Goal: Task Accomplishment & Management: Manage account settings

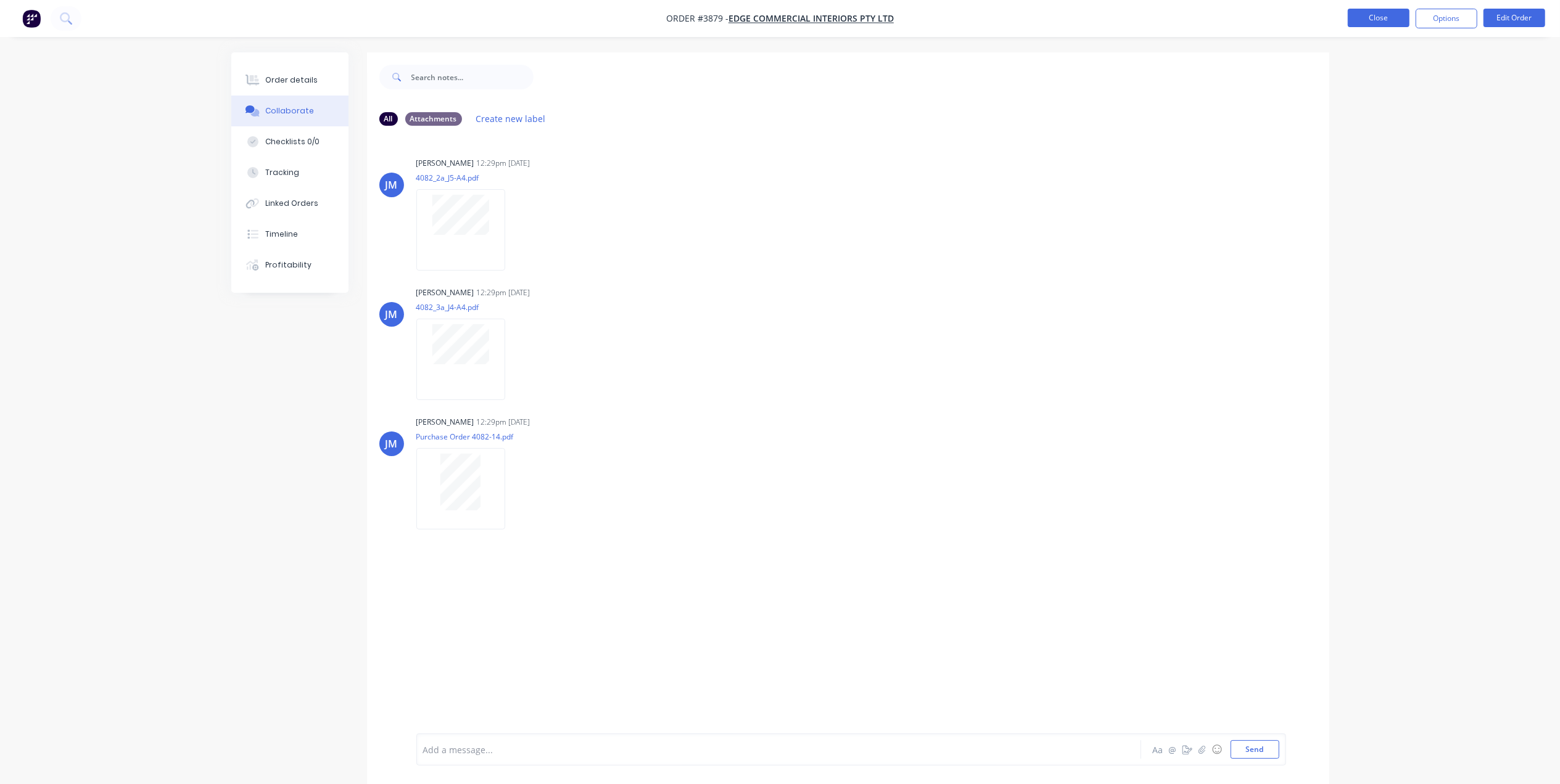
click at [1387, 15] on button "Close" at bounding box center [1378, 17] width 62 height 18
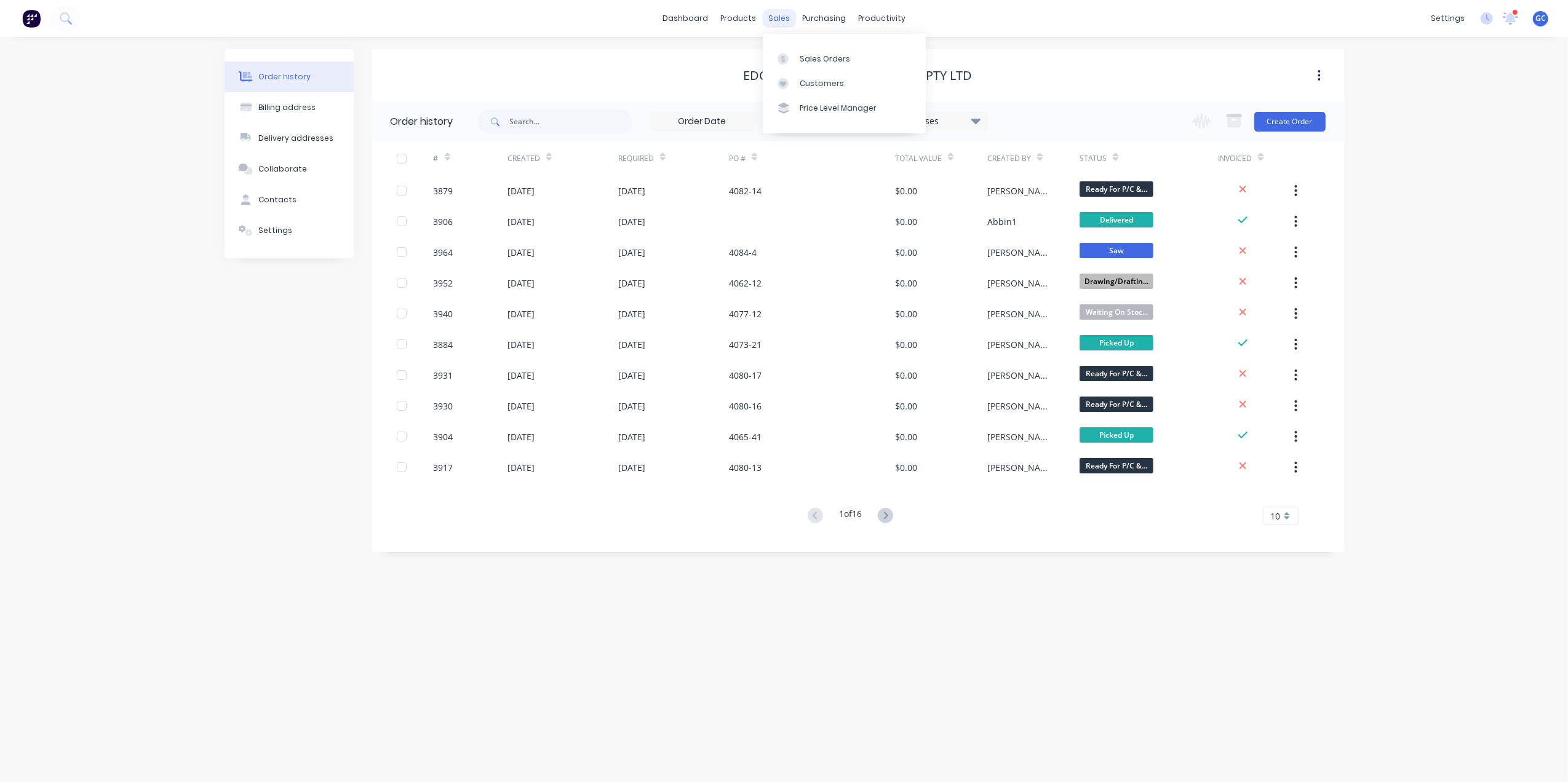
click at [781, 18] on div "sales" at bounding box center [779, 18] width 34 height 18
click at [805, 56] on div "Sales Orders" at bounding box center [825, 58] width 51 height 11
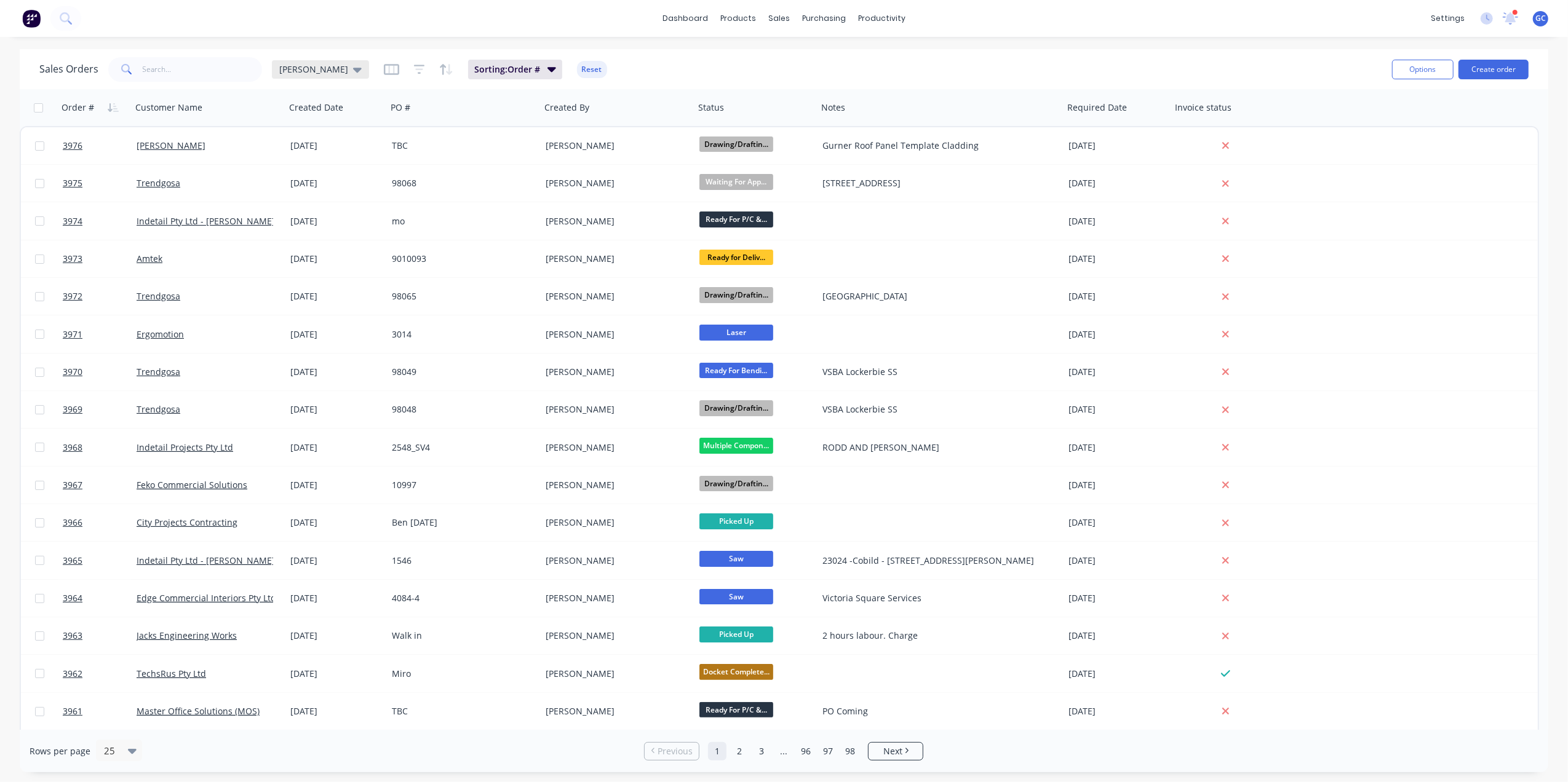
click at [296, 70] on span "[PERSON_NAME]" at bounding box center [314, 69] width 69 height 13
click at [751, 60] on div "Sales Orders [PERSON_NAME]: Order # Reset" at bounding box center [711, 69] width 1343 height 30
click at [577, 64] on button "Reset" at bounding box center [591, 70] width 30 height 17
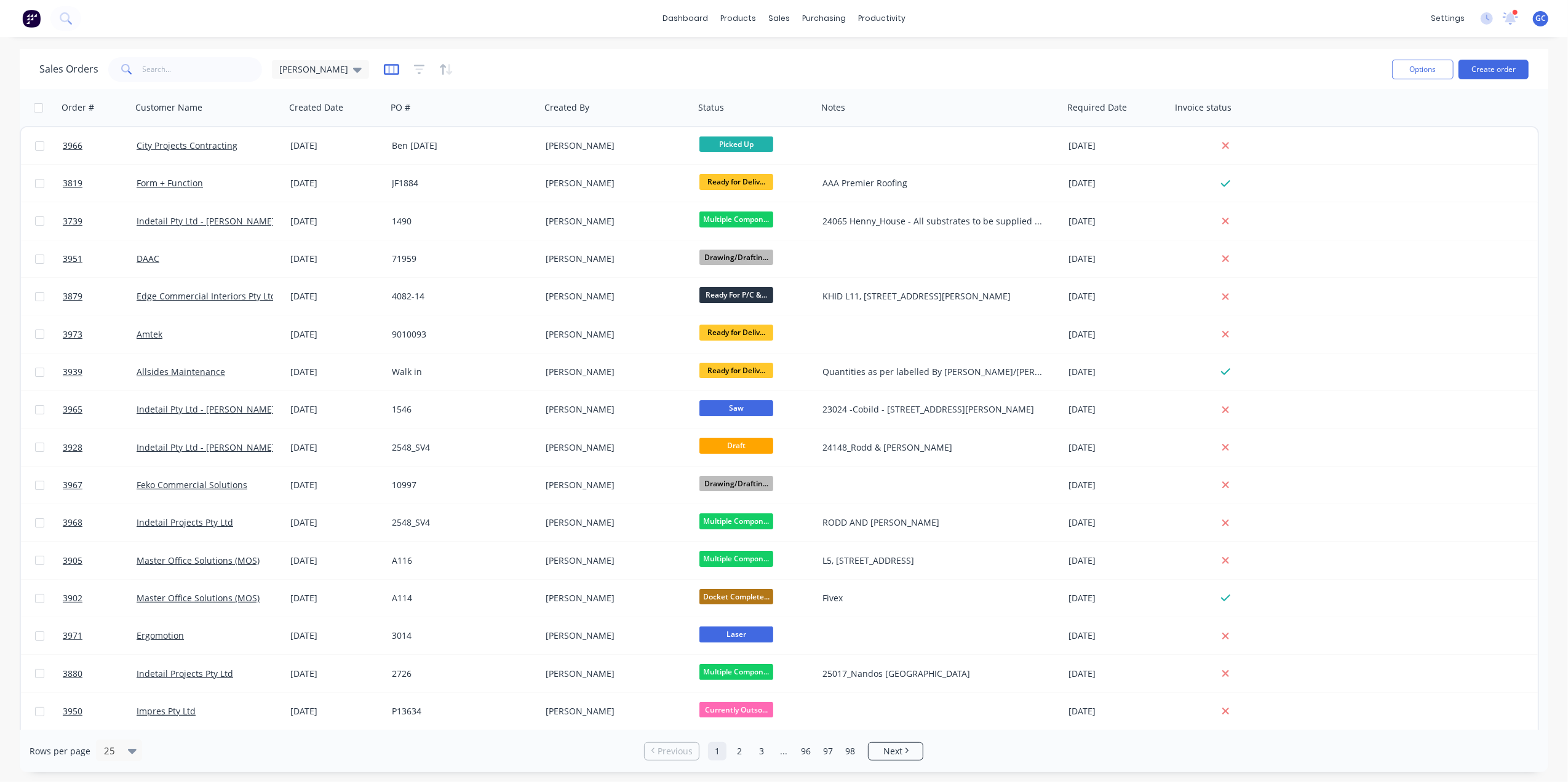
click at [389, 69] on icon "button" at bounding box center [391, 69] width 6 height 8
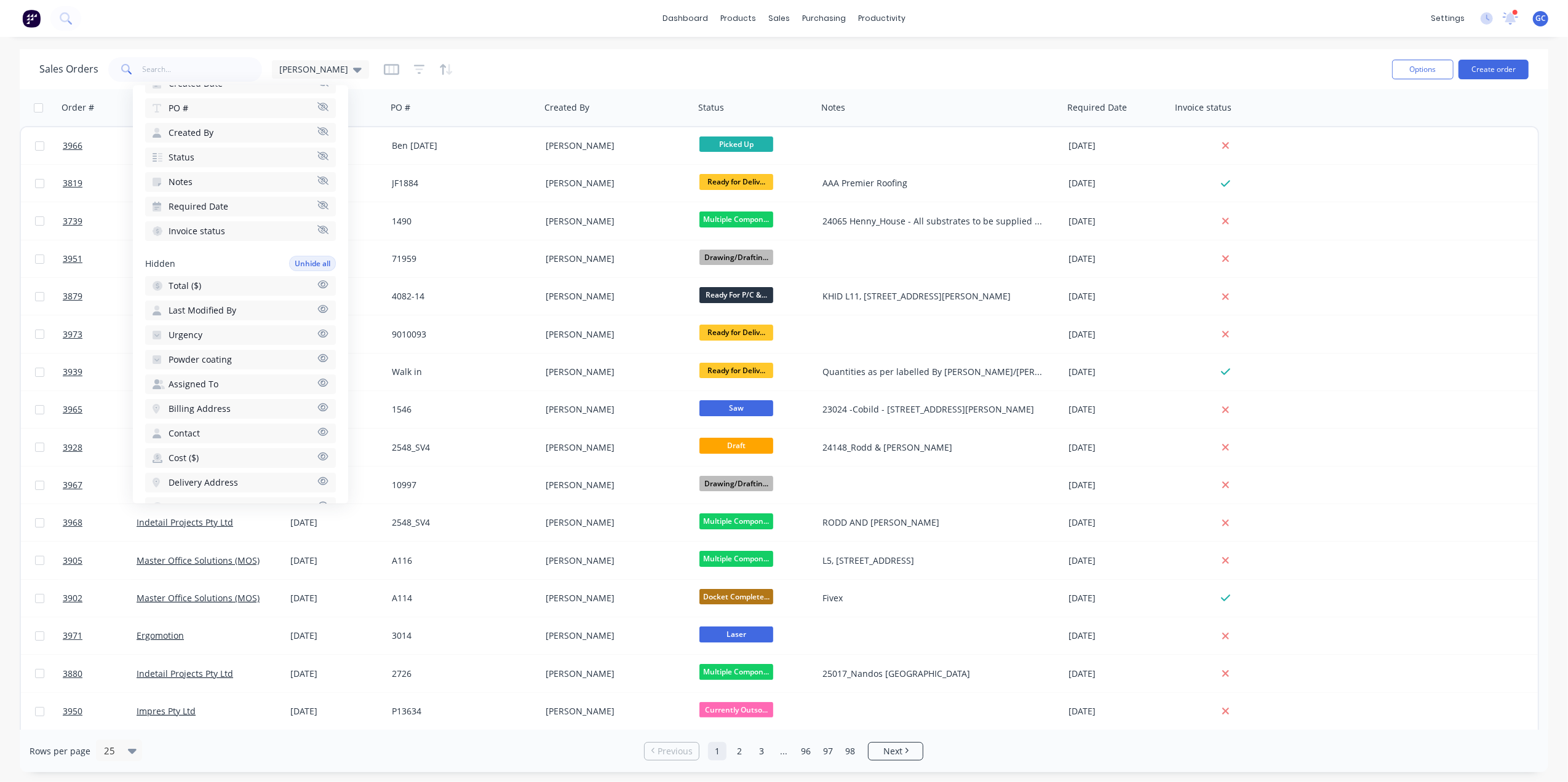
scroll to position [164, 0]
click at [213, 320] on button "Urgency" at bounding box center [240, 329] width 191 height 20
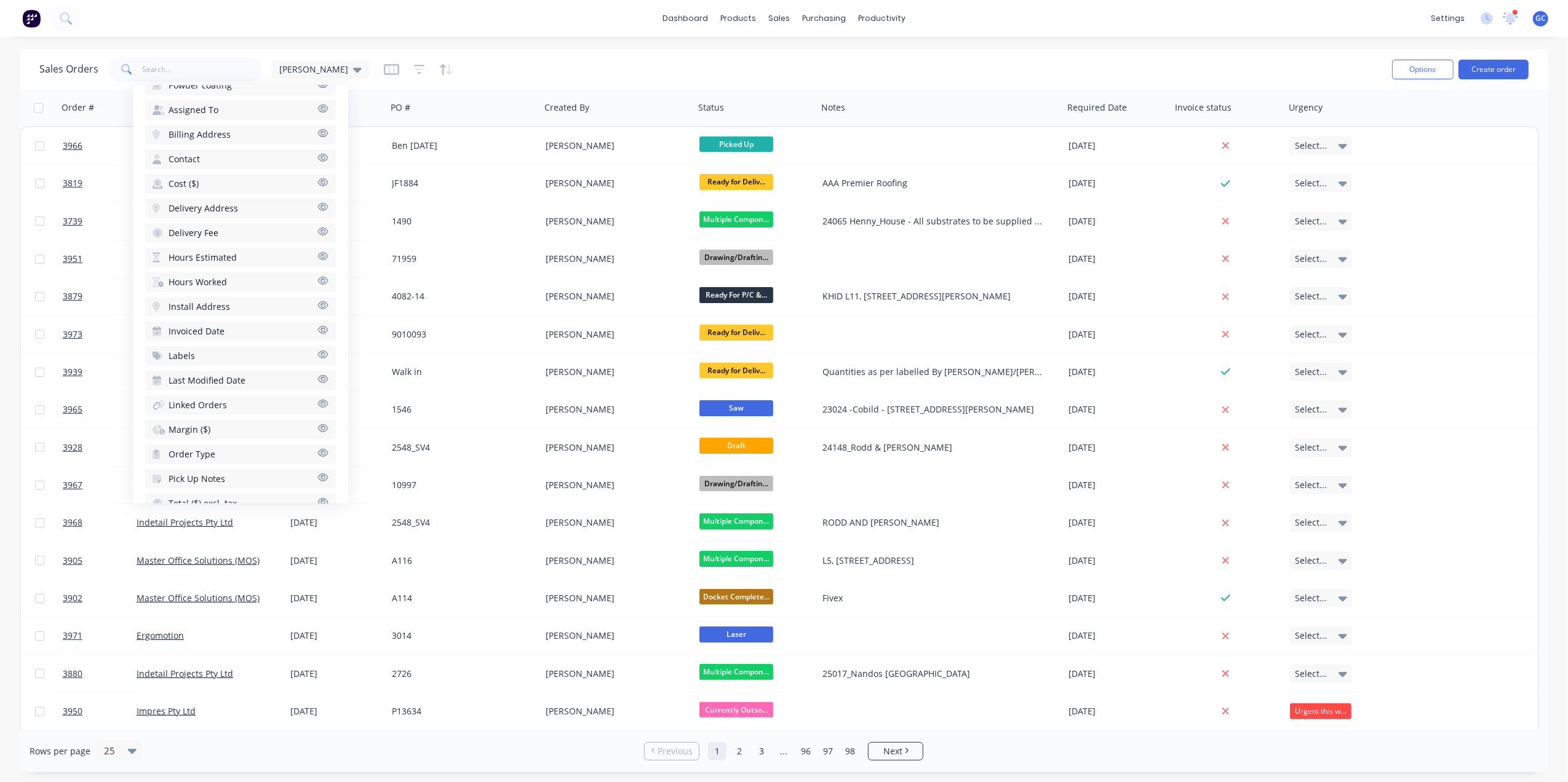
scroll to position [435, 0]
click at [195, 469] on span "Pick Up Notes" at bounding box center [197, 475] width 57 height 12
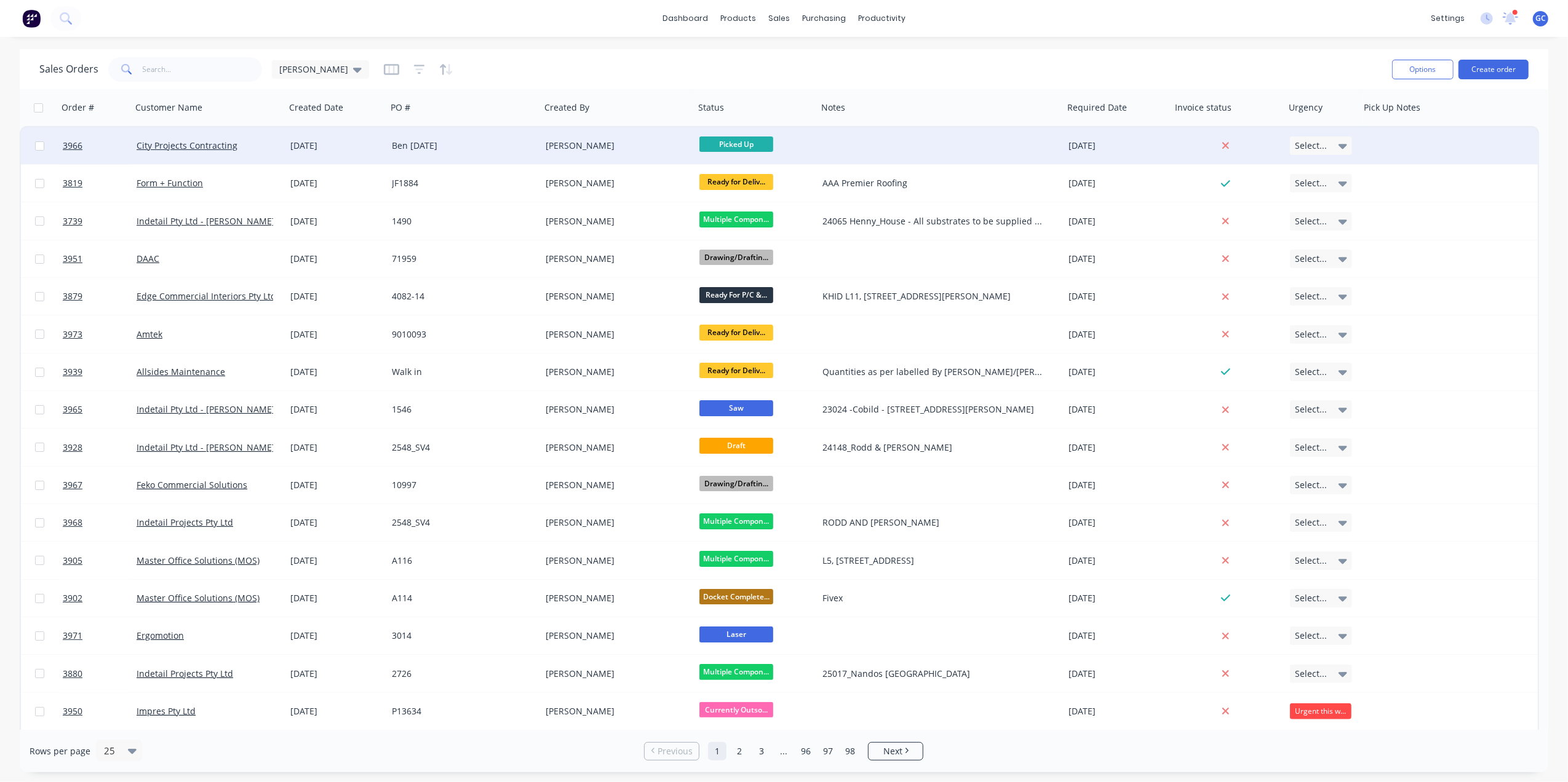
click at [1431, 148] on div at bounding box center [1415, 145] width 108 height 37
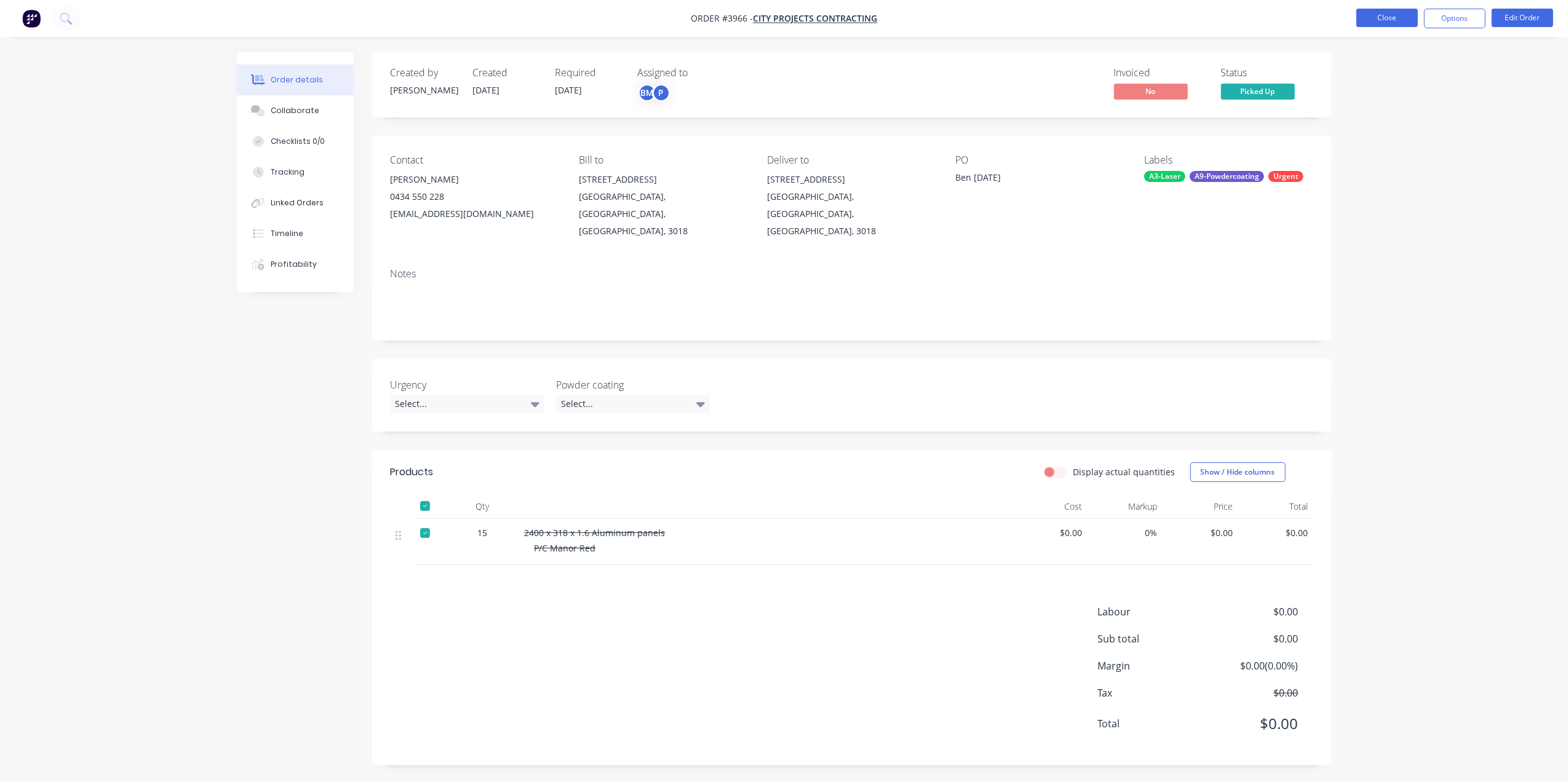
click at [1375, 25] on button "Close" at bounding box center [1387, 17] width 62 height 18
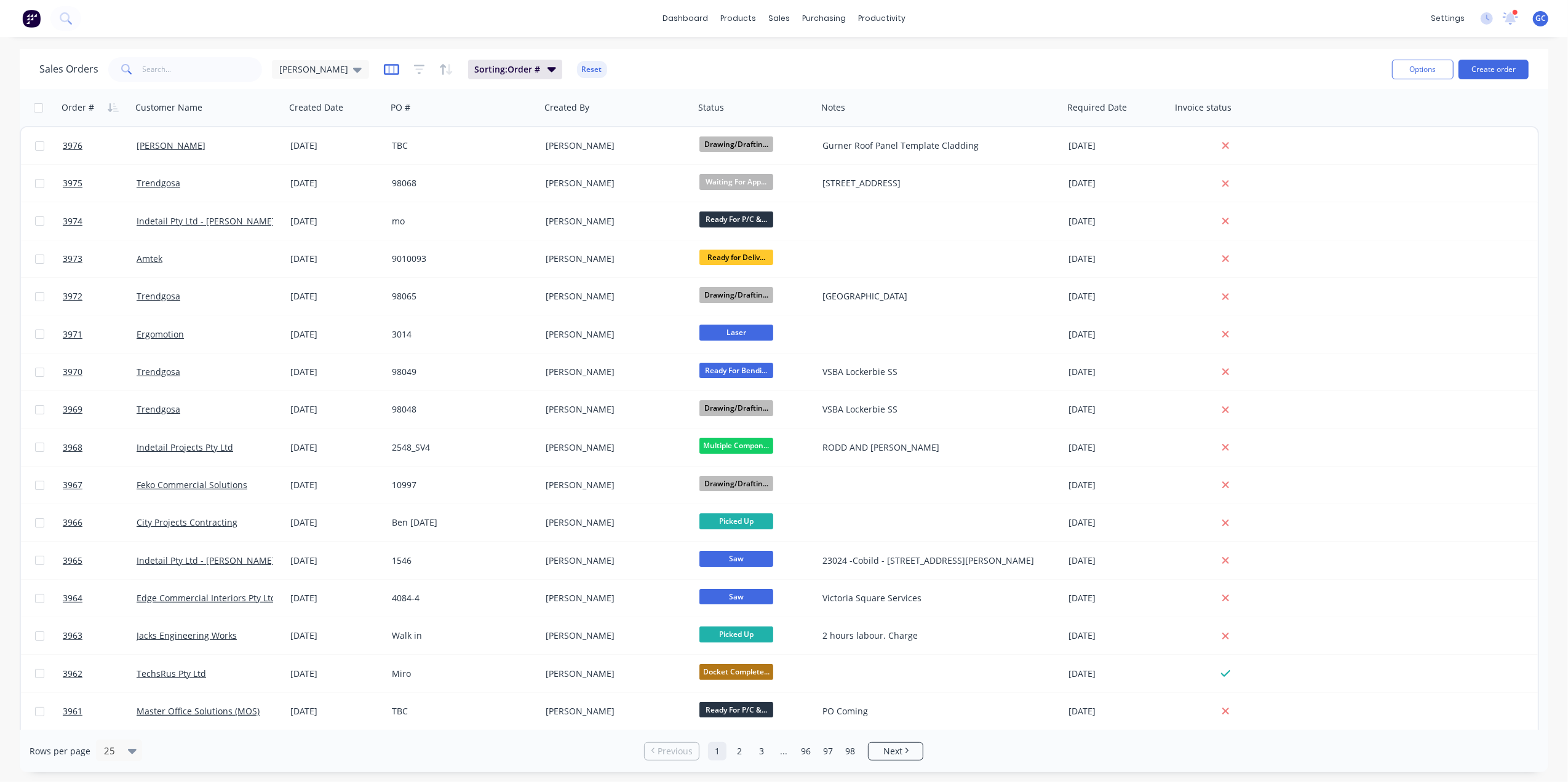
click at [384, 69] on icon "button" at bounding box center [392, 69] width 16 height 11
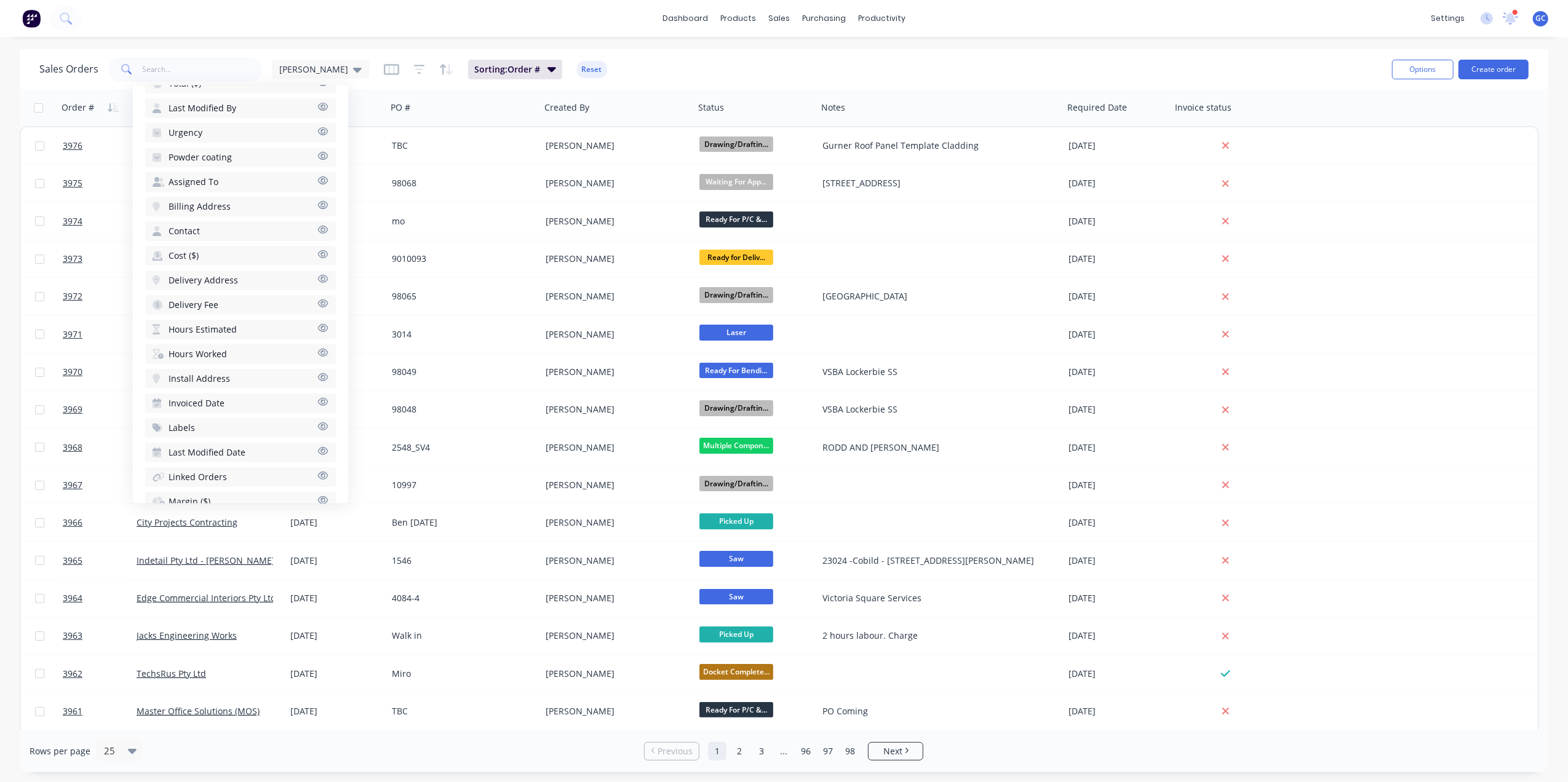
scroll to position [435, 0]
click at [197, 342] on button "Labels" at bounding box center [240, 352] width 191 height 20
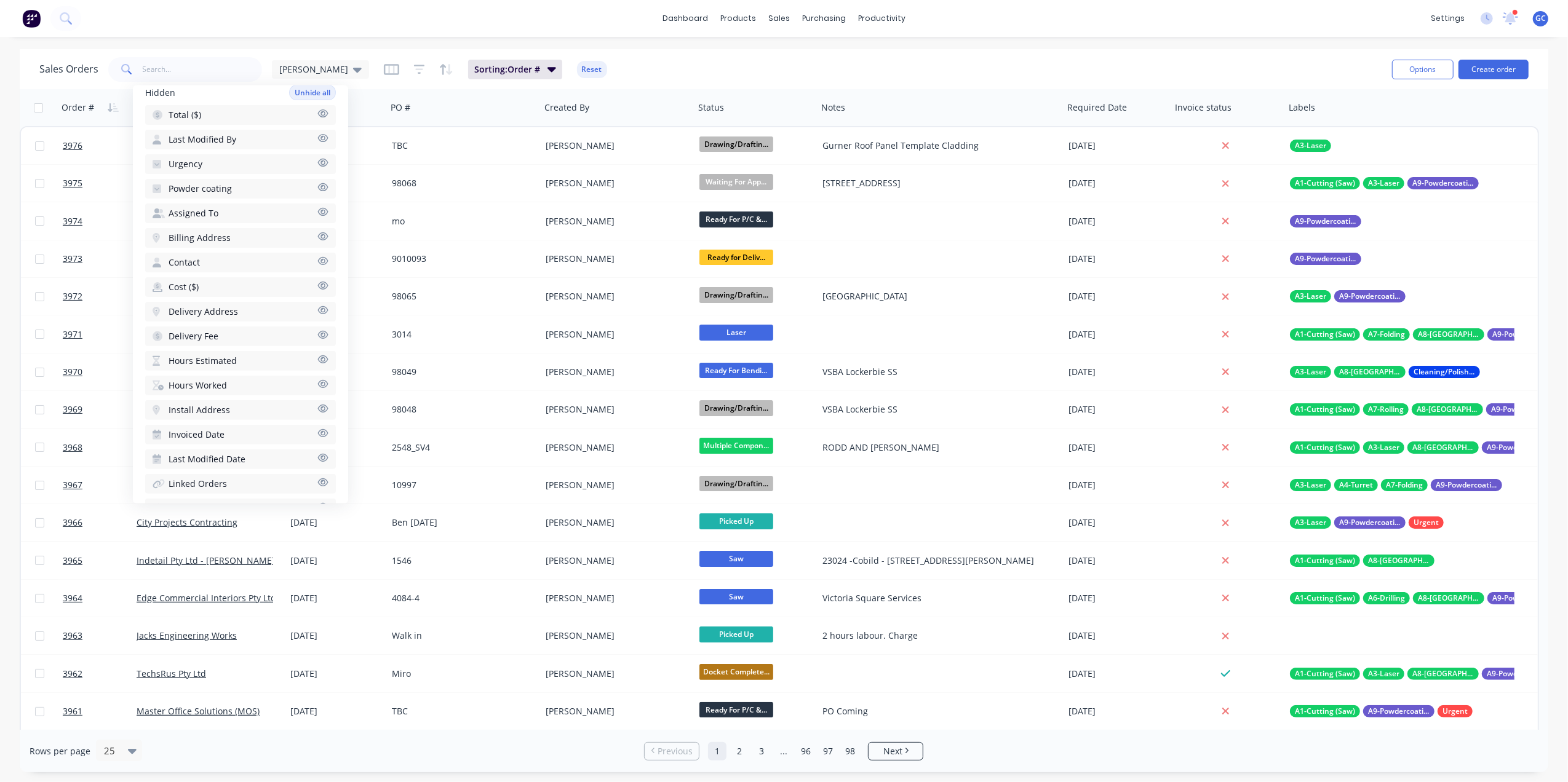
scroll to position [271, 0]
click at [226, 236] on button "Urgency" at bounding box center [240, 246] width 191 height 20
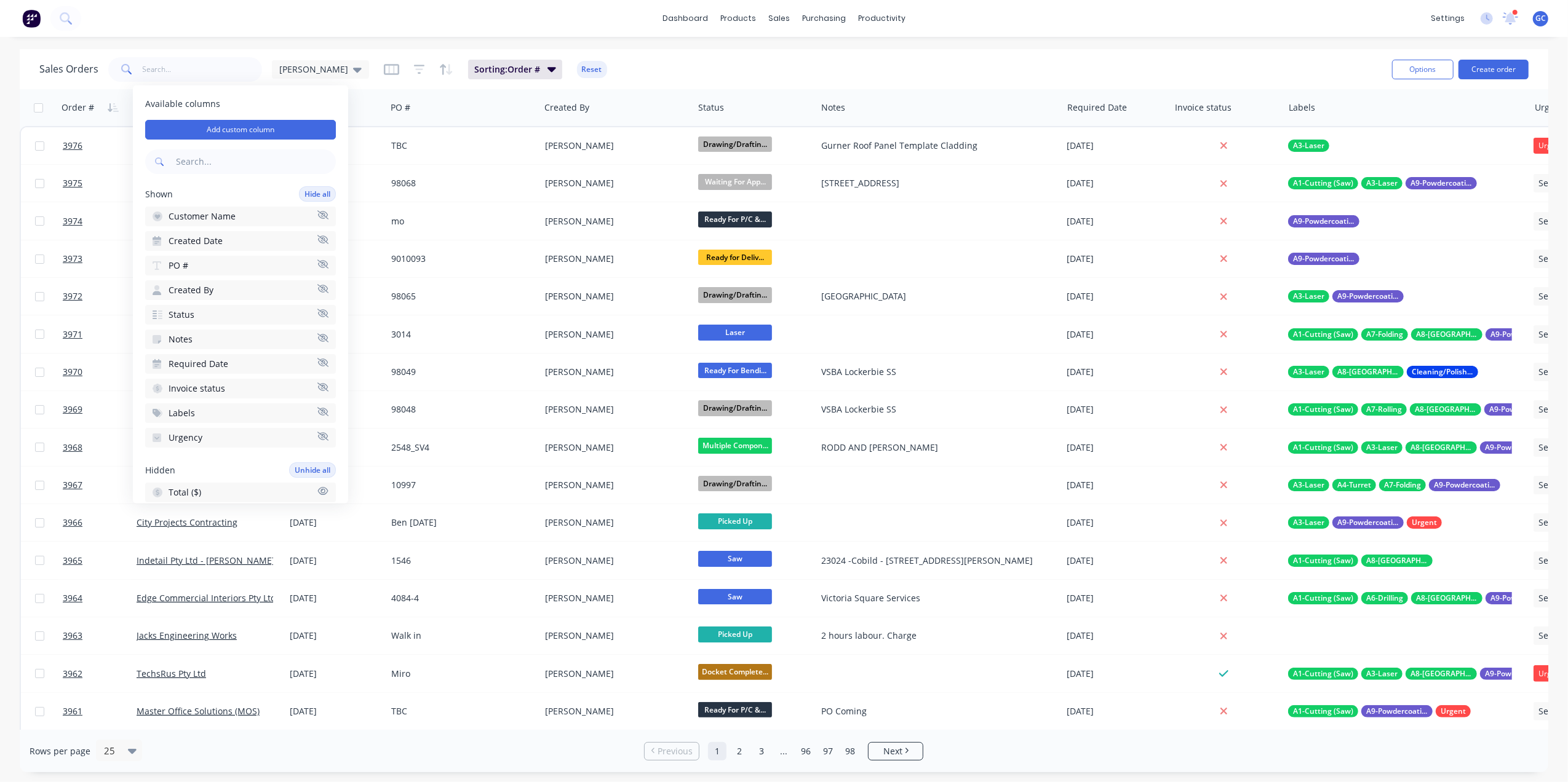
click at [214, 288] on button "Created By" at bounding box center [240, 290] width 191 height 20
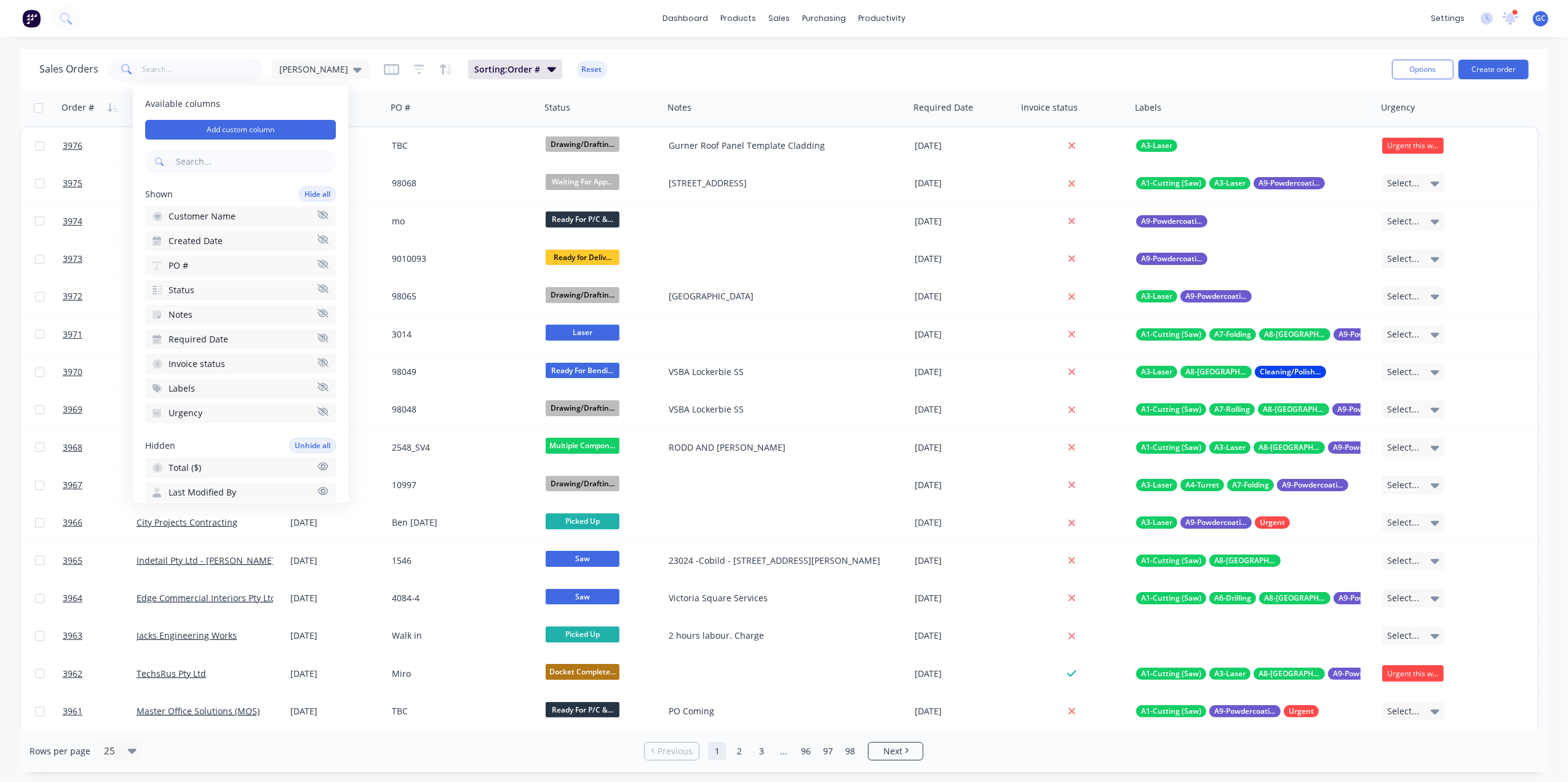
click at [1040, 44] on div "dashboard products sales purchasing productivity dashboard products Product Cat…" at bounding box center [784, 391] width 1568 height 782
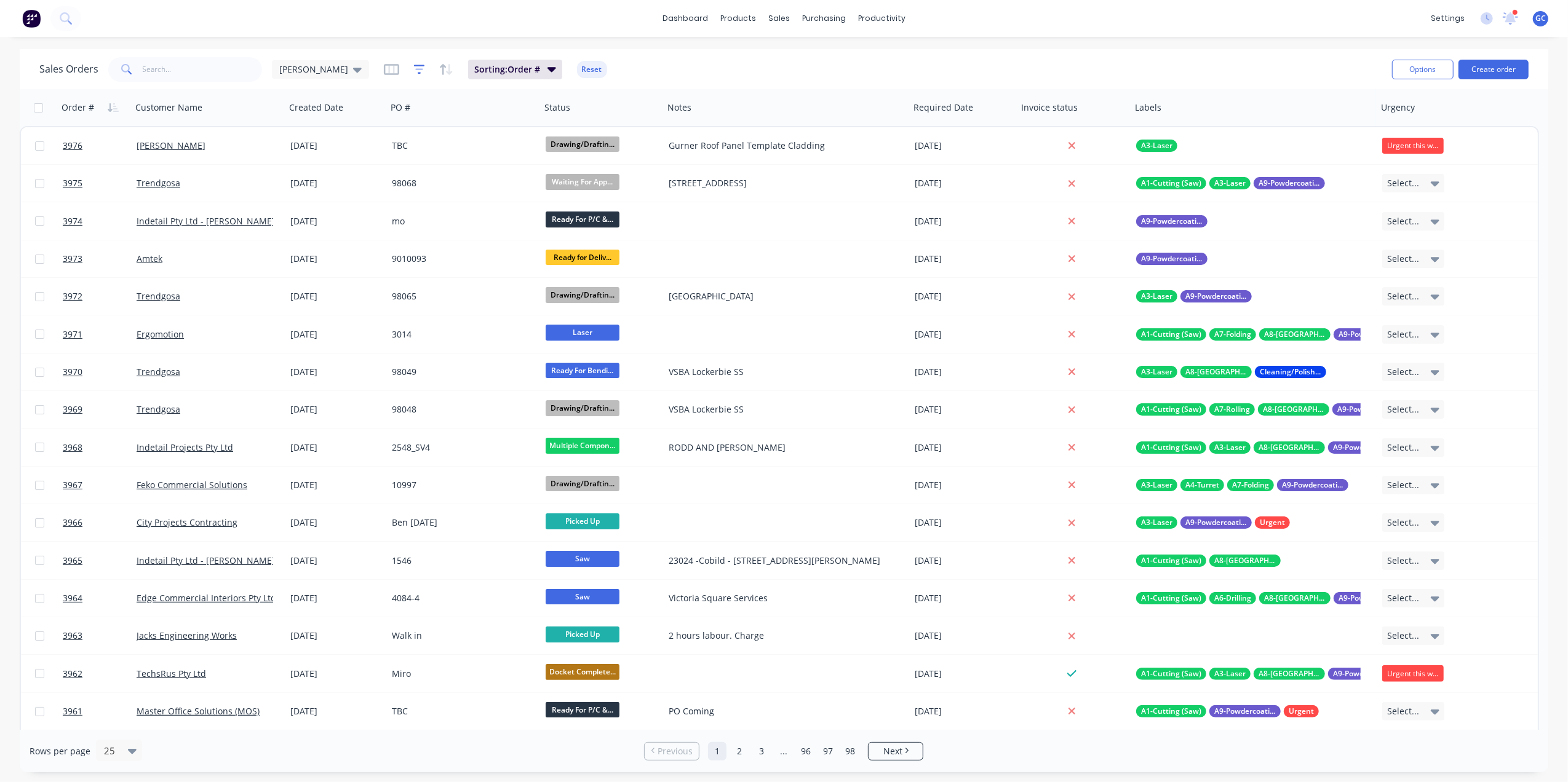
click at [414, 68] on icon "button" at bounding box center [419, 70] width 11 height 12
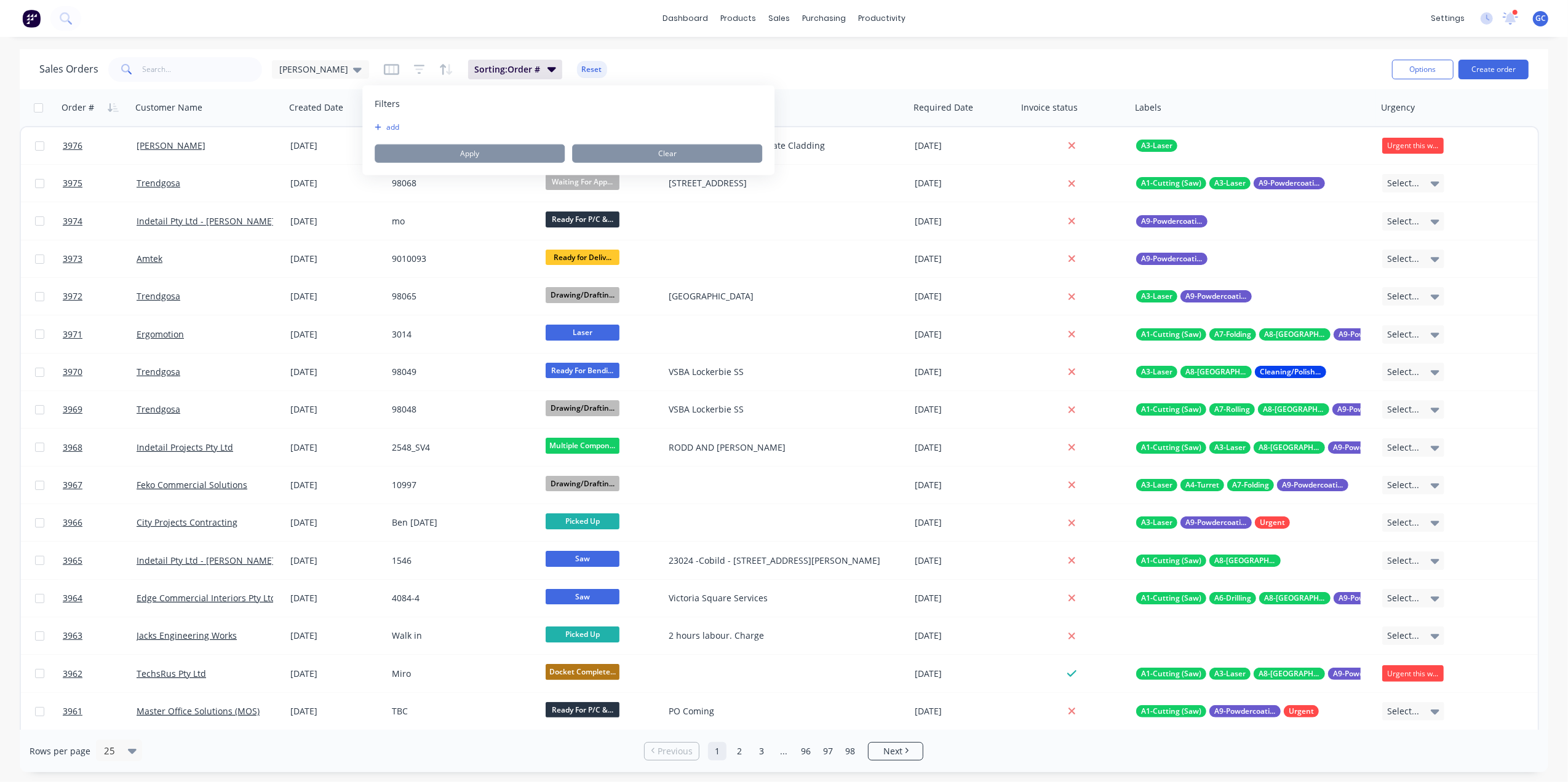
click at [394, 123] on button "add" at bounding box center [389, 127] width 30 height 10
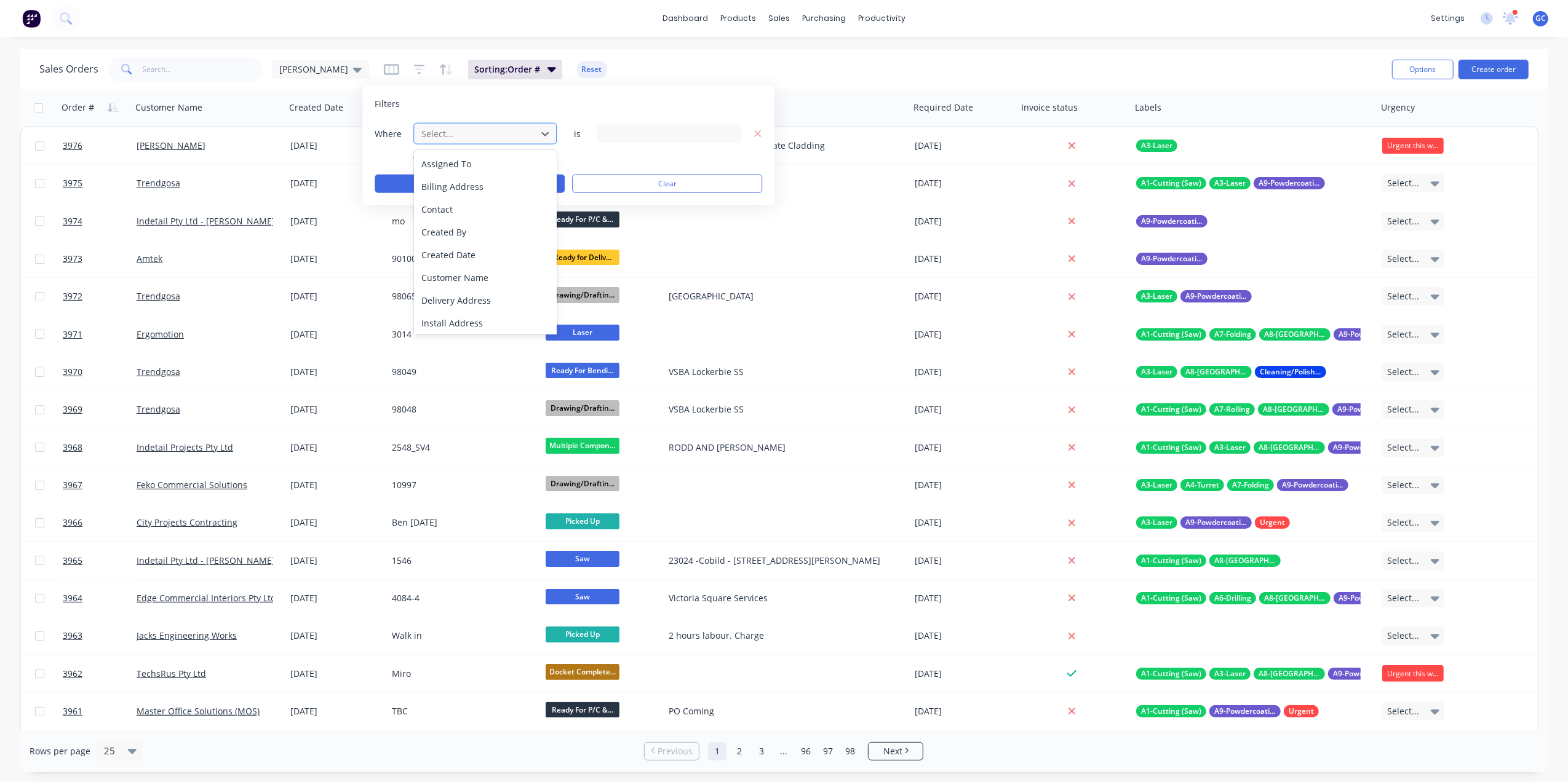
click at [512, 138] on div at bounding box center [475, 134] width 110 height 16
click at [487, 319] on div "Urgency" at bounding box center [485, 321] width 143 height 23
click at [524, 131] on div at bounding box center [475, 134] width 110 height 16
click at [529, 106] on div "Filters" at bounding box center [568, 104] width 388 height 12
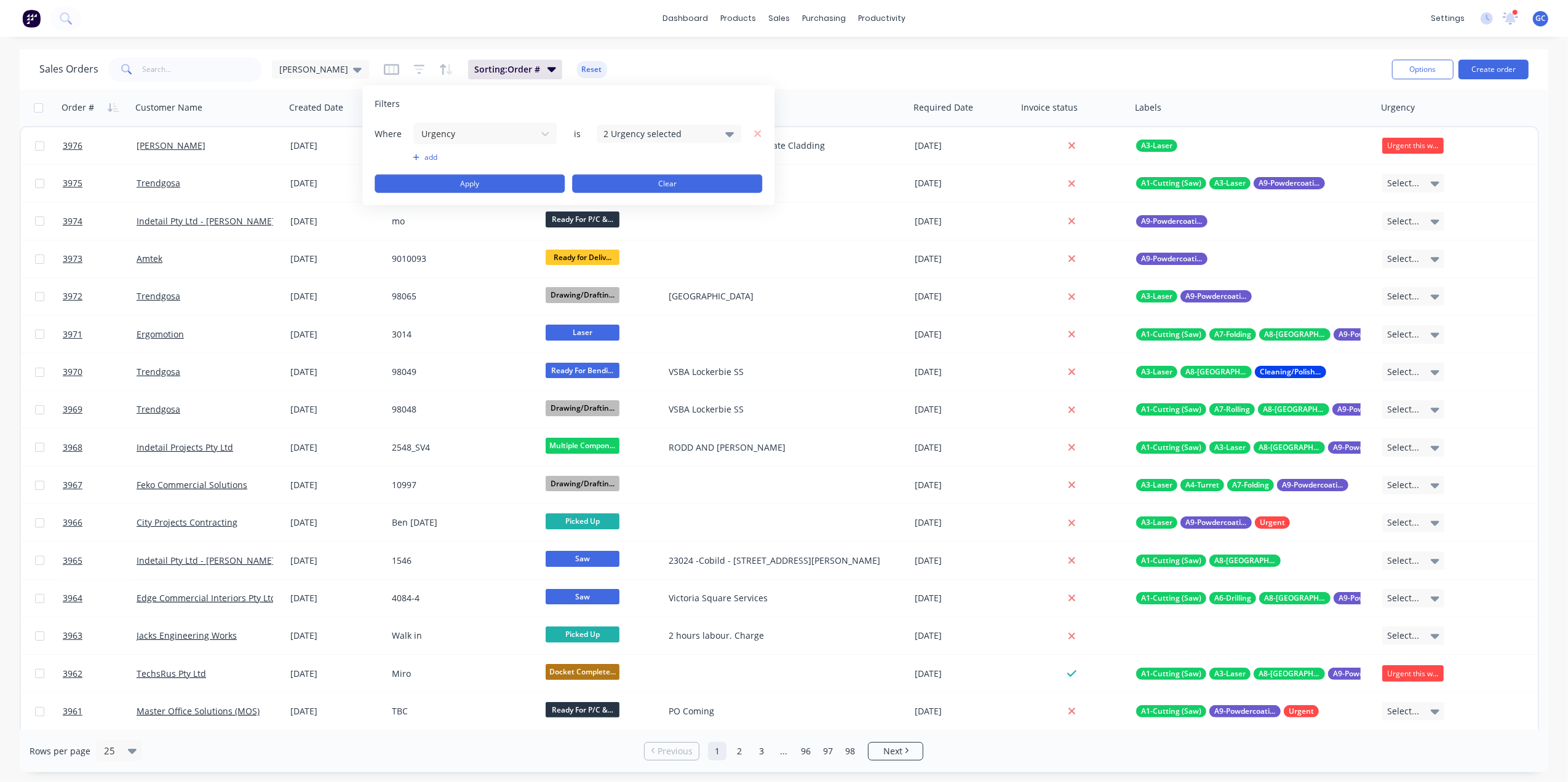
click at [615, 180] on button "Clear" at bounding box center [667, 184] width 190 height 18
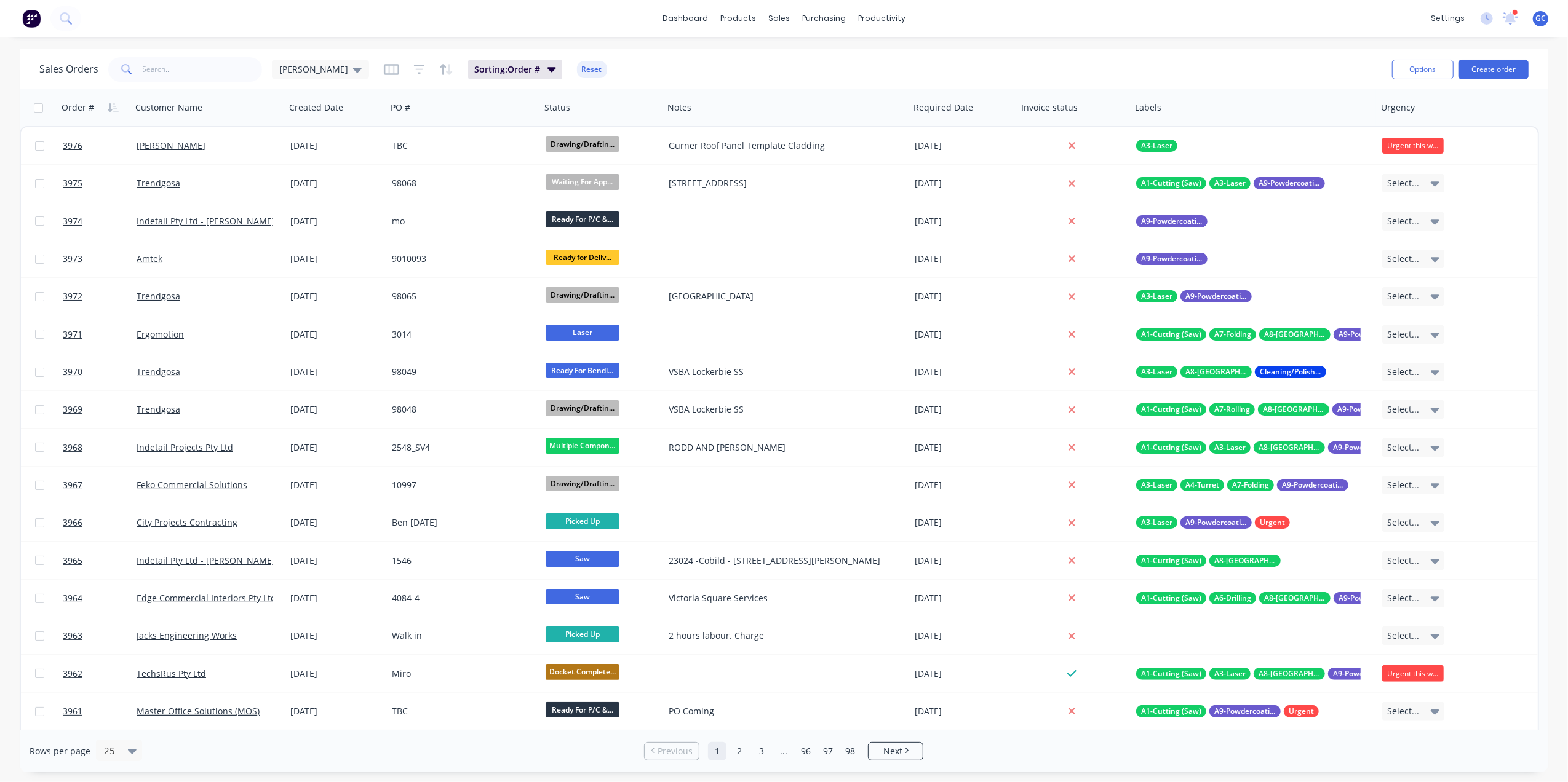
click at [627, 64] on div "Sales Orders [PERSON_NAME]: Order # Reset" at bounding box center [711, 69] width 1343 height 30
click at [414, 72] on icon "button" at bounding box center [419, 70] width 11 height 12
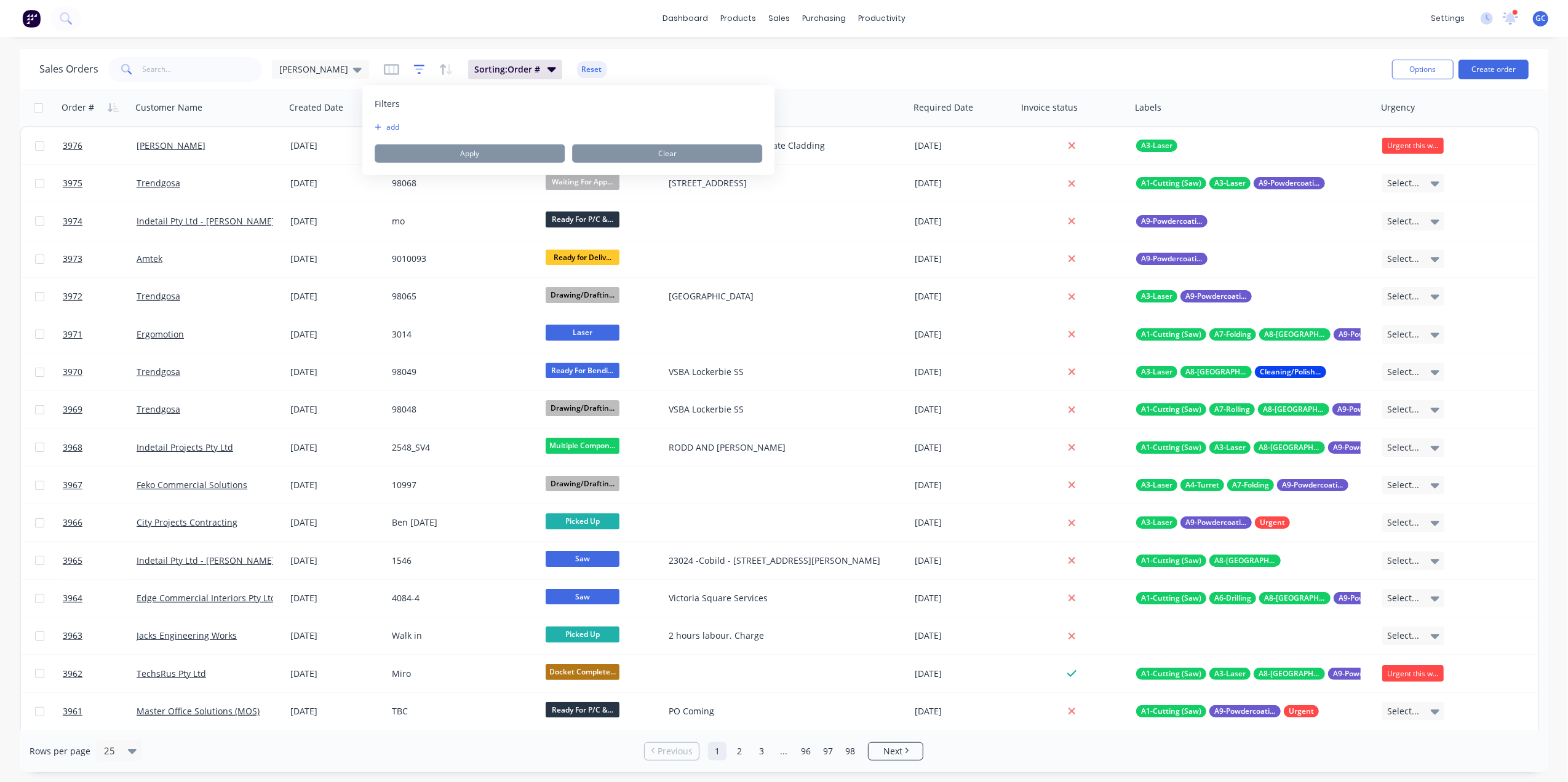
click at [414, 72] on icon "button" at bounding box center [419, 70] width 11 height 12
click at [384, 69] on icon "button" at bounding box center [392, 69] width 16 height 11
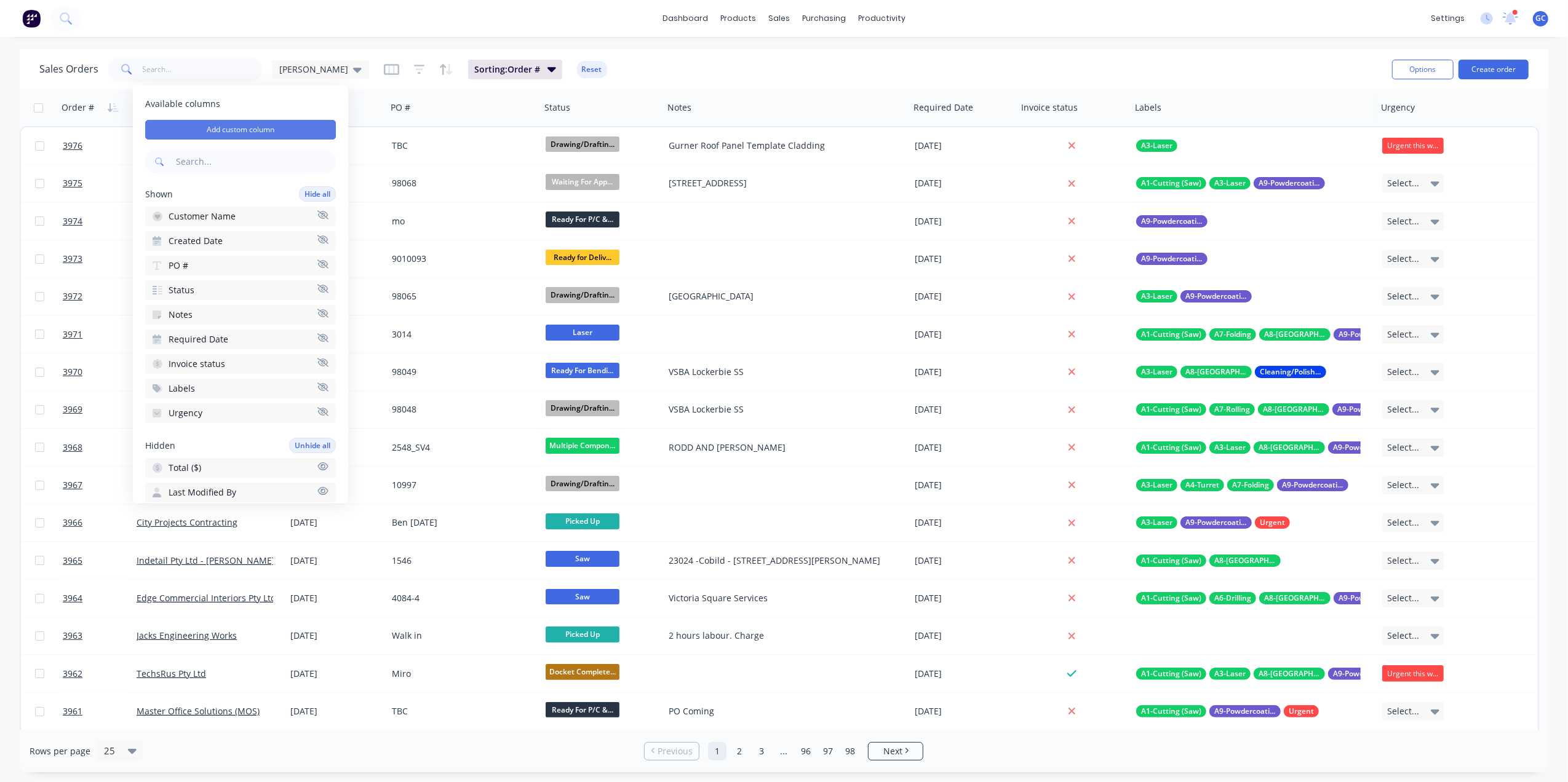
click at [290, 125] on button "Add custom column" at bounding box center [240, 130] width 191 height 20
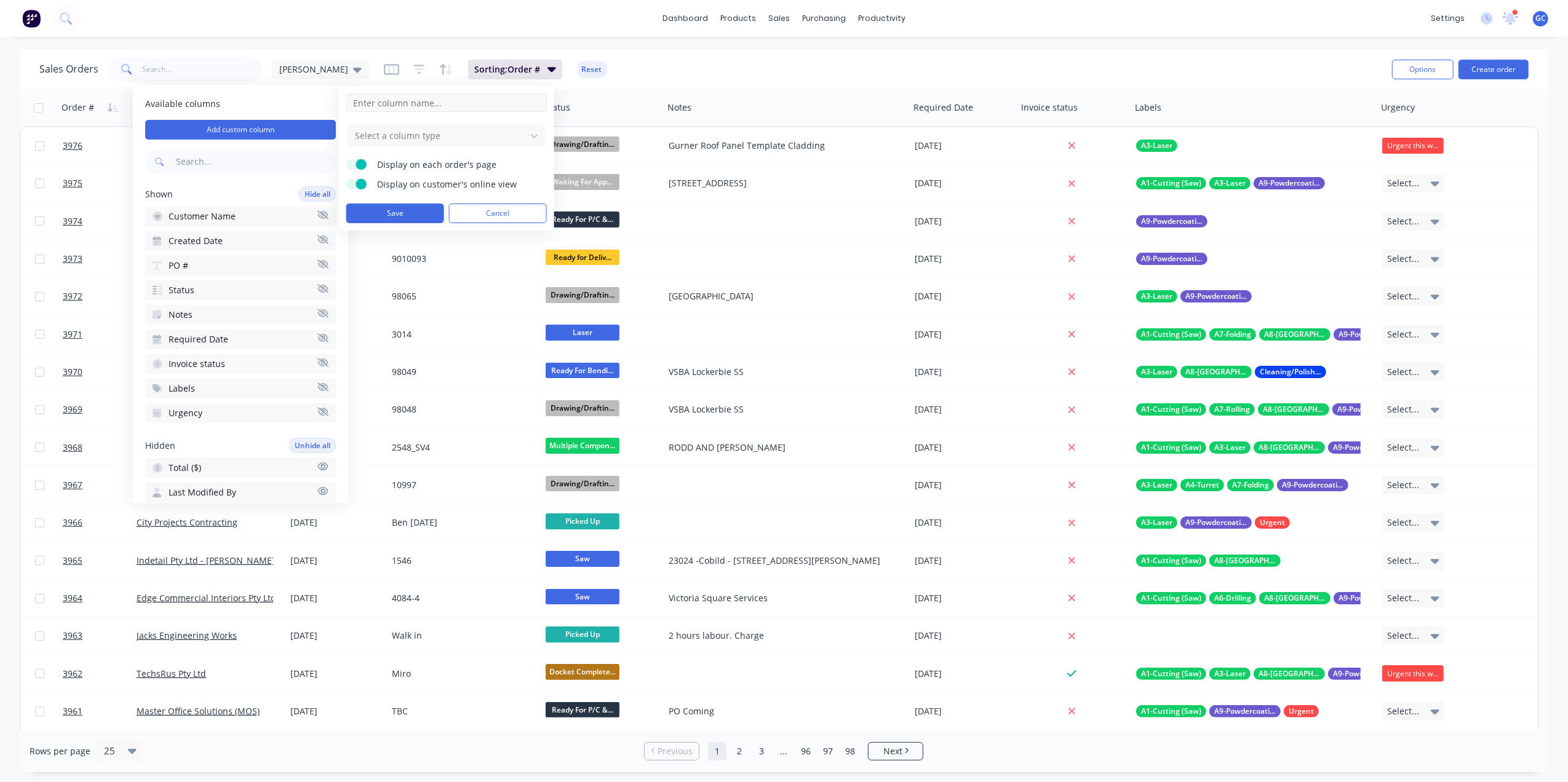
click at [411, 102] on input at bounding box center [447, 102] width 200 height 18
click at [416, 139] on div at bounding box center [436, 136] width 166 height 16
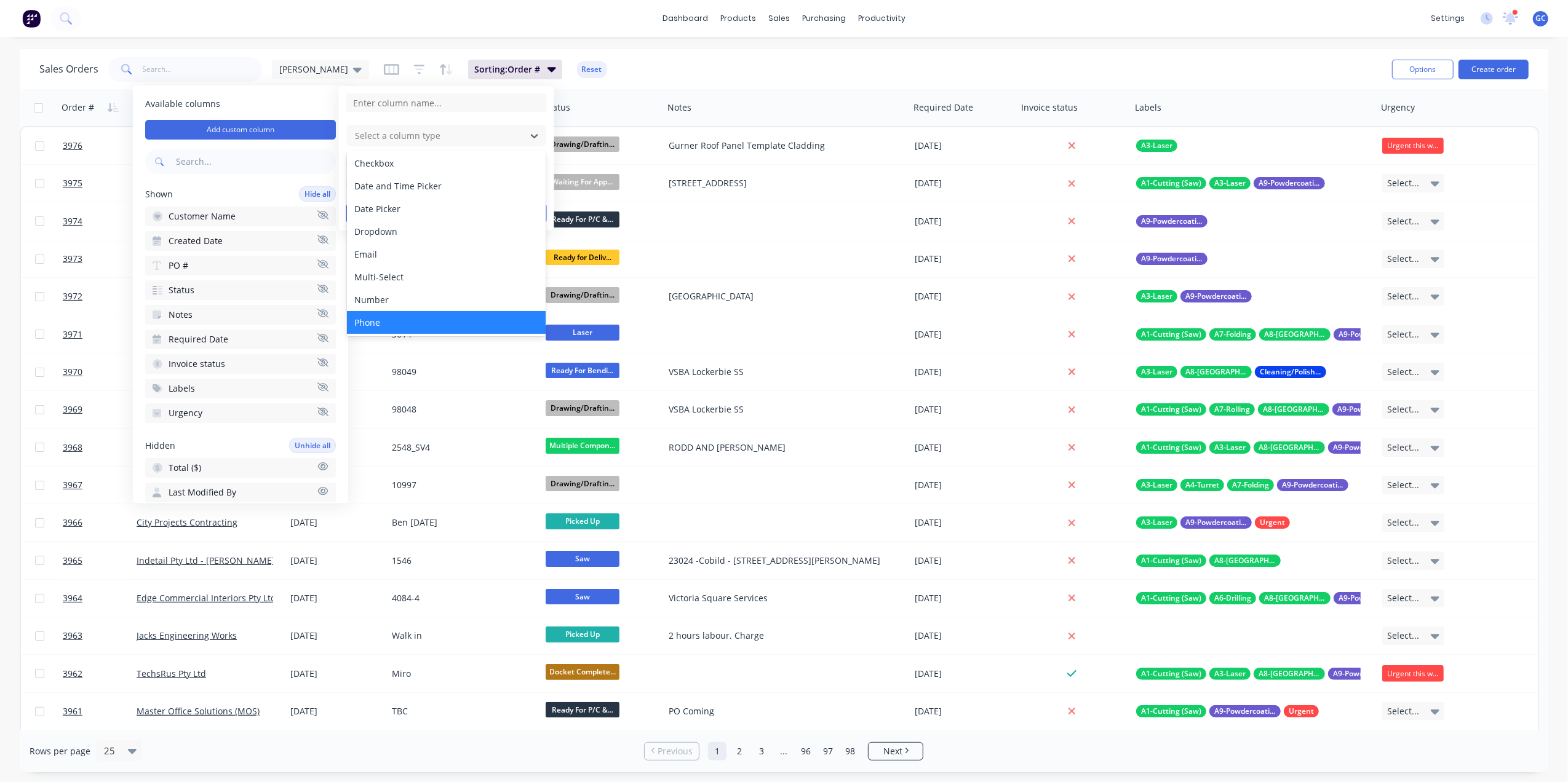
scroll to position [0, 0]
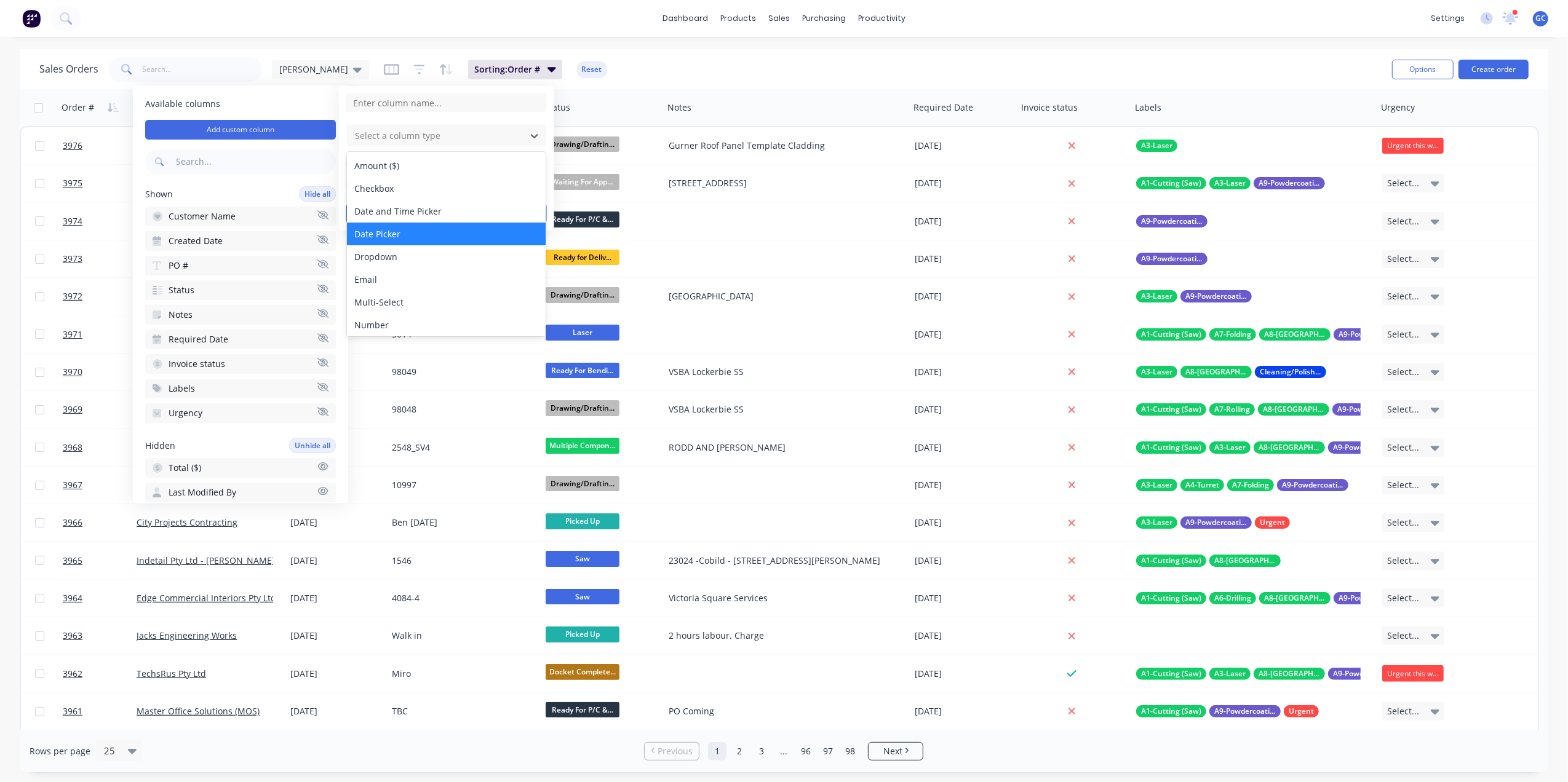
click at [416, 236] on div "Date Picker" at bounding box center [446, 234] width 199 height 23
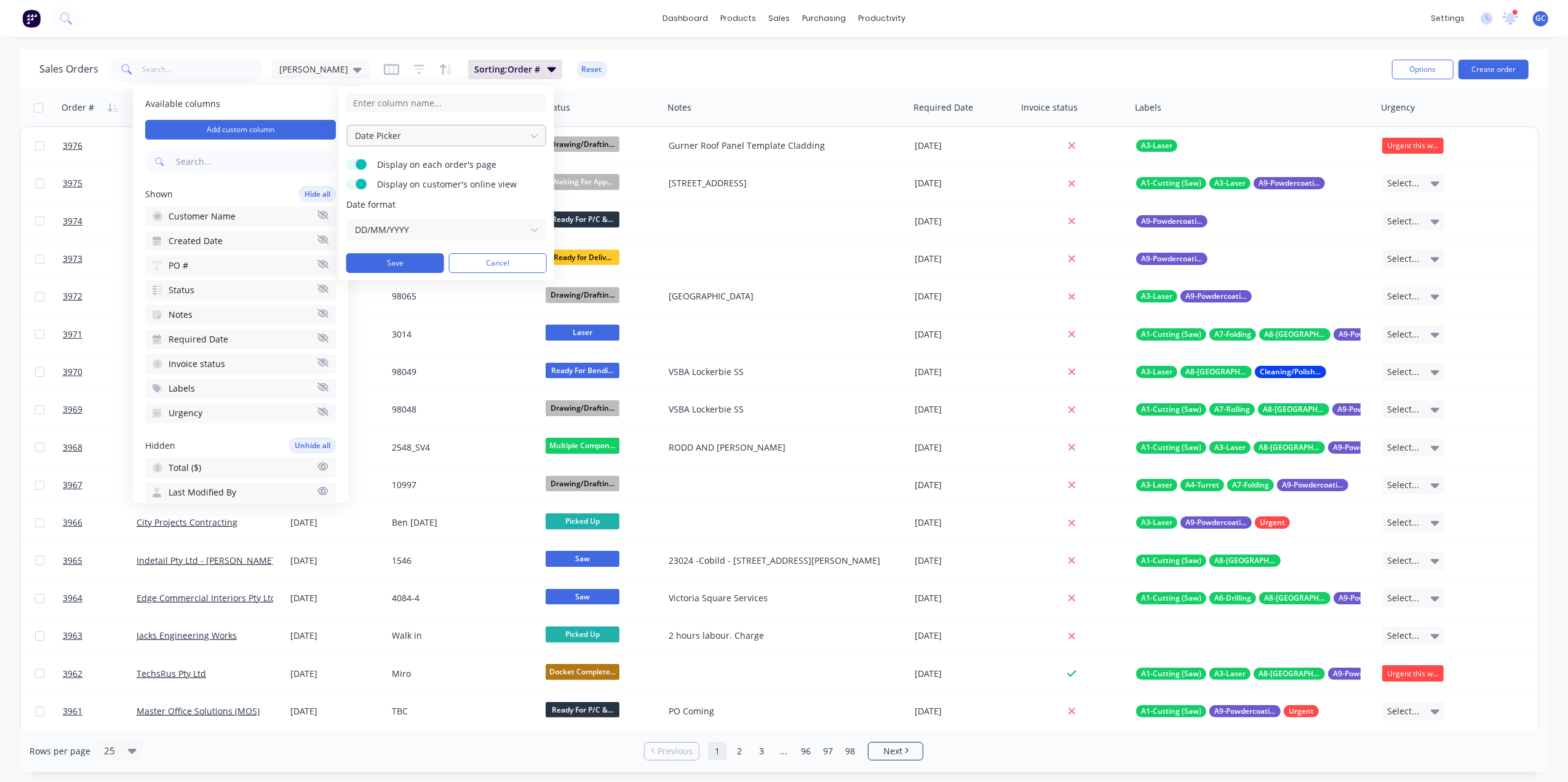
click at [397, 141] on div at bounding box center [436, 136] width 166 height 16
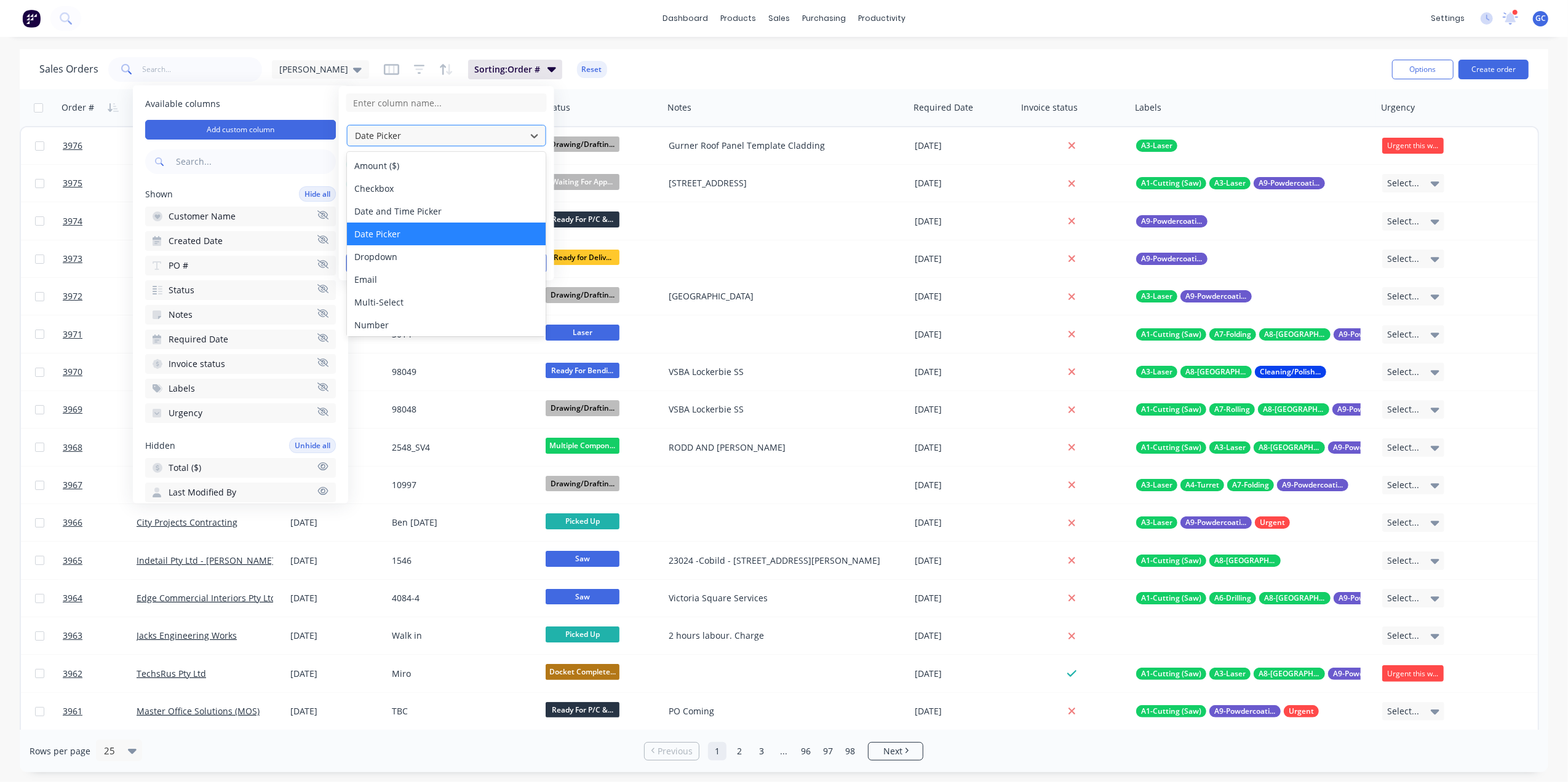
click at [397, 141] on div at bounding box center [436, 136] width 166 height 16
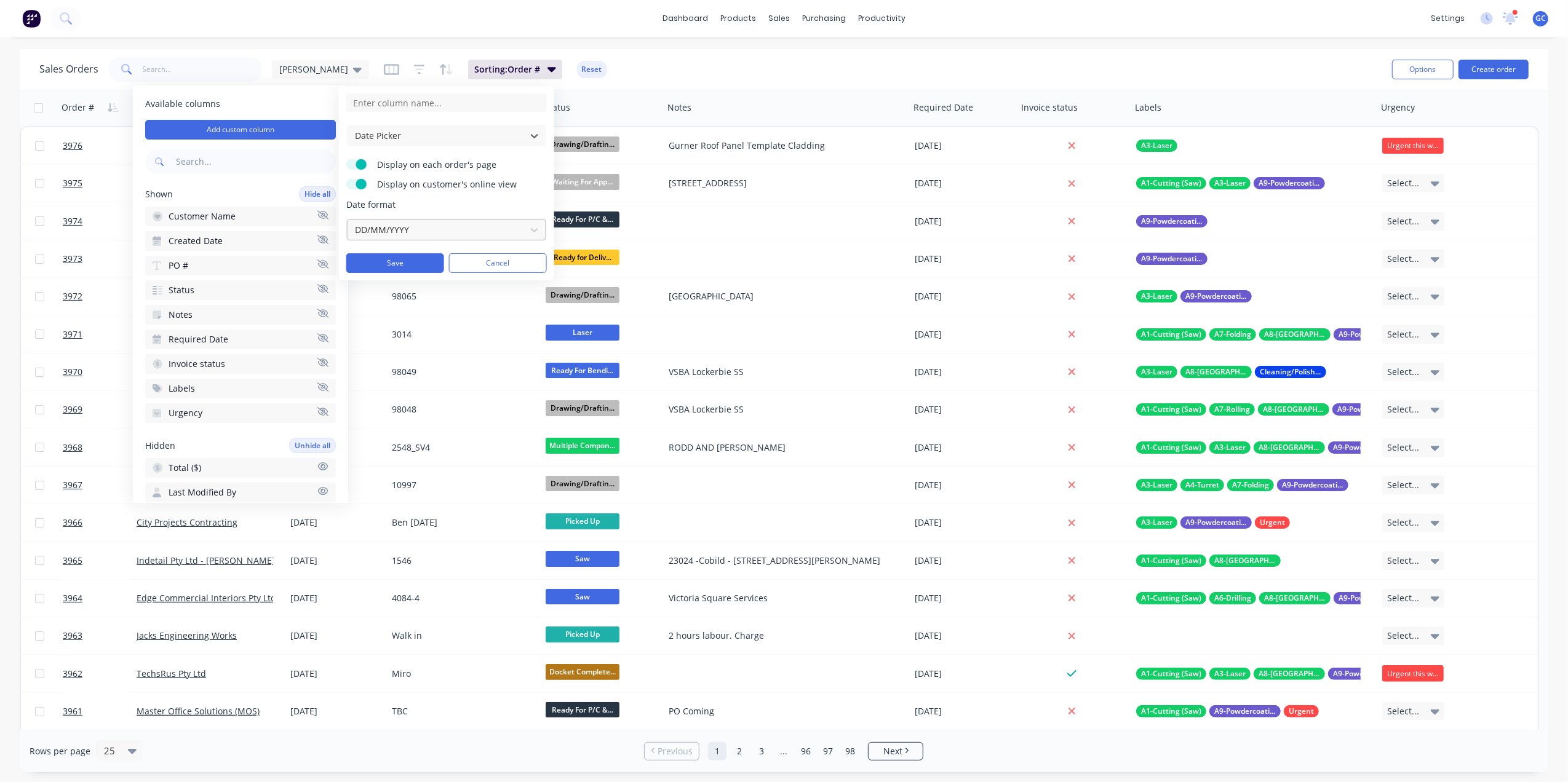
click at [406, 225] on div at bounding box center [436, 230] width 166 height 16
click at [395, 222] on div "DD/MM/YYYY" at bounding box center [436, 229] width 173 height 20
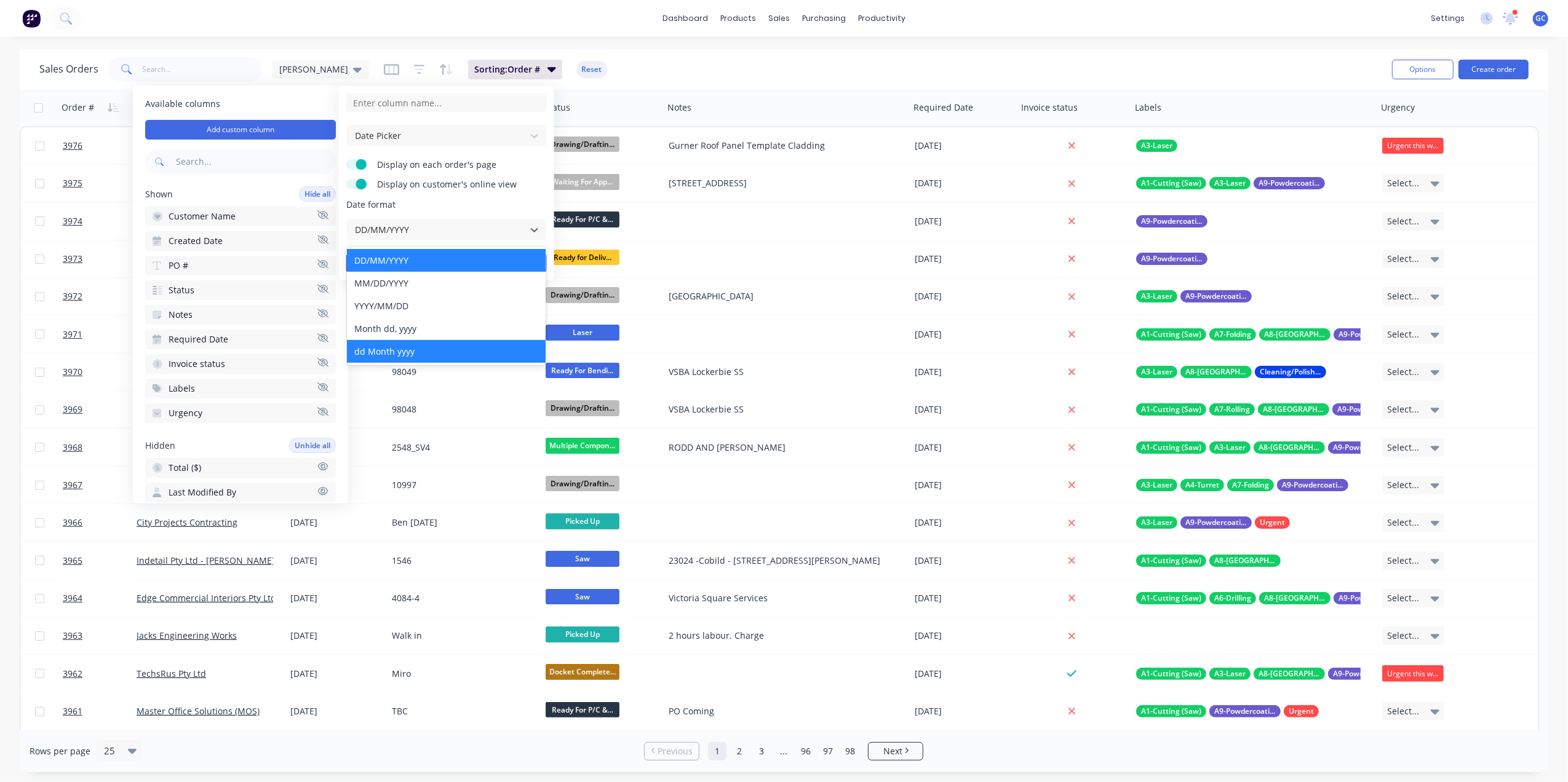
click at [387, 355] on div "dd Month yyyy" at bounding box center [446, 352] width 199 height 23
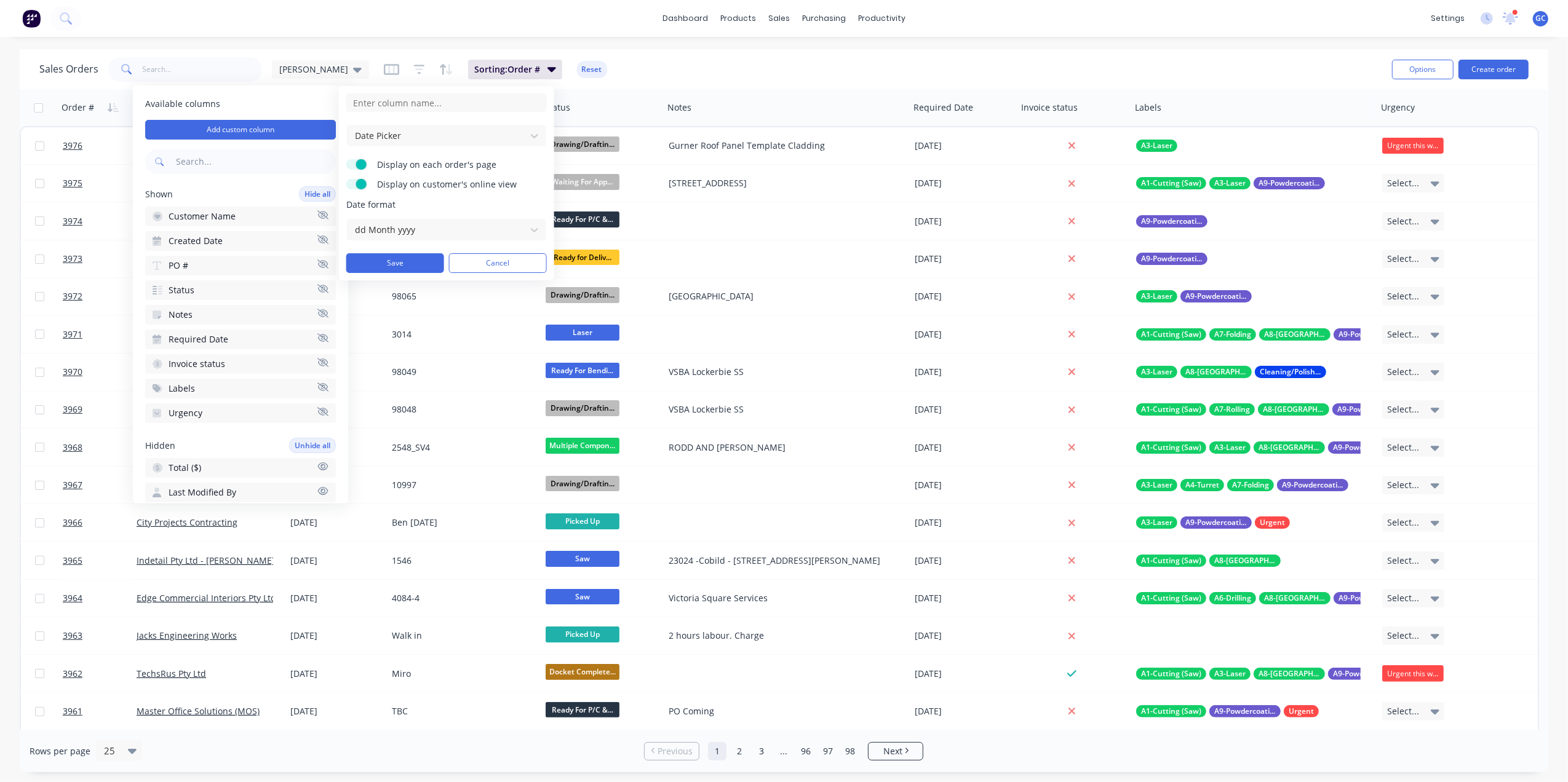
click at [361, 165] on span at bounding box center [362, 165] width 10 height 10
click at [347, 159] on input "Display on each order's page" at bounding box center [347, 159] width 0 height 0
click at [358, 183] on span at bounding box center [362, 185] width 10 height 10
click at [347, 179] on input "Display on customer's online view" at bounding box center [347, 179] width 0 height 0
click at [362, 168] on label "Display on each order's page" at bounding box center [357, 165] width 22 height 10
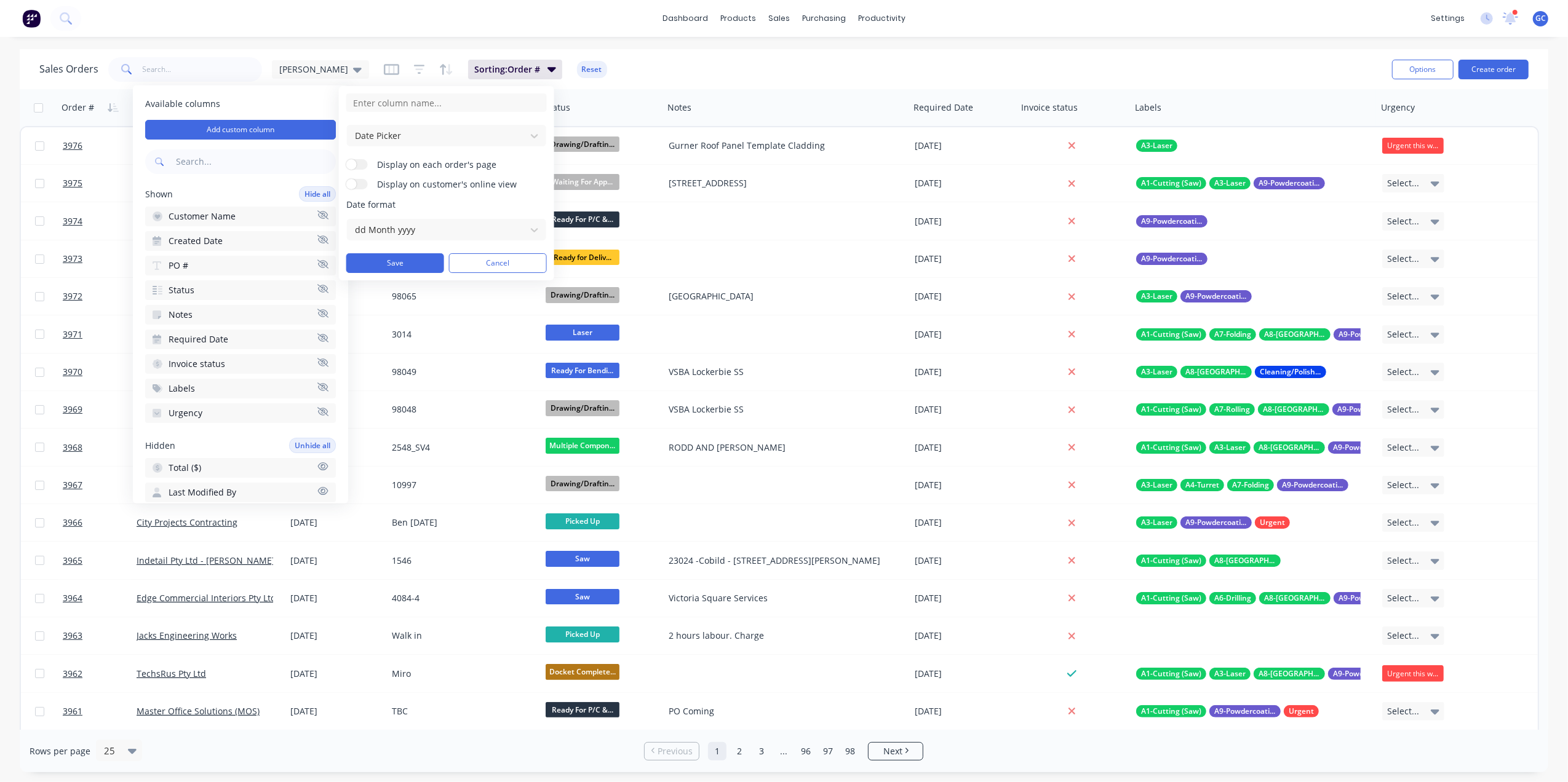
click at [347, 159] on input "Display on each order's page" at bounding box center [347, 159] width 0 height 0
click at [399, 265] on button "Save" at bounding box center [395, 263] width 98 height 20
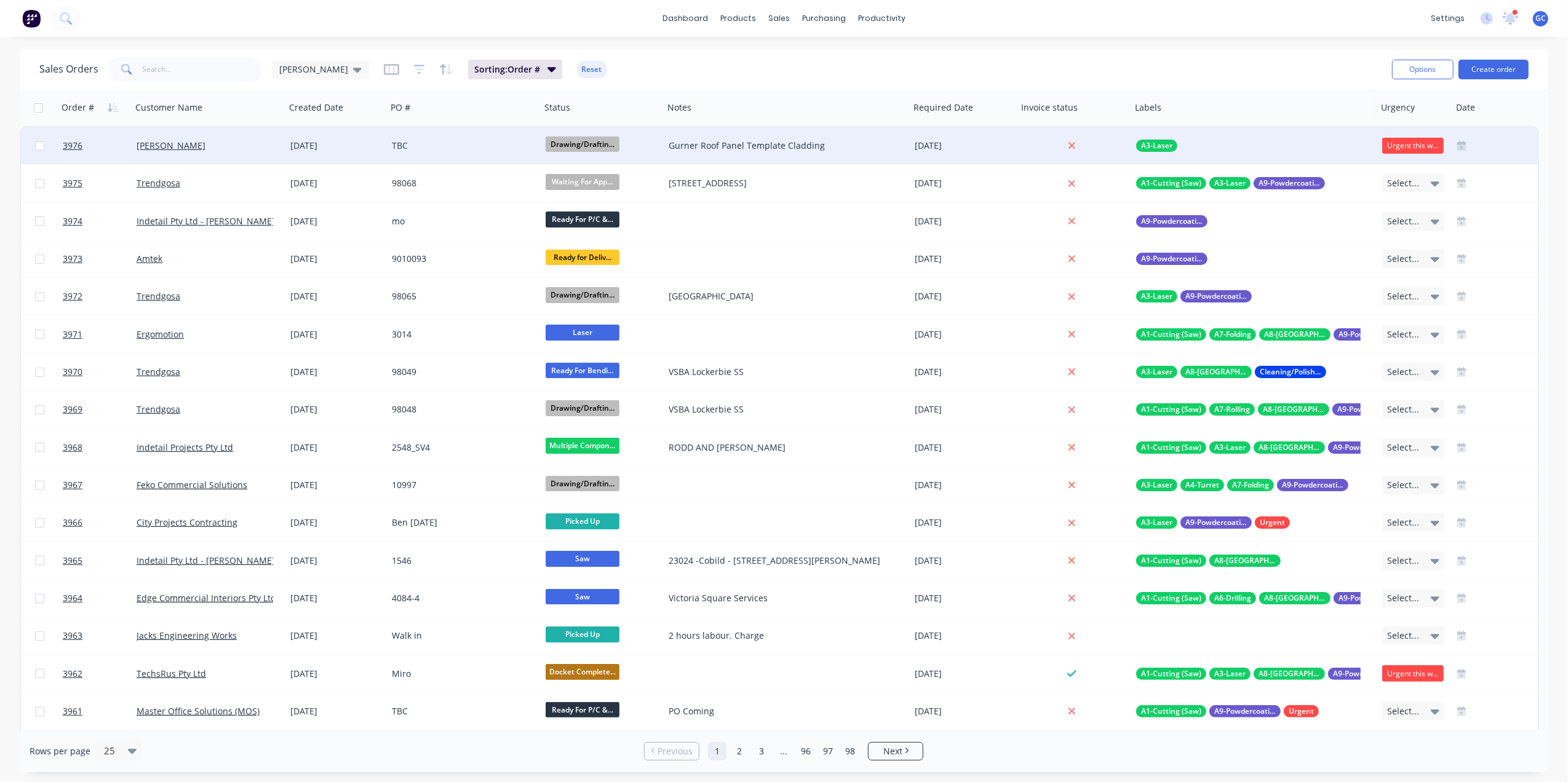
click at [1502, 145] on div at bounding box center [1479, 145] width 55 height 37
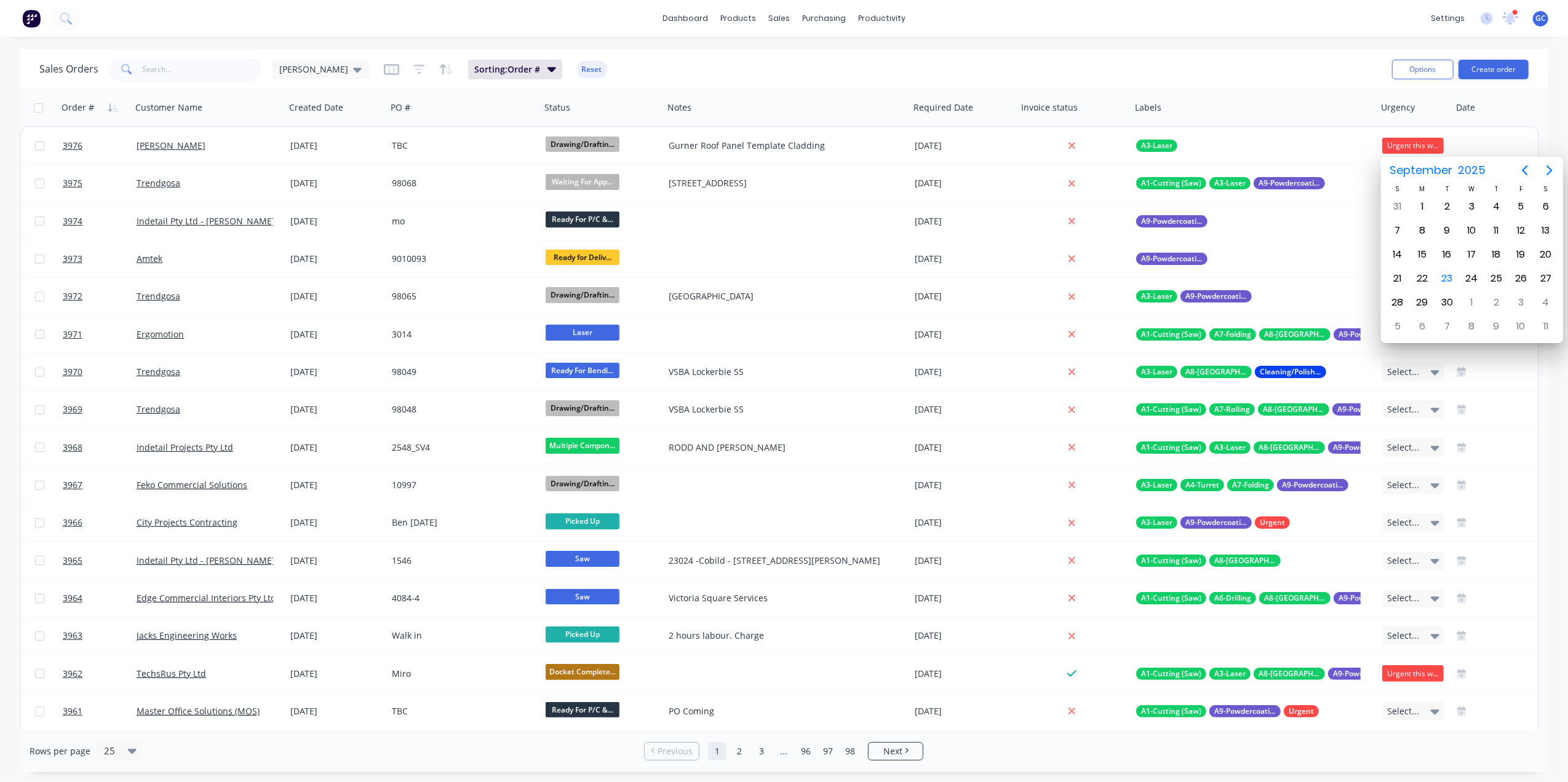
click at [1521, 102] on div "Order # Customer Name Created Date PO # Status Notes Required Date Invoice stat…" at bounding box center [780, 107] width 1519 height 37
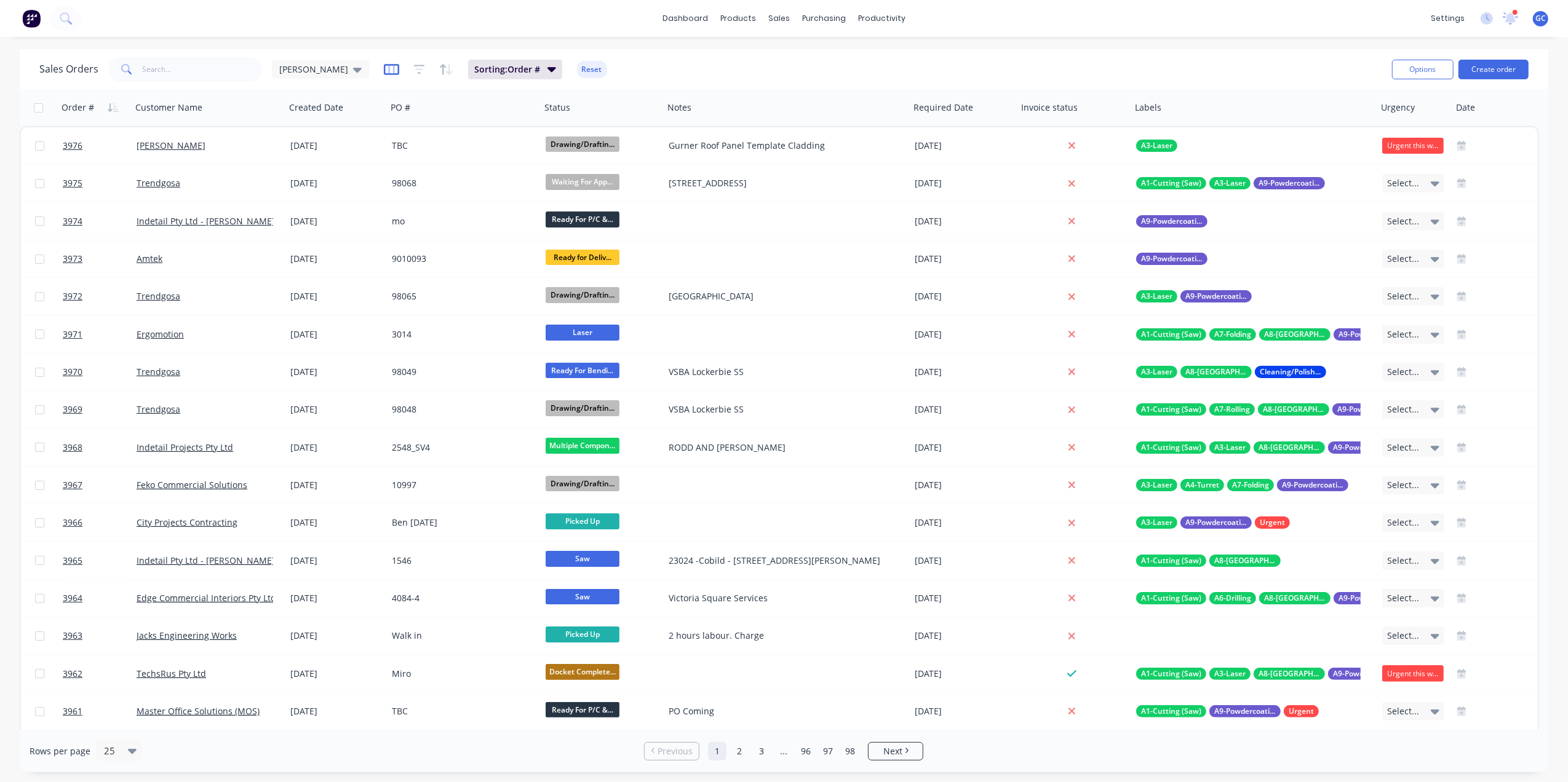
click at [384, 71] on icon "button" at bounding box center [392, 70] width 16 height 12
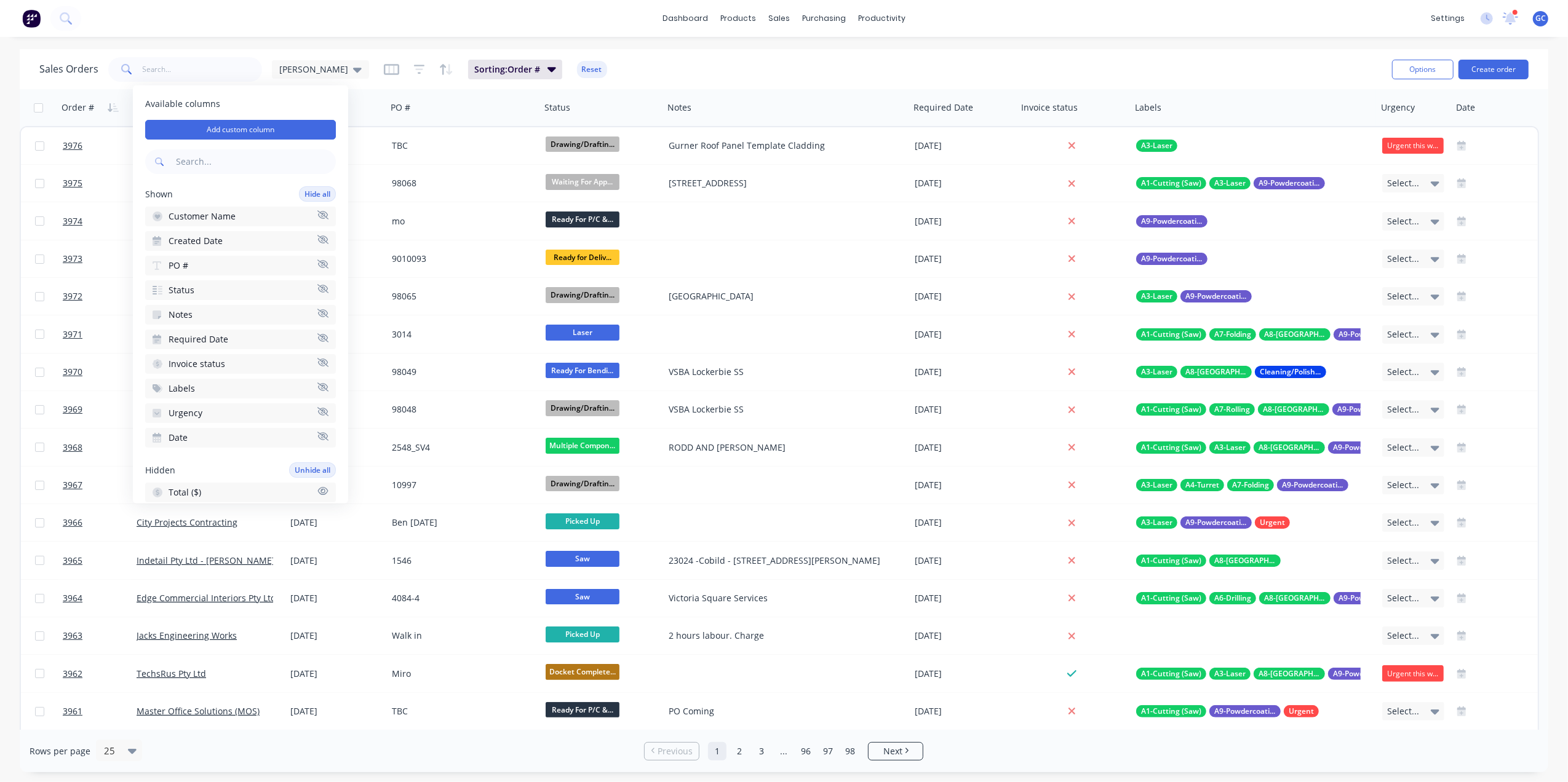
click at [238, 335] on button "Required Date" at bounding box center [240, 340] width 191 height 20
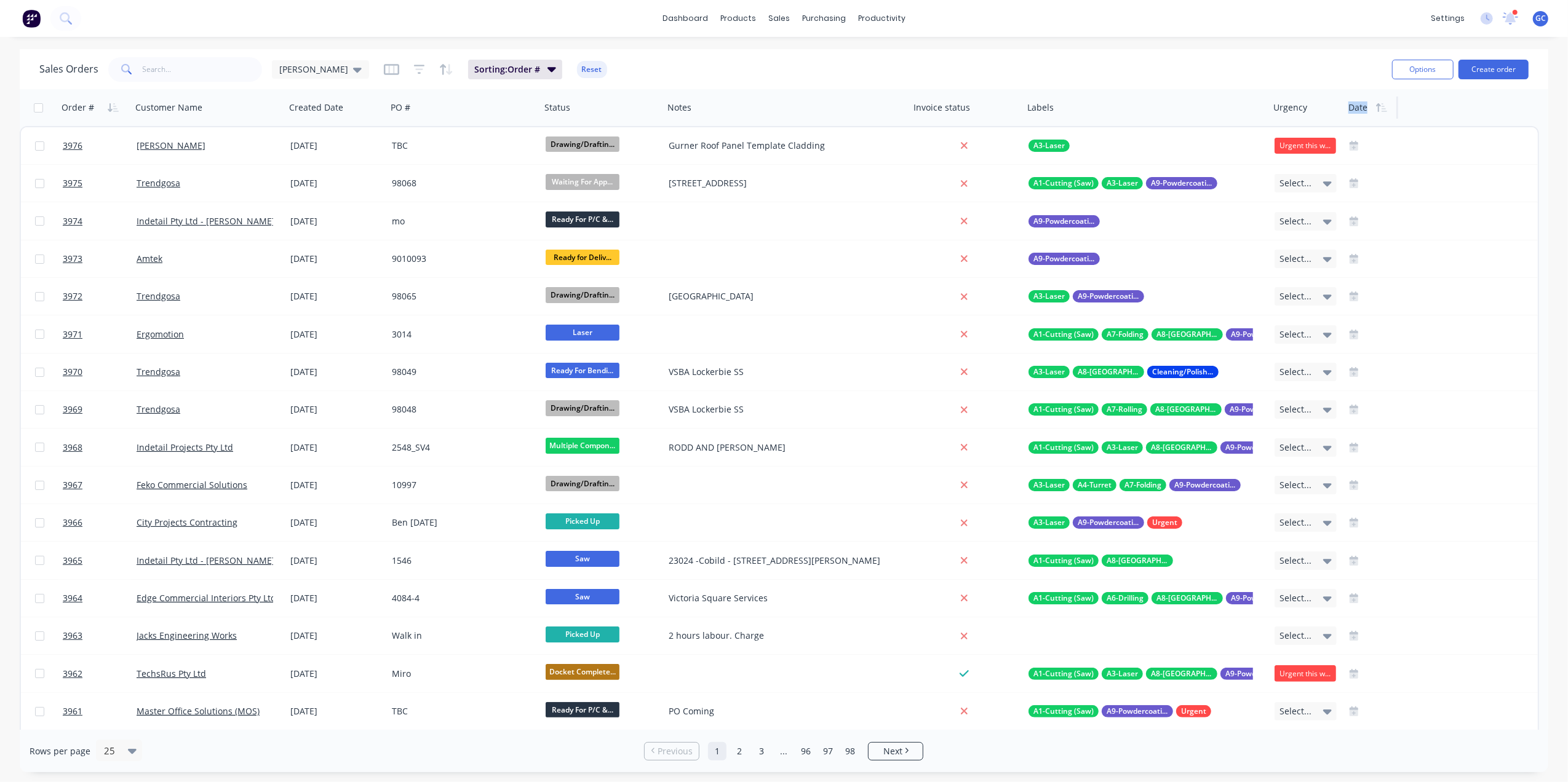
drag, startPoint x: 1400, startPoint y: 114, endPoint x: 1356, endPoint y: 116, distance: 44.0
click at [1356, 116] on div "Order # Customer Name Created Date PO # Status Notes Invoice status Labels Urge…" at bounding box center [780, 107] width 1519 height 37
drag, startPoint x: 1383, startPoint y: 111, endPoint x: 1235, endPoint y: 111, distance: 148.0
click at [1235, 111] on div "Order # Customer Name Created Date PO # Status Notes Invoice status Labels Urge…" at bounding box center [709, 107] width 1379 height 37
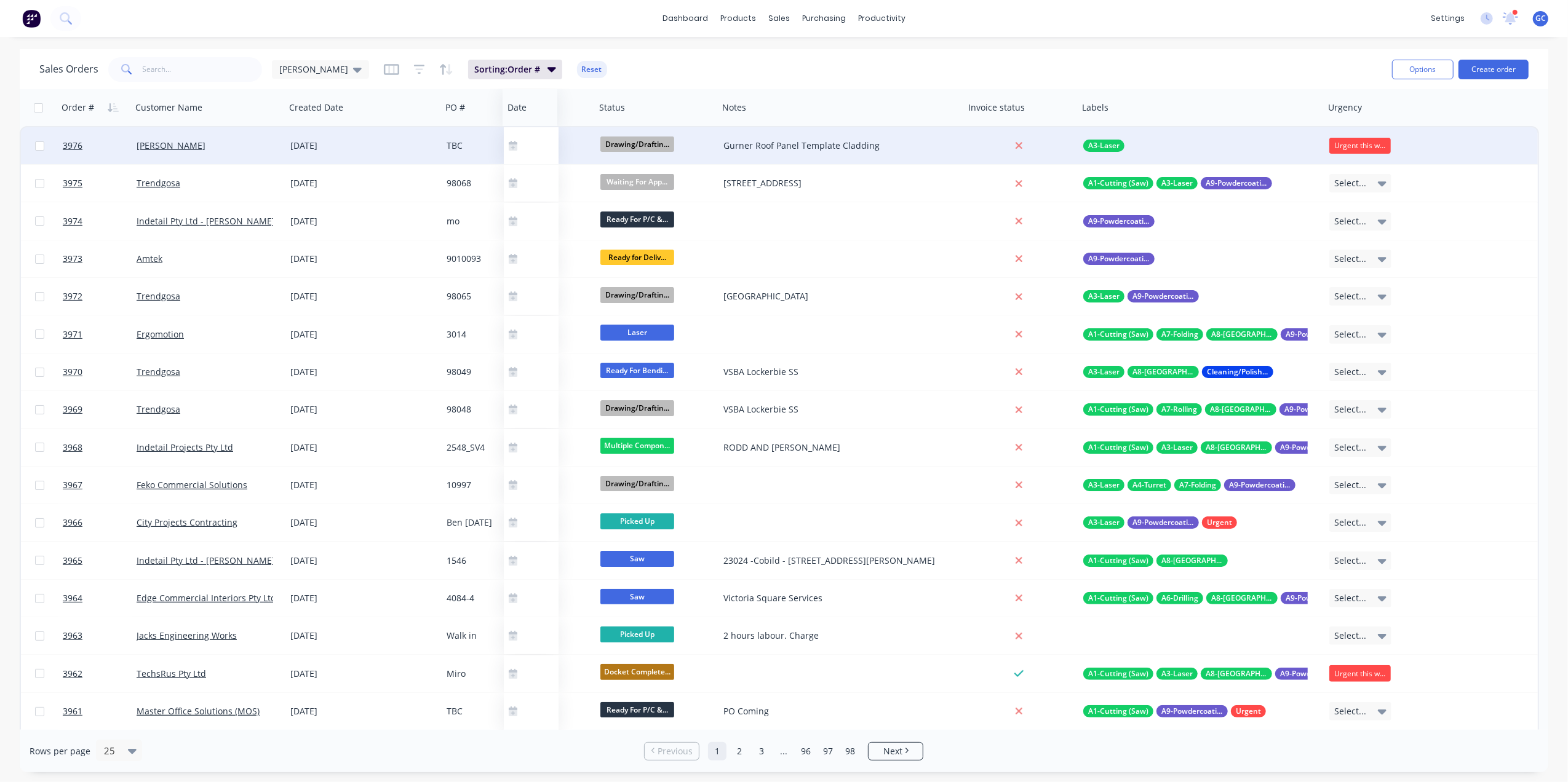
drag, startPoint x: 1354, startPoint y: 109, endPoint x: 513, endPoint y: 133, distance: 841.3
click at [513, 133] on div "Order # Customer Name Created Date PO # Status Notes Invoice status Labels Urge…" at bounding box center [780, 578] width 1519 height 980
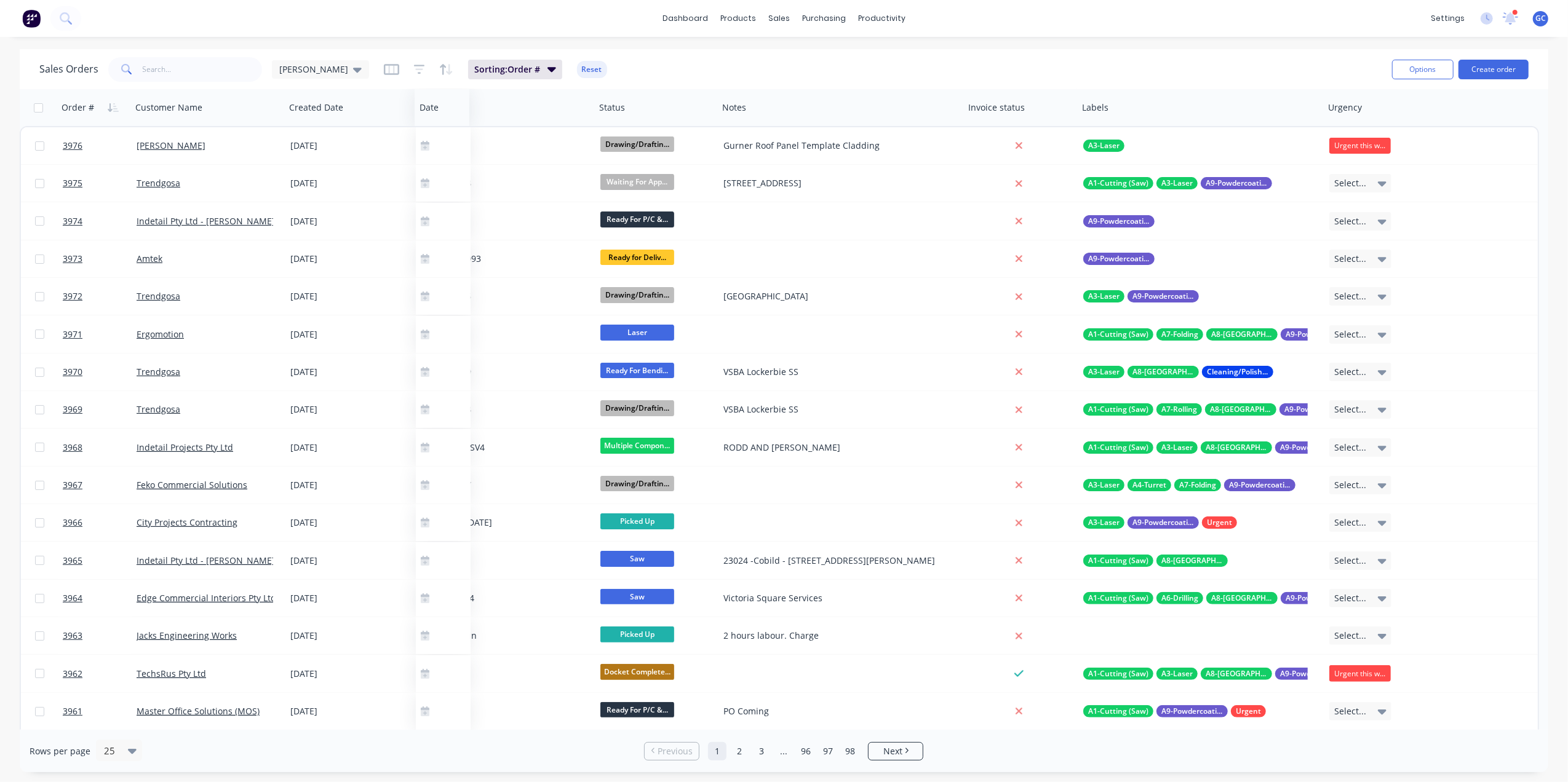
drag, startPoint x: 405, startPoint y: 107, endPoint x: 434, endPoint y: 120, distance: 31.8
click at [434, 120] on div "Date" at bounding box center [442, 107] width 55 height 37
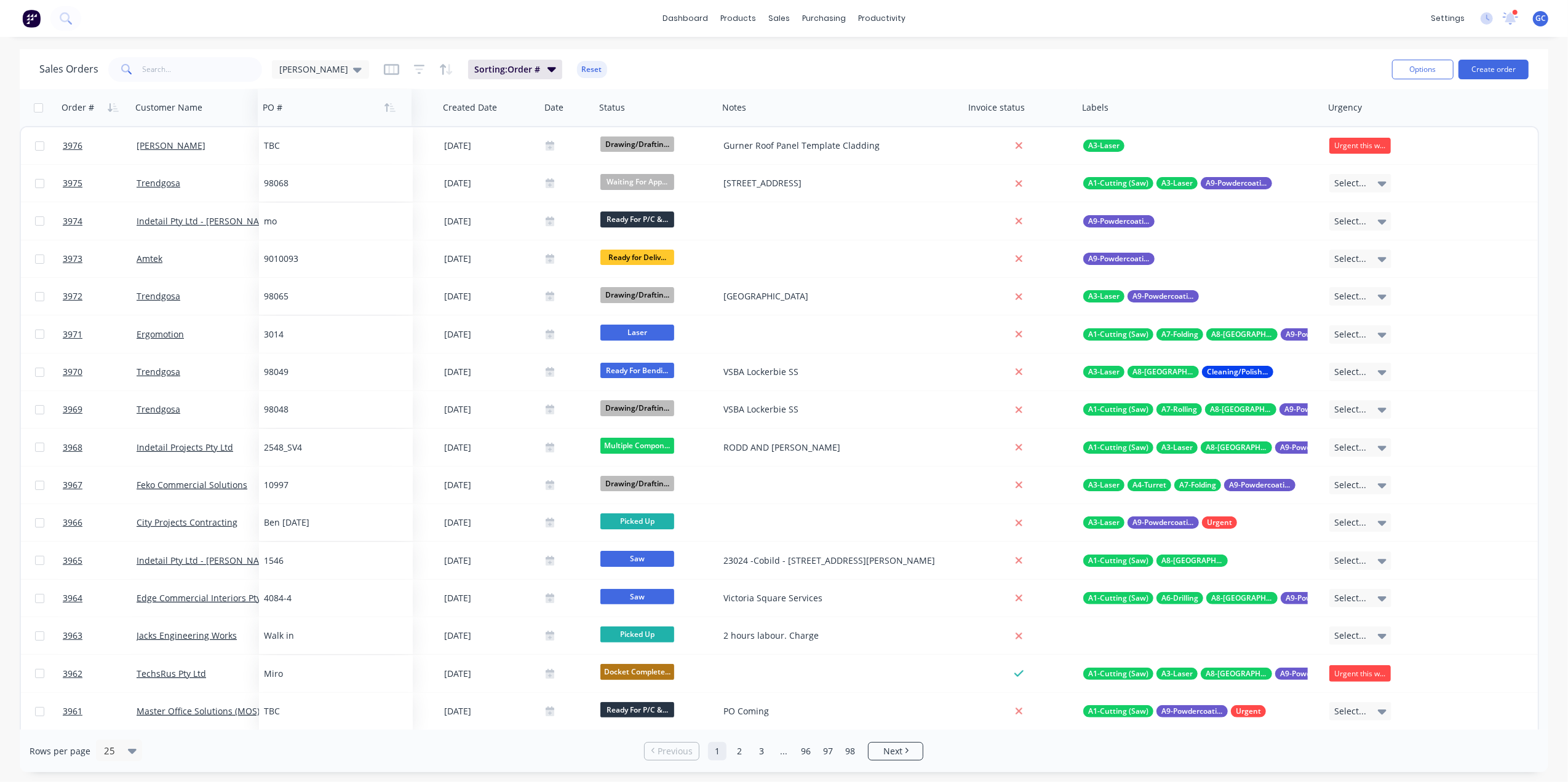
drag, startPoint x: 462, startPoint y: 108, endPoint x: 278, endPoint y: 117, distance: 184.2
click at [278, 117] on div at bounding box center [331, 107] width 137 height 24
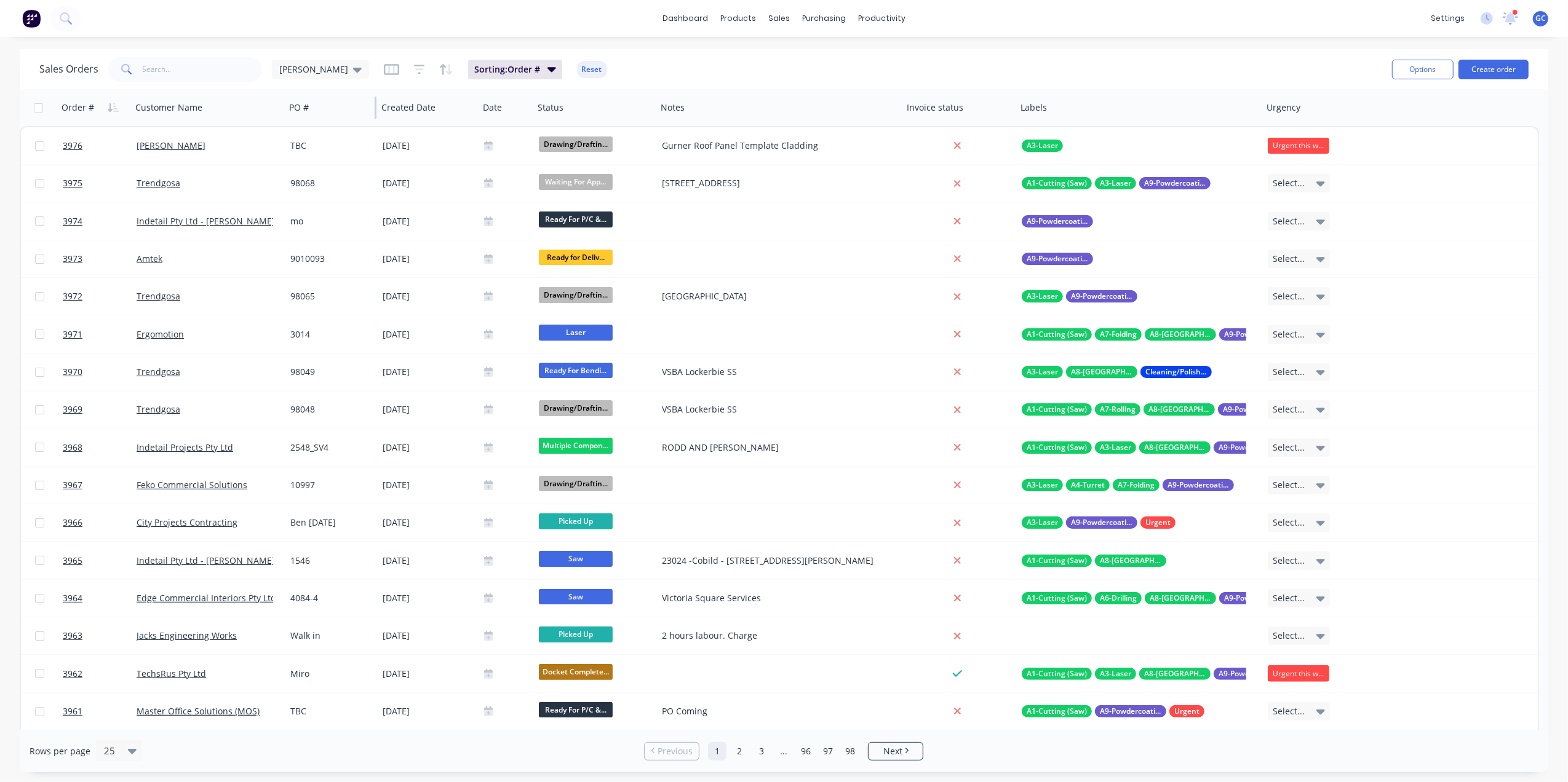
drag, startPoint x: 436, startPoint y: 104, endPoint x: 374, endPoint y: 107, distance: 62.1
click at [375, 107] on div at bounding box center [375, 107] width 2 height 22
click at [278, 102] on div "Order # Customer Name PO # Created Date Date Status Notes Invoice status Labels…" at bounding box center [679, 107] width 1317 height 37
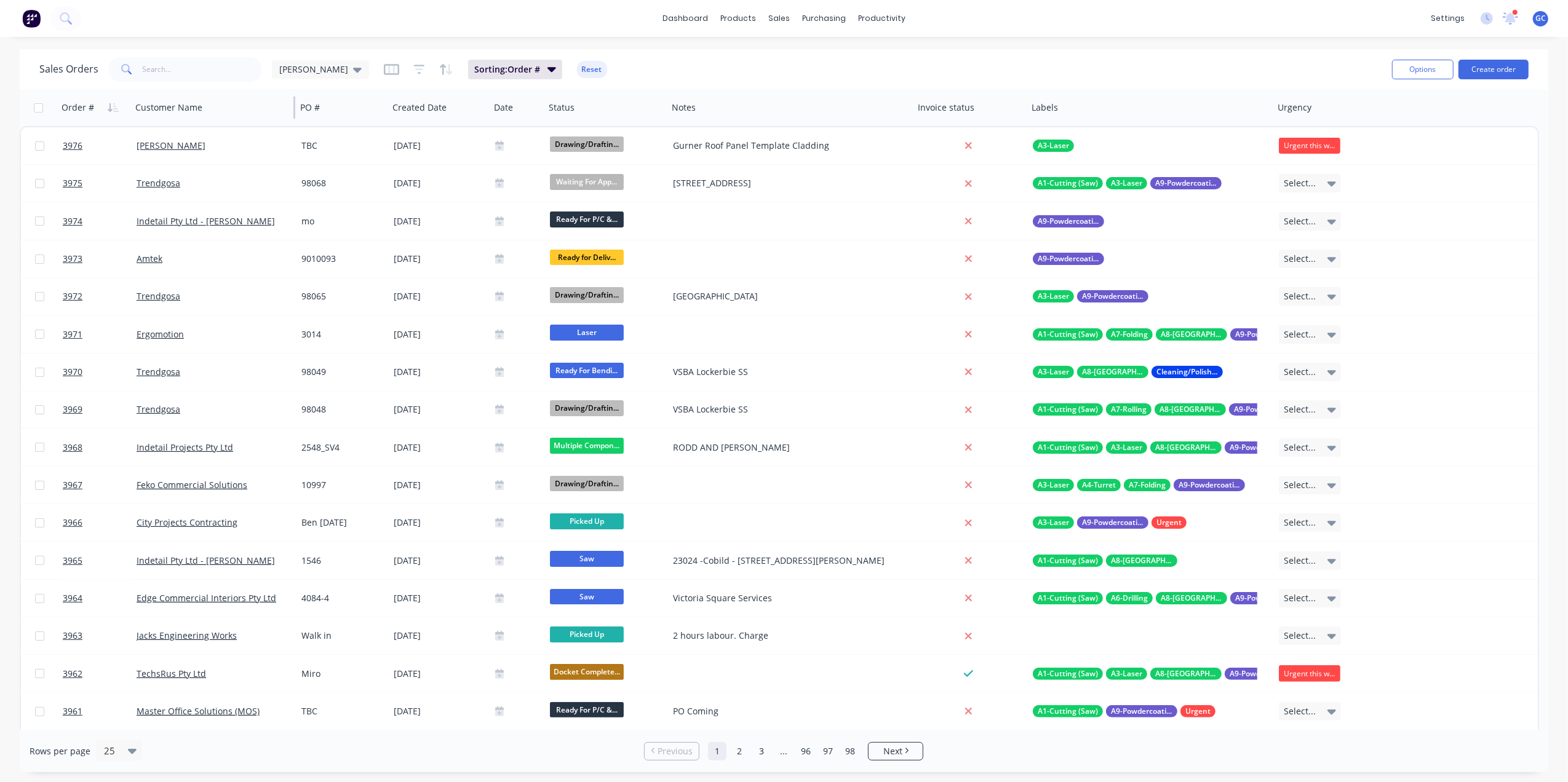
click at [294, 102] on div at bounding box center [294, 107] width 2 height 22
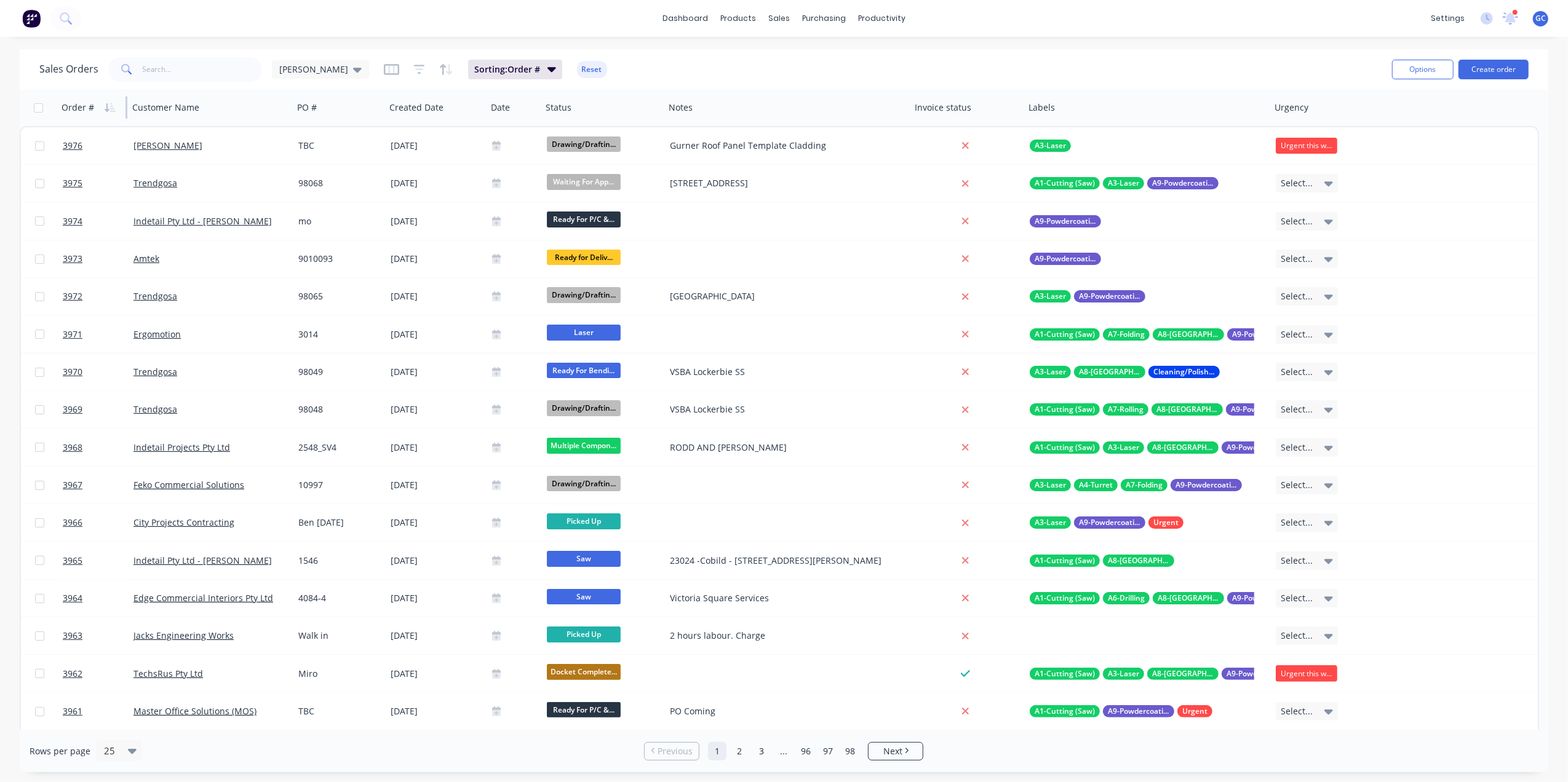
drag, startPoint x: 128, startPoint y: 104, endPoint x: 98, endPoint y: 108, distance: 30.3
click at [90, 111] on div "Order #" at bounding box center [91, 107] width 71 height 37
drag, startPoint x: 125, startPoint y: 102, endPoint x: 36, endPoint y: 101, distance: 89.0
click at [36, 101] on div "Order # Customer Name PO # Created Date Date Status Notes Invoice status Labels…" at bounding box center [682, 107] width 1325 height 37
click at [545, 110] on div at bounding box center [599, 107] width 108 height 24
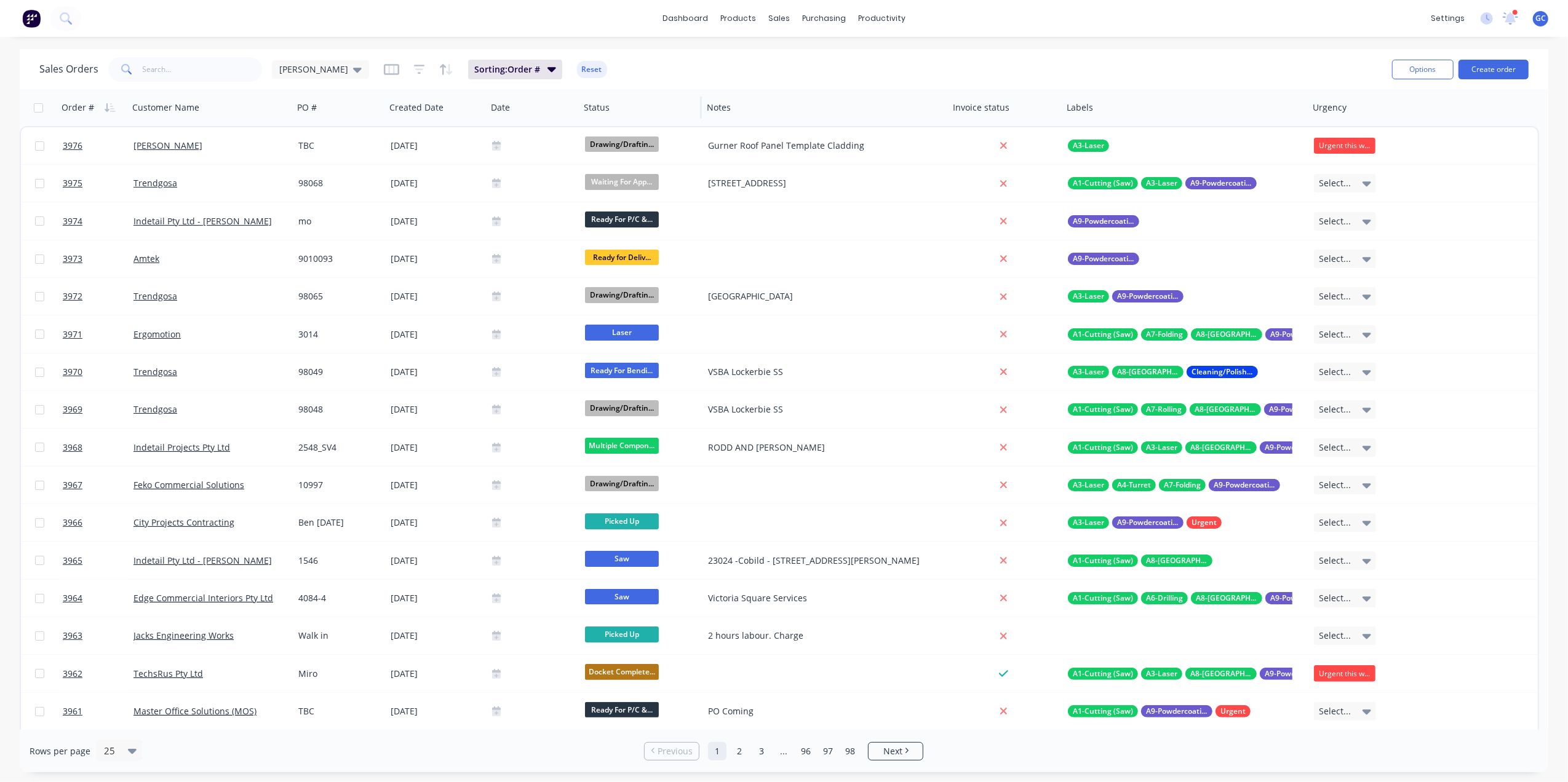
drag, startPoint x: 539, startPoint y: 107, endPoint x: 577, endPoint y: 111, distance: 38.2
click at [577, 111] on div at bounding box center [578, 107] width 2 height 22
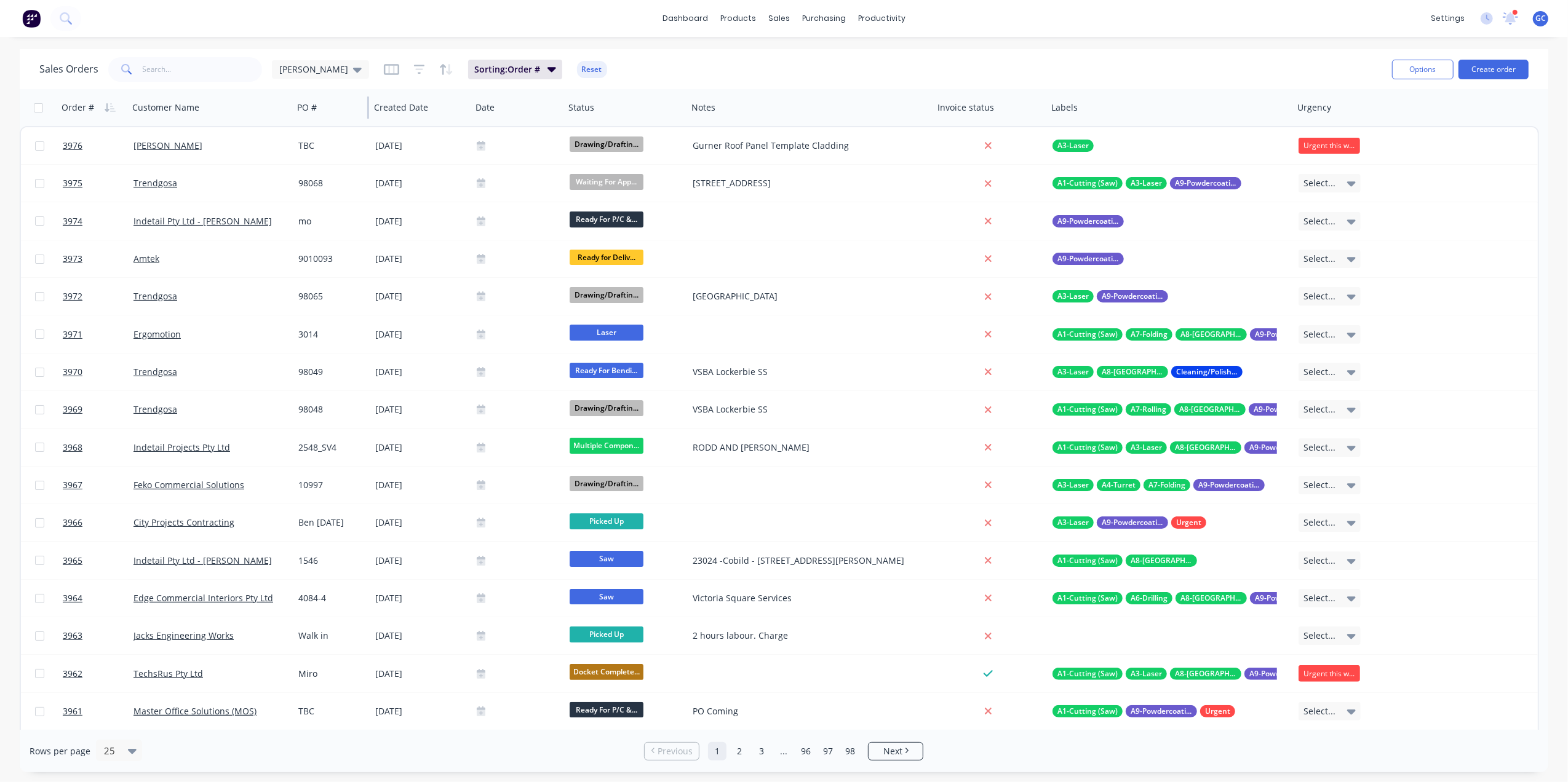
drag, startPoint x: 382, startPoint y: 104, endPoint x: 367, endPoint y: 104, distance: 15.0
click at [368, 104] on div at bounding box center [368, 107] width 2 height 22
drag, startPoint x: 469, startPoint y: 102, endPoint x: 411, endPoint y: 111, distance: 58.7
click at [411, 111] on div "Created Date" at bounding box center [420, 107] width 102 height 37
click at [384, 72] on icon "button" at bounding box center [392, 70] width 16 height 12
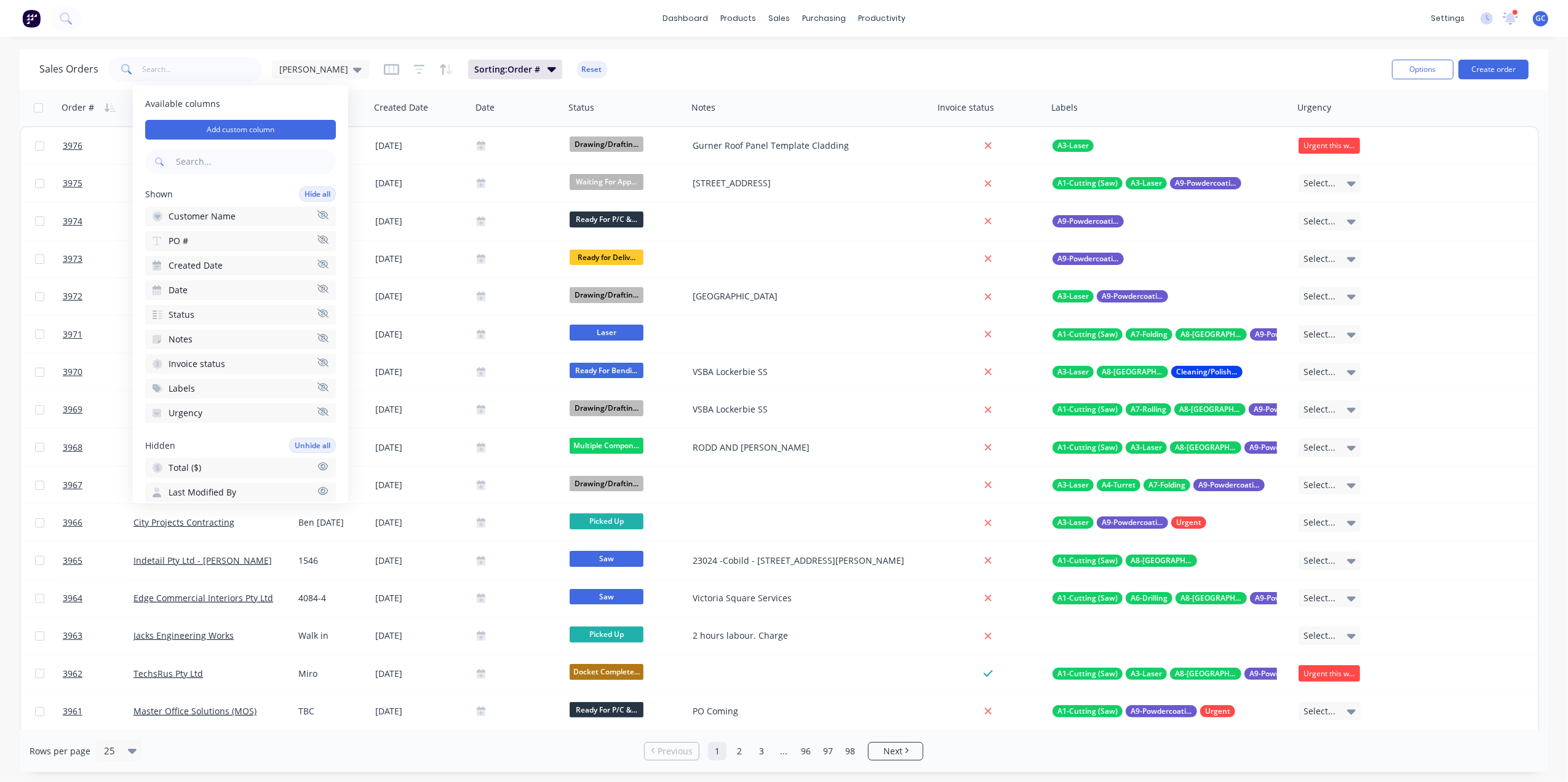
click at [208, 359] on span "Invoice status" at bounding box center [197, 364] width 57 height 12
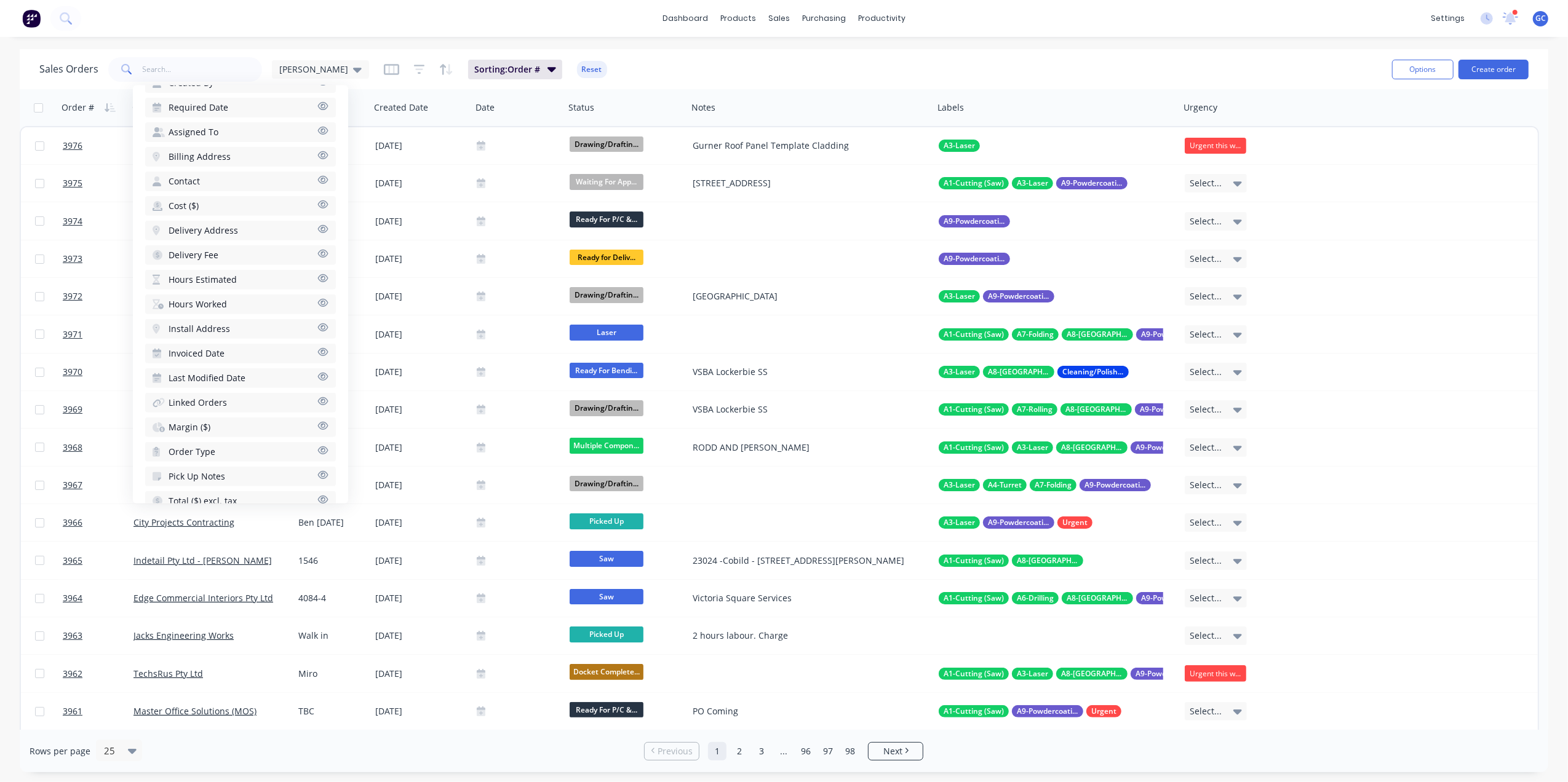
scroll to position [50, 0]
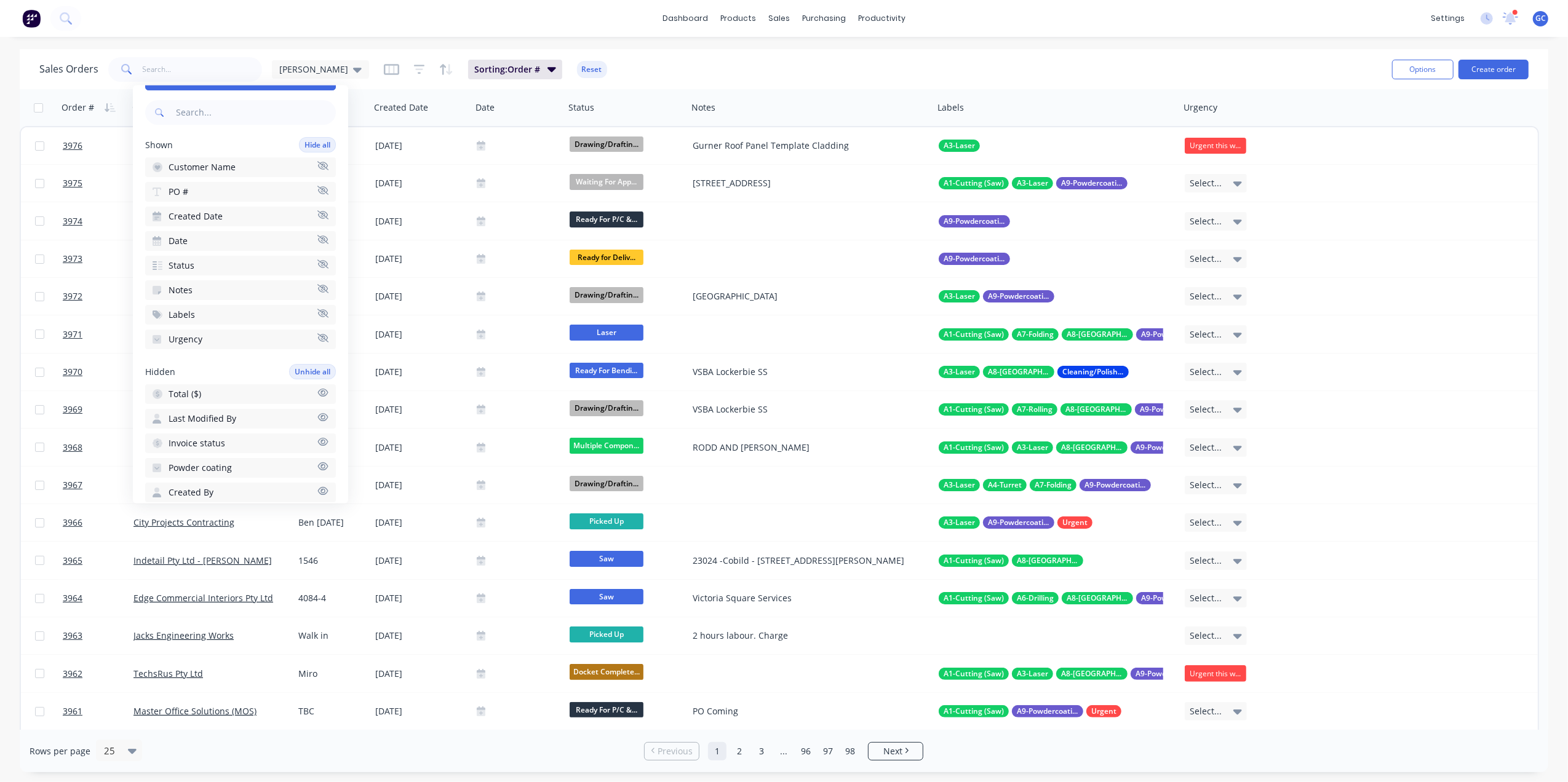
click at [648, 62] on div "Sales Orders [PERSON_NAME]: Order # Reset" at bounding box center [711, 69] width 1343 height 30
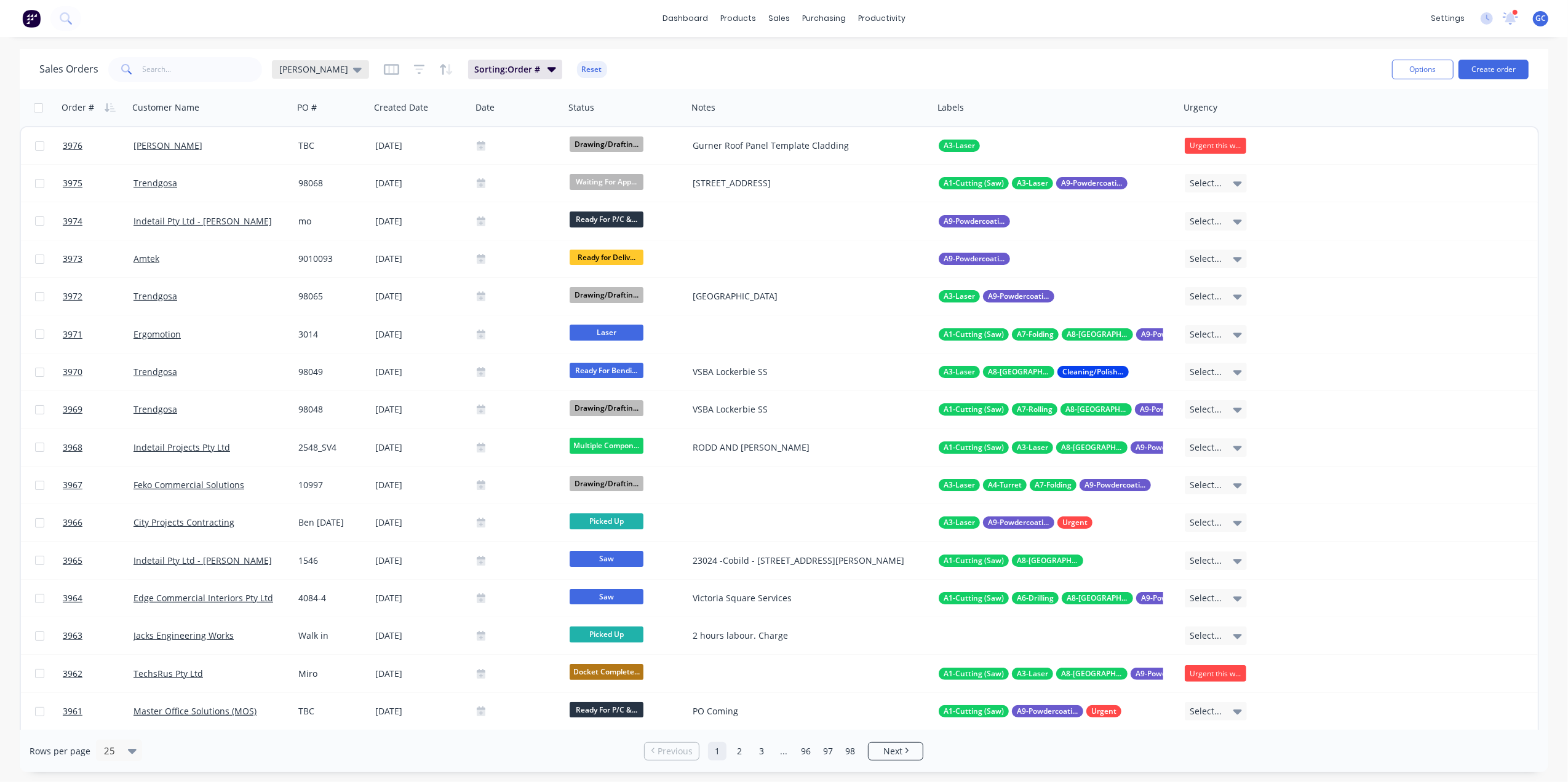
click at [301, 72] on div "[PERSON_NAME]" at bounding box center [321, 69] width 83 height 11
click at [342, 155] on button "Save new view" at bounding box center [357, 146] width 165 height 18
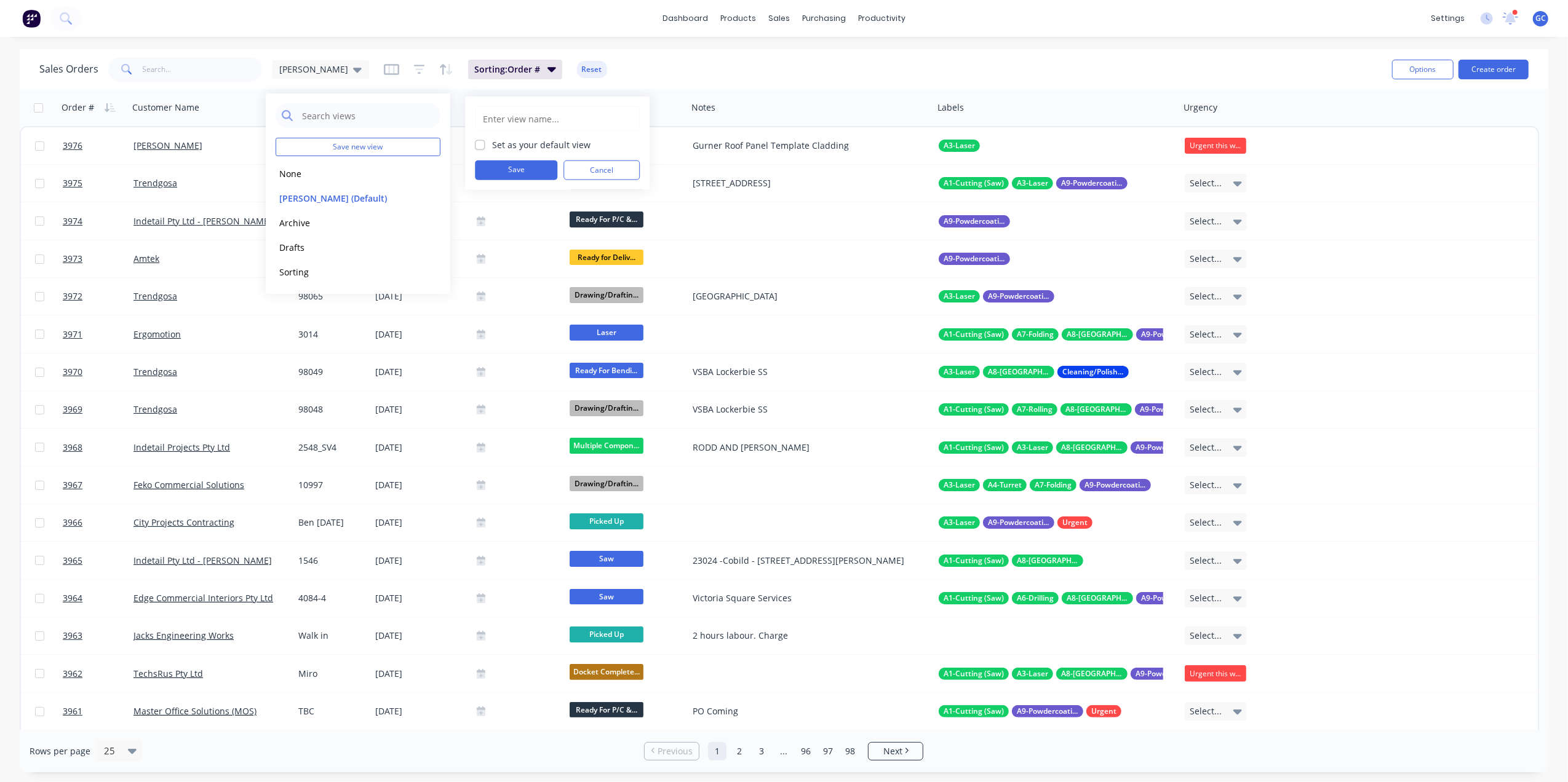
click at [515, 118] on input "text" at bounding box center [558, 118] width 152 height 24
type input "Urgent"
click at [510, 169] on button "Save" at bounding box center [516, 170] width 83 height 20
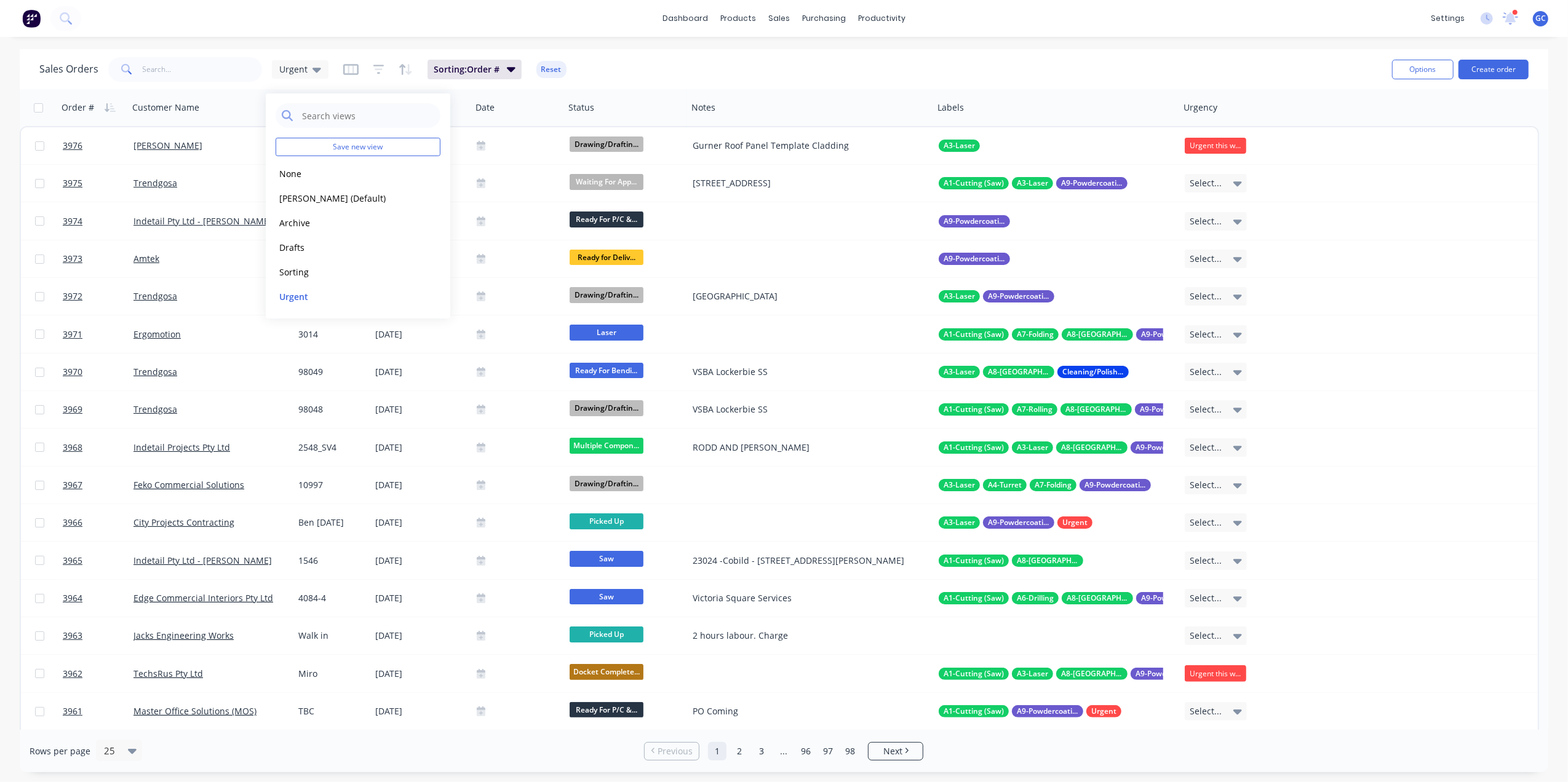
click at [706, 81] on div "Sales Orders Urgent Sorting: Order # Reset" at bounding box center [711, 69] width 1343 height 30
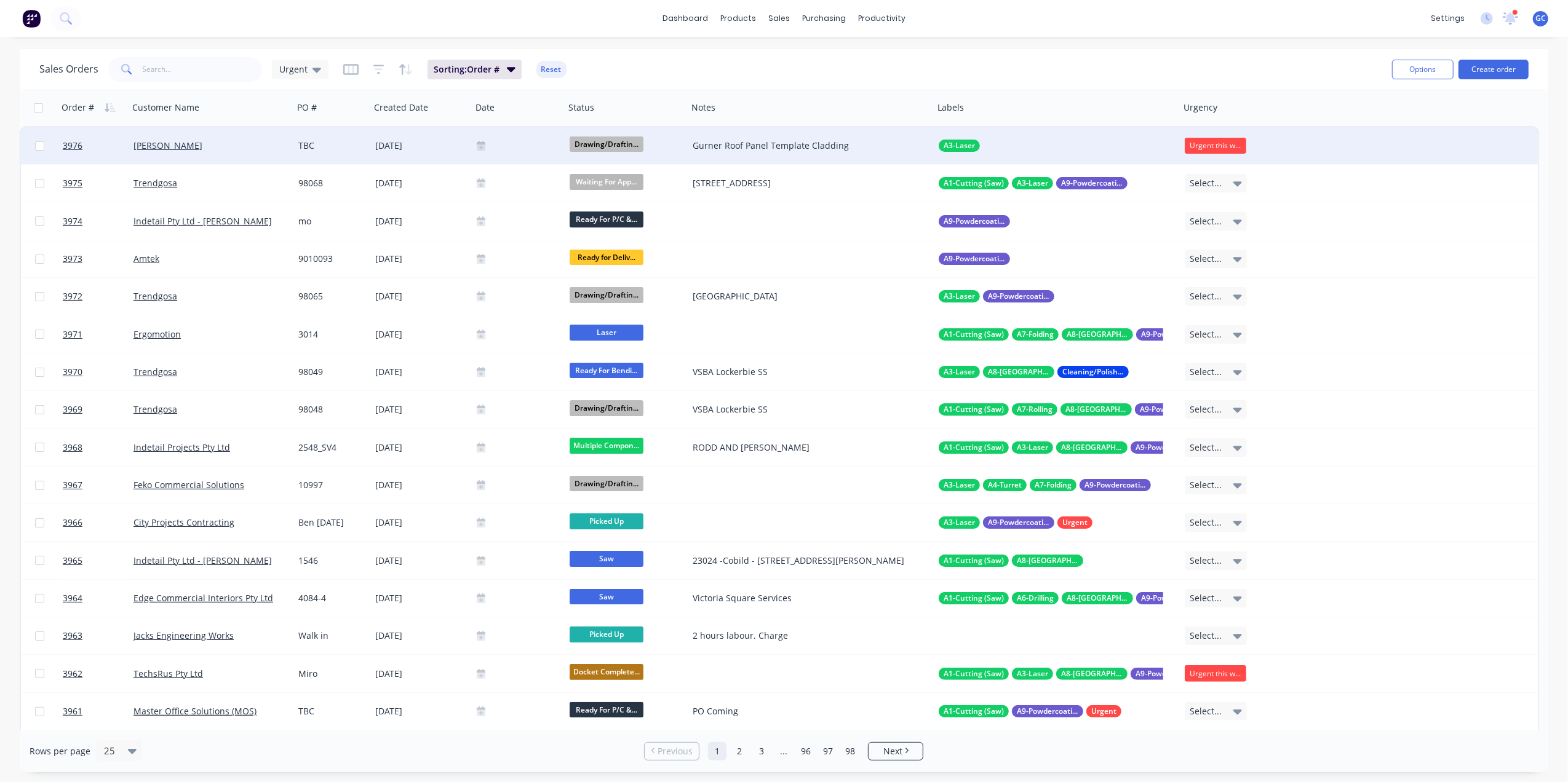
click at [502, 152] on div at bounding box center [518, 145] width 93 height 37
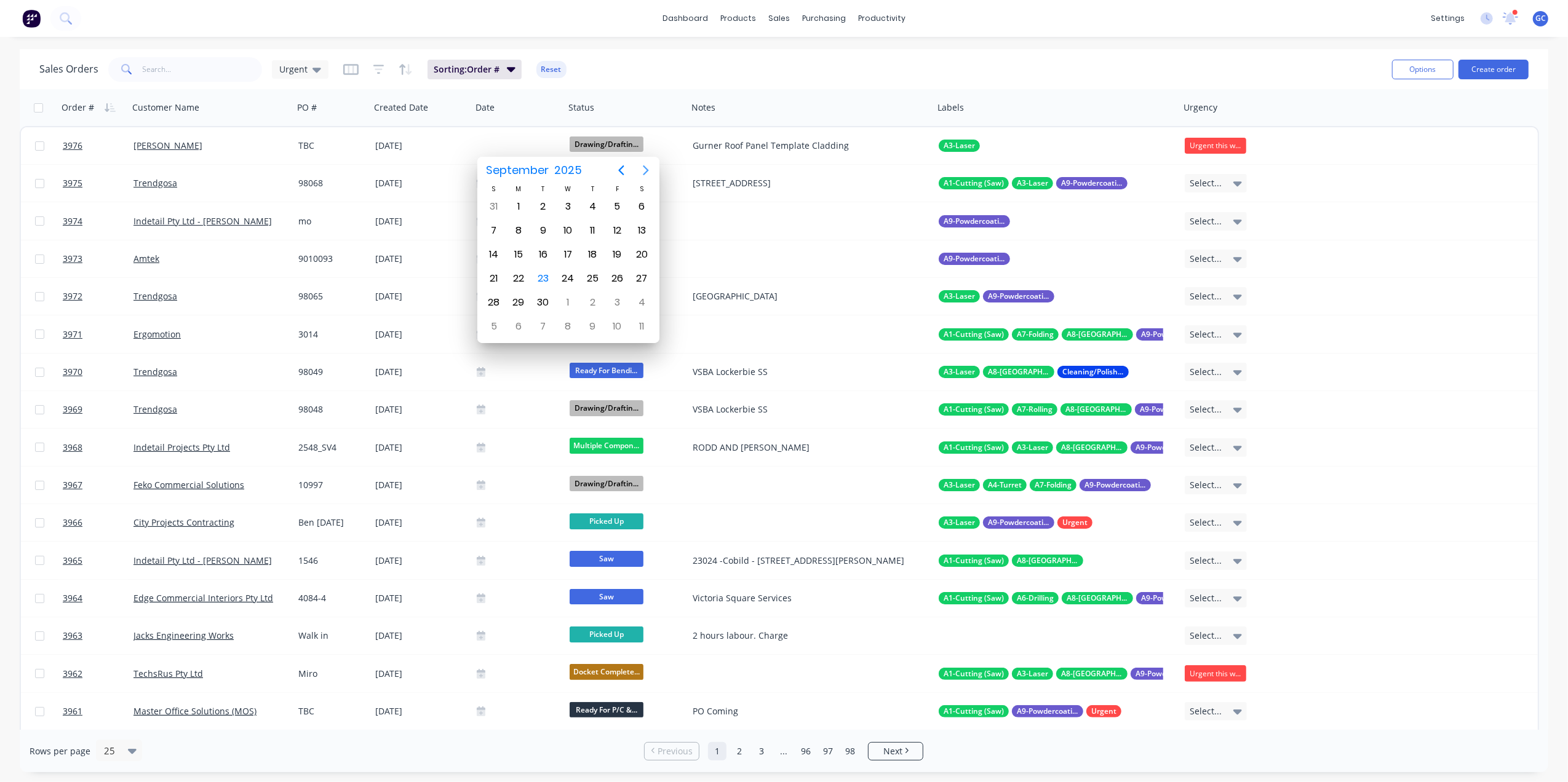
click at [647, 172] on icon "Next page" at bounding box center [645, 170] width 15 height 15
click at [618, 170] on icon "Previous page" at bounding box center [621, 170] width 15 height 15
click at [790, 65] on div "Sales Orders Urgent Sorting: Order # Reset" at bounding box center [711, 69] width 1343 height 30
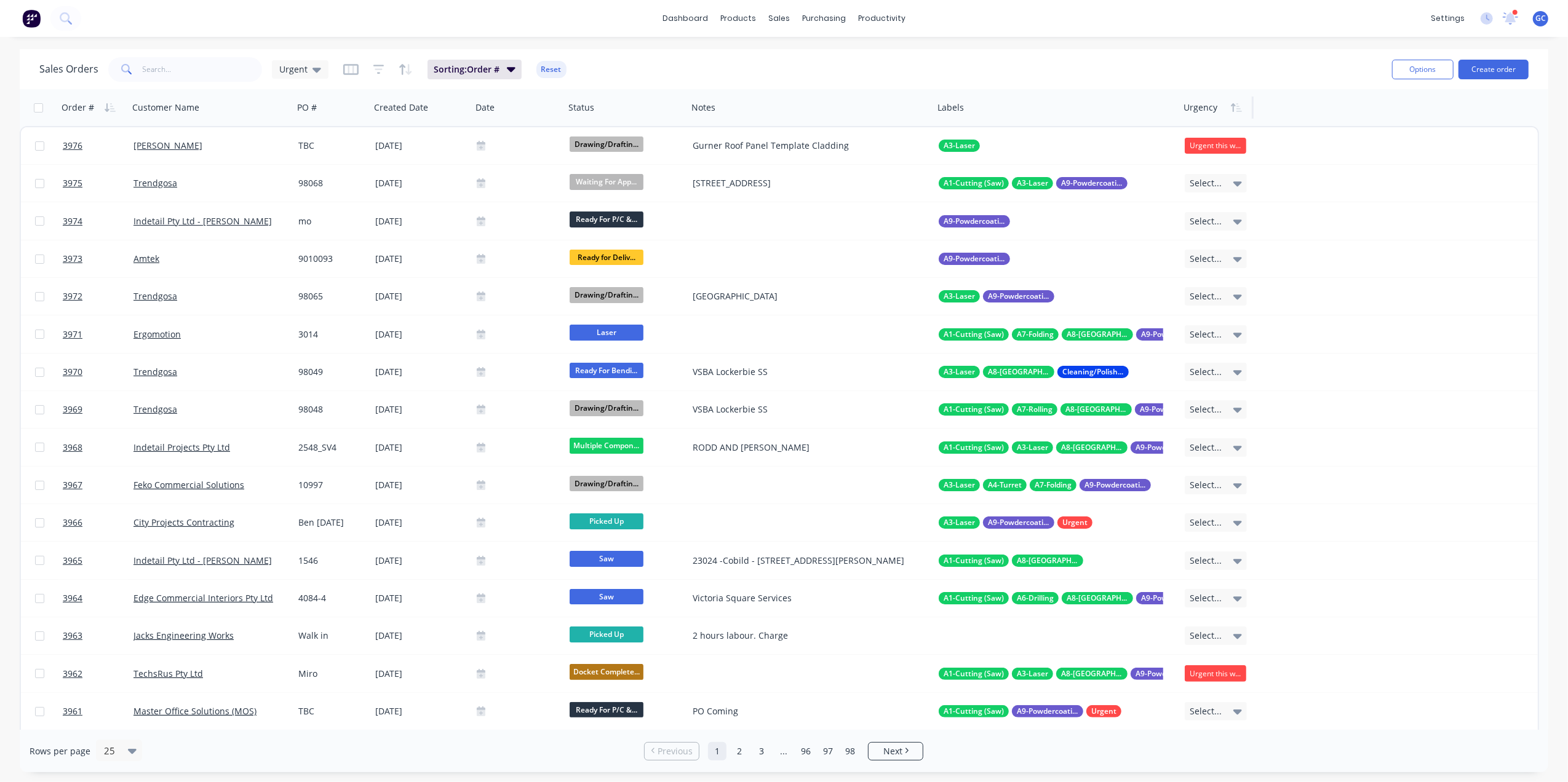
click at [1201, 113] on div at bounding box center [1214, 107] width 62 height 24
click at [348, 71] on icon "button" at bounding box center [351, 70] width 16 height 12
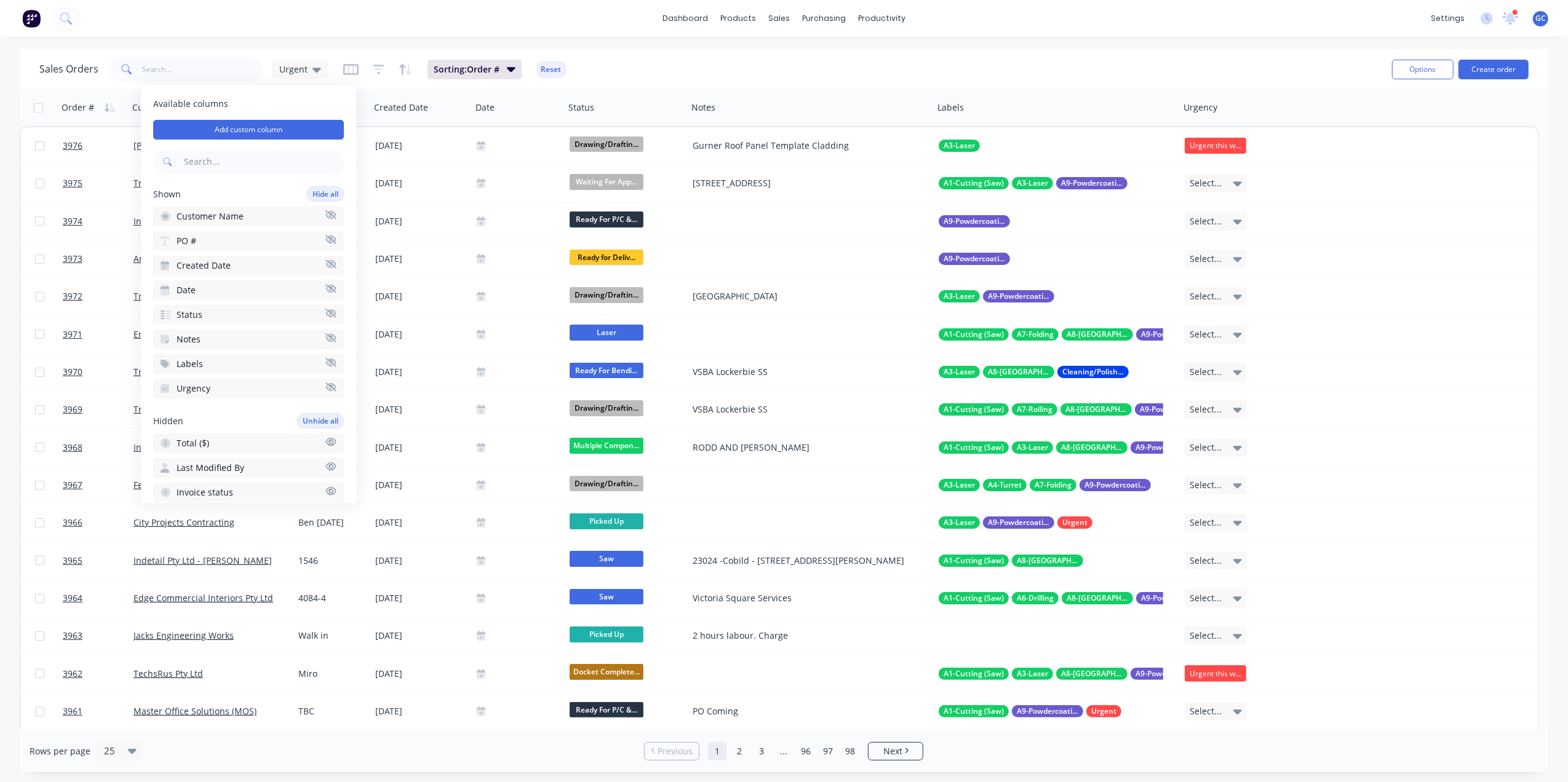
click at [1142, 66] on div "Sales Orders Urgent Sorting: Order # Reset" at bounding box center [711, 69] width 1343 height 30
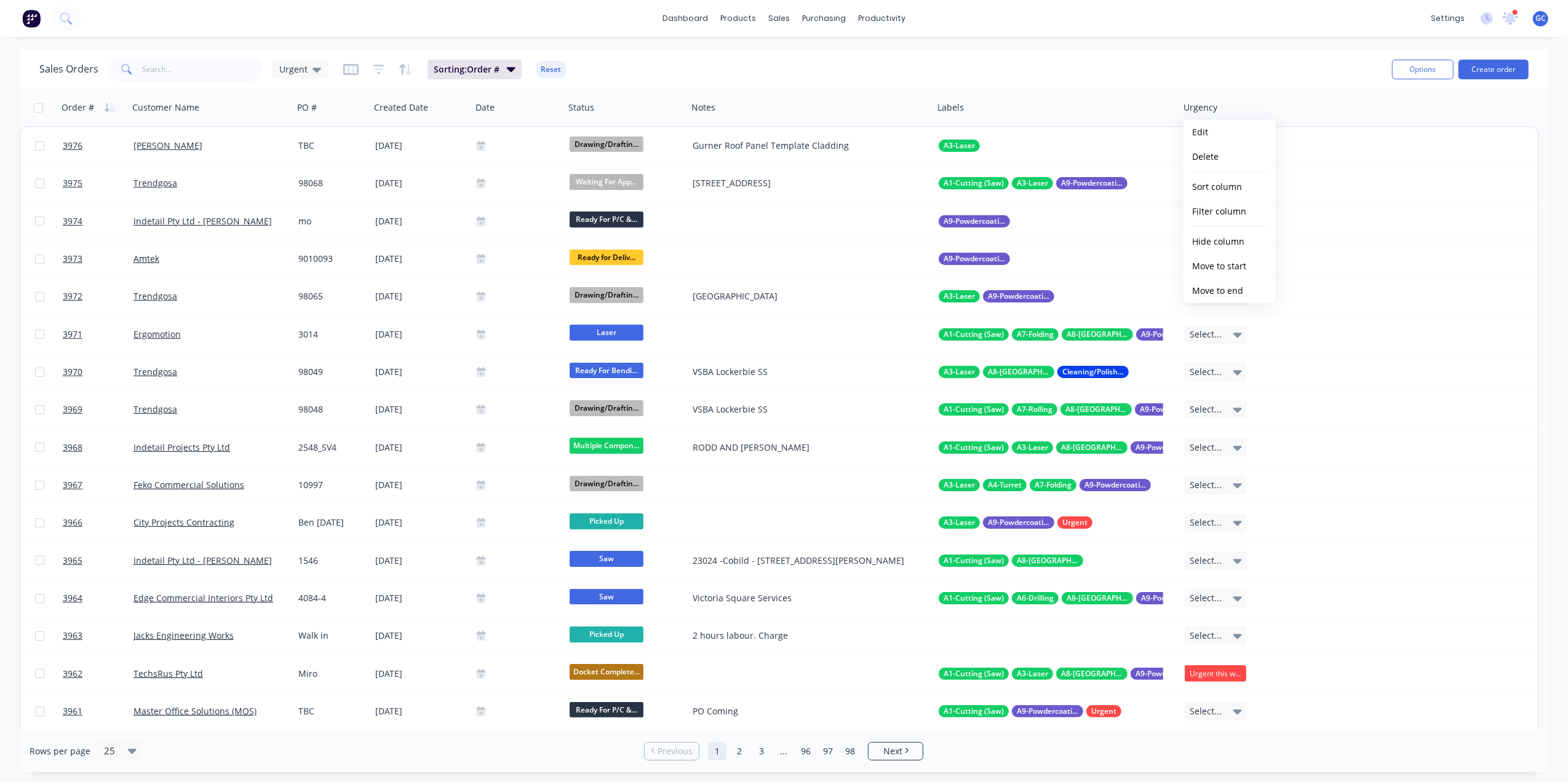
click at [1312, 98] on div "Order # Customer Name PO # Created Date Date Status Notes Labels Urgency" at bounding box center [780, 107] width 1519 height 37
click at [1207, 111] on div at bounding box center [1214, 107] width 62 height 24
click at [1214, 131] on button "Edit" at bounding box center [1230, 132] width 92 height 24
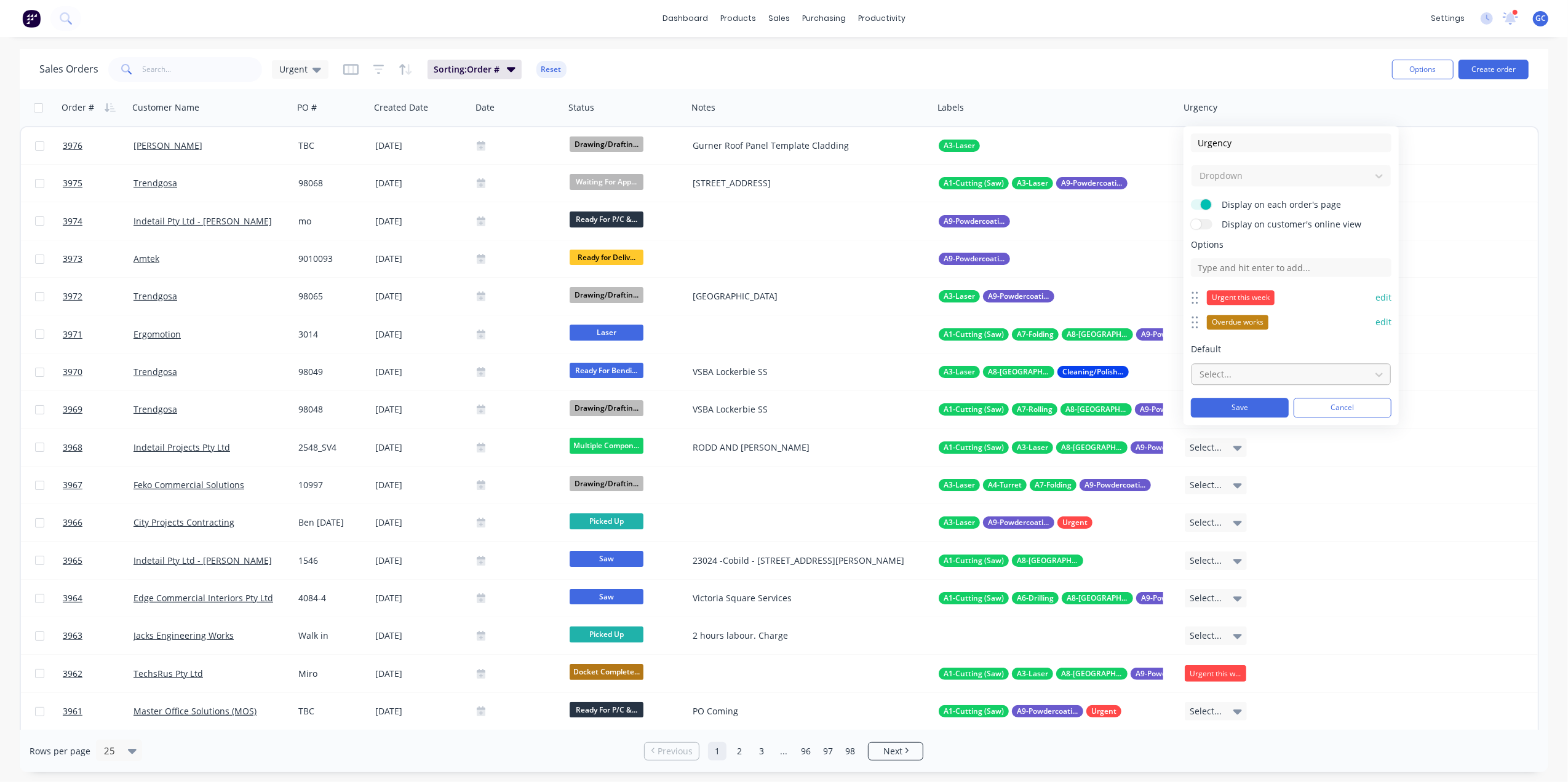
click at [1268, 379] on div at bounding box center [1281, 374] width 166 height 16
click at [1283, 369] on div at bounding box center [1281, 374] width 166 height 16
click at [1253, 262] on input at bounding box center [1291, 267] width 200 height 18
type input "N"
type input "U"
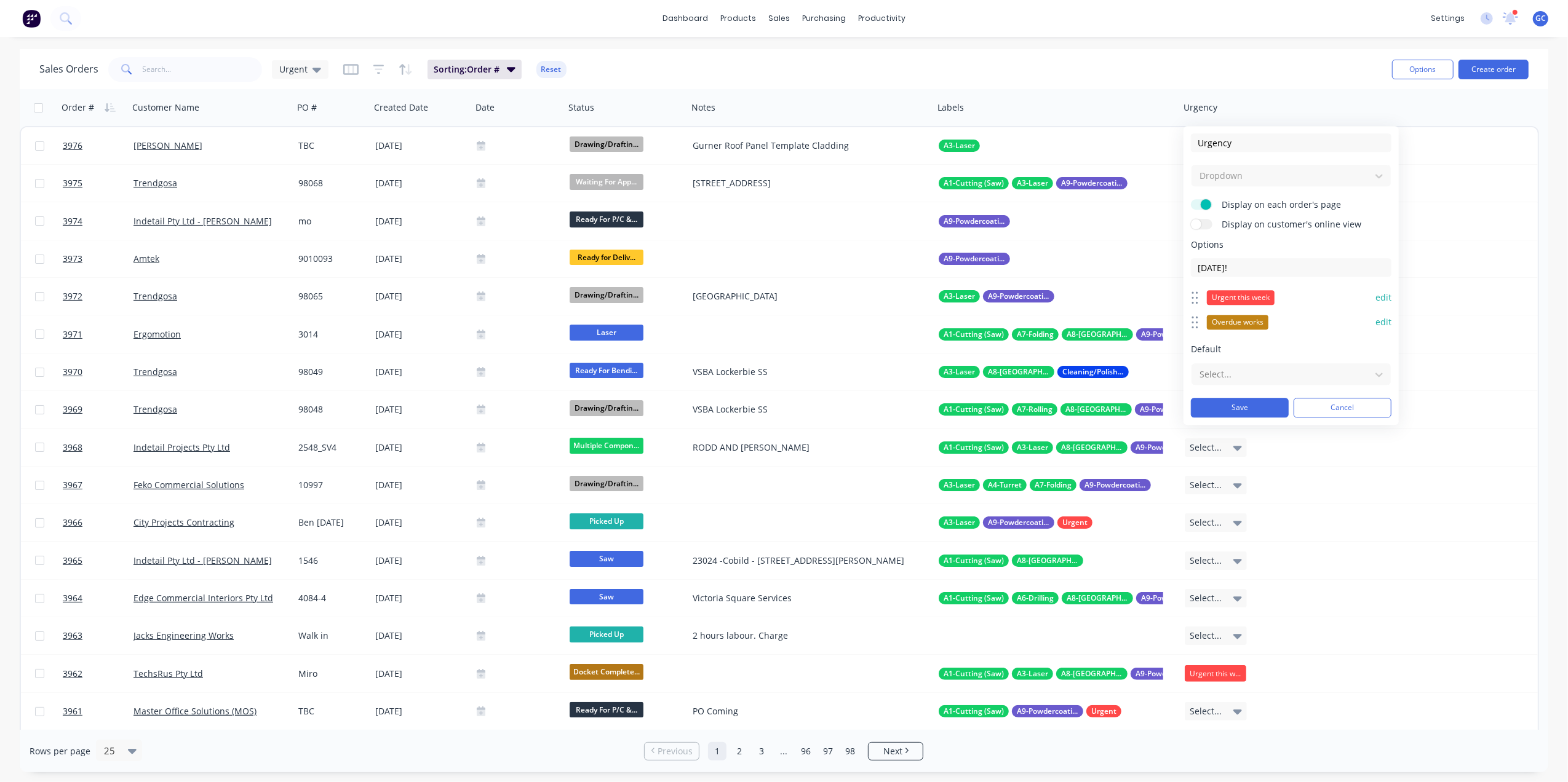
click at [1252, 238] on form "Urgency Dropdown Display on each order's page Display on customer's online view…" at bounding box center [1291, 275] width 200 height 284
click at [1239, 260] on input "[DATE]!" at bounding box center [1291, 267] width 200 height 18
click at [1248, 260] on input "[DATE]!" at bounding box center [1291, 267] width 200 height 18
click at [1245, 271] on input "[DATE]!" at bounding box center [1291, 267] width 200 height 18
click at [1243, 261] on input "[DATE]!" at bounding box center [1291, 267] width 200 height 18
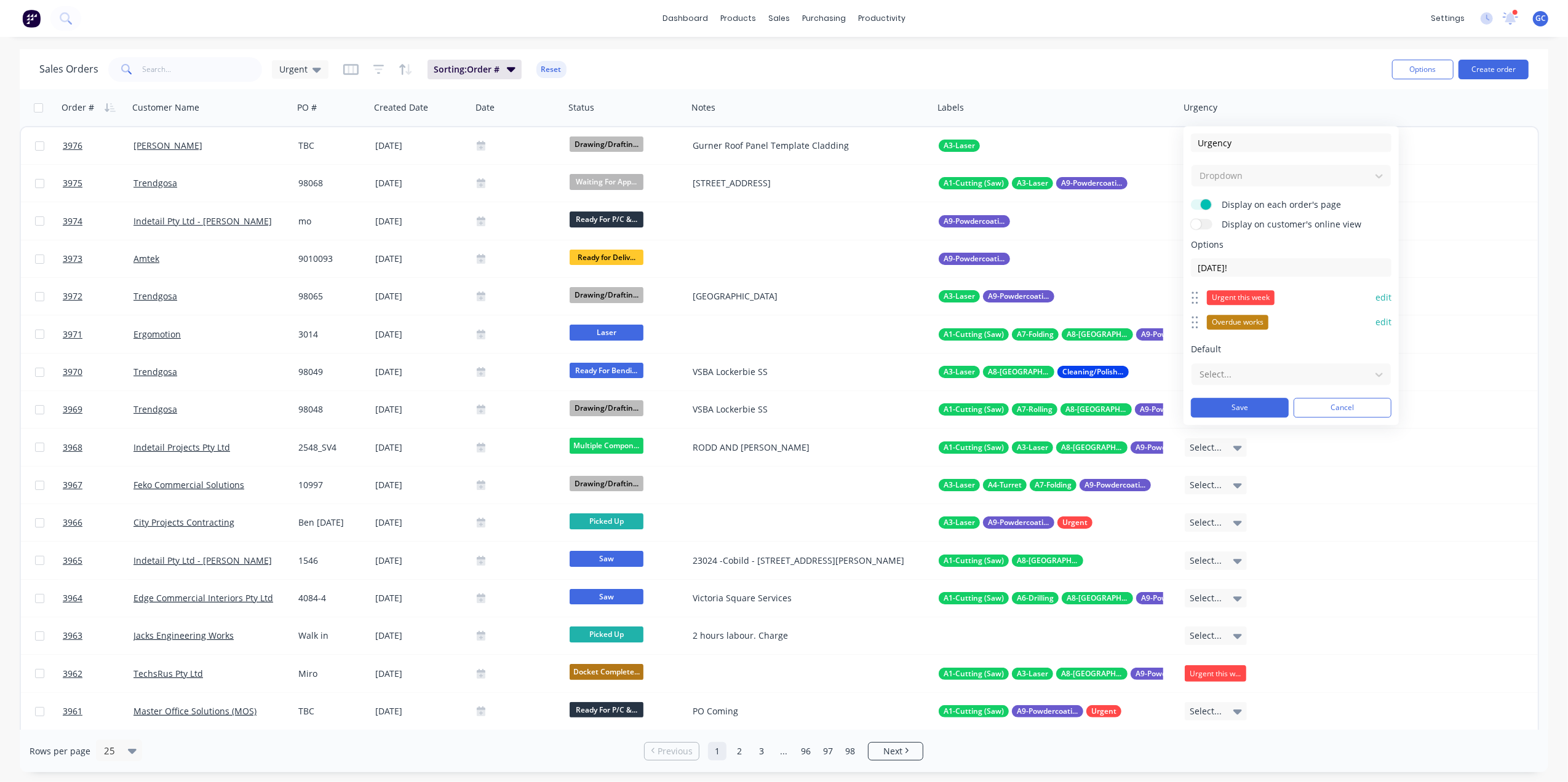
click at [1251, 237] on form "Urgency Dropdown Display on each order's page Display on customer's online view…" at bounding box center [1291, 275] width 200 height 284
click at [1213, 246] on span "Options" at bounding box center [1291, 245] width 200 height 12
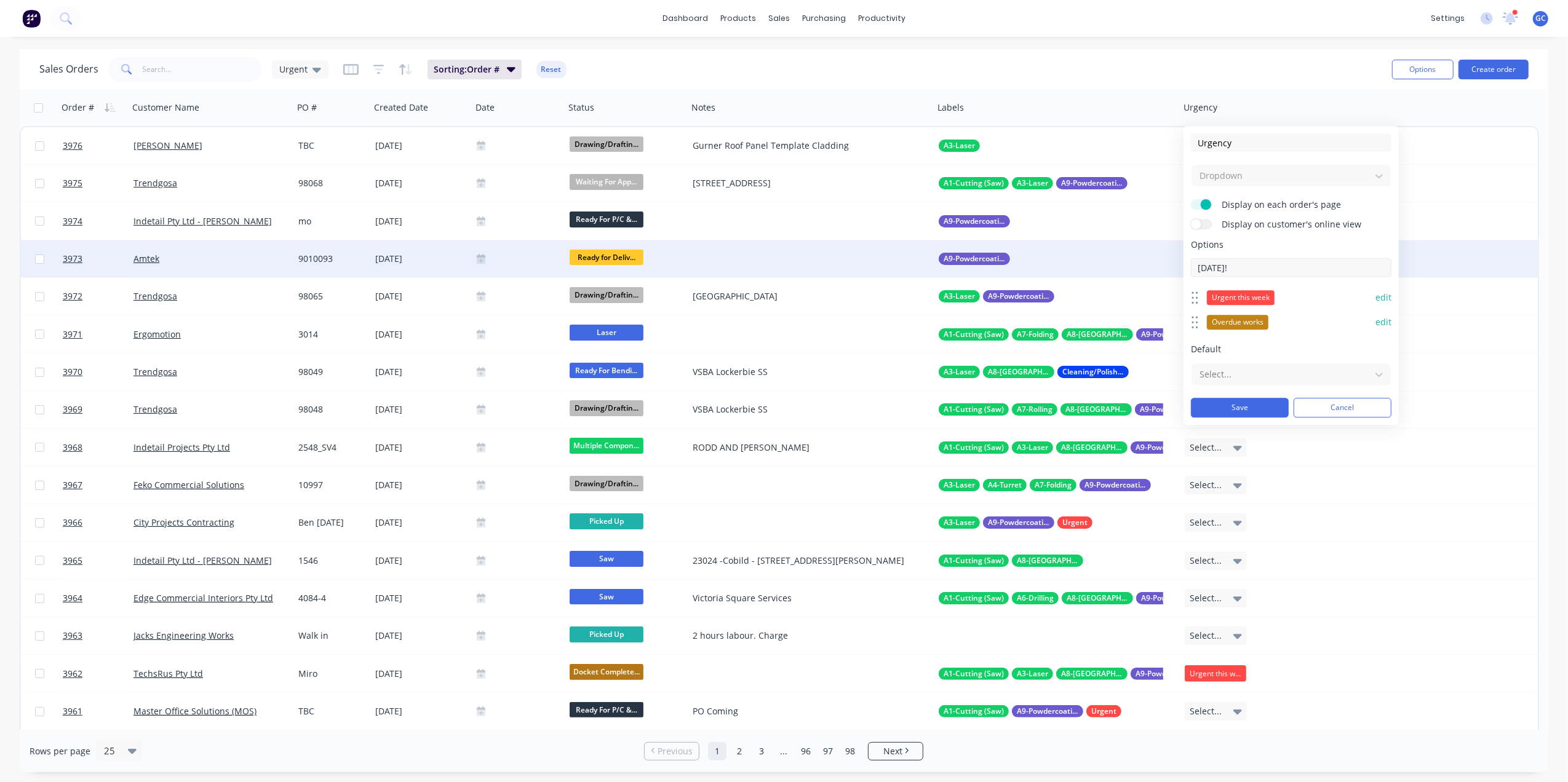
drag, startPoint x: 1239, startPoint y: 266, endPoint x: 1159, endPoint y: 269, distance: 80.1
click at [1159, 269] on body "dashboard products sales purchasing productivity dashboard products Product Cat…" at bounding box center [784, 391] width 1568 height 782
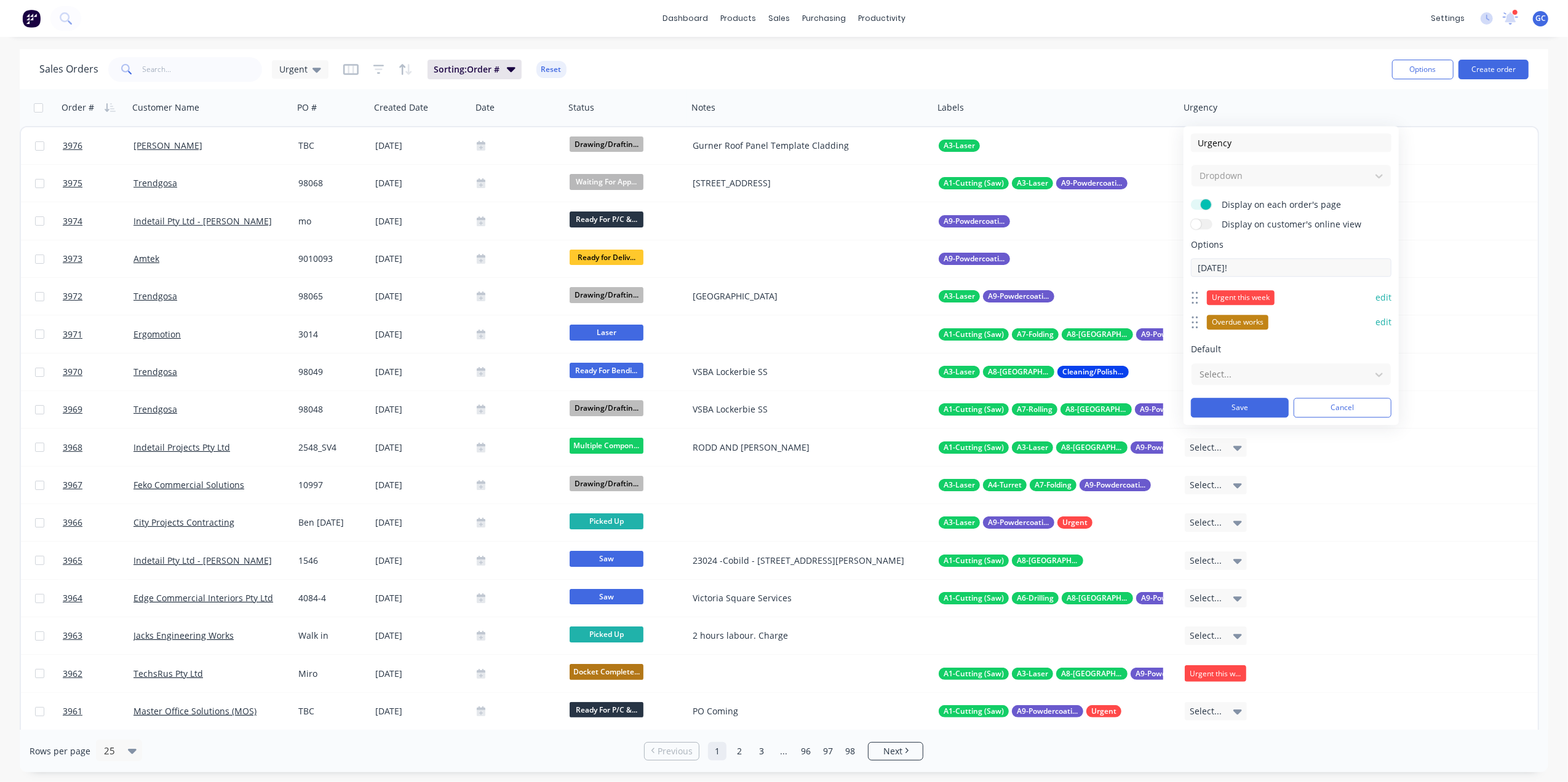
click at [1236, 265] on input "[DATE]!" at bounding box center [1291, 267] width 200 height 18
type input "T"
click at [1265, 264] on input at bounding box center [1291, 267] width 200 height 18
type input "[DATE]"
click at [1235, 298] on div "Urgent this week" at bounding box center [1241, 297] width 68 height 15
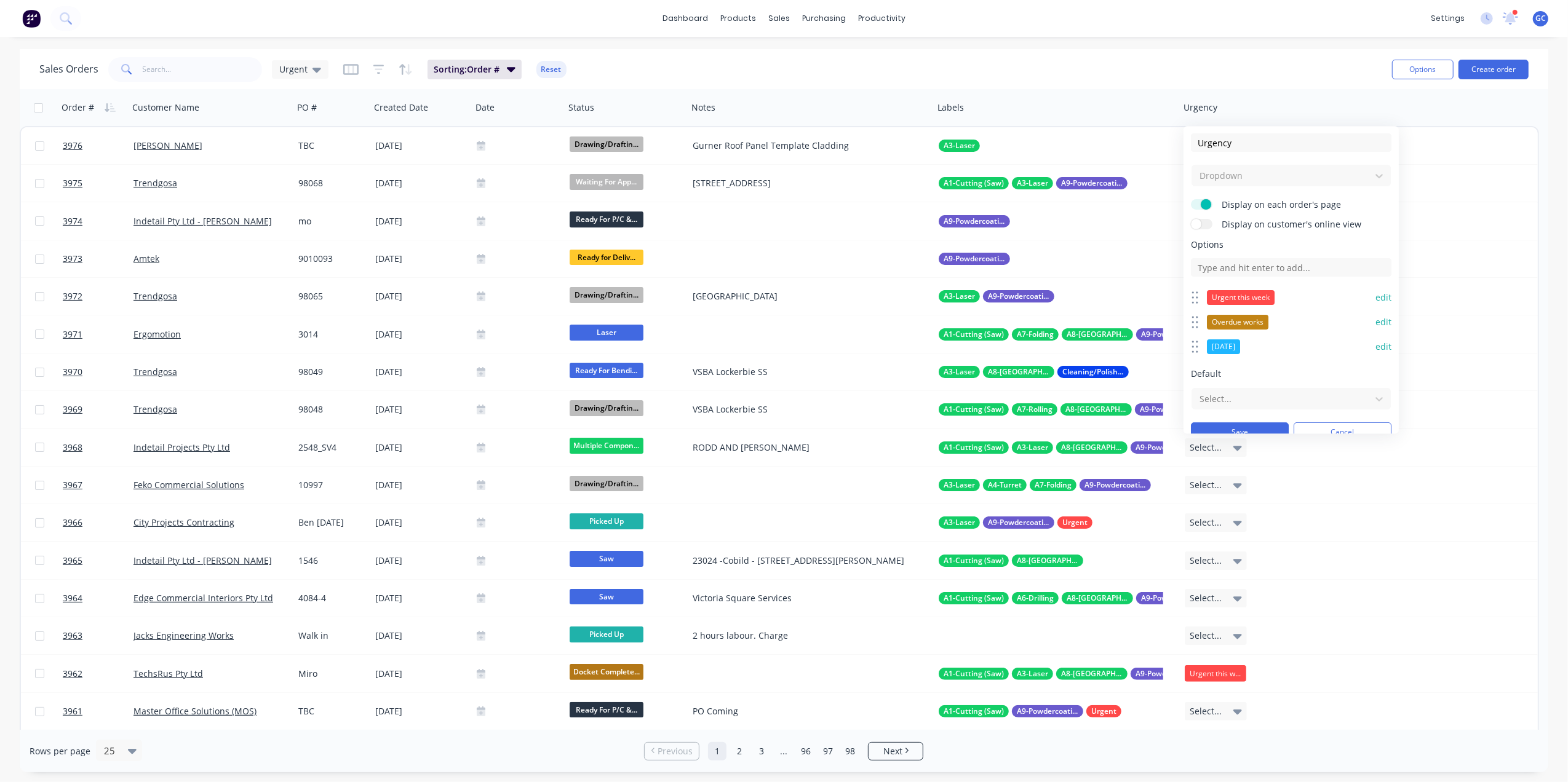
click at [1243, 295] on div "Urgent this week" at bounding box center [1241, 297] width 68 height 15
click at [1378, 293] on button "edit" at bounding box center [1383, 298] width 16 height 12
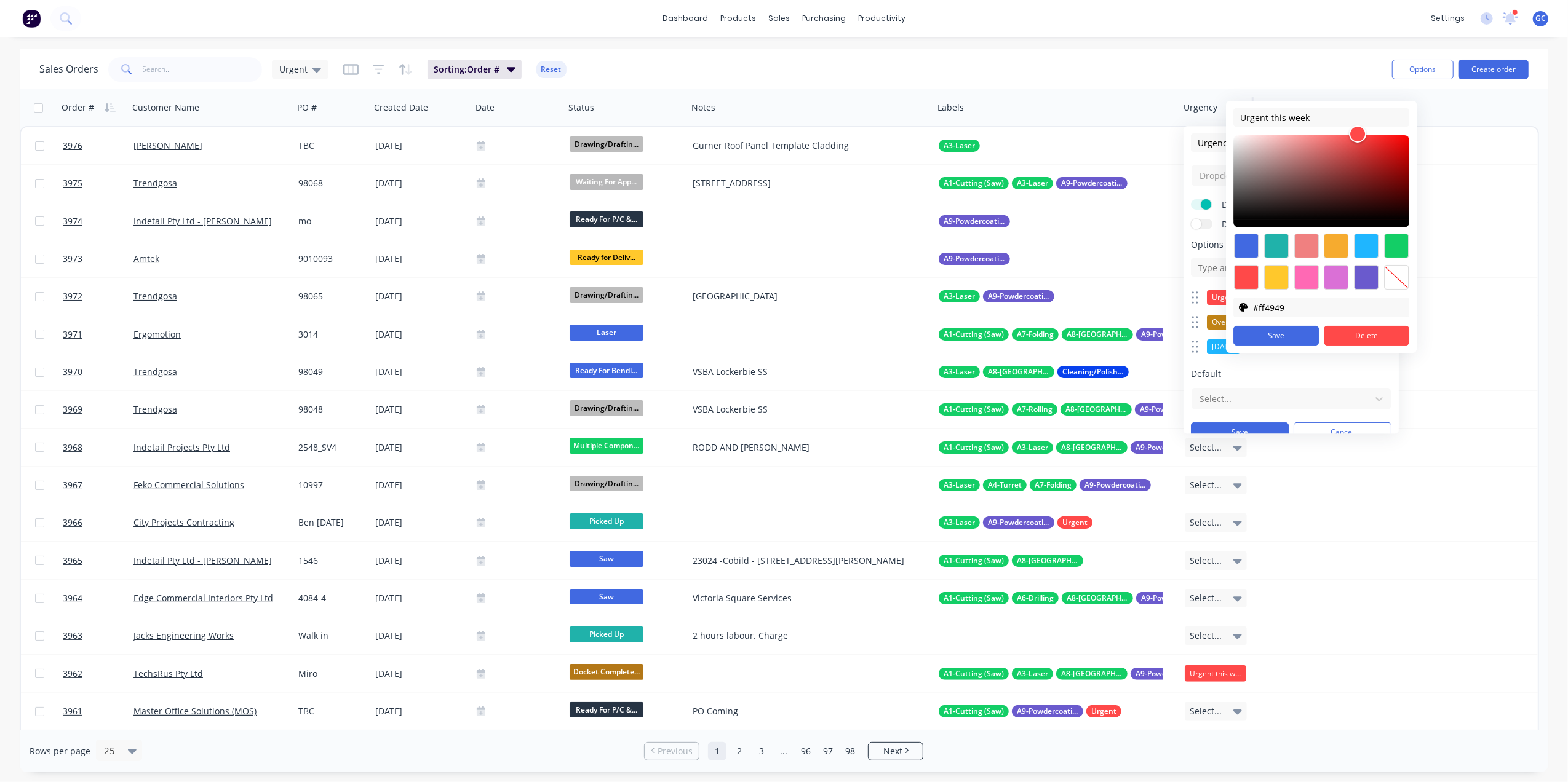
drag, startPoint x: 1315, startPoint y: 119, endPoint x: 1195, endPoint y: 114, distance: 120.1
click at [1195, 114] on body "dashboard products sales purchasing productivity dashboard products Product Cat…" at bounding box center [784, 391] width 1568 height 782
drag, startPoint x: 1316, startPoint y: 114, endPoint x: 1228, endPoint y: 117, distance: 88.1
click at [1228, 117] on div "Urgent this week #FF4949 #FF4949 #ff4949 Save Delete" at bounding box center [1321, 227] width 191 height 253
type input "This Week"
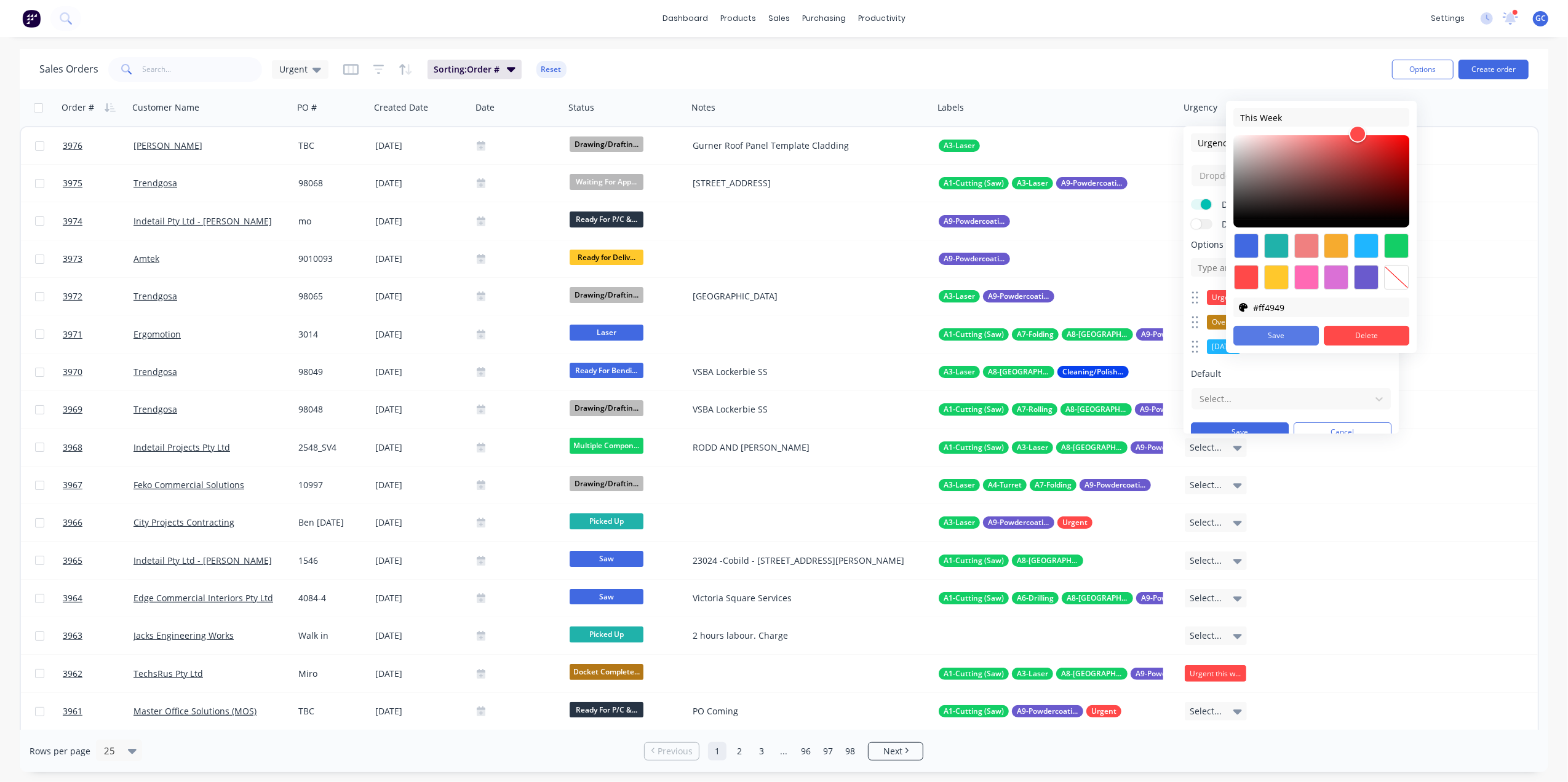
click at [1266, 335] on button "Save" at bounding box center [1276, 335] width 85 height 20
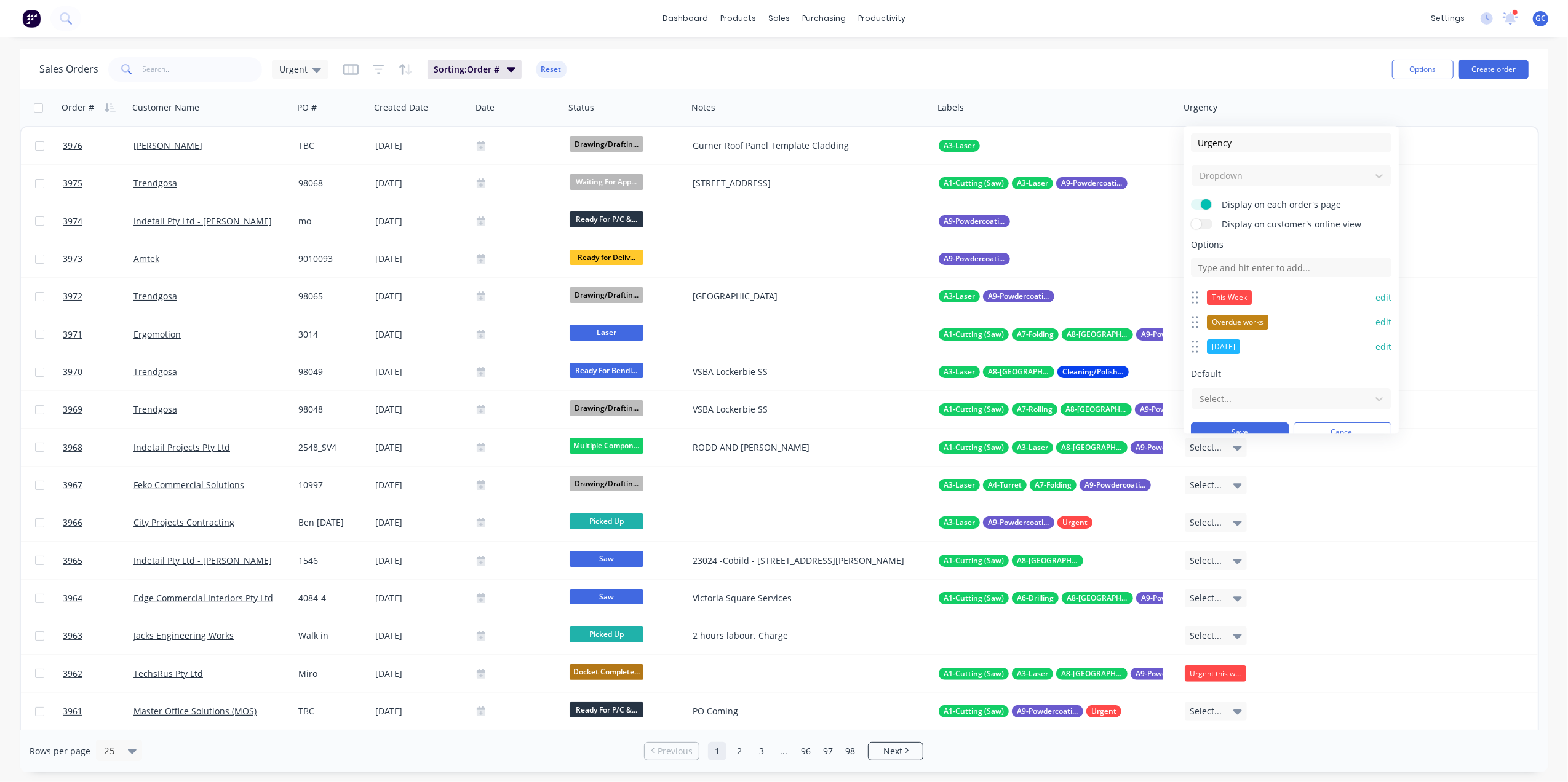
click at [1253, 320] on div "Overdue works" at bounding box center [1238, 322] width 62 height 15
click at [1251, 321] on div "Overdue works" at bounding box center [1238, 322] width 62 height 15
click at [1375, 325] on button "edit" at bounding box center [1383, 322] width 16 height 12
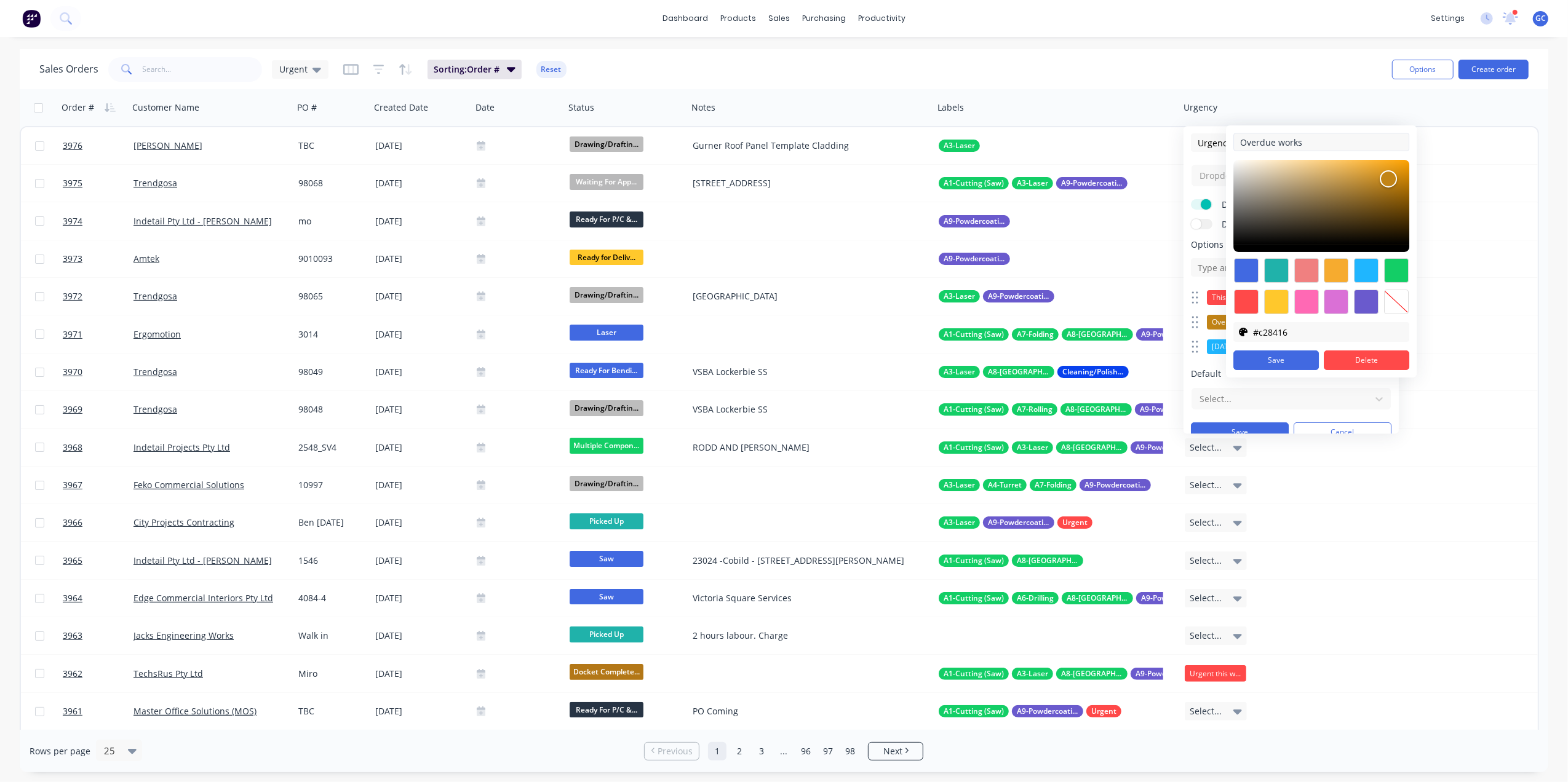
drag, startPoint x: 1315, startPoint y: 141, endPoint x: 1282, endPoint y: 141, distance: 33.0
click at [1282, 141] on input "Overdue works" at bounding box center [1321, 142] width 176 height 18
type input "Overdue"
click at [1268, 361] on button "Save" at bounding box center [1276, 361] width 85 height 20
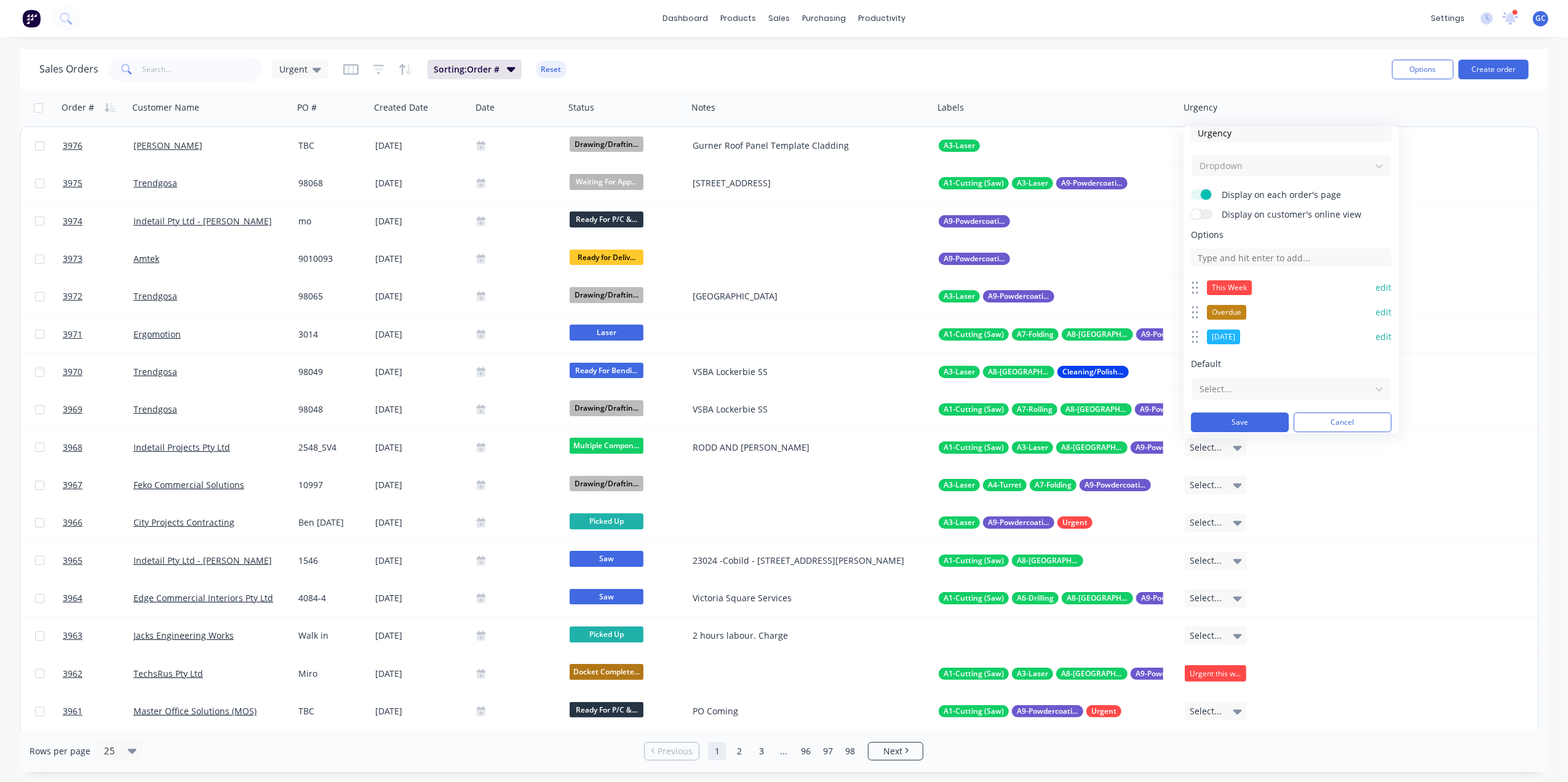
scroll to position [17, 0]
click at [1375, 328] on button "edit" at bounding box center [1383, 331] width 16 height 12
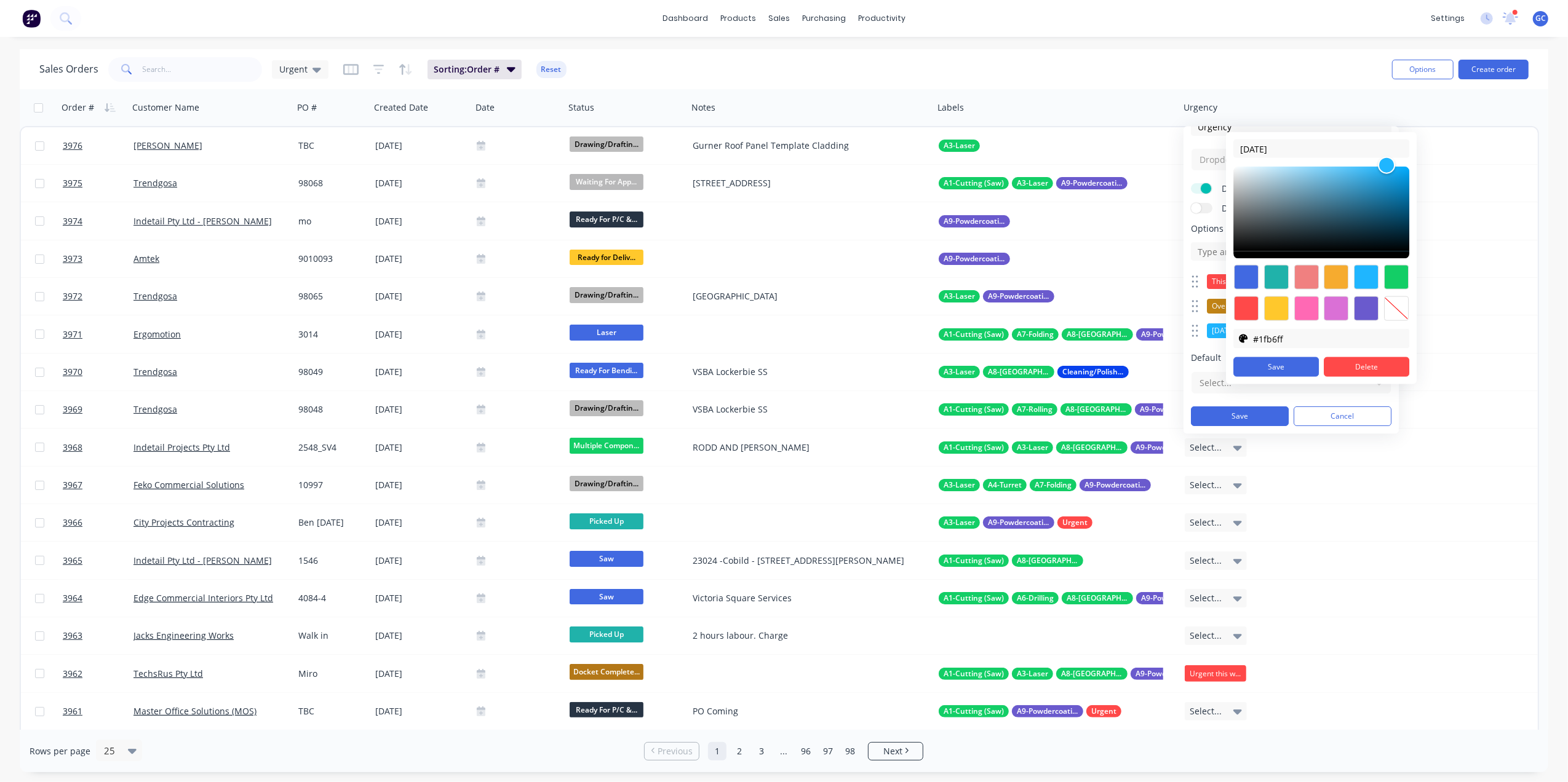
click at [1396, 278] on div at bounding box center [1396, 277] width 24 height 24
type input "#13ce66"
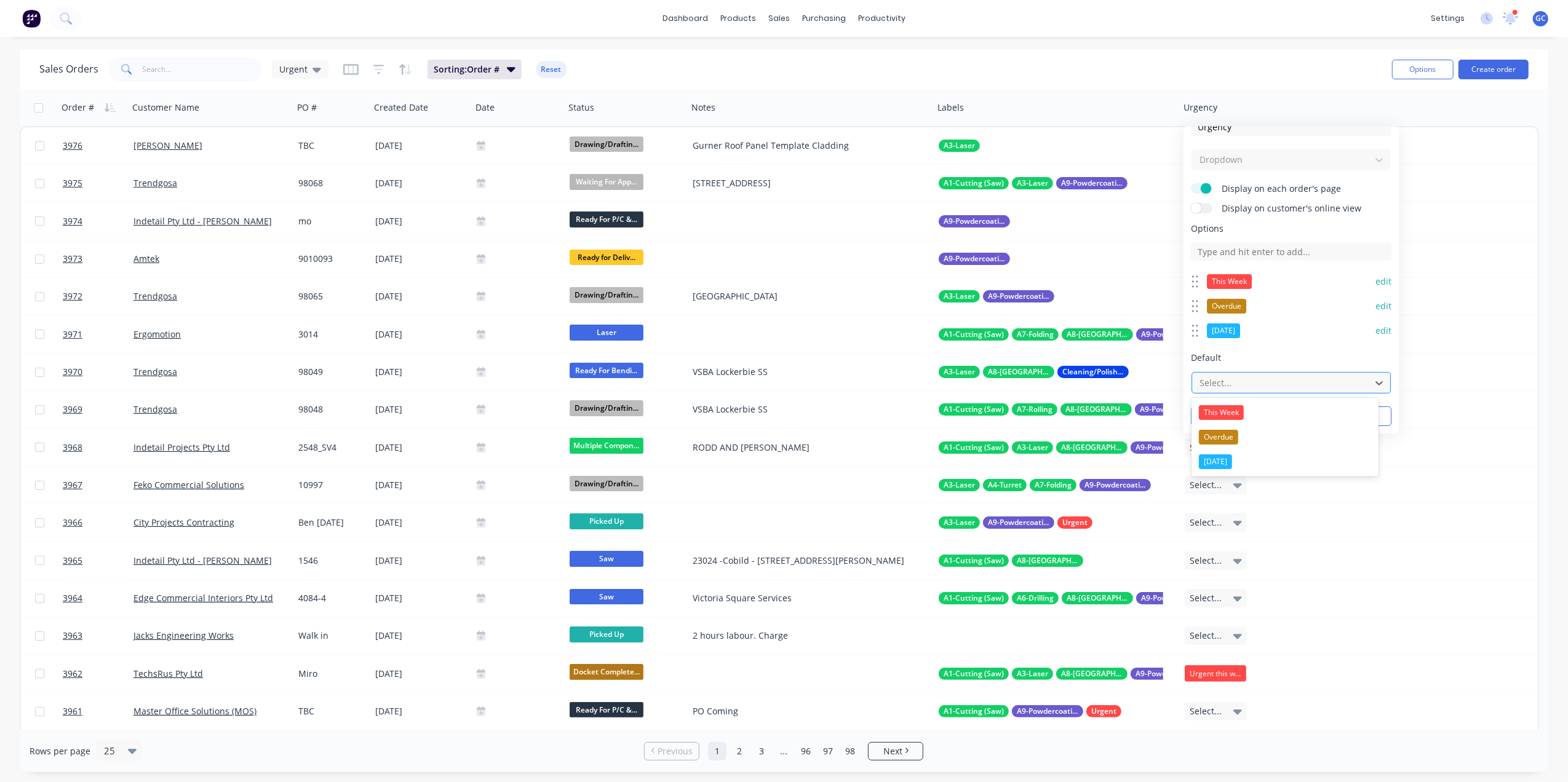
click at [1317, 393] on div "Select..." at bounding box center [1291, 382] width 199 height 22
click at [1285, 348] on div "Options This Week edit Overdue edit [DATE] edit To pick up a draggable item, pr…" at bounding box center [1291, 308] width 200 height 172
click at [1228, 253] on input at bounding box center [1291, 251] width 200 height 18
click at [1219, 330] on div "[DATE]" at bounding box center [1224, 330] width 33 height 15
click at [1375, 334] on button "edit" at bounding box center [1383, 331] width 16 height 12
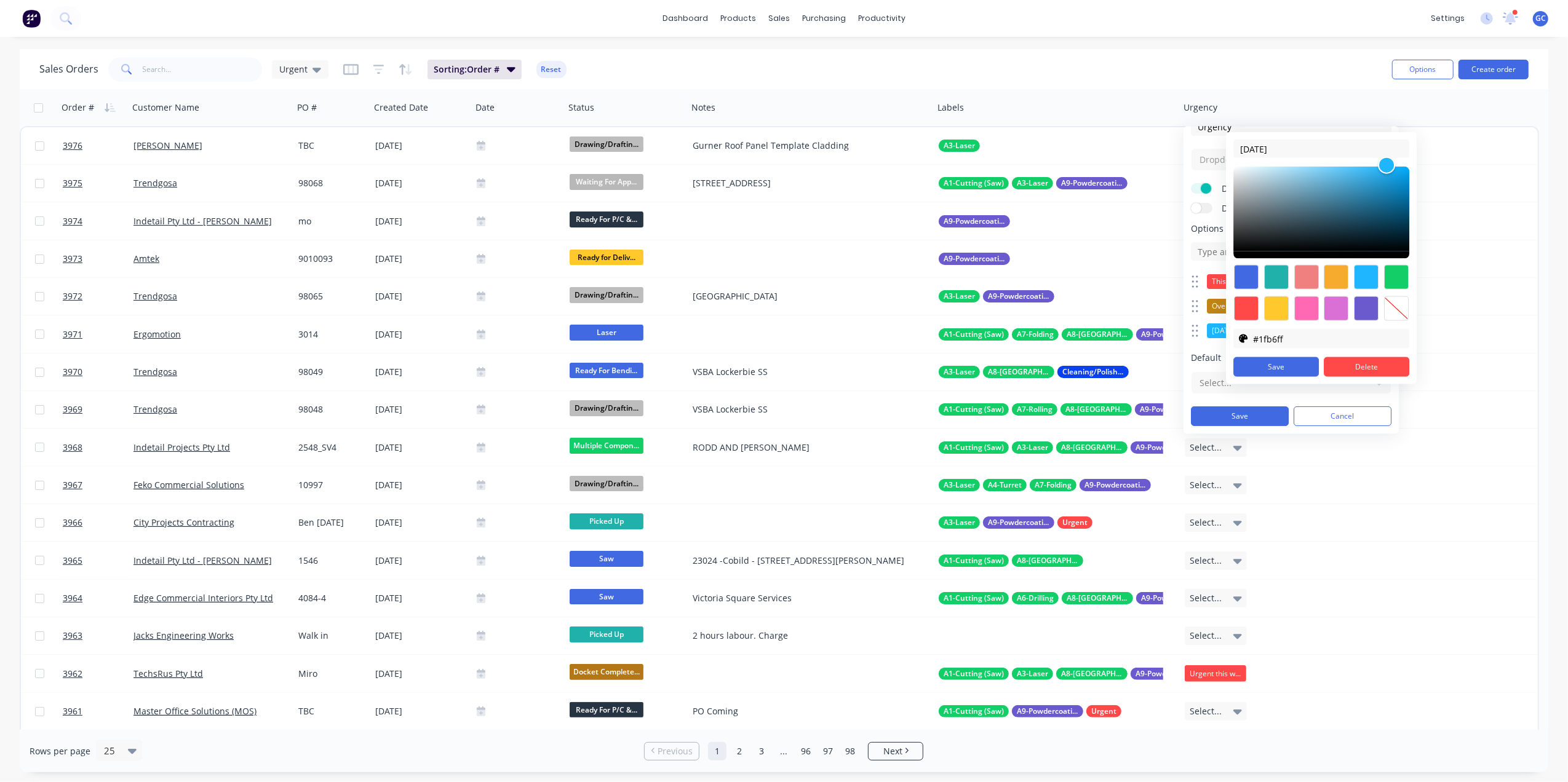
click at [1240, 313] on div at bounding box center [1247, 308] width 24 height 24
type input "#f90000"
drag, startPoint x: 1363, startPoint y: 164, endPoint x: 1410, endPoint y: 169, distance: 47.3
click at [1410, 169] on div at bounding box center [1408, 167] width 15 height 15
click at [1301, 367] on button "Save" at bounding box center [1276, 367] width 85 height 20
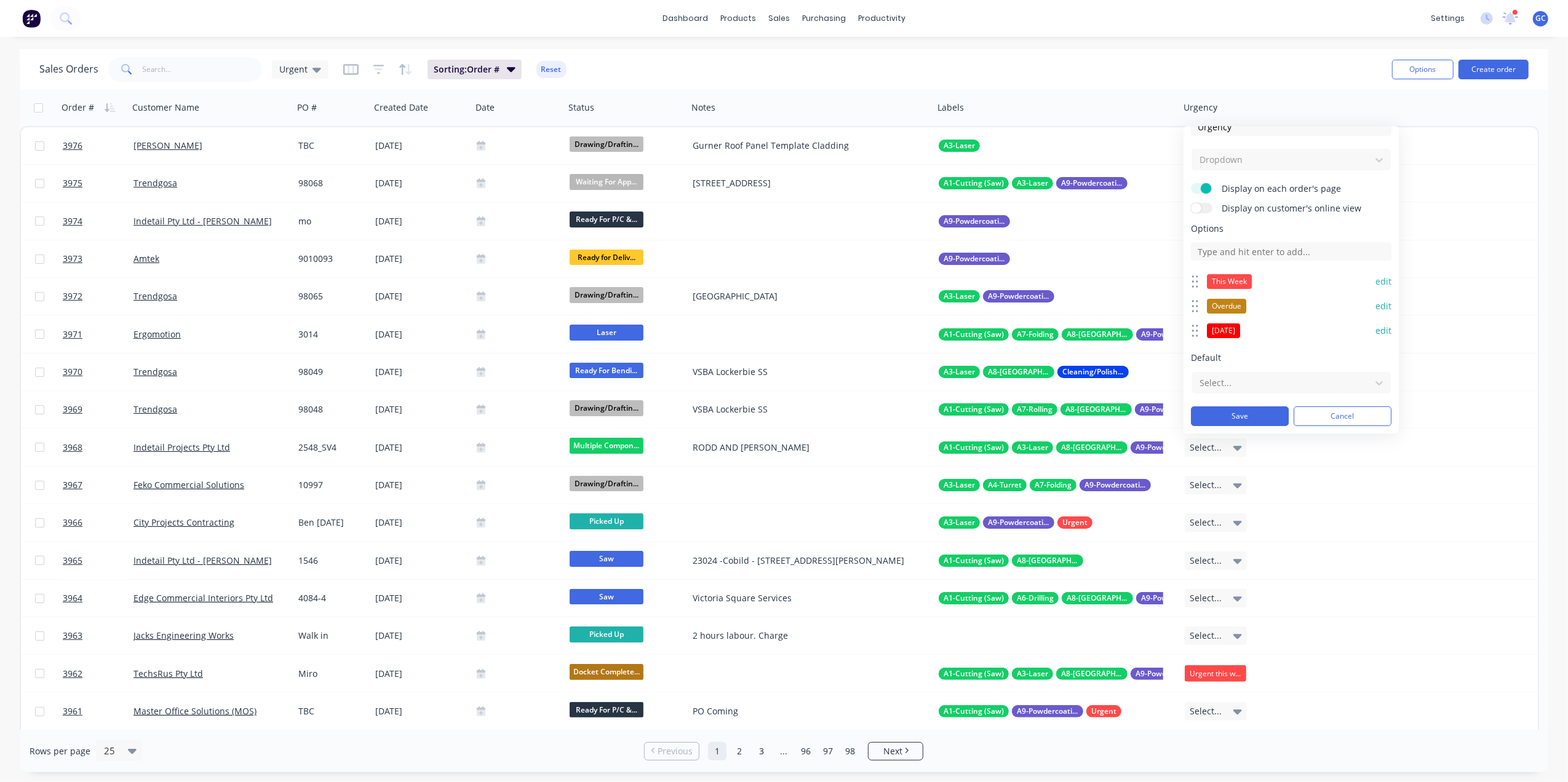
click at [1246, 281] on div "This Week" at bounding box center [1230, 281] width 45 height 15
click at [1375, 277] on button "edit" at bounding box center [1383, 281] width 16 height 12
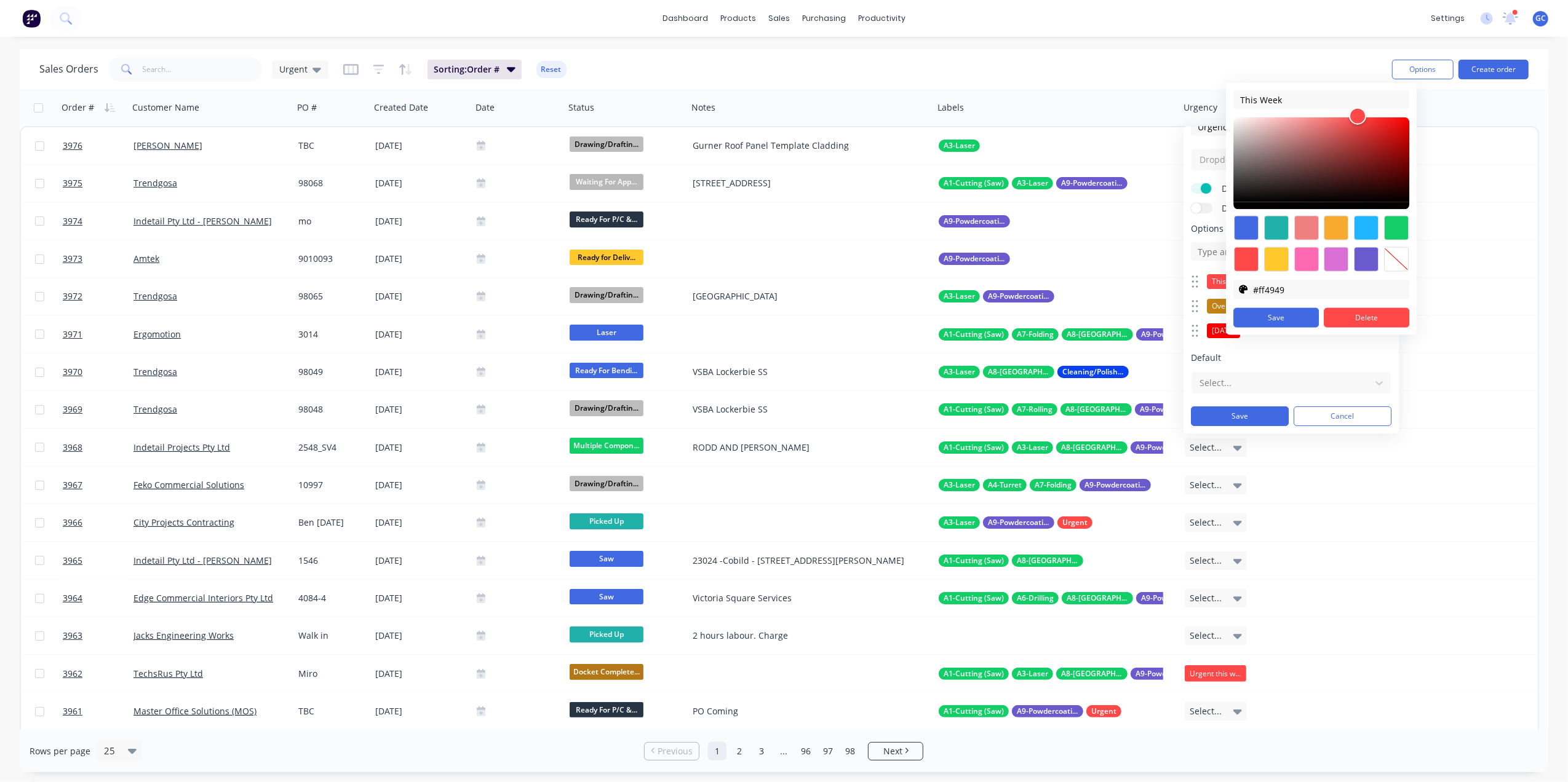
click at [1280, 253] on div at bounding box center [1276, 260] width 24 height 24
click at [1308, 259] on div at bounding box center [1307, 260] width 24 height 24
click at [1281, 261] on div at bounding box center [1276, 260] width 24 height 24
click at [1248, 230] on div at bounding box center [1247, 228] width 24 height 24
click at [1250, 264] on div at bounding box center [1247, 260] width 24 height 24
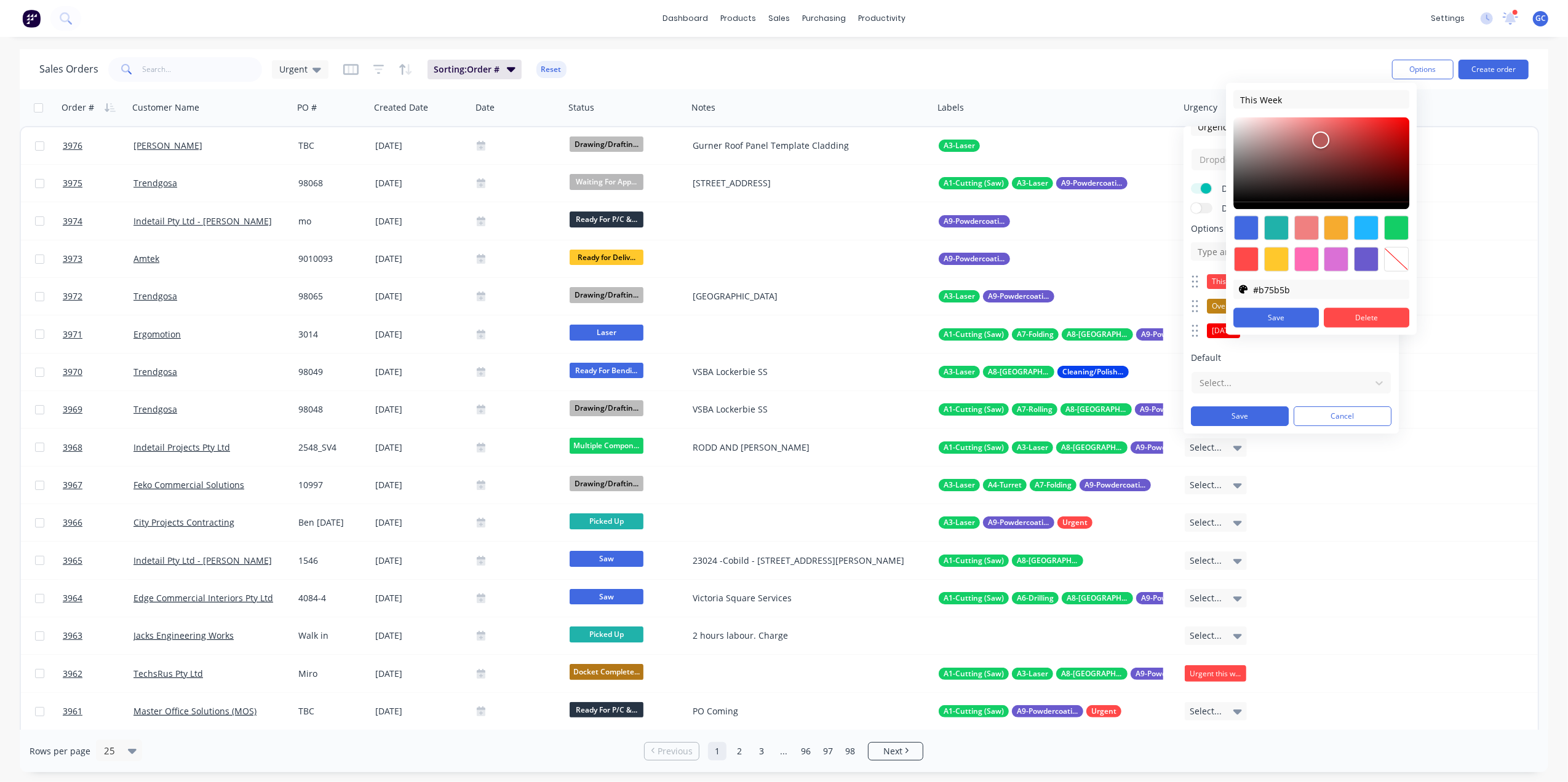
type input "#b75a5a"
drag, startPoint x: 1356, startPoint y: 118, endPoint x: 1322, endPoint y: 144, distance: 42.8
click at [1322, 144] on div at bounding box center [1321, 140] width 15 height 15
click at [1283, 313] on button "Save" at bounding box center [1276, 318] width 85 height 20
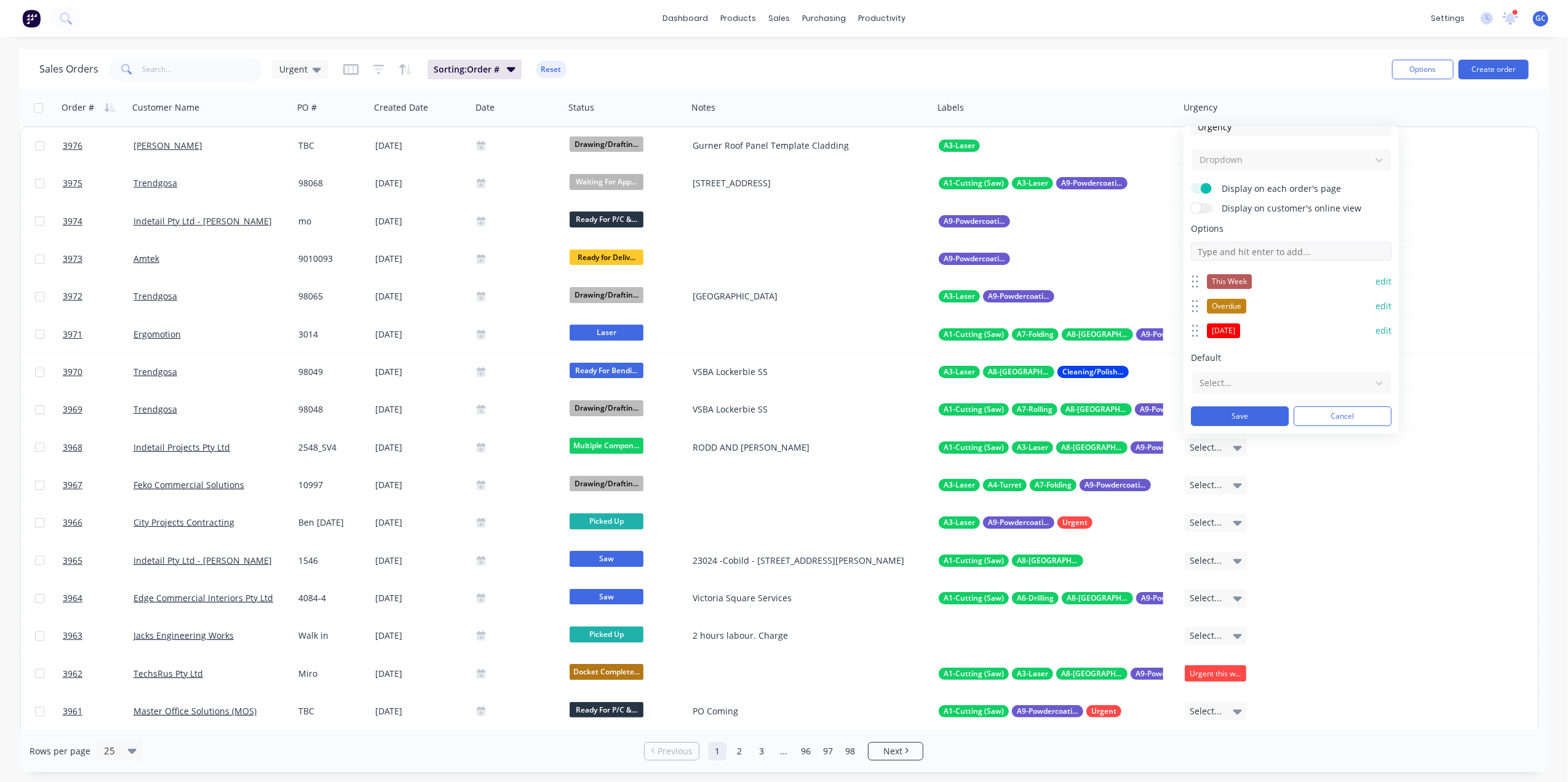
click at [1261, 251] on input at bounding box center [1291, 251] width 200 height 18
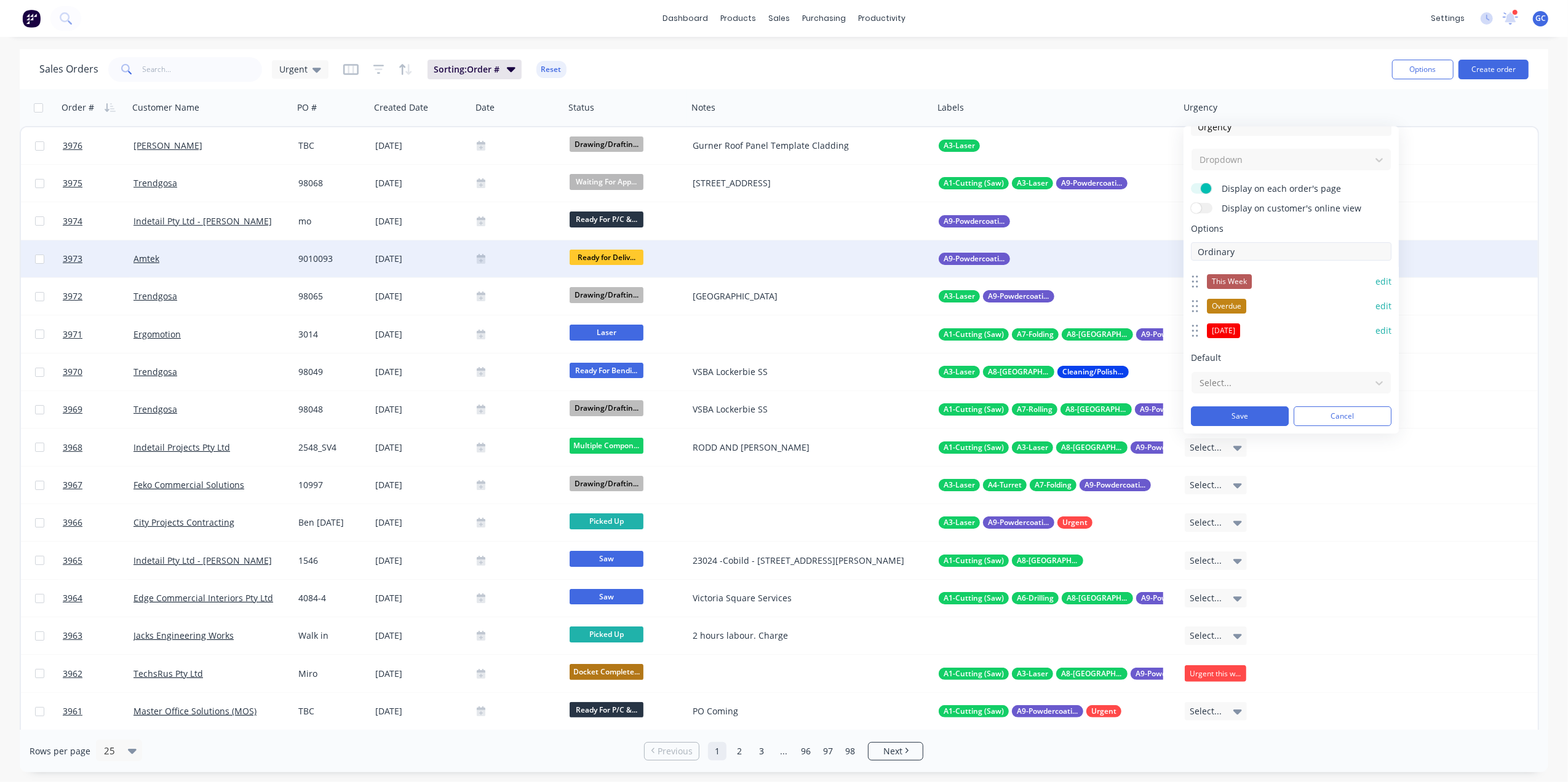
drag, startPoint x: 1261, startPoint y: 251, endPoint x: 1175, endPoint y: 256, distance: 86.1
click at [1175, 256] on body "dashboard products sales purchasing productivity dashboard products Product Cat…" at bounding box center [784, 391] width 1568 height 782
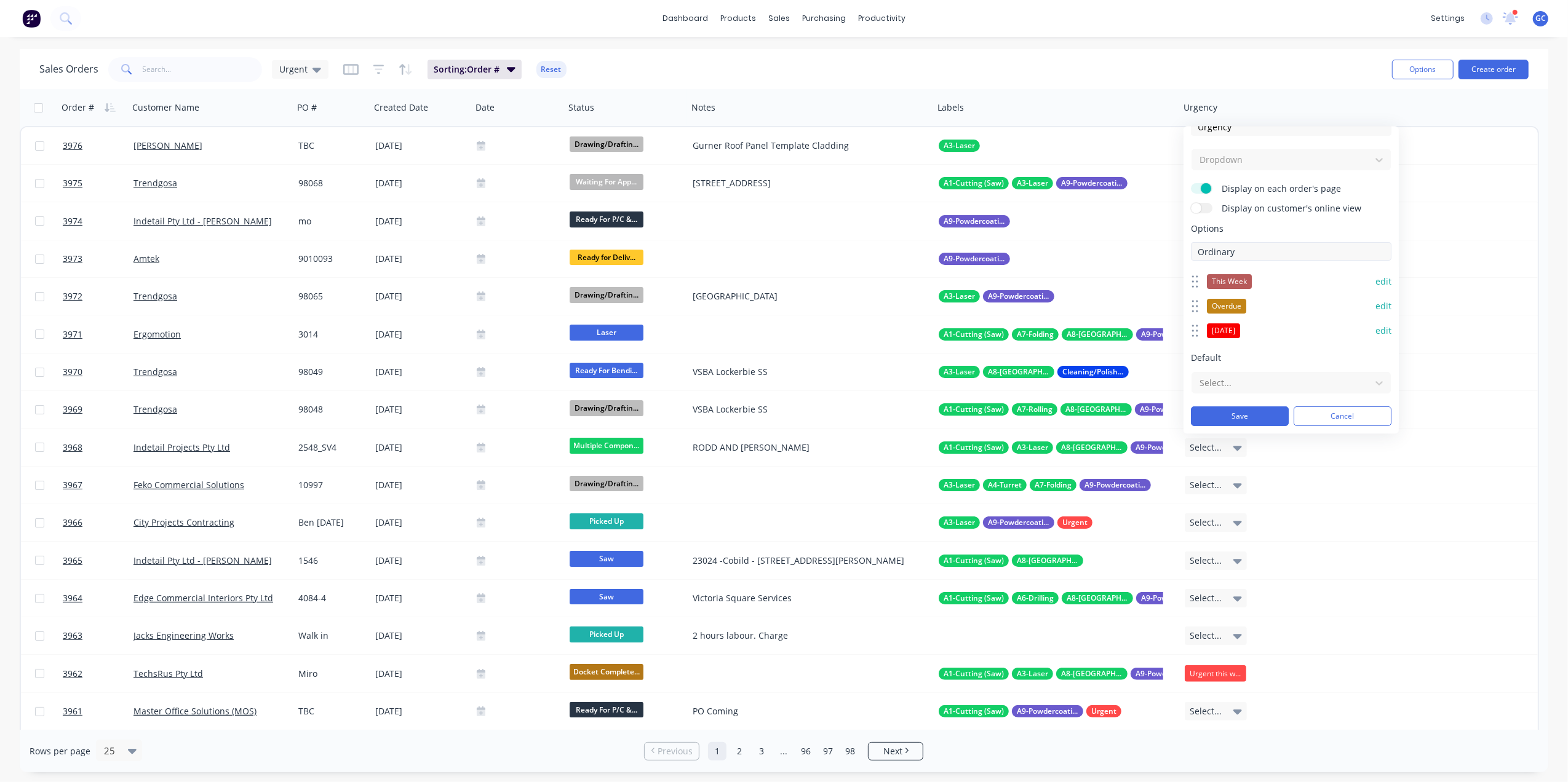
drag, startPoint x: 1247, startPoint y: 254, endPoint x: 1191, endPoint y: 251, distance: 56.1
click at [1191, 251] on input "Ordinary" at bounding box center [1291, 251] width 200 height 18
type input "Due Date"
click at [1258, 415] on button "Save" at bounding box center [1240, 416] width 98 height 20
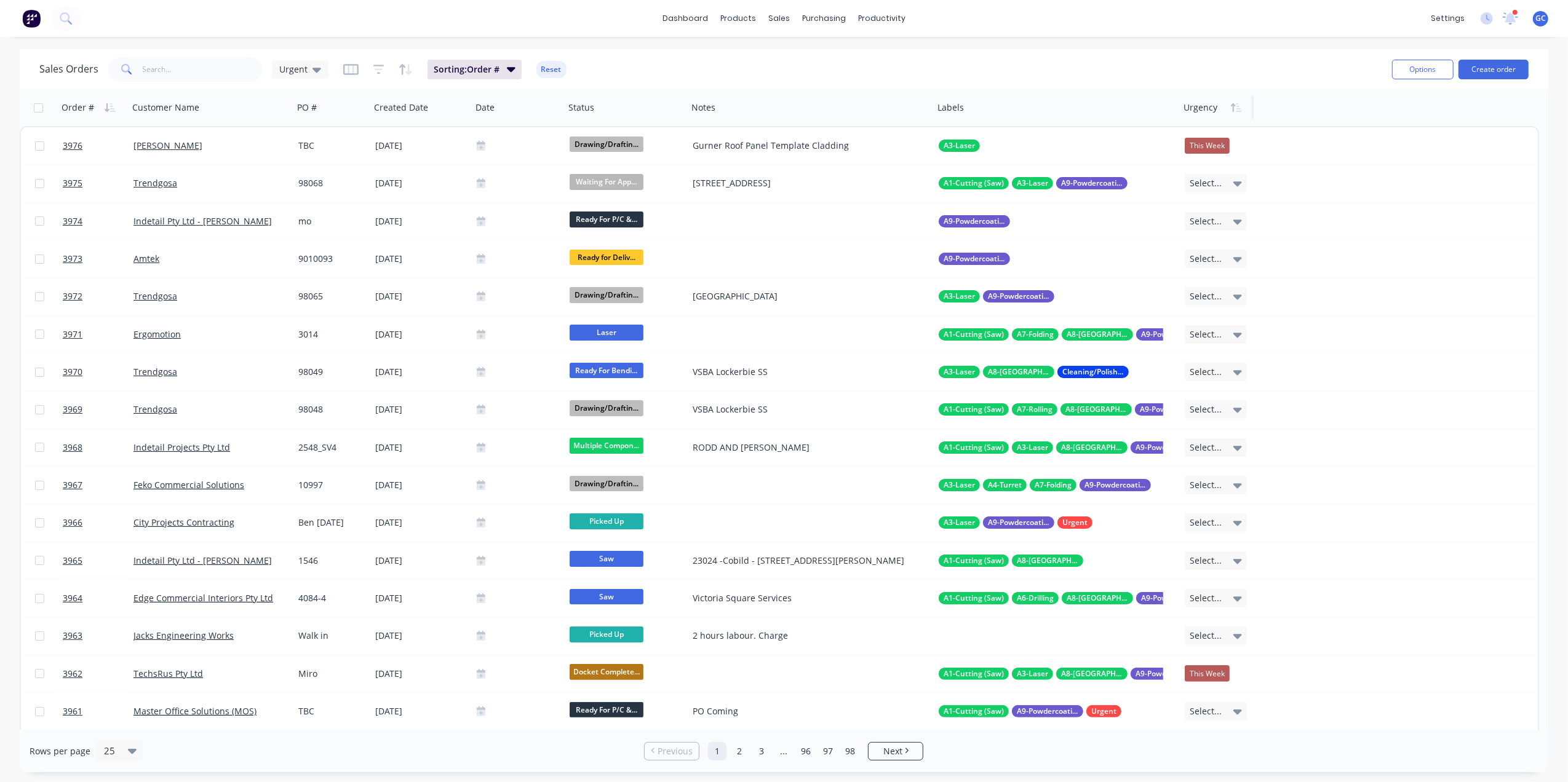
click at [1205, 109] on div at bounding box center [1214, 107] width 62 height 24
click at [1227, 141] on button "Edit" at bounding box center [1230, 132] width 92 height 24
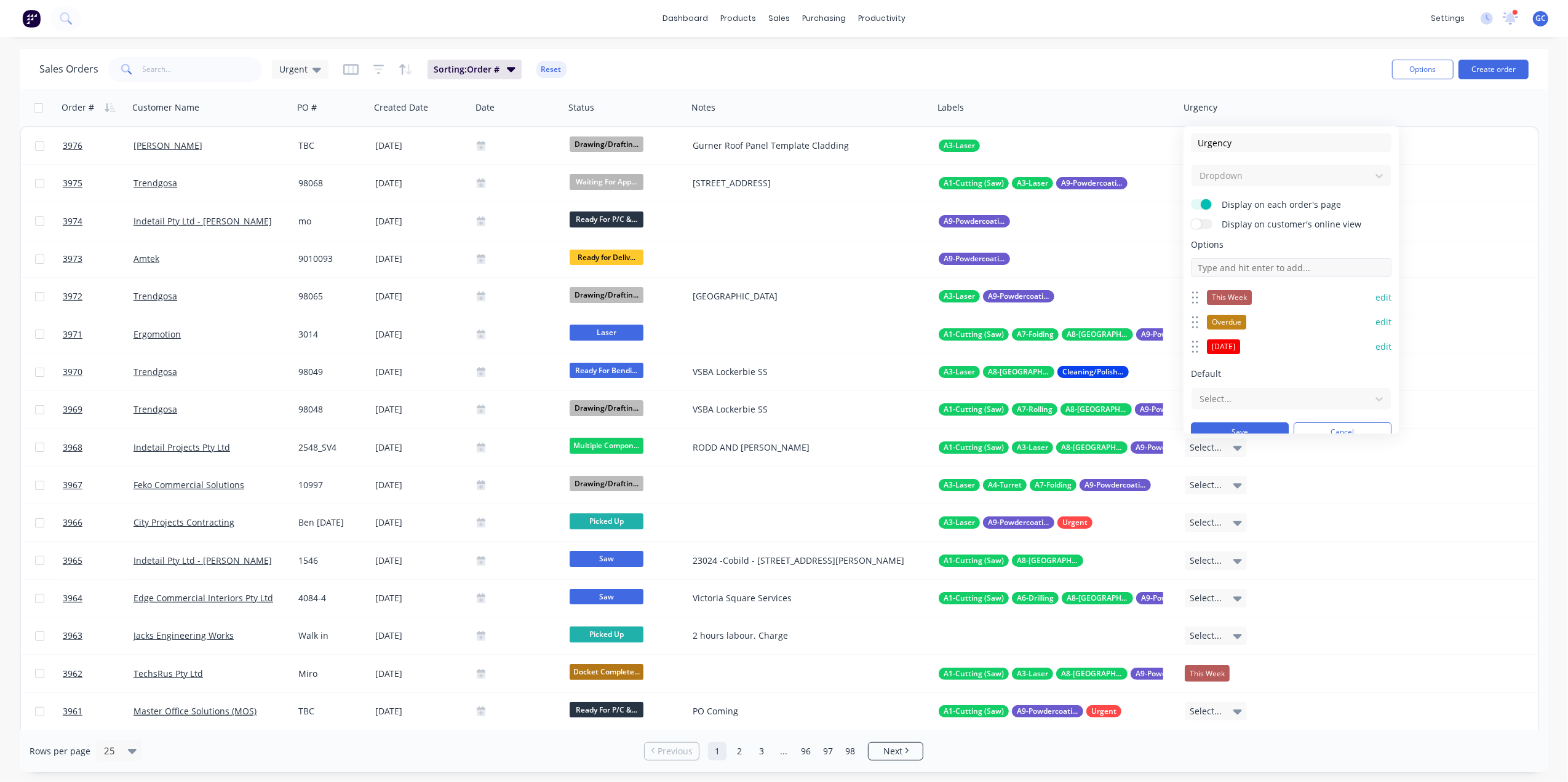
click at [1268, 266] on input at bounding box center [1291, 267] width 200 height 18
type input "Due Date"
click at [1375, 372] on button "edit" at bounding box center [1383, 372] width 16 height 12
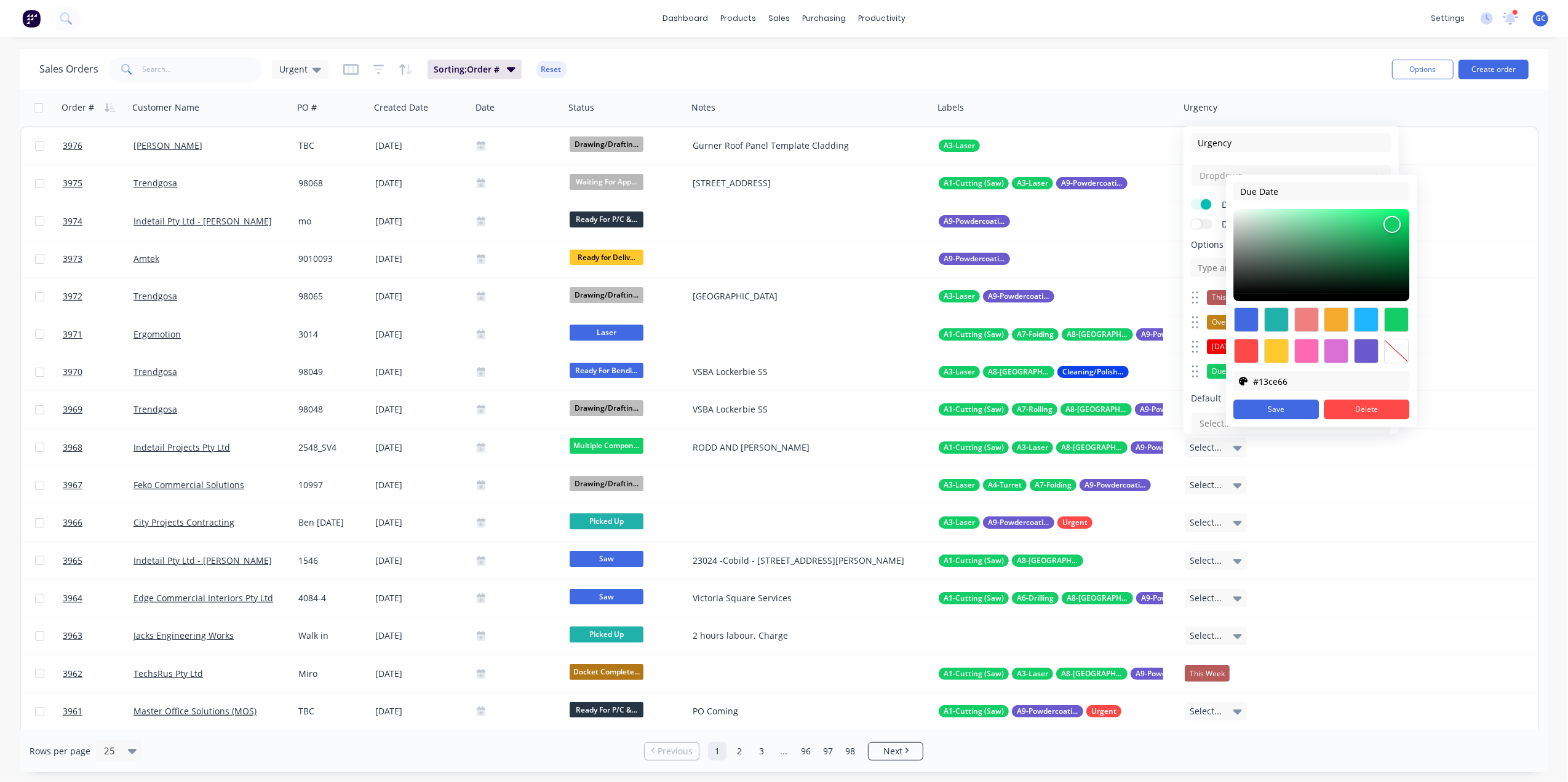
click at [1278, 351] on div at bounding box center [1276, 351] width 24 height 24
click at [1283, 347] on div at bounding box center [1276, 351] width 24 height 24
type input "#f7c652"
drag, startPoint x: 1379, startPoint y: 207, endPoint x: 1351, endPoint y: 212, distance: 28.4
click at [1351, 212] on div at bounding box center [1349, 210] width 15 height 15
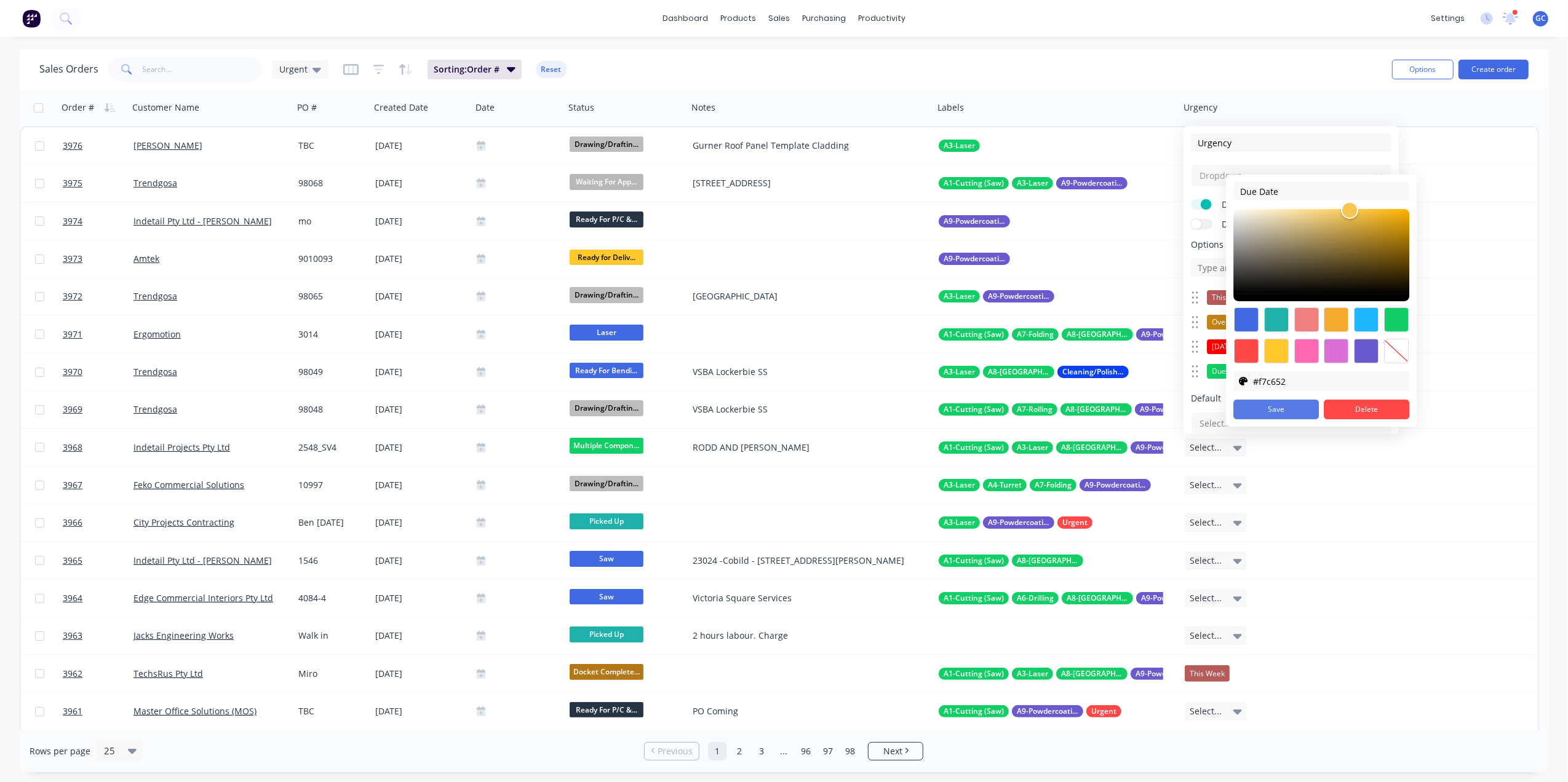
click at [1297, 401] on button "Save" at bounding box center [1276, 409] width 85 height 20
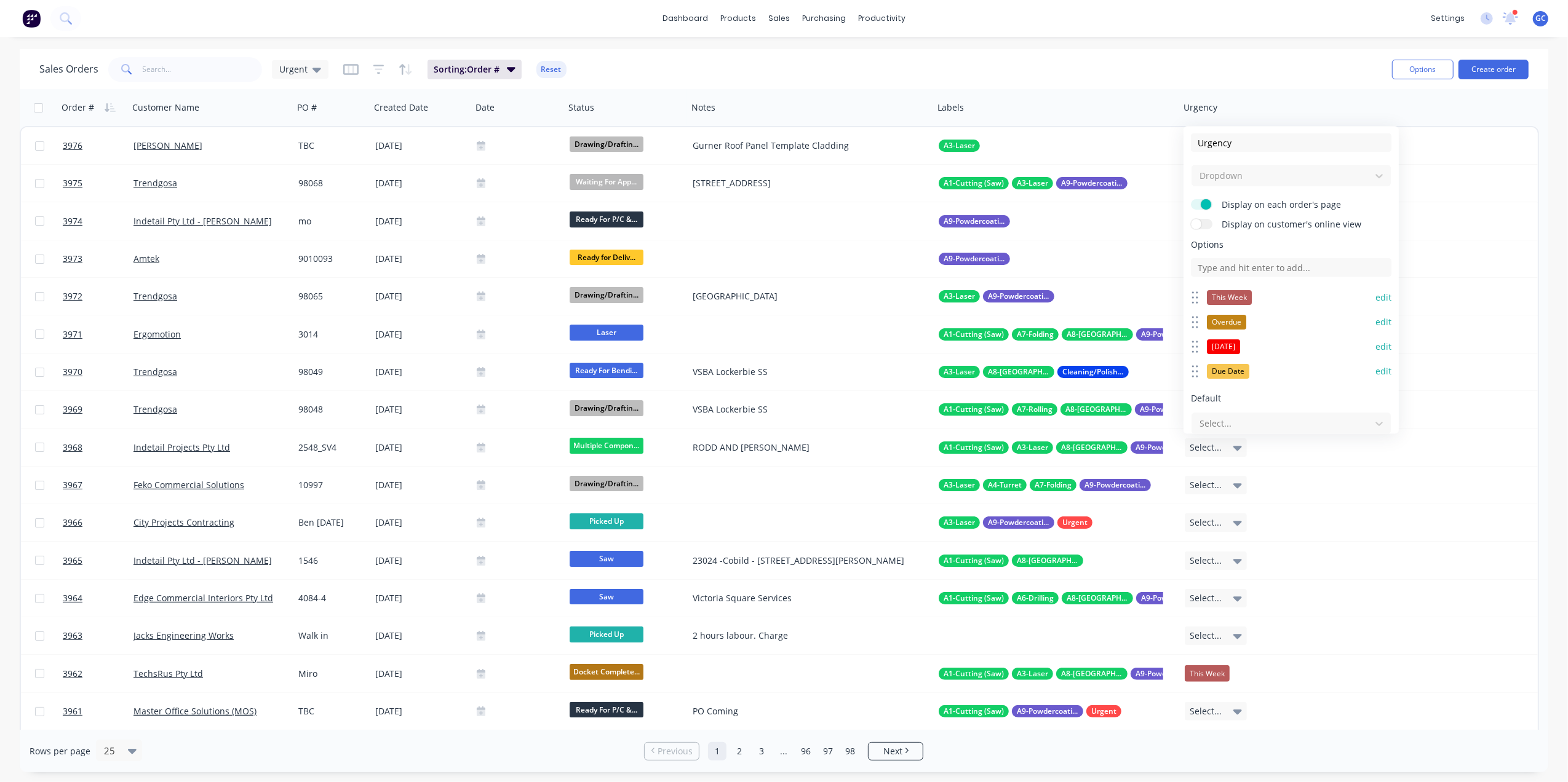
click at [1375, 369] on button "edit" at bounding box center [1383, 372] width 16 height 12
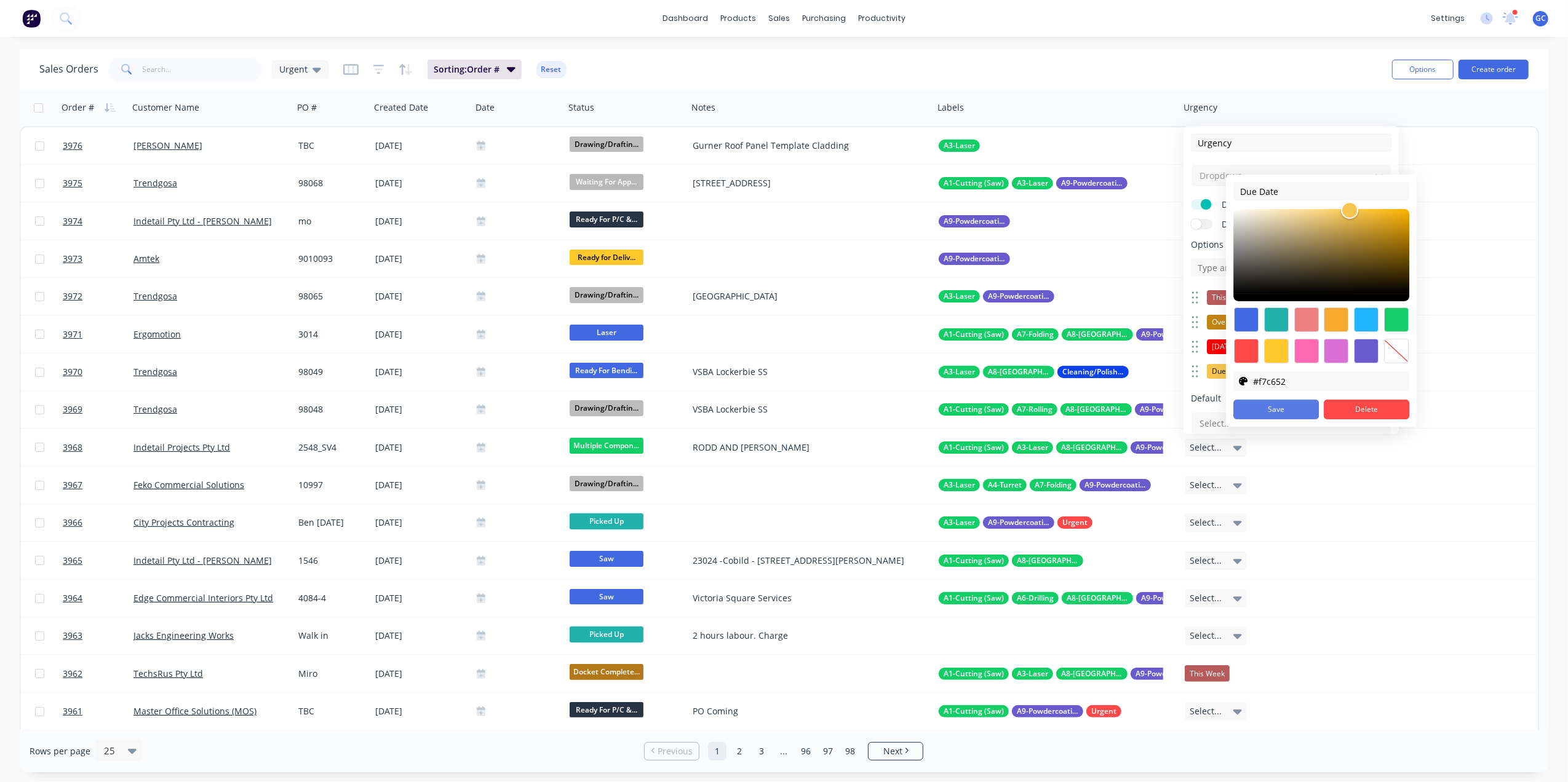
click at [1298, 415] on button "Save" at bounding box center [1276, 409] width 85 height 20
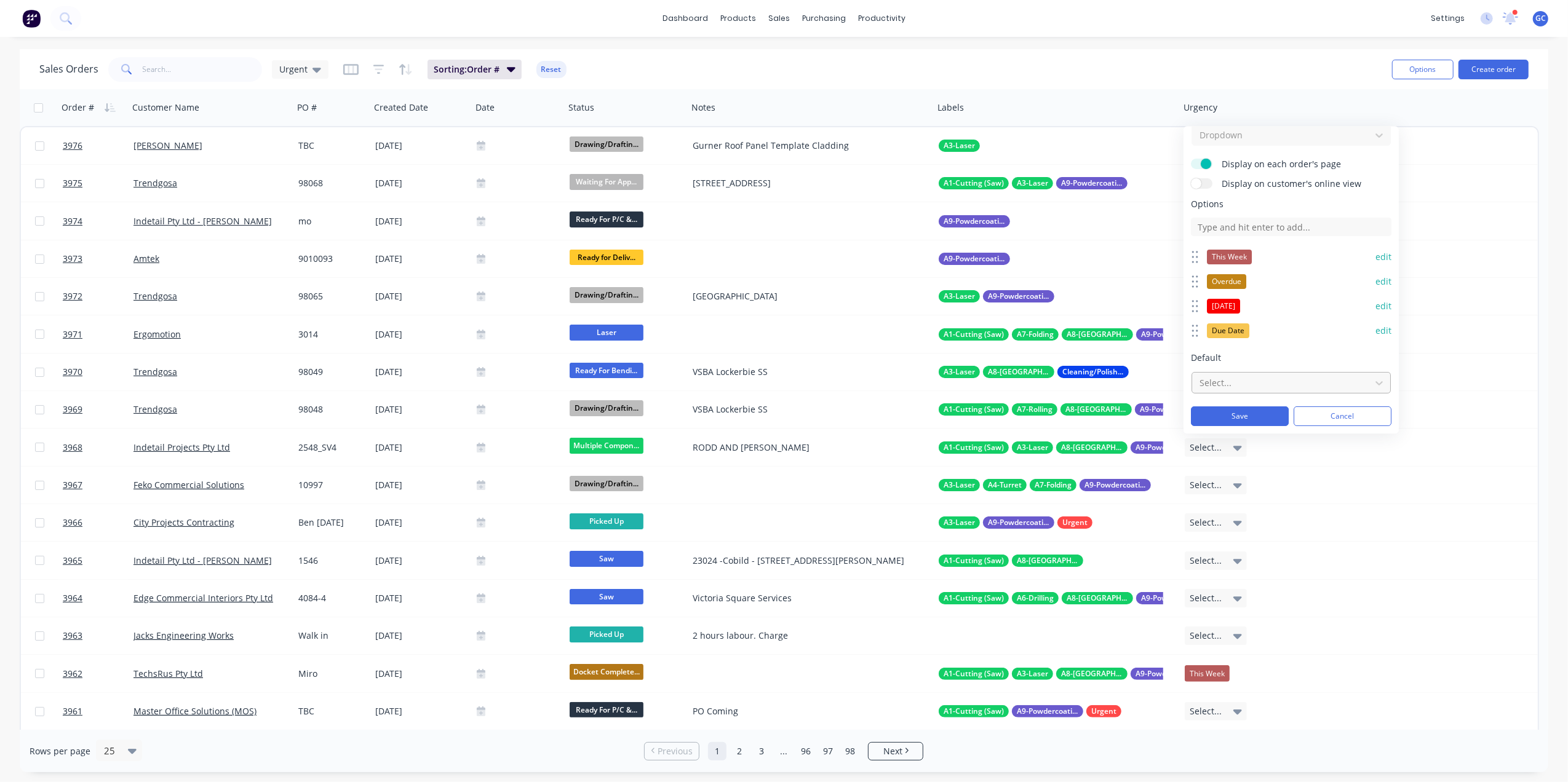
scroll to position [43, 0]
click at [1246, 380] on div at bounding box center [1281, 383] width 166 height 16
click at [1220, 482] on span "Due Date" at bounding box center [1220, 486] width 43 height 15
click at [1237, 415] on button "Save" at bounding box center [1240, 416] width 98 height 20
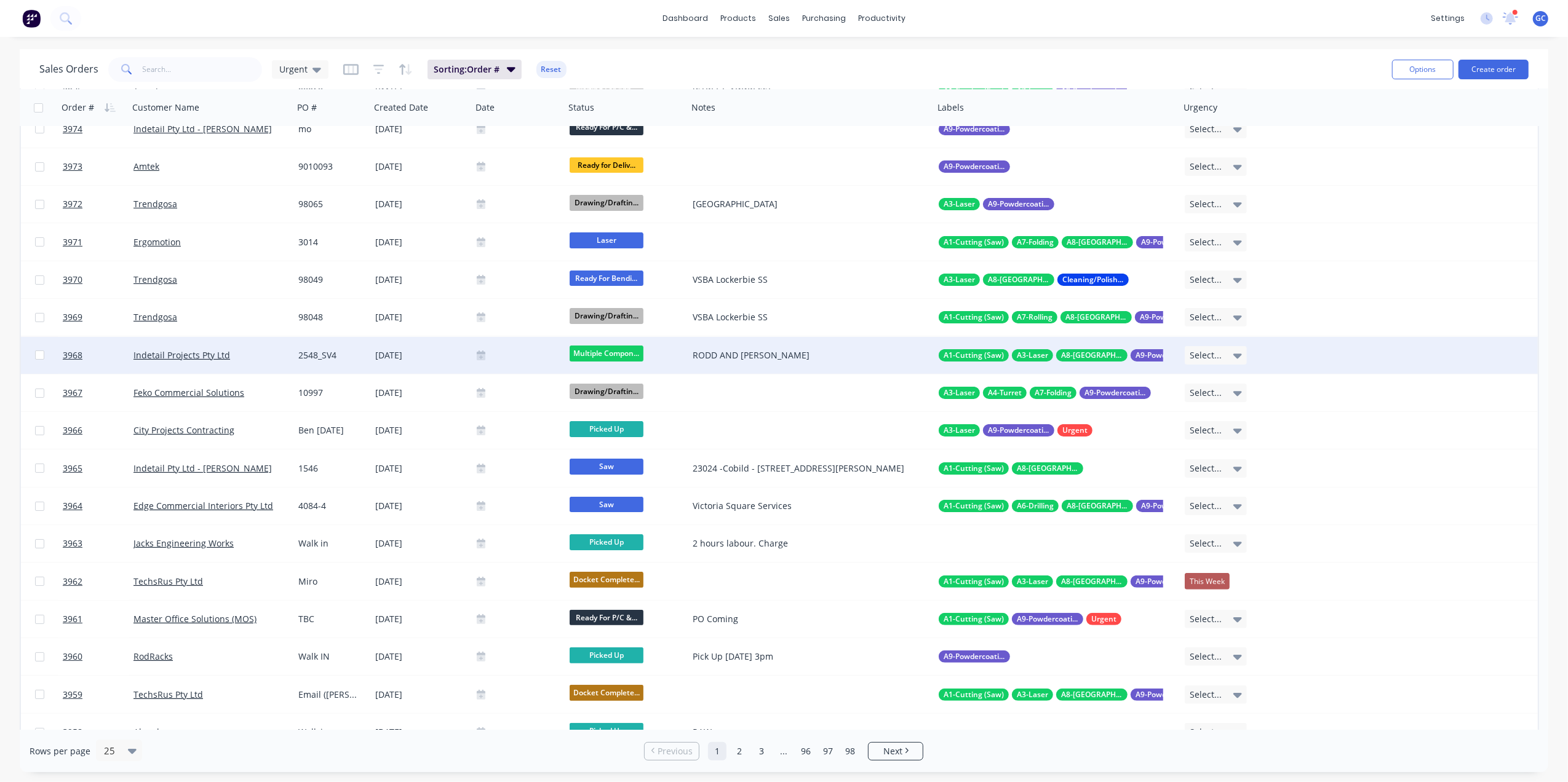
scroll to position [0, 0]
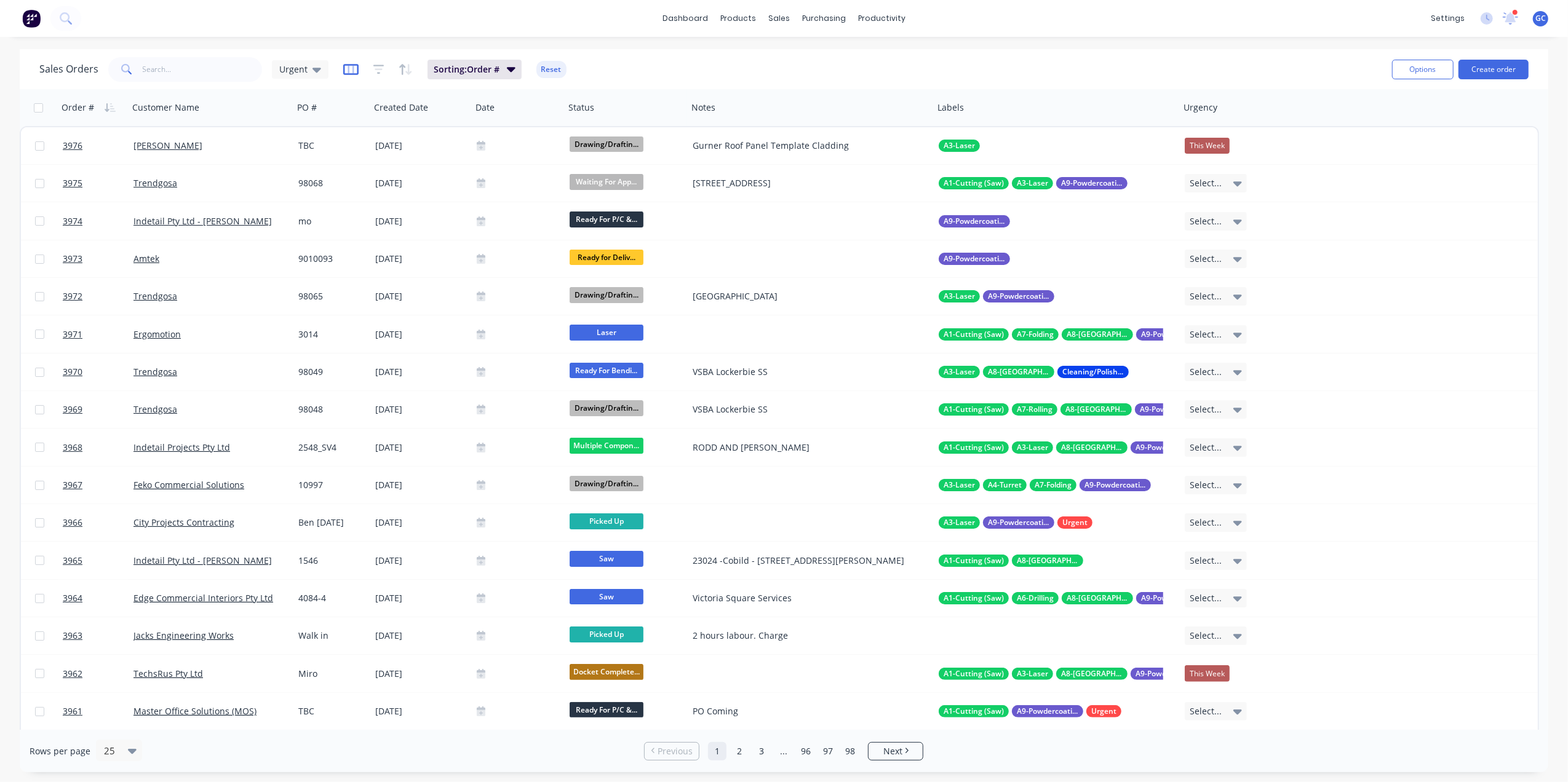
click at [343, 72] on icon "button" at bounding box center [351, 69] width 16 height 11
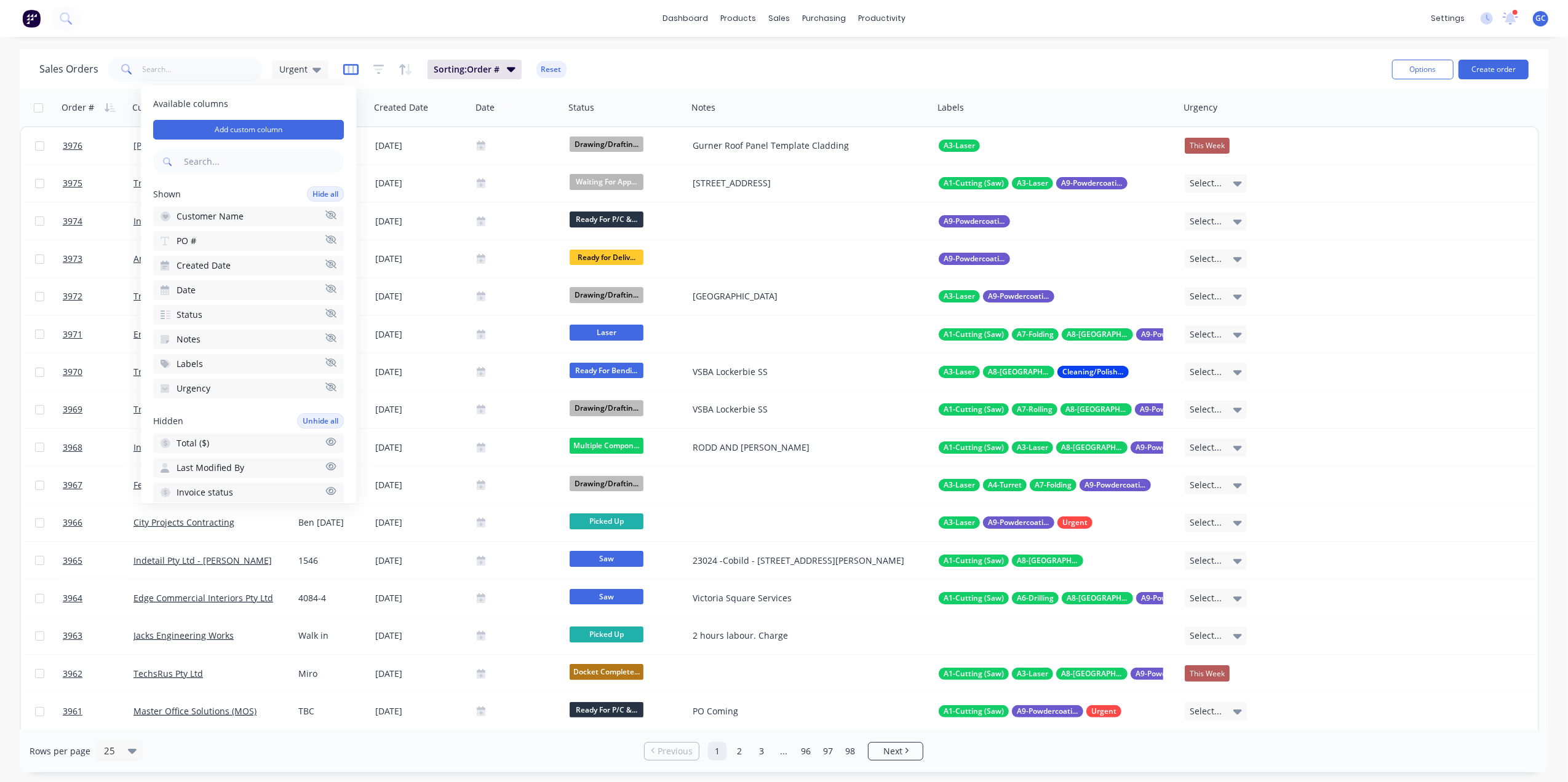
click at [348, 72] on icon "button" at bounding box center [350, 69] width 6 height 8
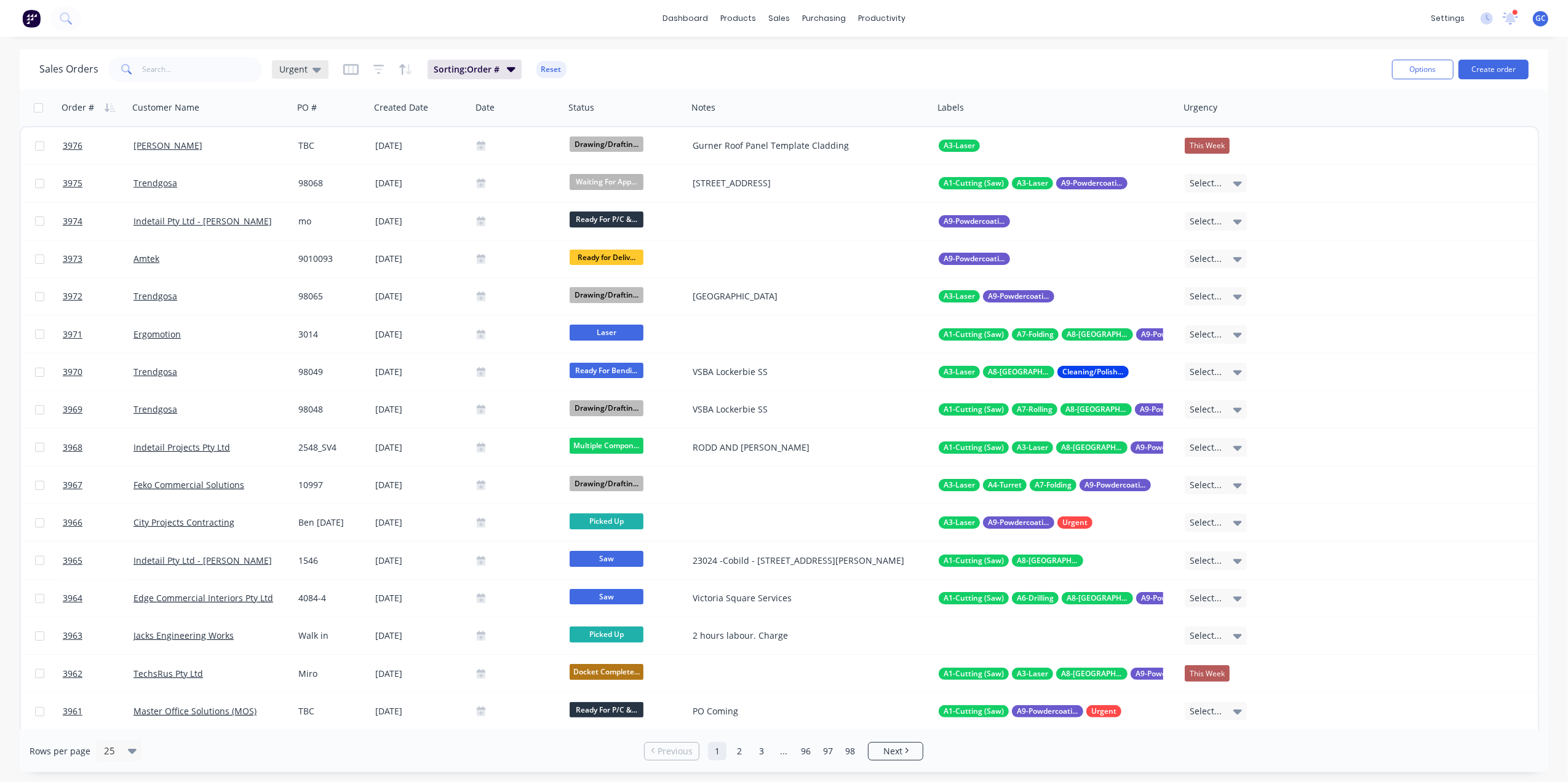
click at [294, 75] on div "Urgent" at bounding box center [300, 69] width 57 height 18
click at [432, 298] on button "edit" at bounding box center [429, 296] width 16 height 13
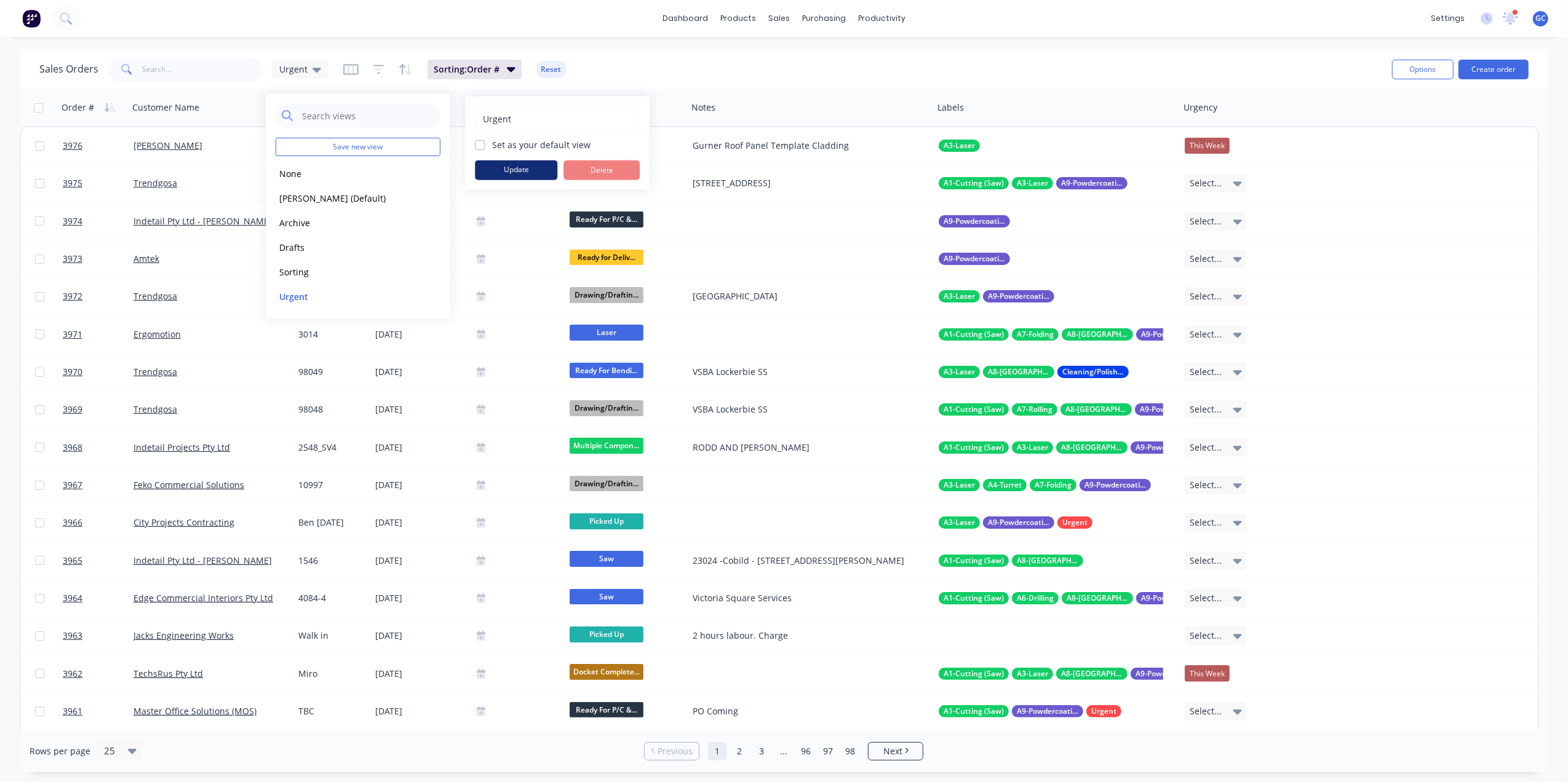
click at [512, 165] on button "Update" at bounding box center [516, 170] width 83 height 20
click at [651, 65] on div "Sales Orders Urgent Sorting: Order # Reset" at bounding box center [711, 69] width 1343 height 30
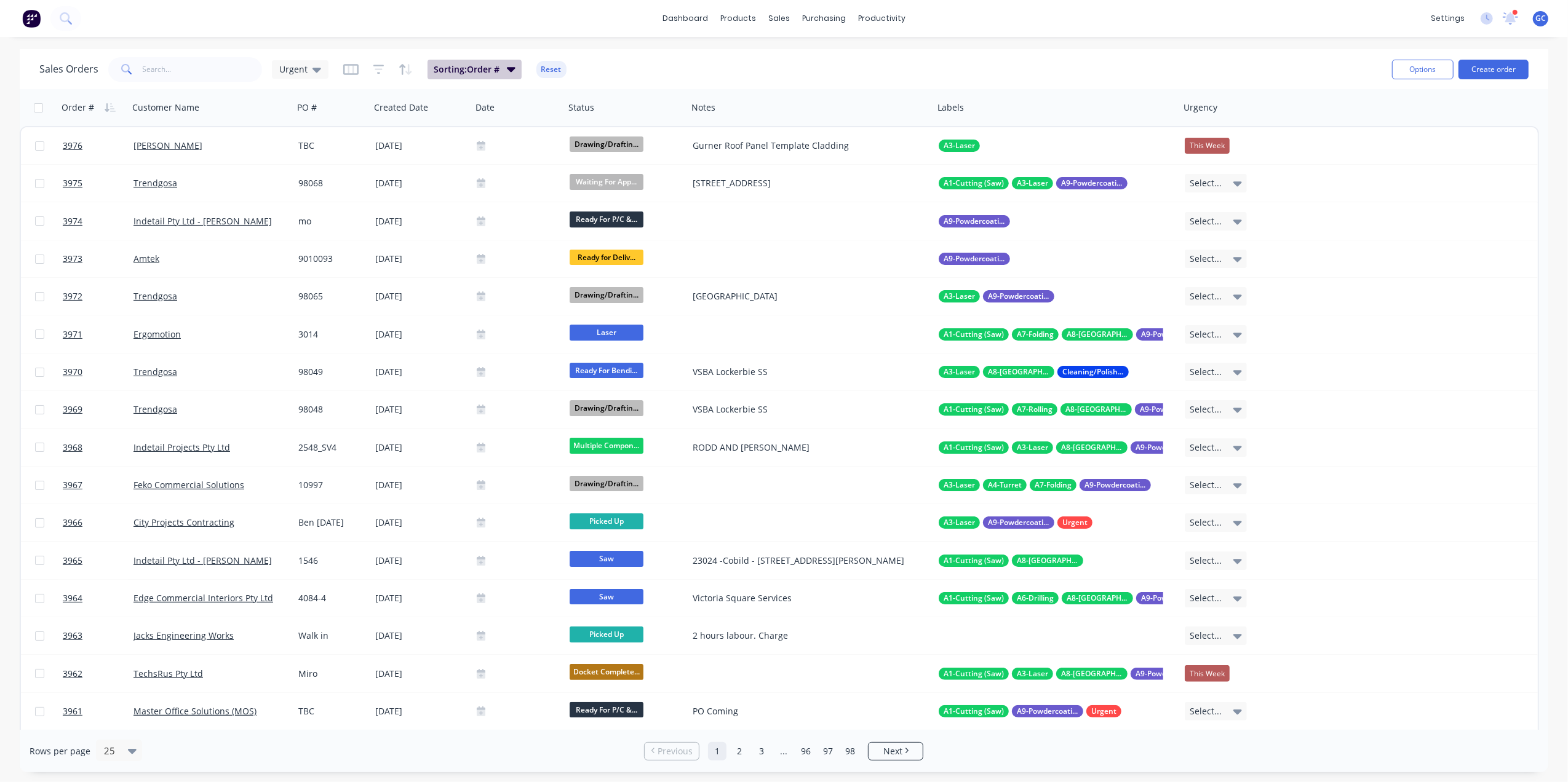
click at [507, 72] on icon "button" at bounding box center [511, 69] width 9 height 14
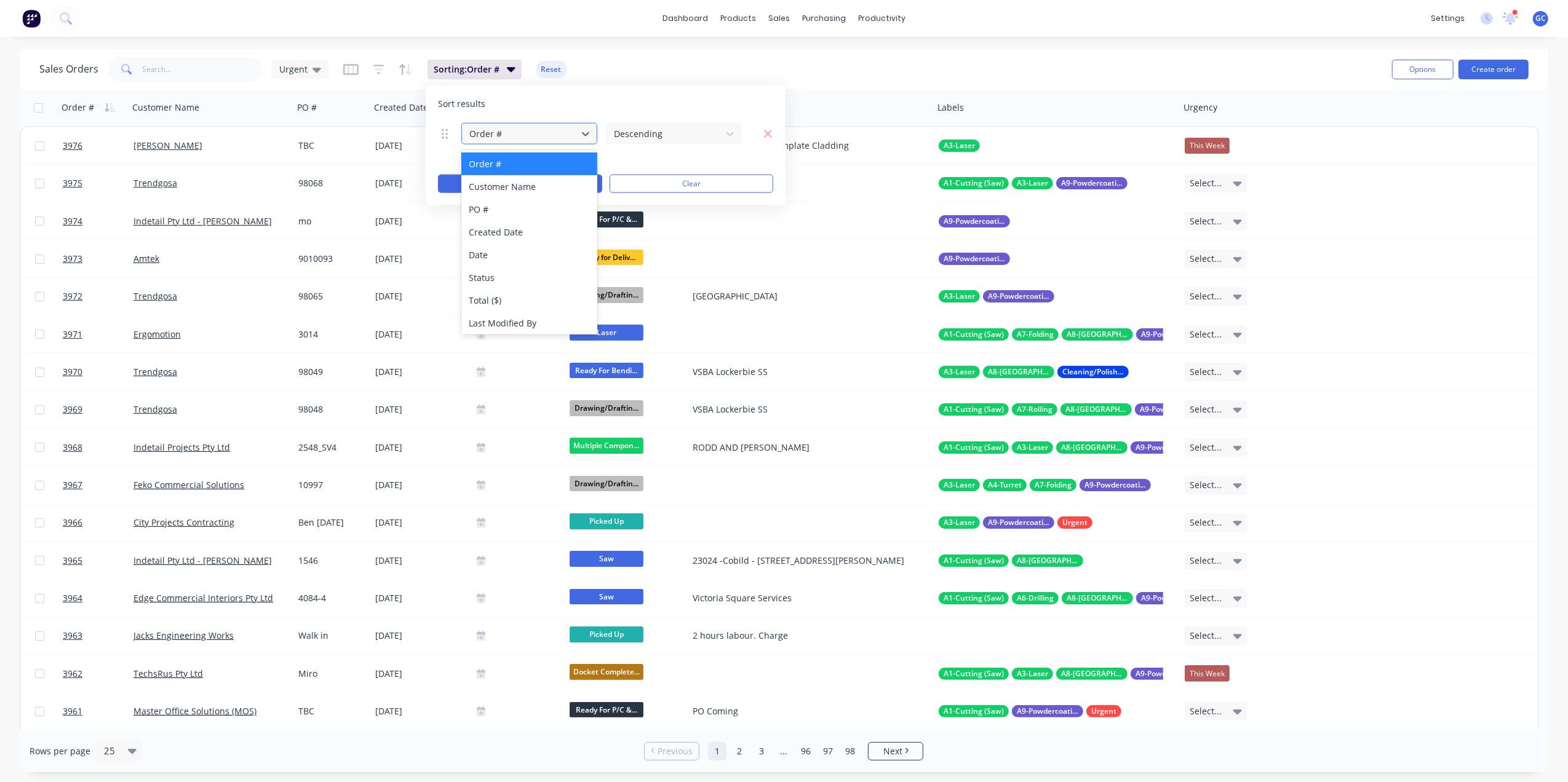
click at [552, 131] on div at bounding box center [519, 134] width 103 height 16
click at [528, 183] on div "Customer Name" at bounding box center [529, 186] width 135 height 23
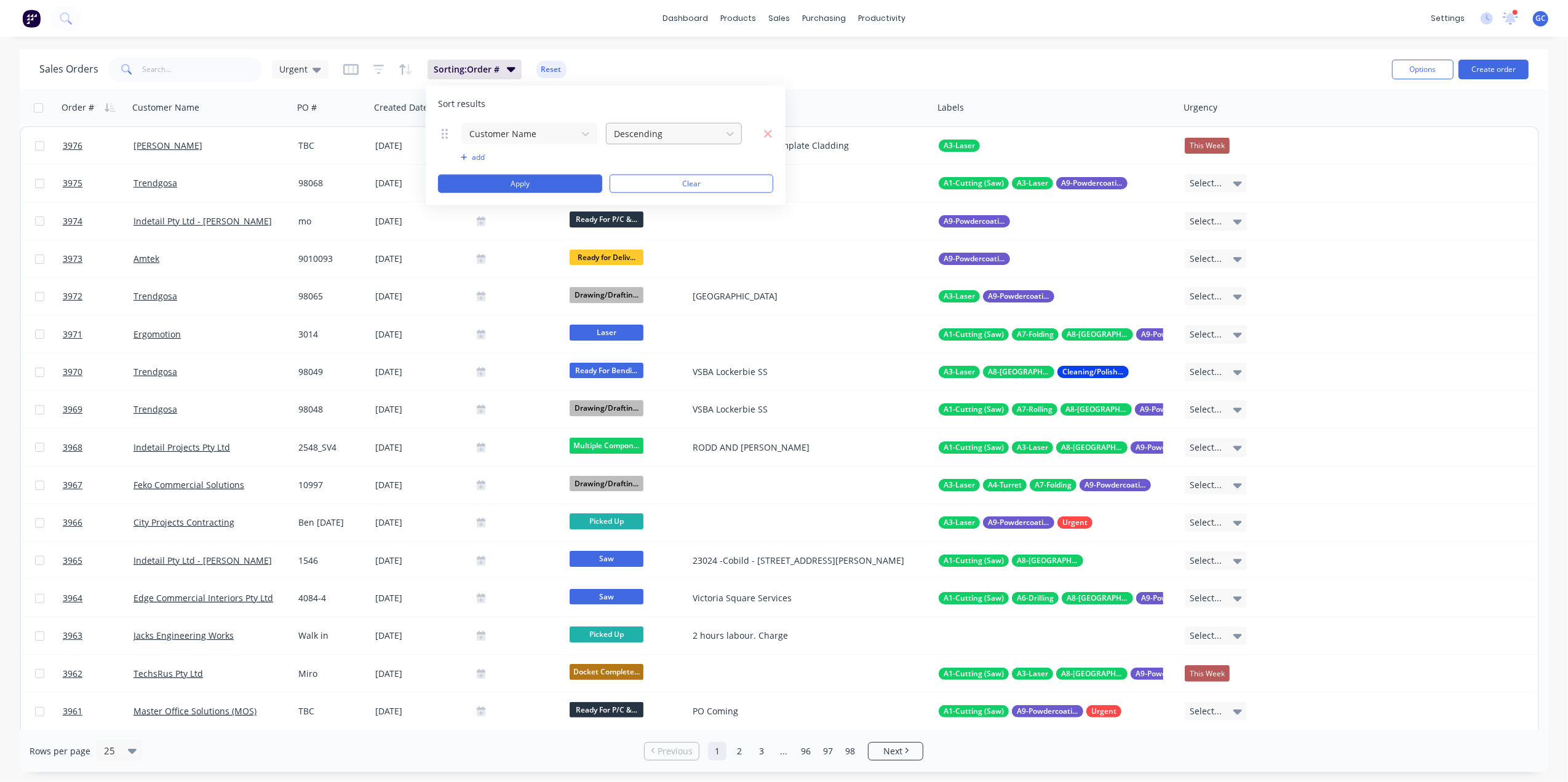
click at [668, 131] on div at bounding box center [664, 134] width 103 height 16
click at [651, 190] on div "Descending" at bounding box center [673, 186] width 135 height 23
click at [719, 106] on div "Sort results" at bounding box center [605, 104] width 335 height 12
click at [537, 187] on button "Apply" at bounding box center [520, 184] width 165 height 18
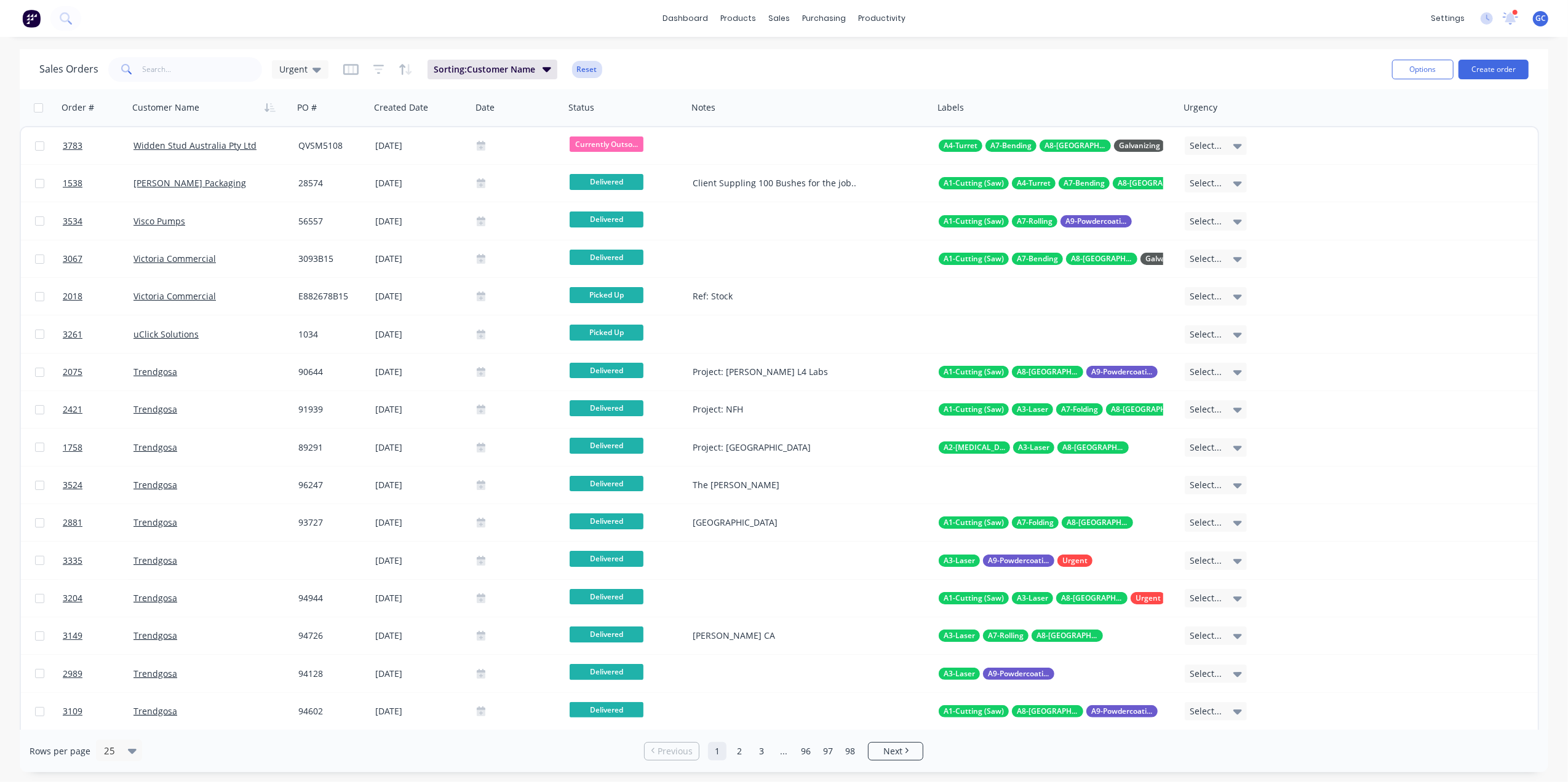
click at [591, 75] on button "Reset" at bounding box center [587, 70] width 30 height 17
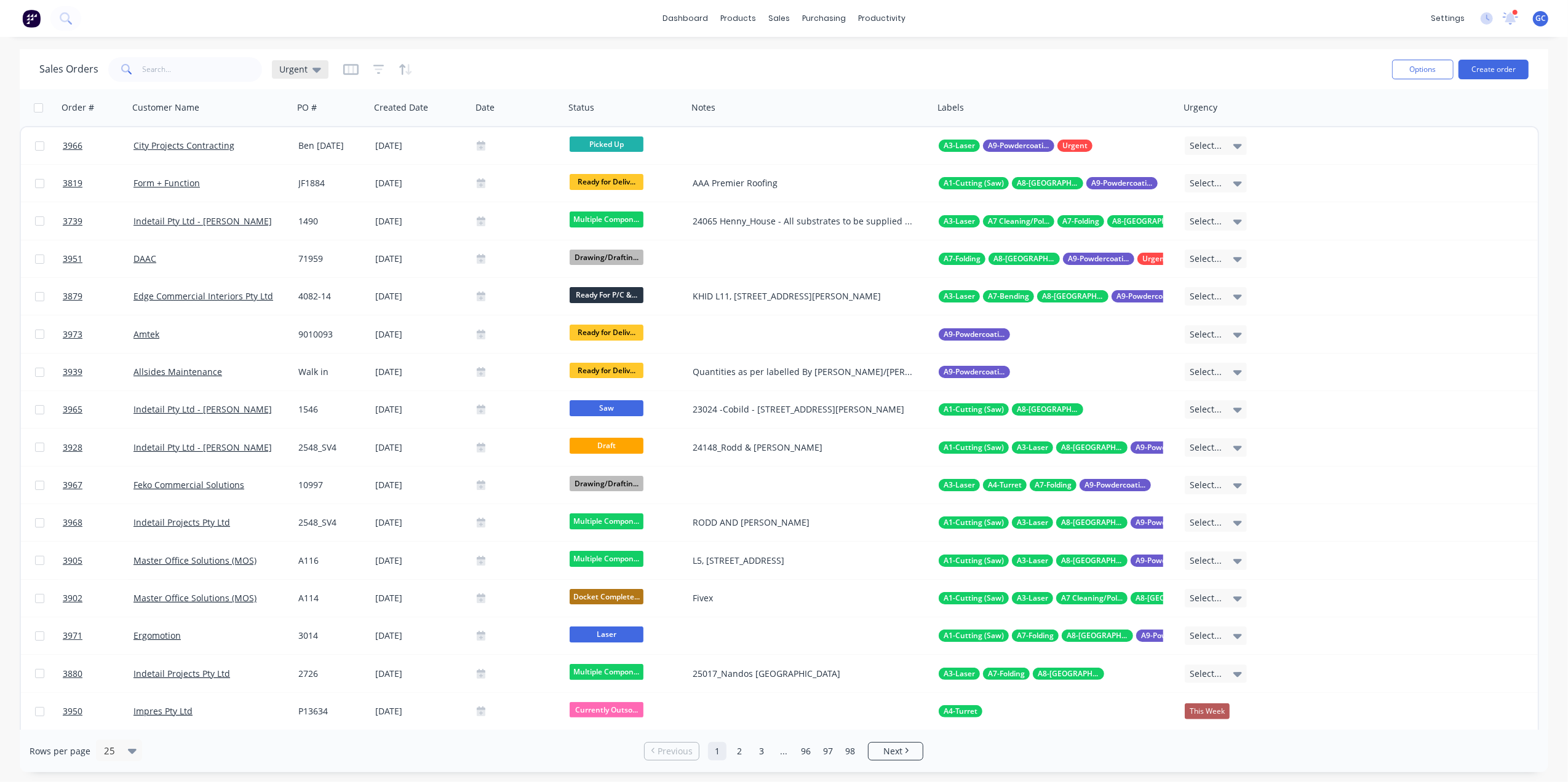
click at [293, 69] on span "Urgent" at bounding box center [294, 69] width 28 height 13
click at [294, 295] on button "Urgent" at bounding box center [345, 297] width 140 height 14
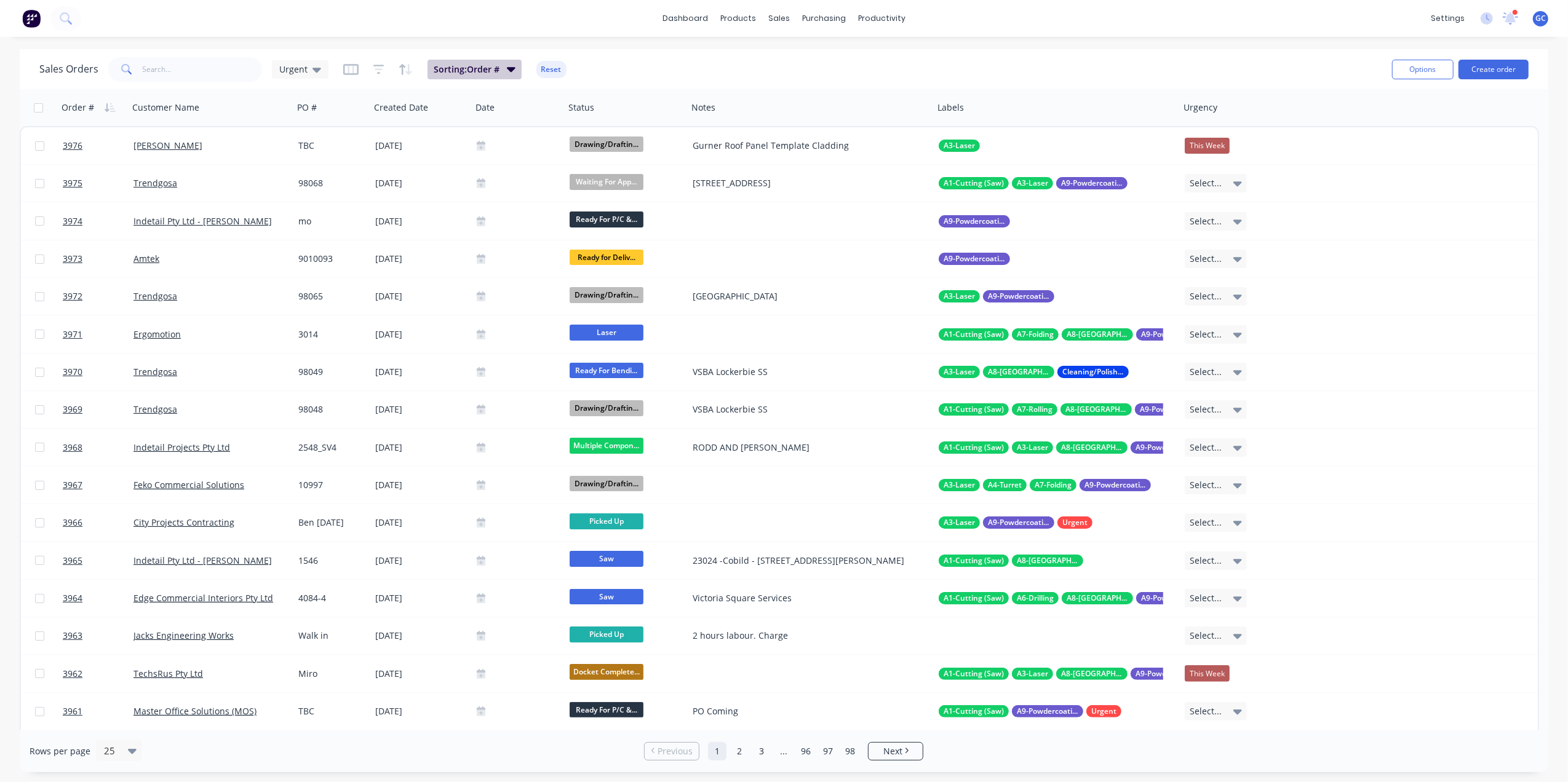
click at [457, 71] on span "Sorting: Order #" at bounding box center [467, 70] width 66 height 12
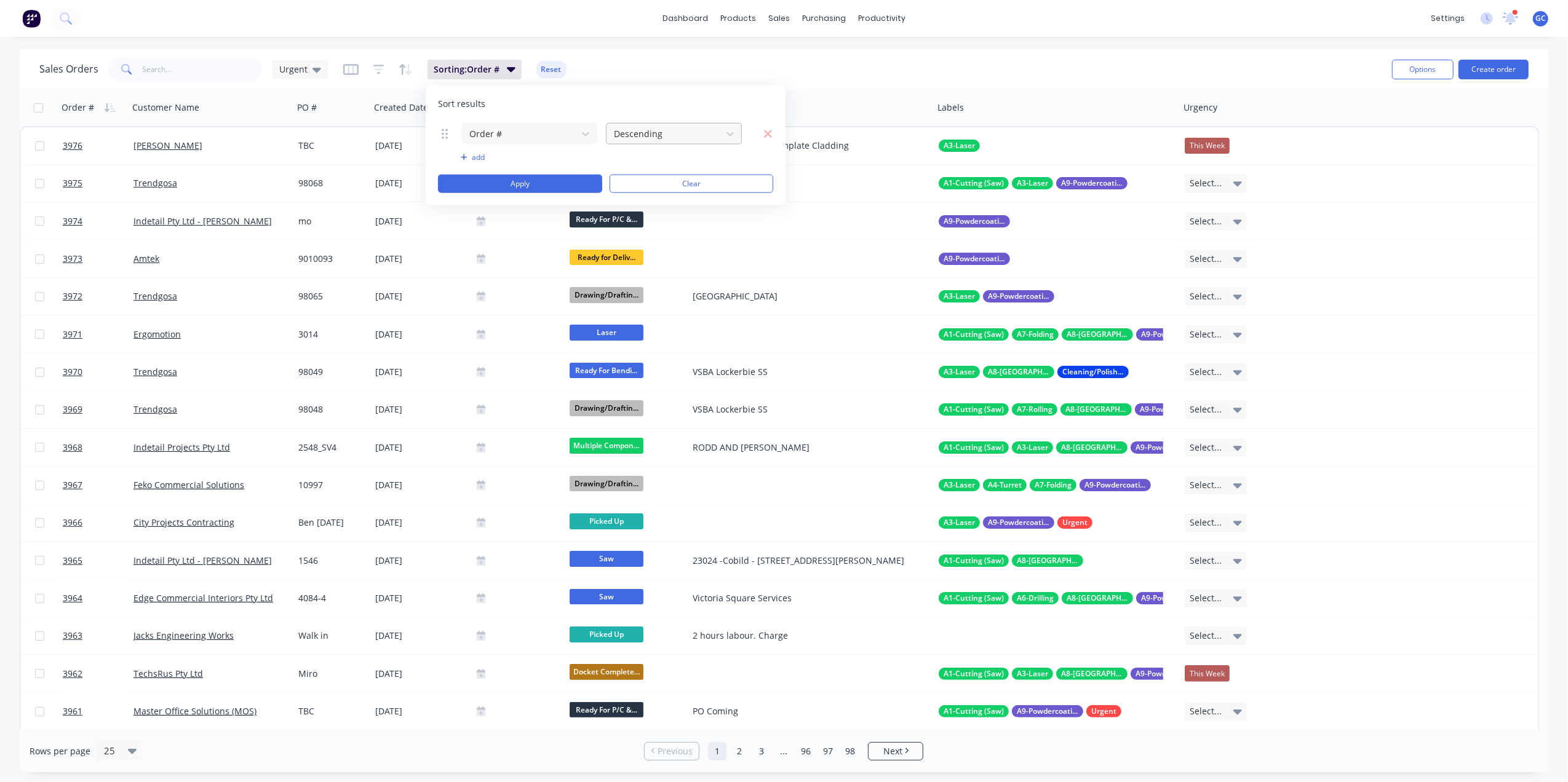
click at [643, 126] on div at bounding box center [664, 134] width 103 height 16
click at [648, 158] on div "Ascending" at bounding box center [673, 164] width 135 height 23
click at [542, 190] on button "Apply" at bounding box center [520, 184] width 165 height 18
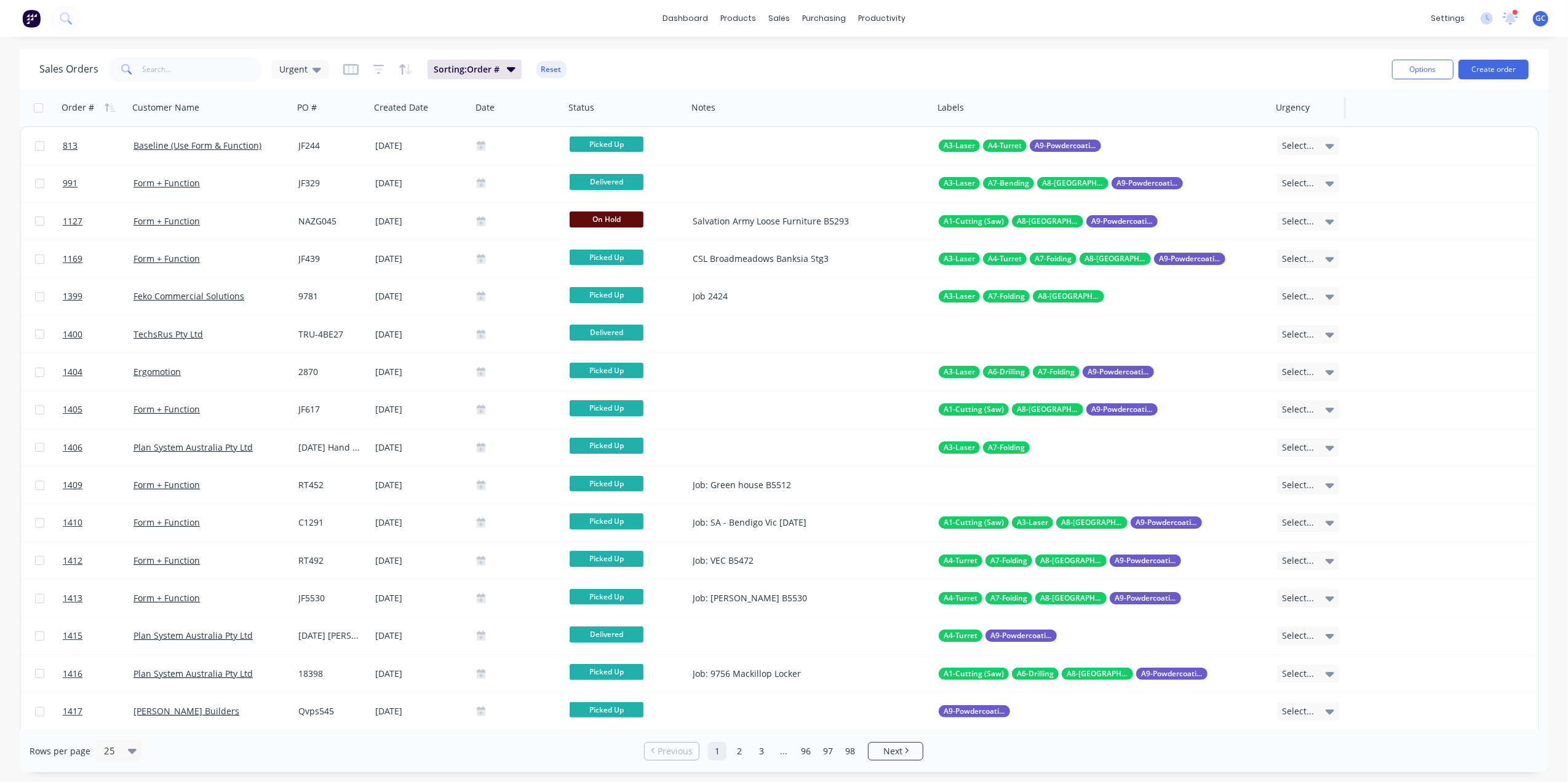
drag, startPoint x: 1178, startPoint y: 104, endPoint x: 1270, endPoint y: 113, distance: 92.4
click at [1270, 113] on div at bounding box center [1270, 107] width 2 height 22
click at [444, 64] on span "Sorting: Order #" at bounding box center [467, 70] width 66 height 12
click at [476, 160] on button "add" at bounding box center [529, 157] width 137 height 10
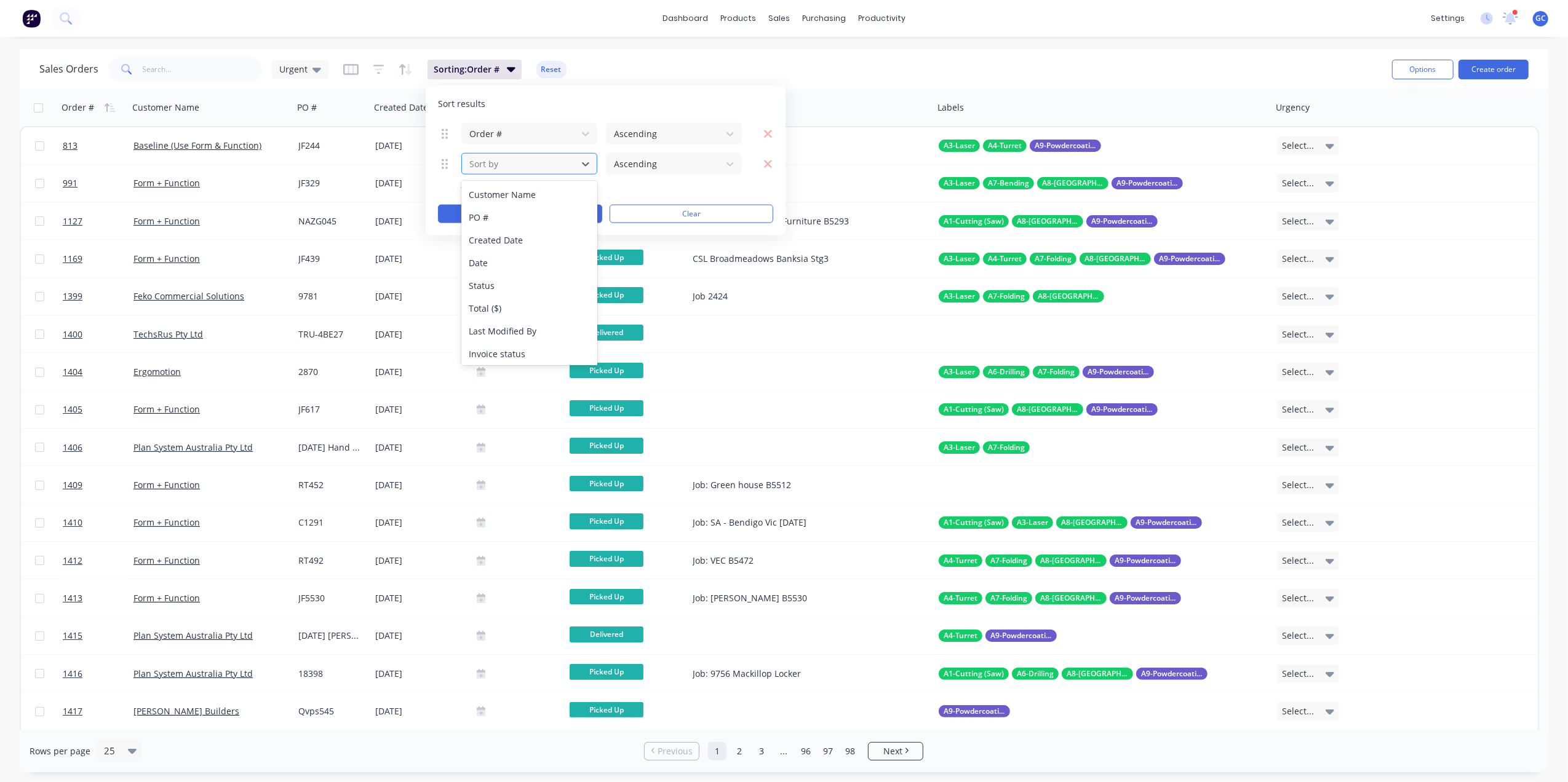
click at [504, 163] on div at bounding box center [519, 164] width 103 height 16
click at [525, 299] on div "Urgency" at bounding box center [529, 304] width 135 height 23
click at [651, 165] on div at bounding box center [664, 164] width 103 height 16
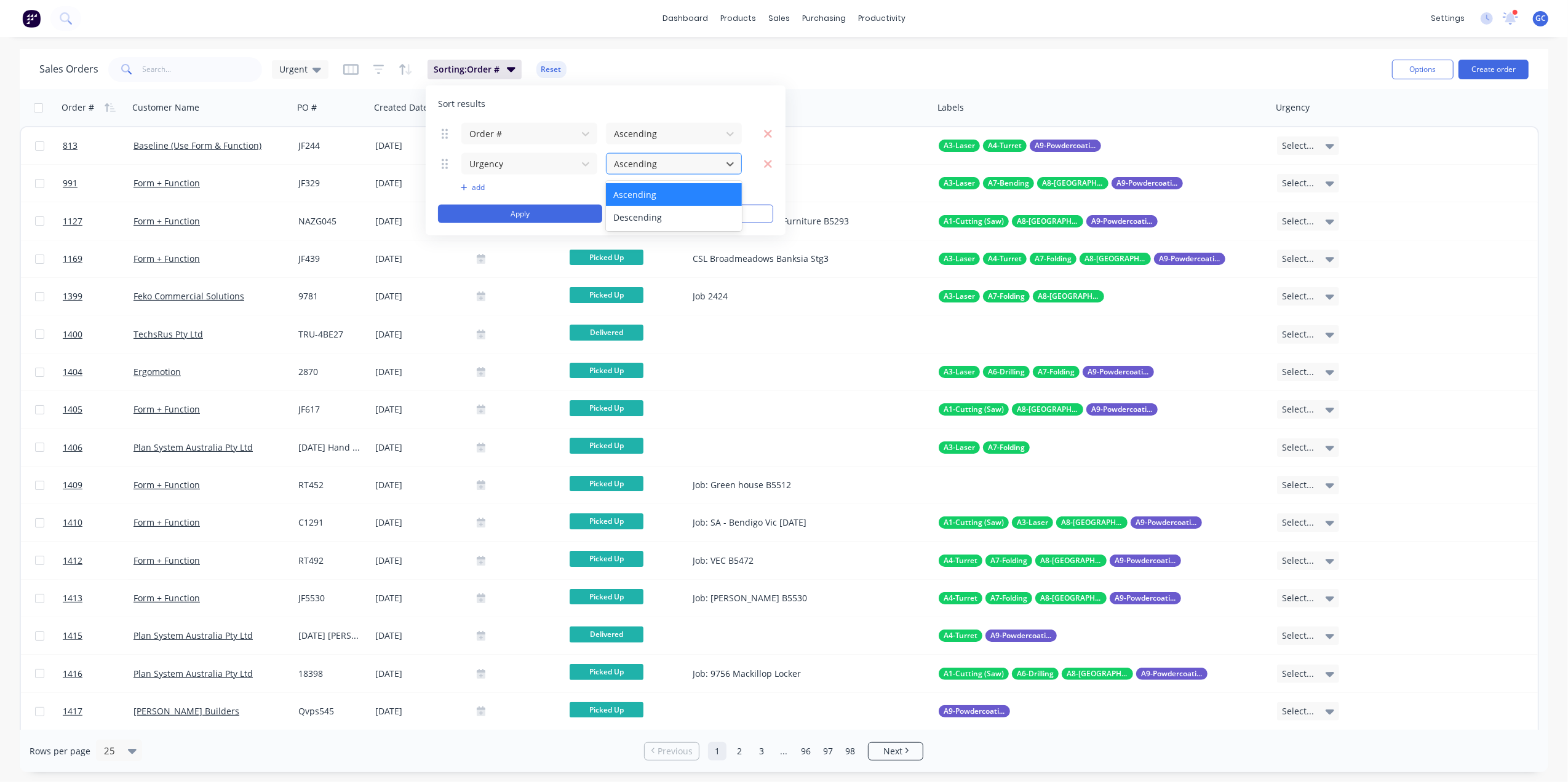
click at [651, 165] on div at bounding box center [664, 164] width 103 height 16
click at [552, 212] on button "Apply" at bounding box center [520, 213] width 165 height 18
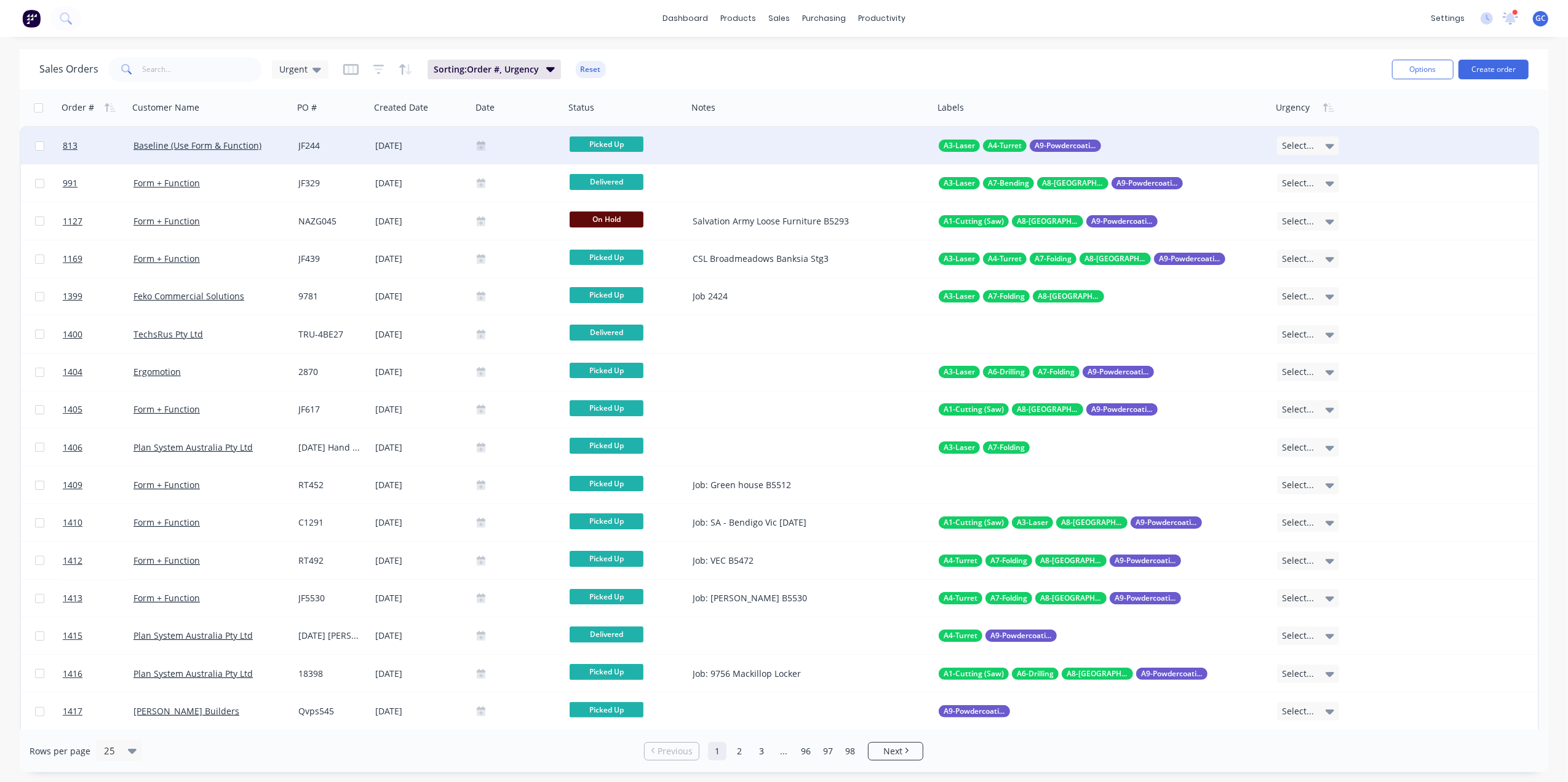
click at [1313, 149] on div "Select..." at bounding box center [1308, 145] width 62 height 18
click at [1308, 210] on div "This Week" at bounding box center [1306, 212] width 45 height 17
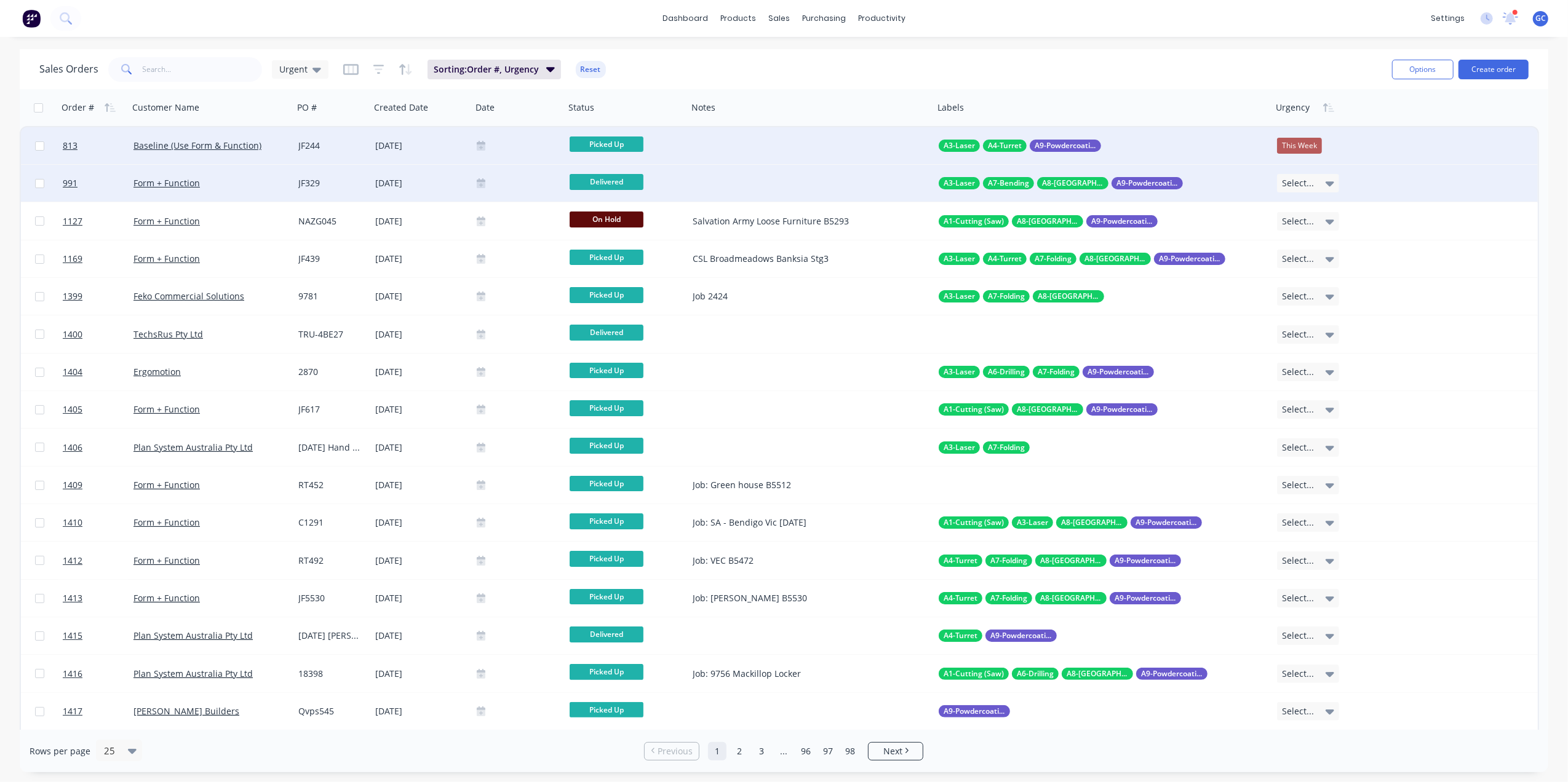
click at [1319, 188] on div "Select..." at bounding box center [1308, 183] width 62 height 18
click at [1304, 298] on div "[DATE]" at bounding box center [1300, 299] width 33 height 17
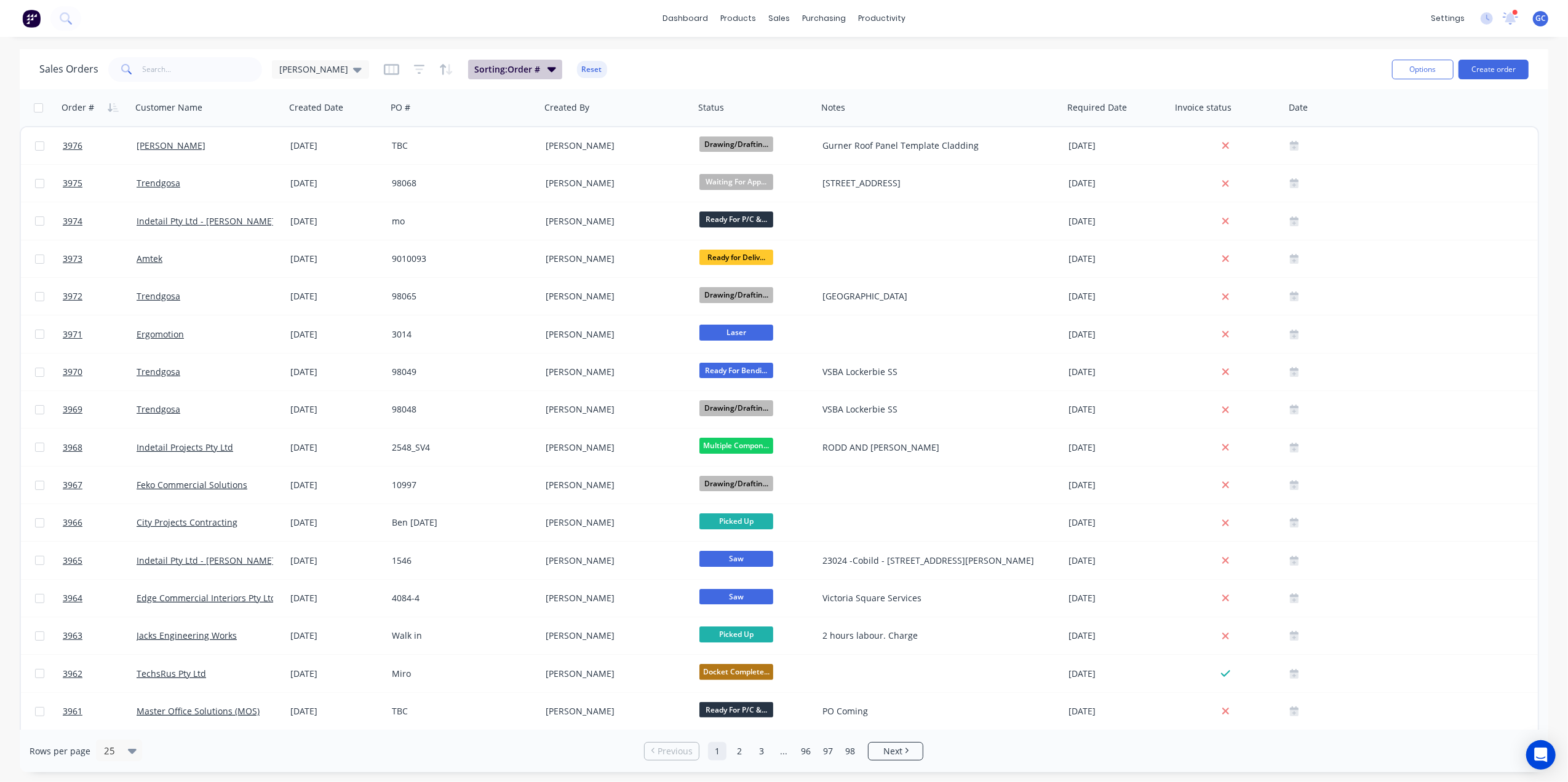
click at [475, 69] on span "Sorting: Order #" at bounding box center [508, 70] width 66 height 12
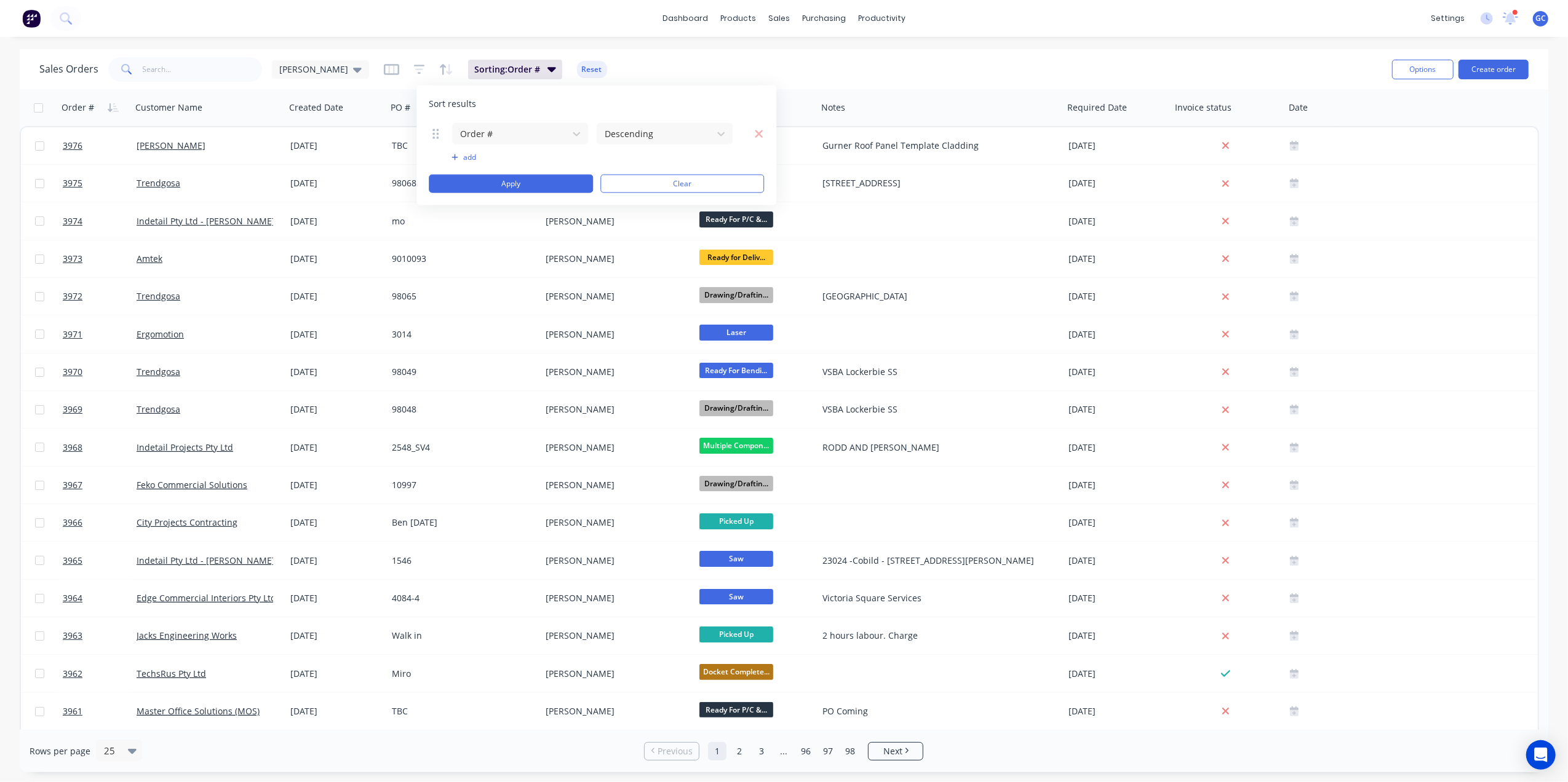
click at [472, 153] on button "add" at bounding box center [519, 157] width 137 height 10
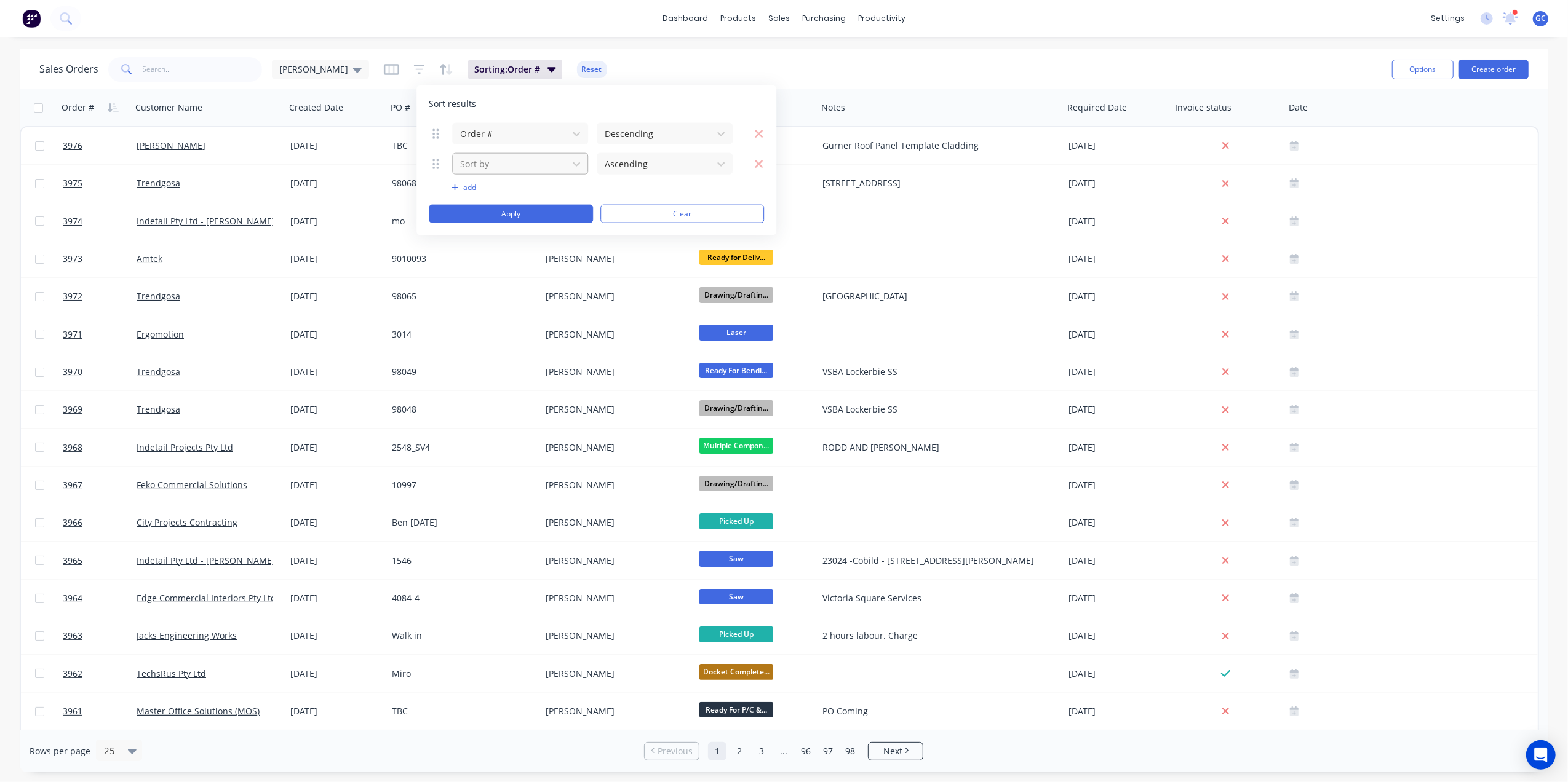
click at [498, 162] on div at bounding box center [510, 164] width 103 height 16
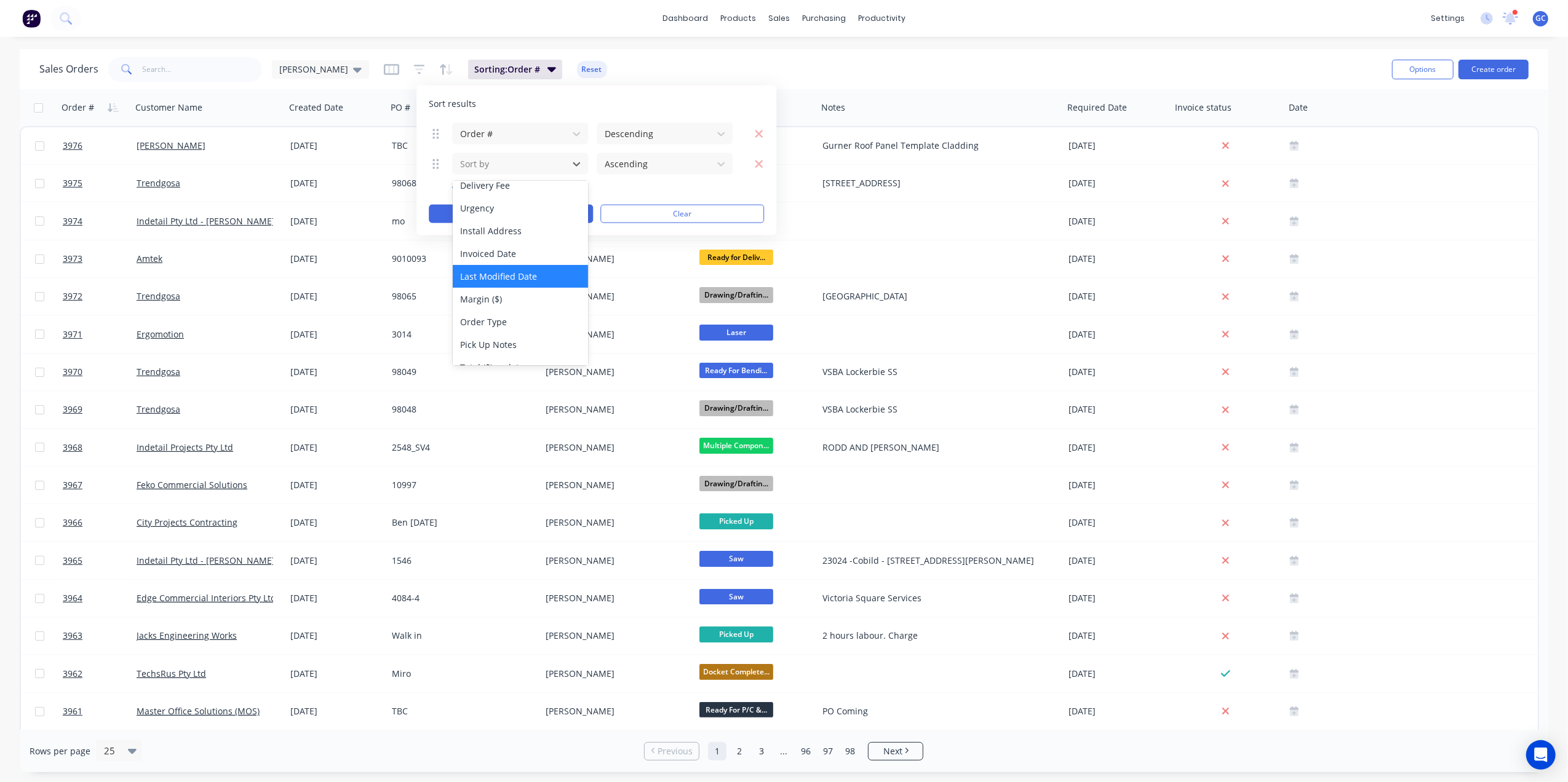
scroll to position [246, 0]
click at [486, 289] on div "Urgency" at bounding box center [520, 290] width 135 height 23
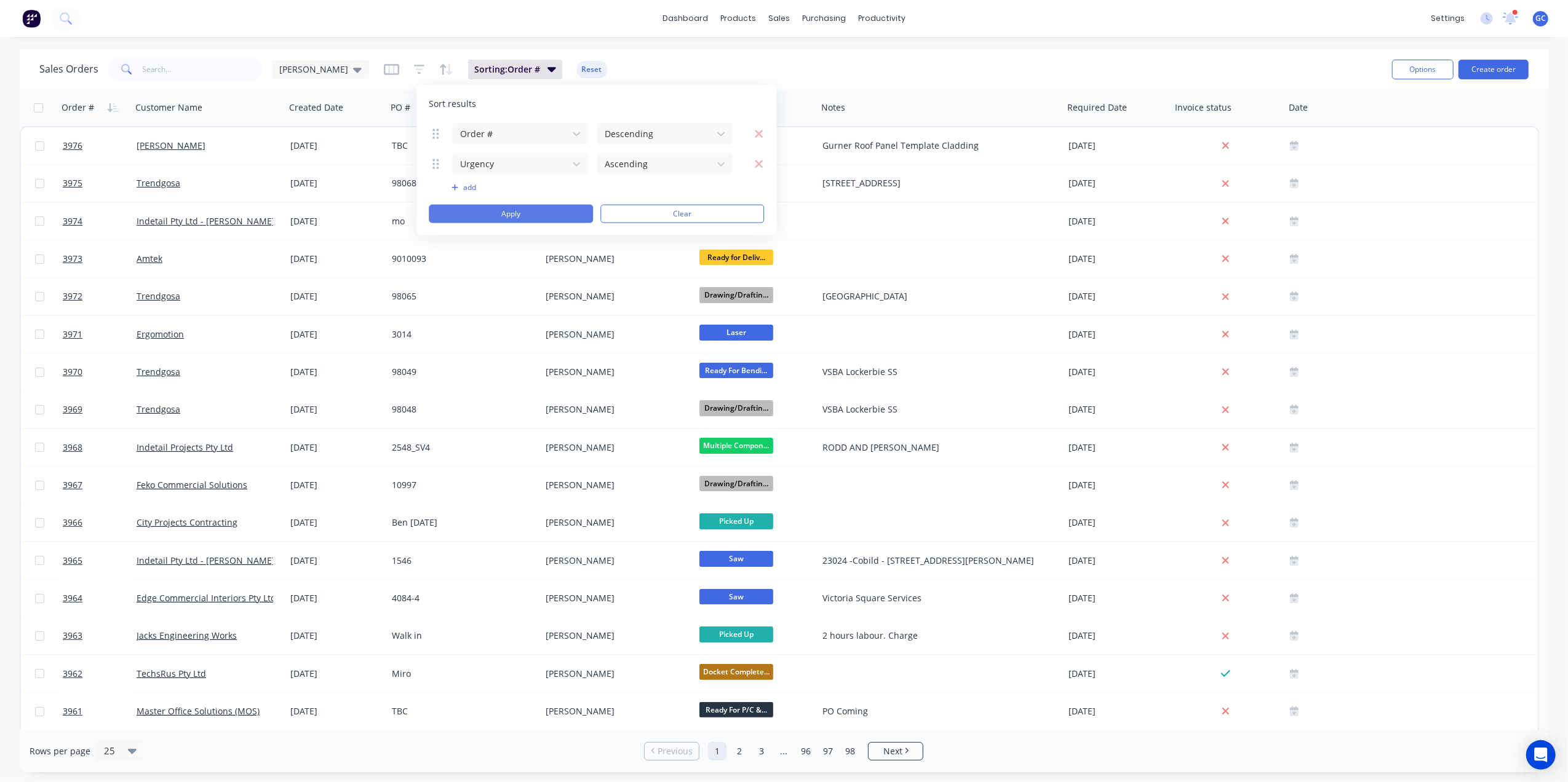
click at [519, 214] on button "Apply" at bounding box center [510, 213] width 165 height 18
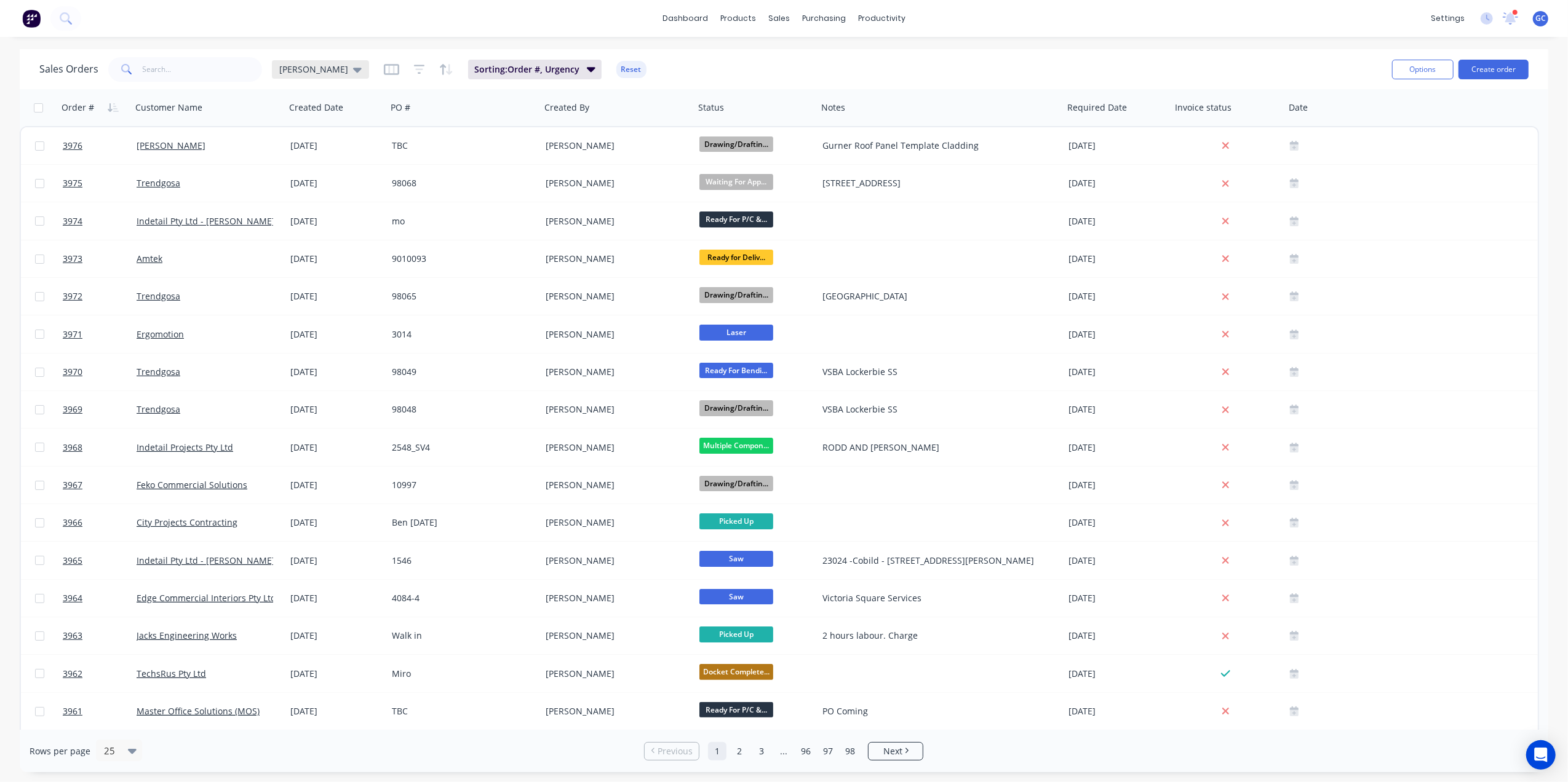
click at [291, 72] on span "[PERSON_NAME]" at bounding box center [314, 69] width 69 height 13
click at [299, 291] on button "Urgent" at bounding box center [345, 297] width 140 height 14
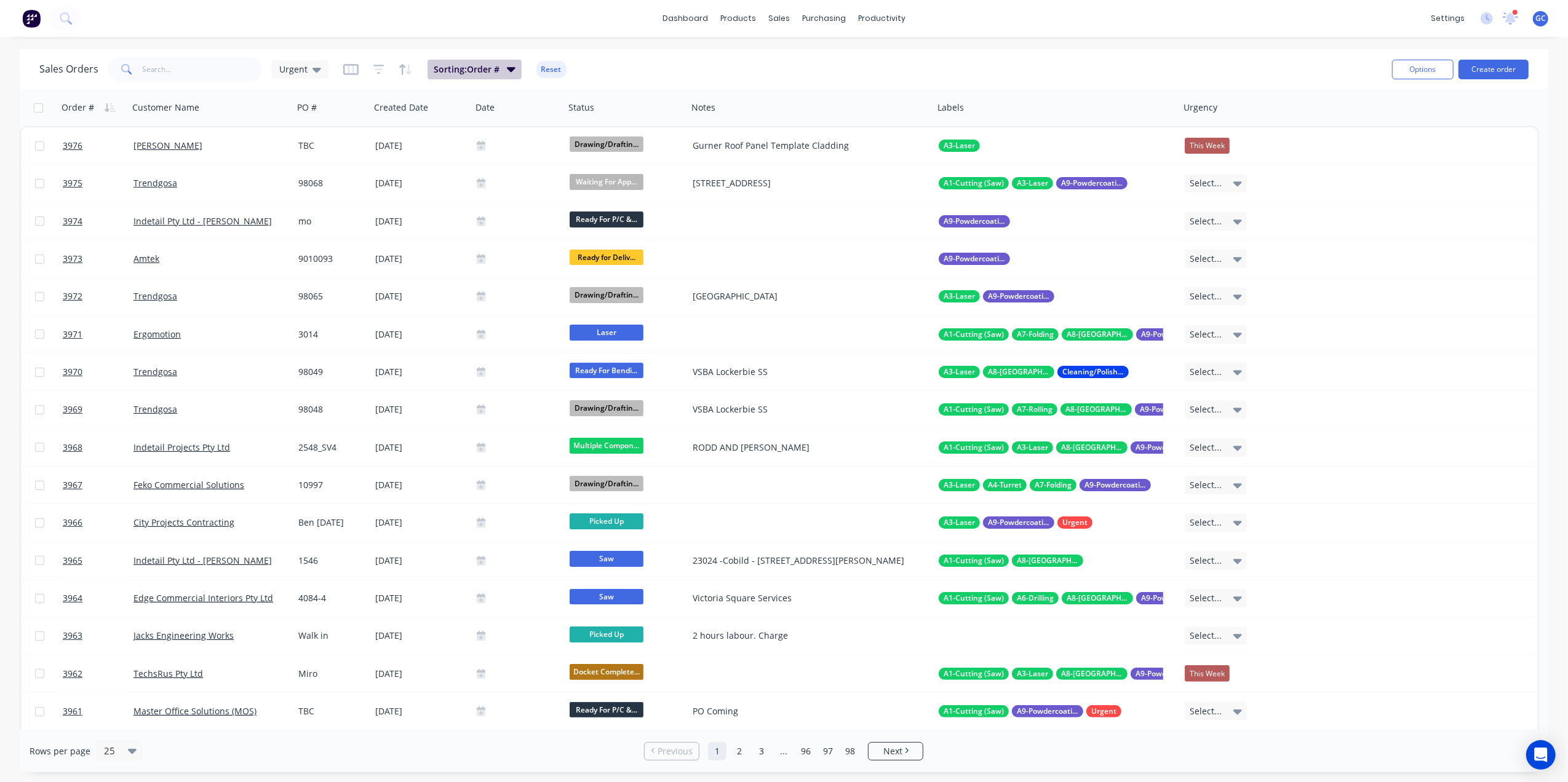
click at [468, 71] on span "Sorting: Order #" at bounding box center [467, 70] width 66 height 12
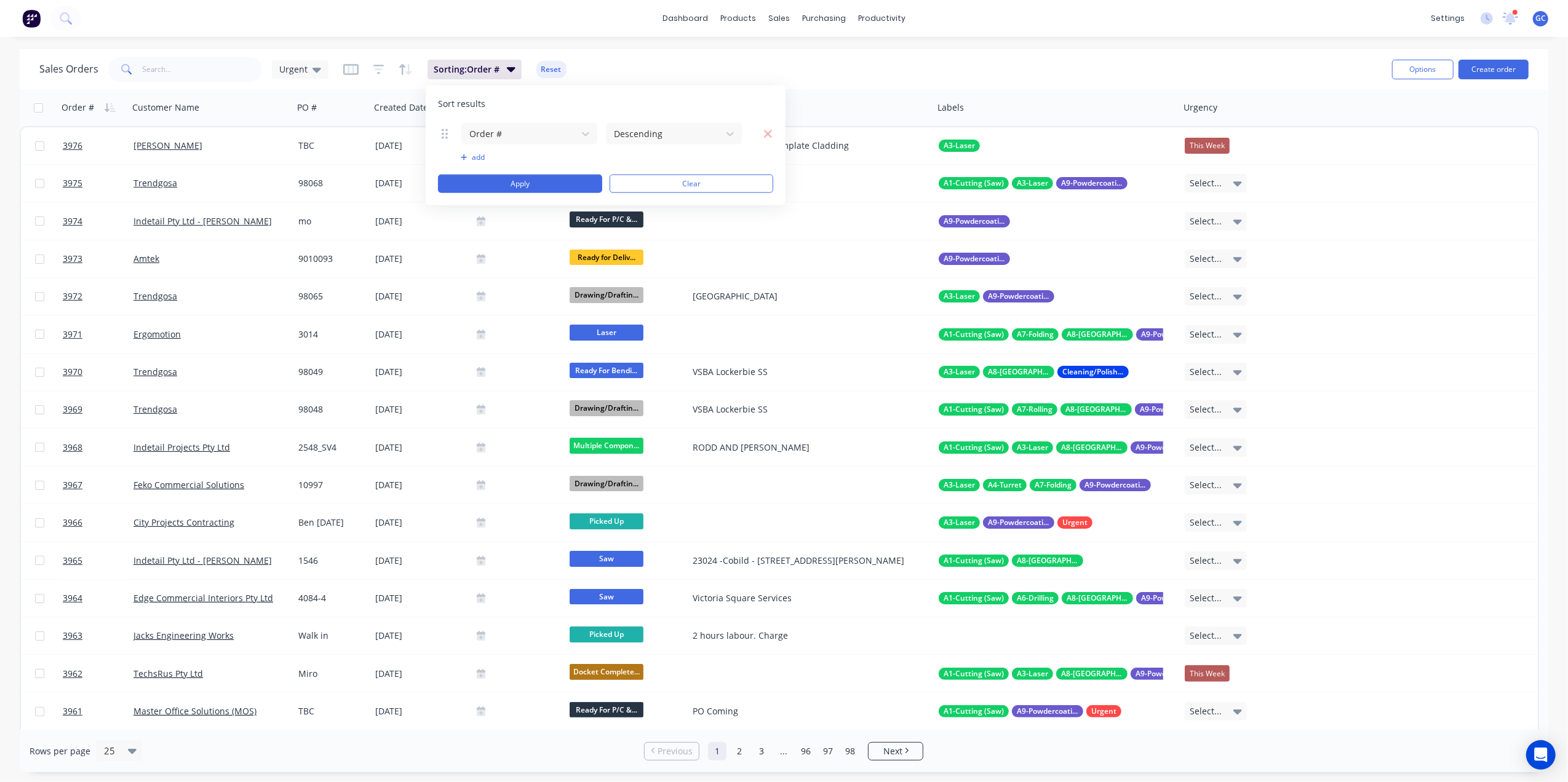
click at [485, 158] on button "add" at bounding box center [529, 157] width 137 height 10
click at [527, 167] on div at bounding box center [519, 164] width 103 height 16
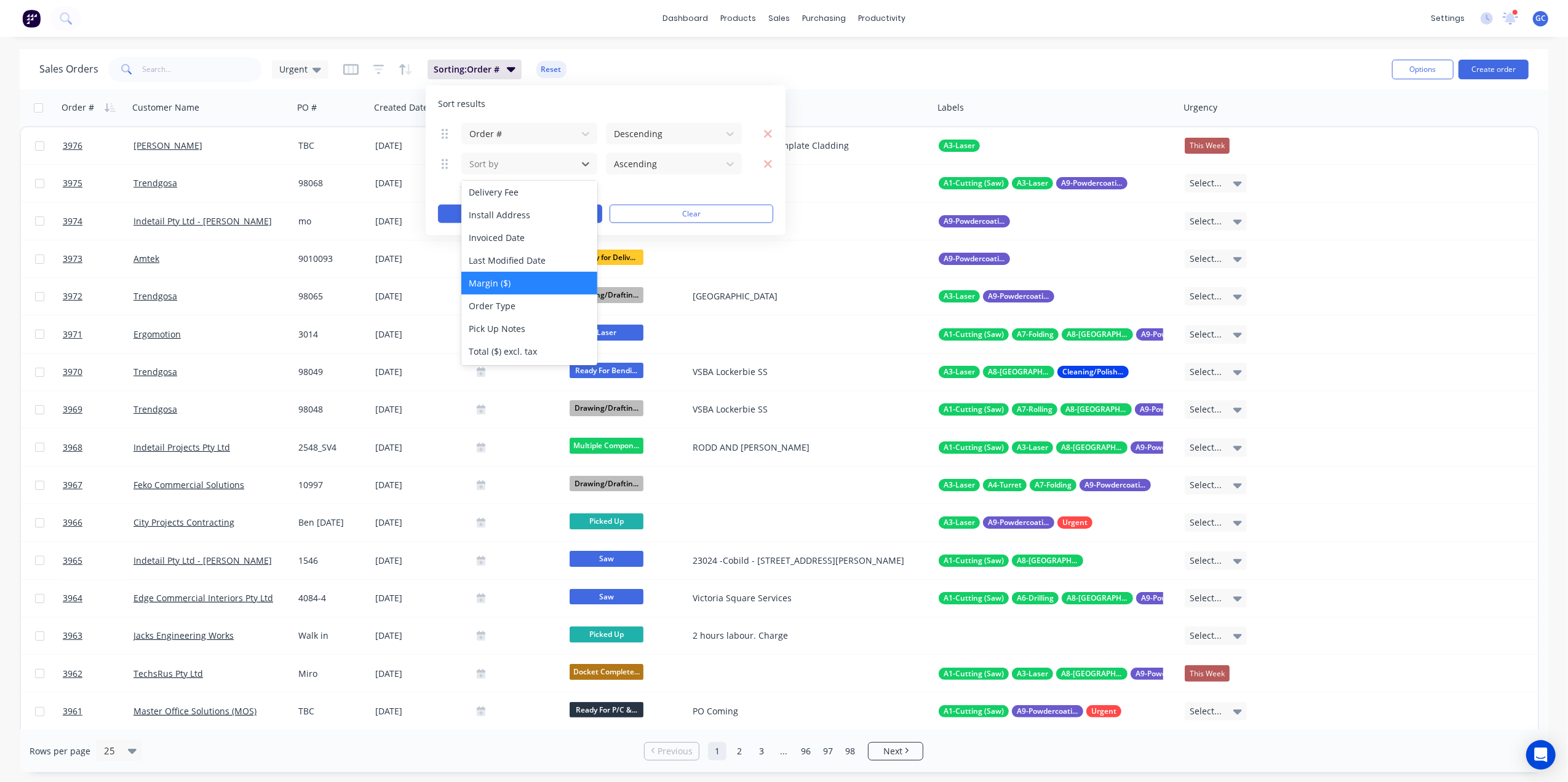
scroll to position [284, 0]
click at [501, 192] on div "Urgency" at bounding box center [529, 184] width 135 height 23
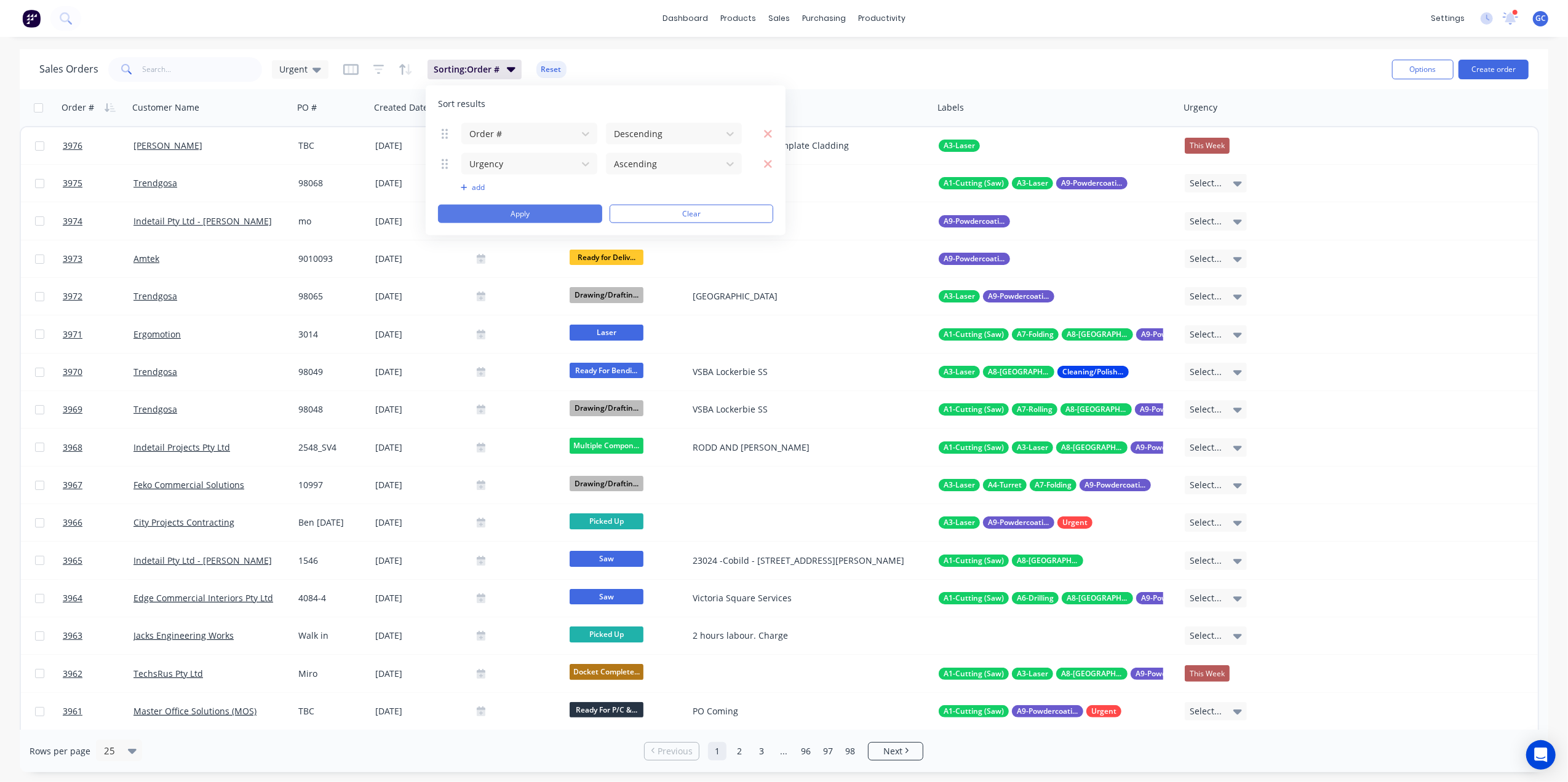
click at [552, 221] on button "Apply" at bounding box center [520, 213] width 165 height 18
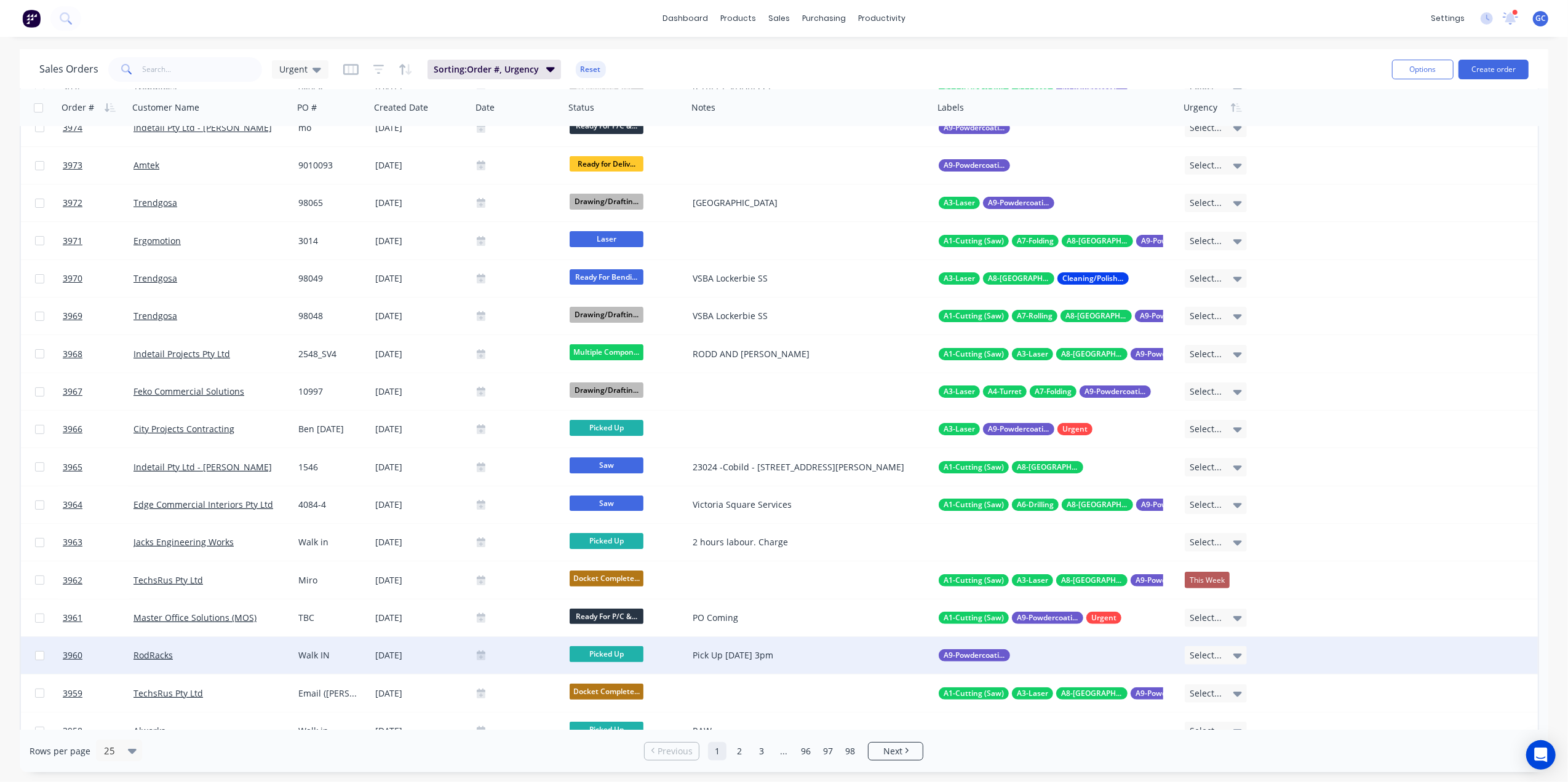
scroll to position [0, 0]
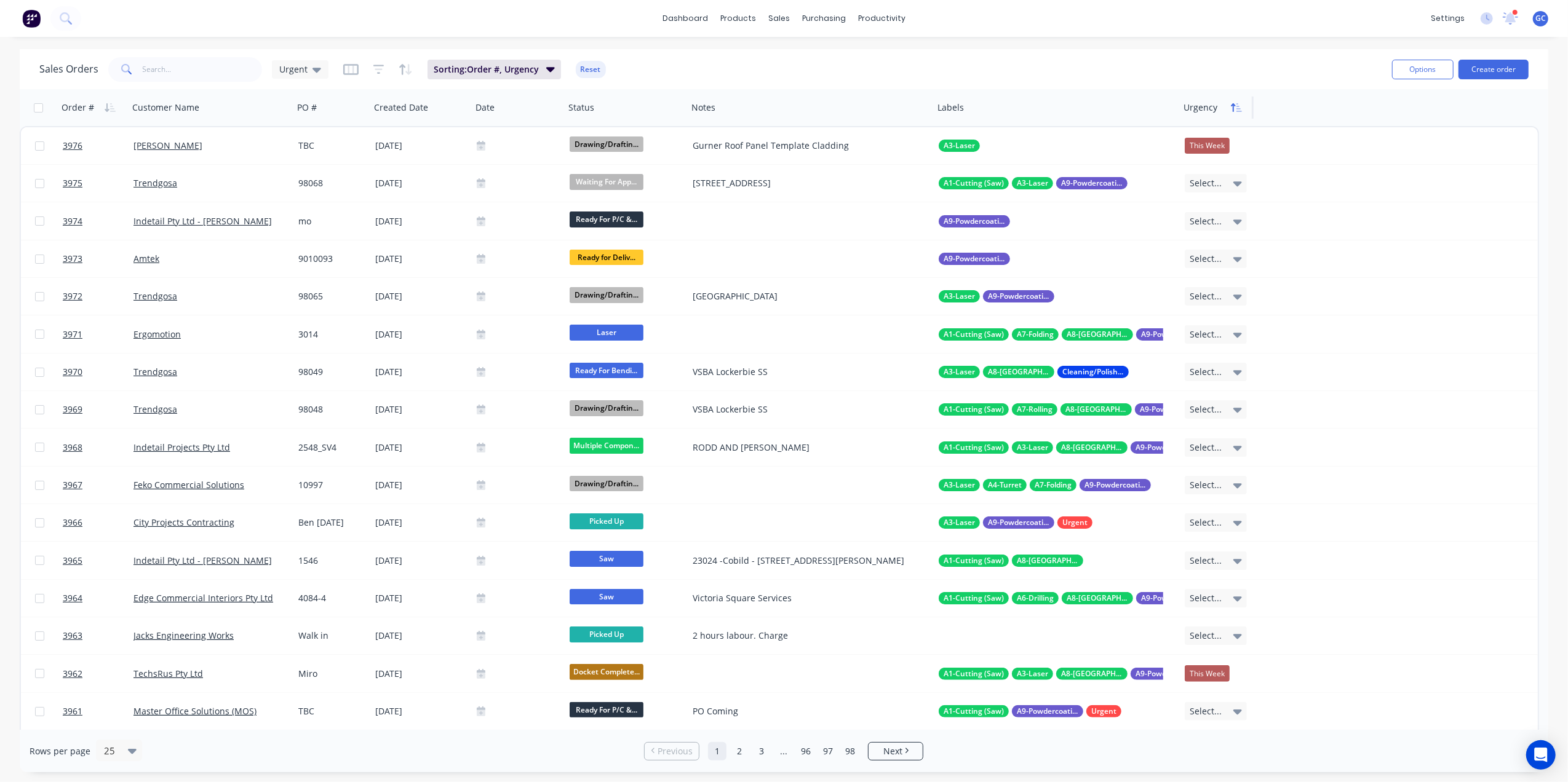
click at [1229, 105] on button "button" at bounding box center [1236, 107] width 18 height 18
click at [1239, 103] on icon "button" at bounding box center [1236, 107] width 11 height 10
click at [449, 67] on span "Sorting: Order #" at bounding box center [467, 70] width 66 height 12
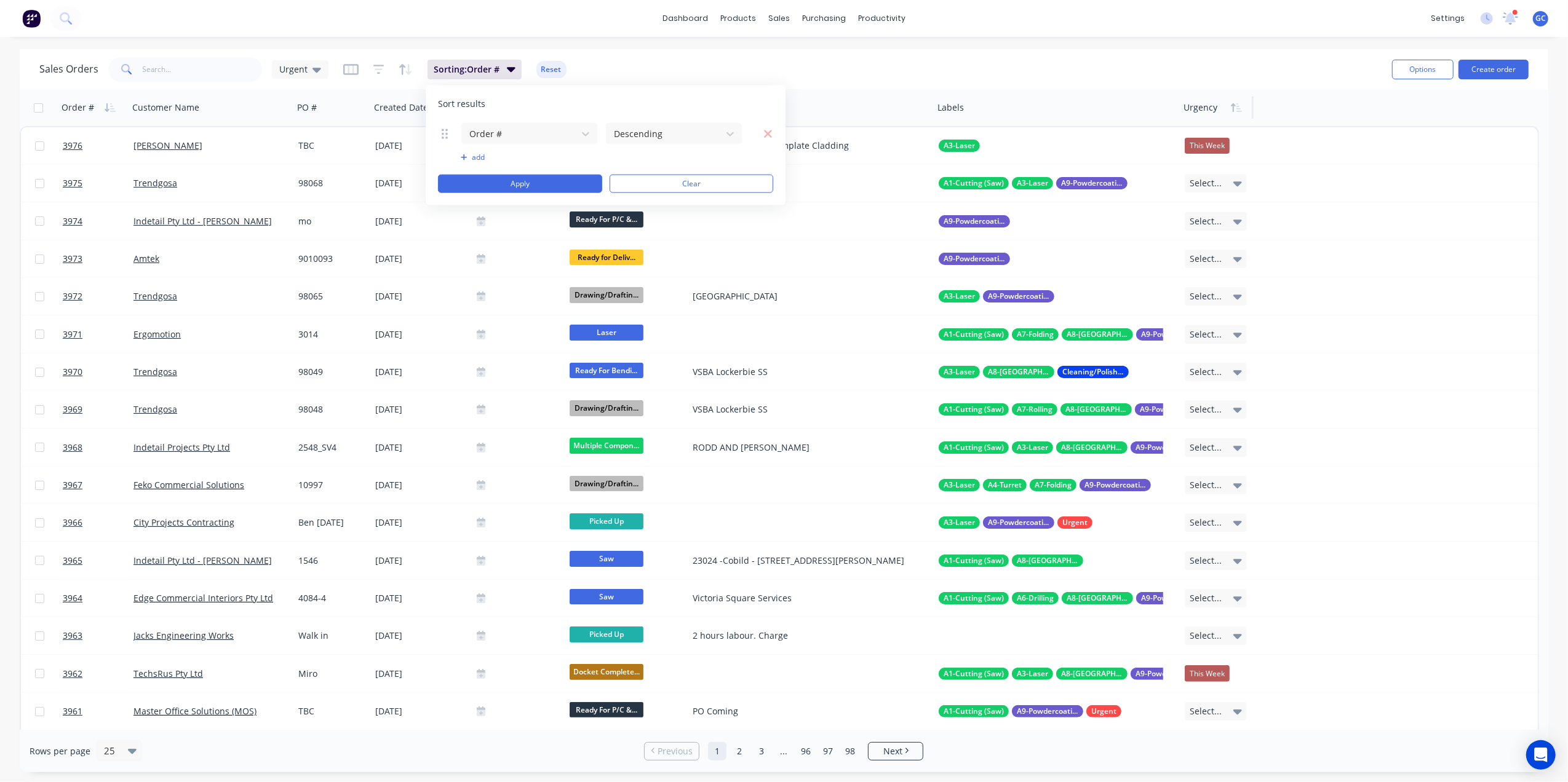
click at [476, 156] on button "add" at bounding box center [529, 157] width 137 height 10
click at [503, 165] on div at bounding box center [519, 164] width 103 height 16
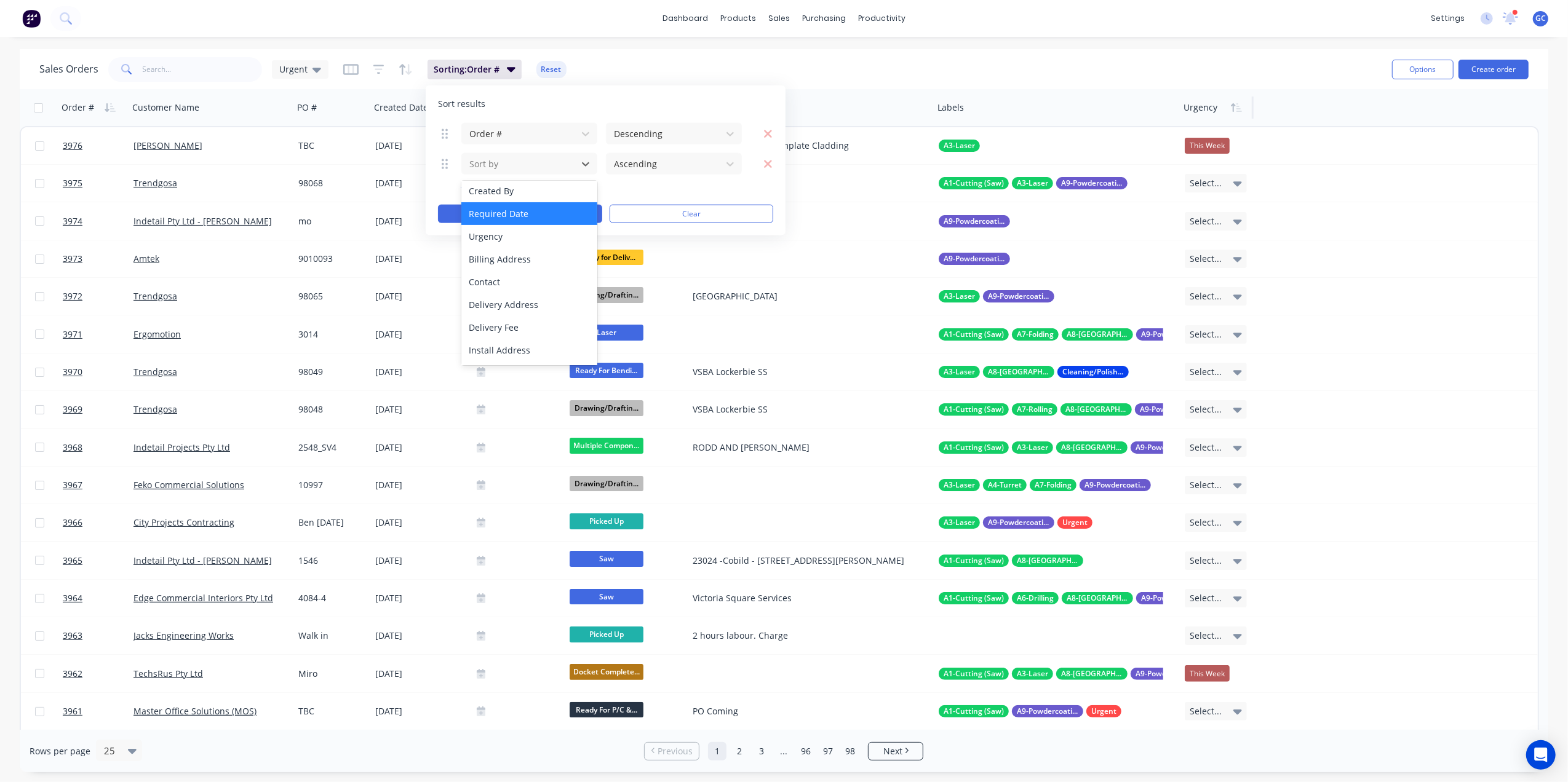
scroll to position [202, 0]
click at [496, 259] on div "Urgency" at bounding box center [529, 266] width 135 height 23
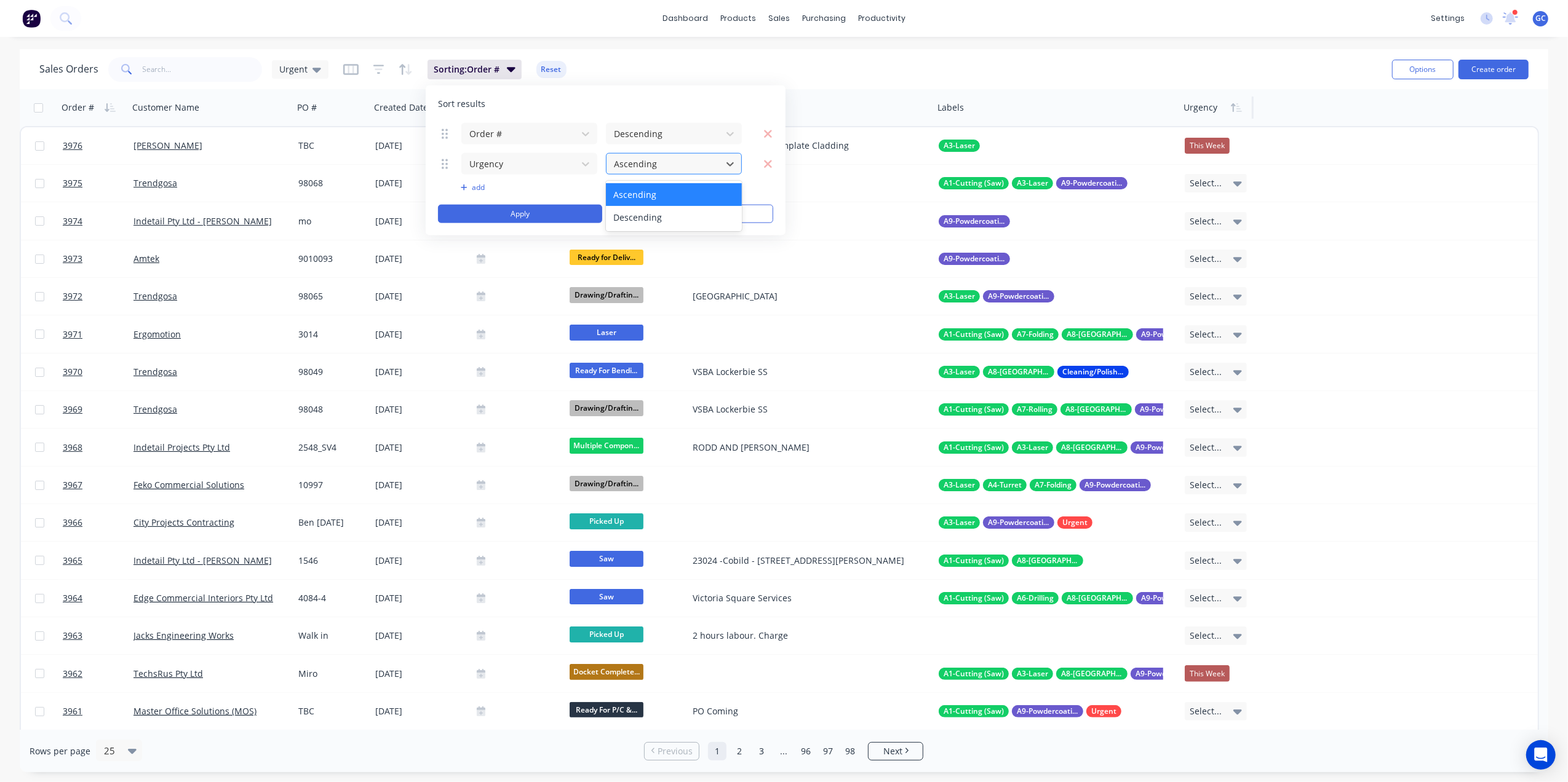
click at [648, 164] on div at bounding box center [664, 164] width 103 height 16
click at [636, 192] on div "Ascending" at bounding box center [673, 194] width 135 height 23
click at [638, 198] on div "Ascending" at bounding box center [673, 194] width 135 height 23
click at [633, 191] on div "Ascending" at bounding box center [673, 194] width 135 height 23
click at [659, 217] on div "Descending" at bounding box center [673, 218] width 135 height 23
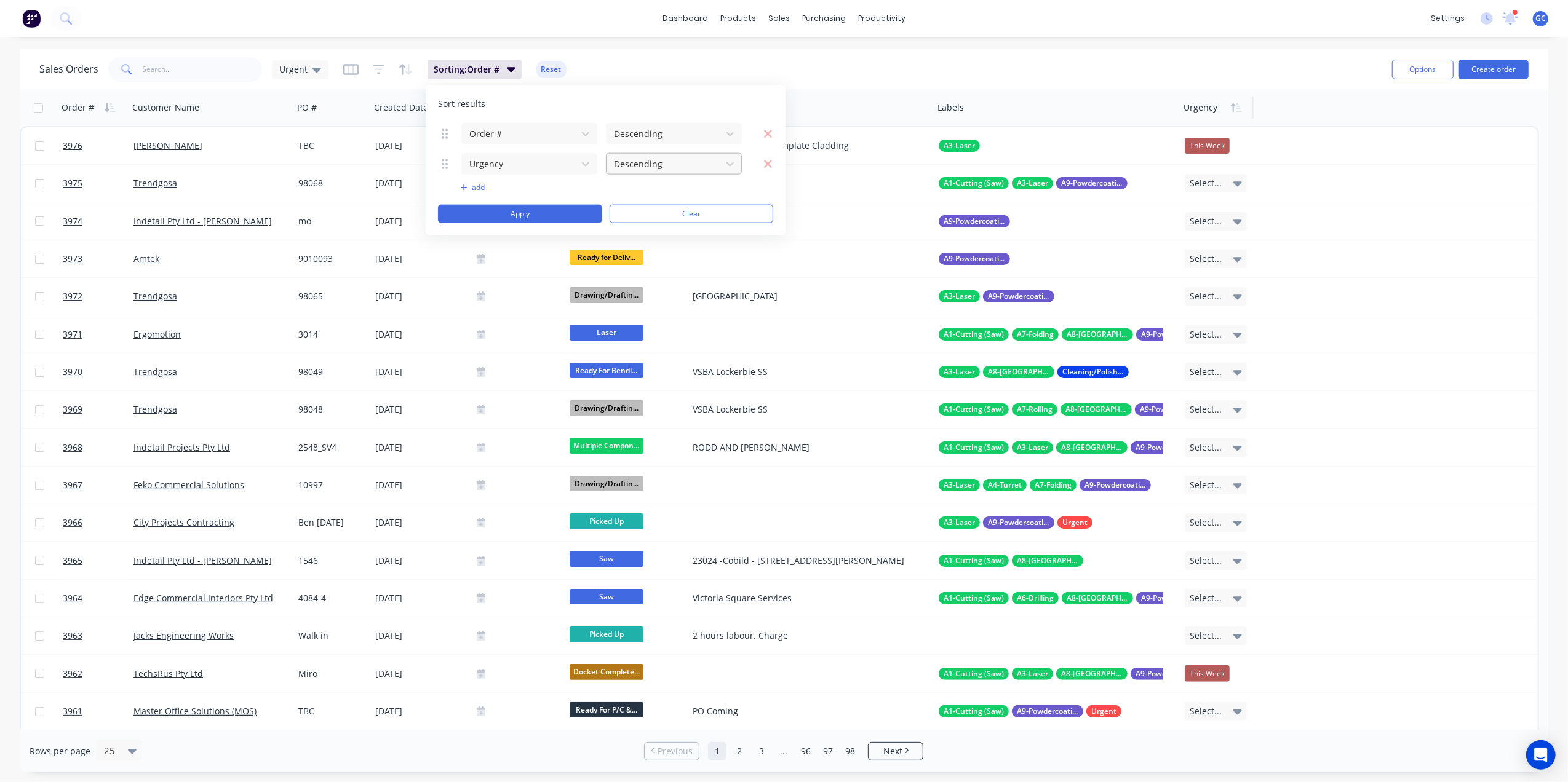
click at [655, 170] on div at bounding box center [664, 164] width 103 height 16
click at [640, 193] on div "Ascending" at bounding box center [673, 194] width 135 height 23
click at [544, 208] on button "Apply" at bounding box center [520, 213] width 165 height 18
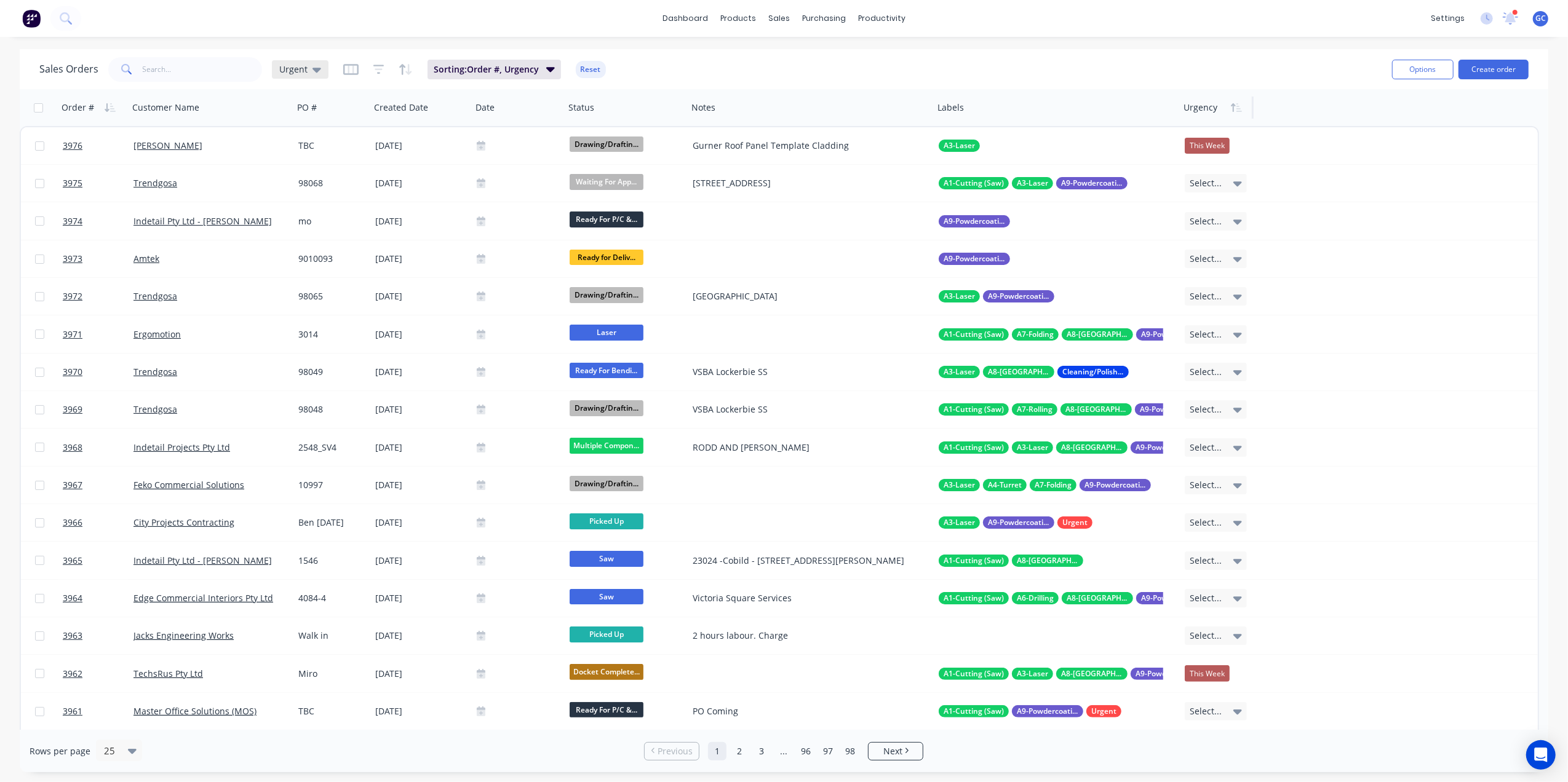
click at [294, 69] on span "Urgent" at bounding box center [294, 69] width 28 height 13
click at [429, 298] on button "edit" at bounding box center [429, 296] width 16 height 13
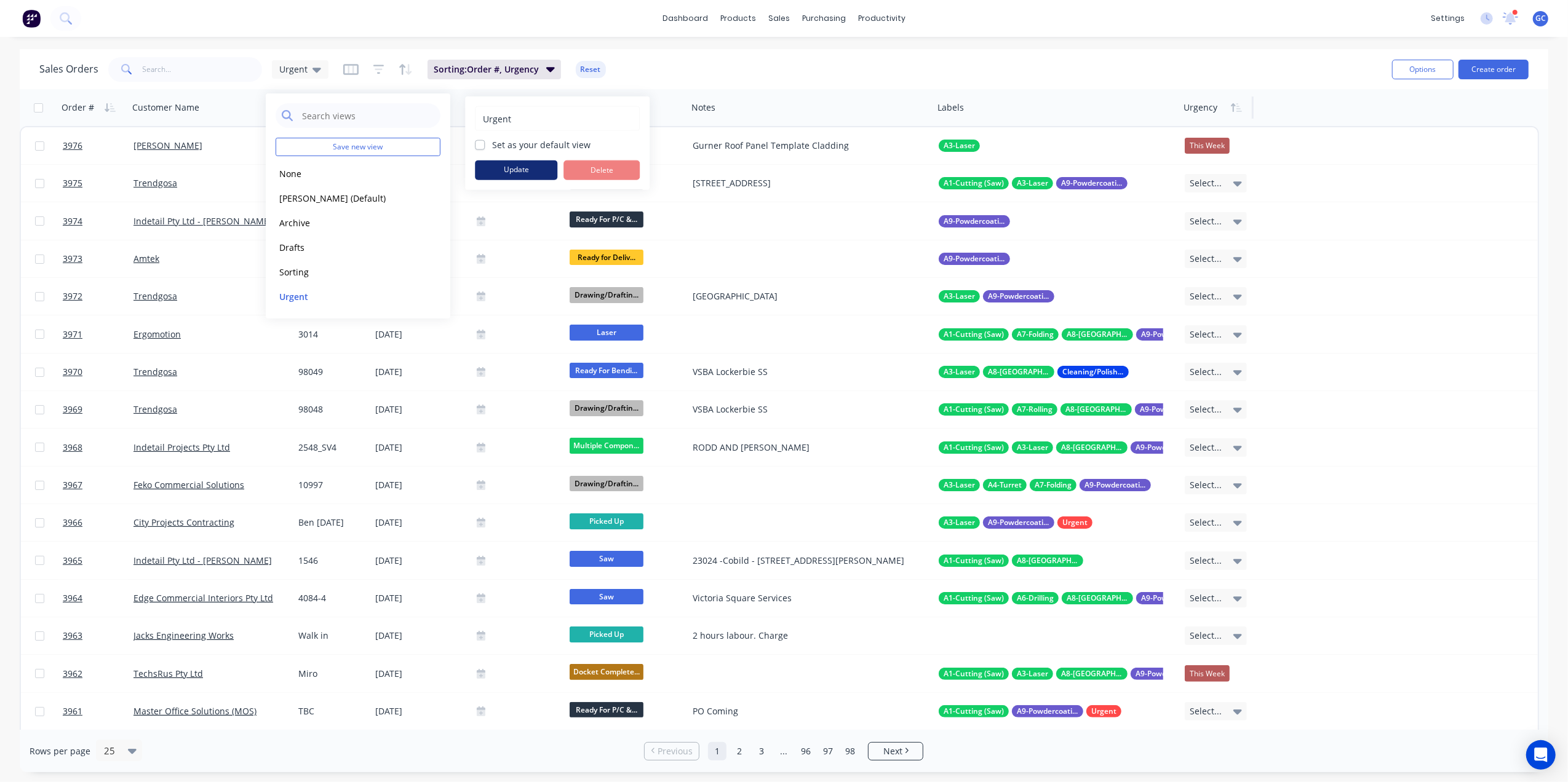
click at [507, 167] on button "Update" at bounding box center [516, 170] width 83 height 20
click at [687, 67] on div "Sales Orders Urgent Sorting: Order #, Urgency Reset" at bounding box center [711, 69] width 1343 height 30
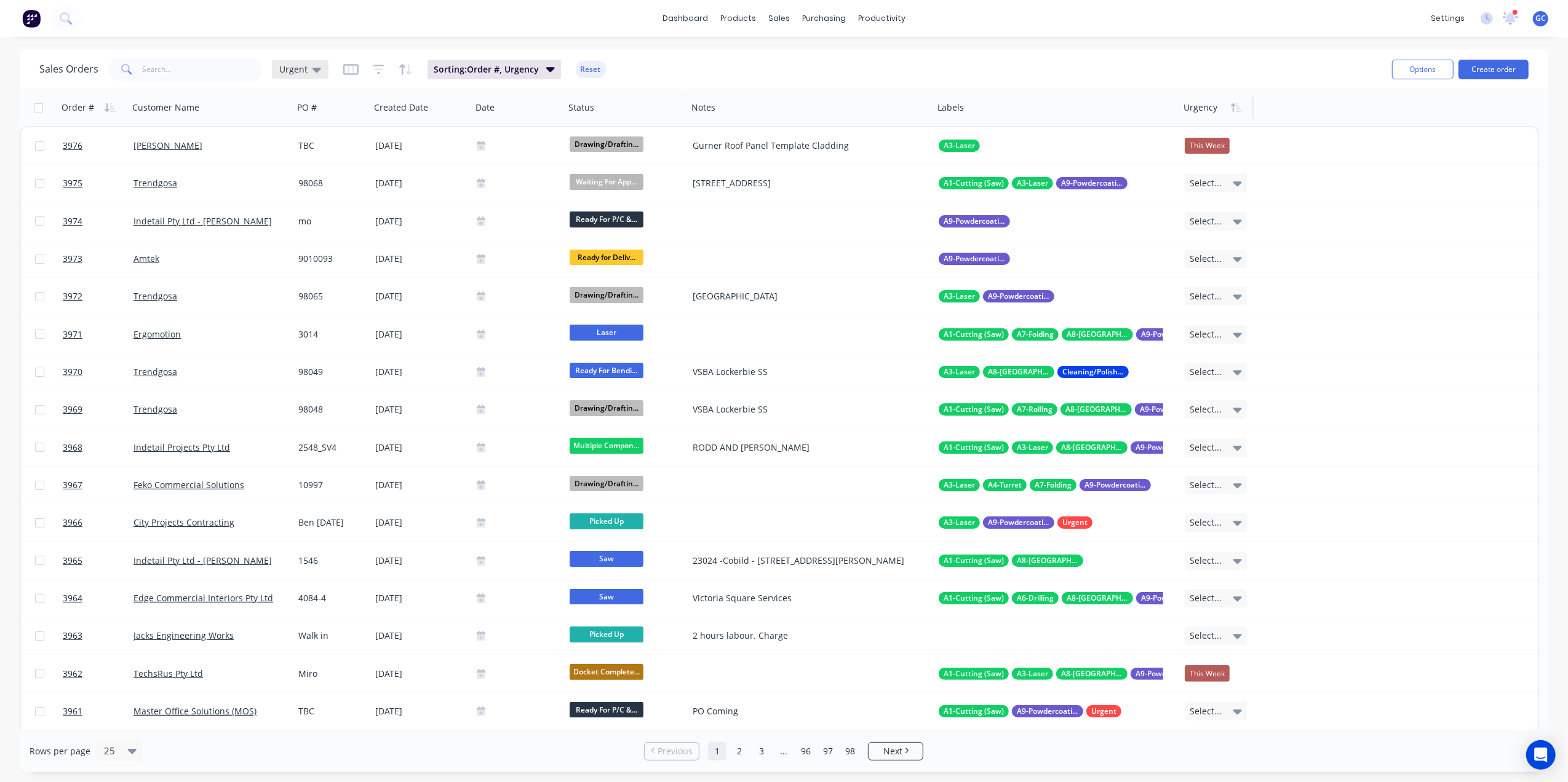
click at [301, 72] on span "Urgent" at bounding box center [294, 69] width 28 height 13
click at [303, 200] on button "Gino (Default)" at bounding box center [345, 199] width 140 height 14
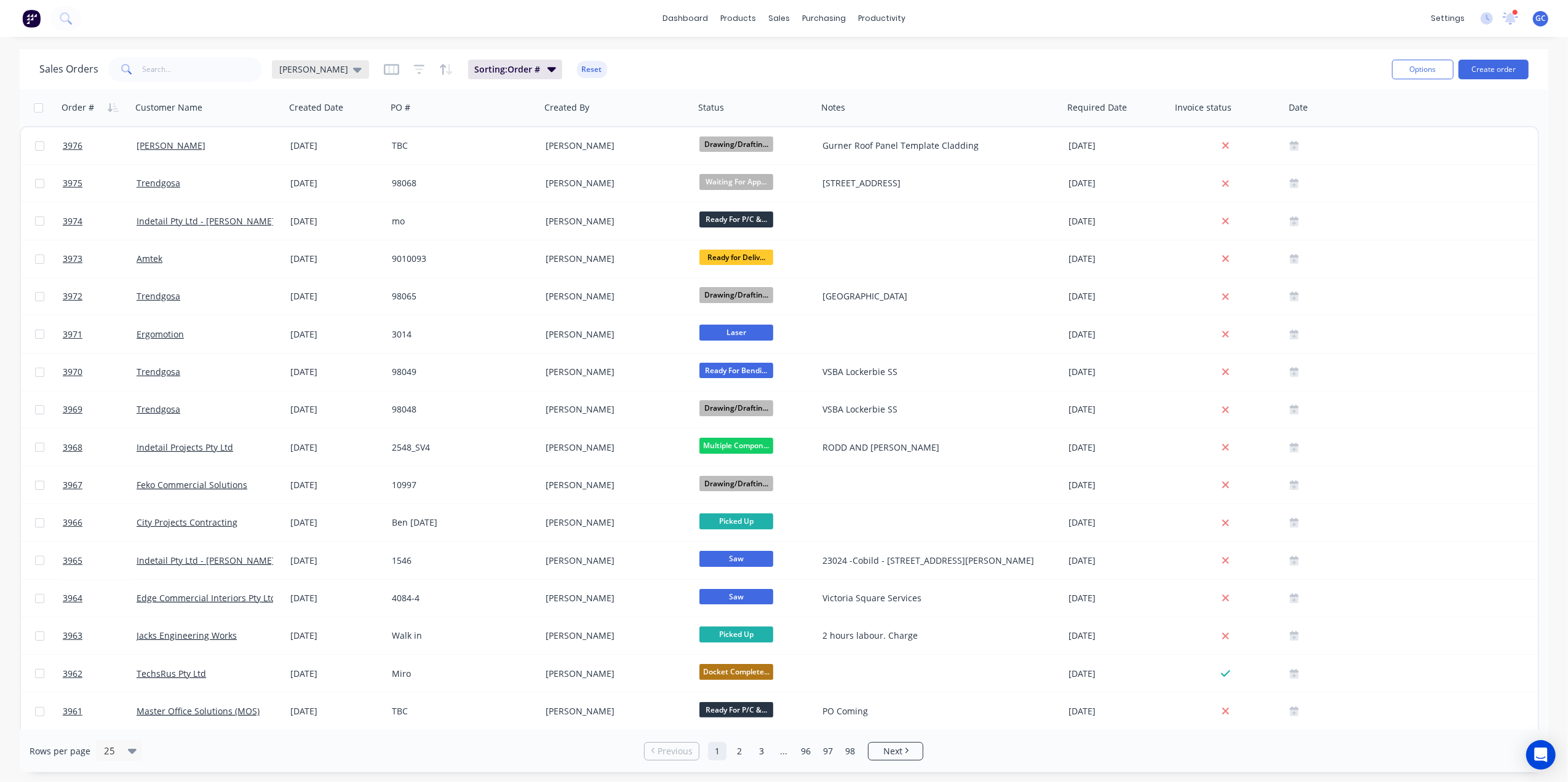
click at [290, 68] on span "[PERSON_NAME]" at bounding box center [314, 69] width 69 height 13
click at [301, 296] on button "Urgent" at bounding box center [345, 297] width 140 height 14
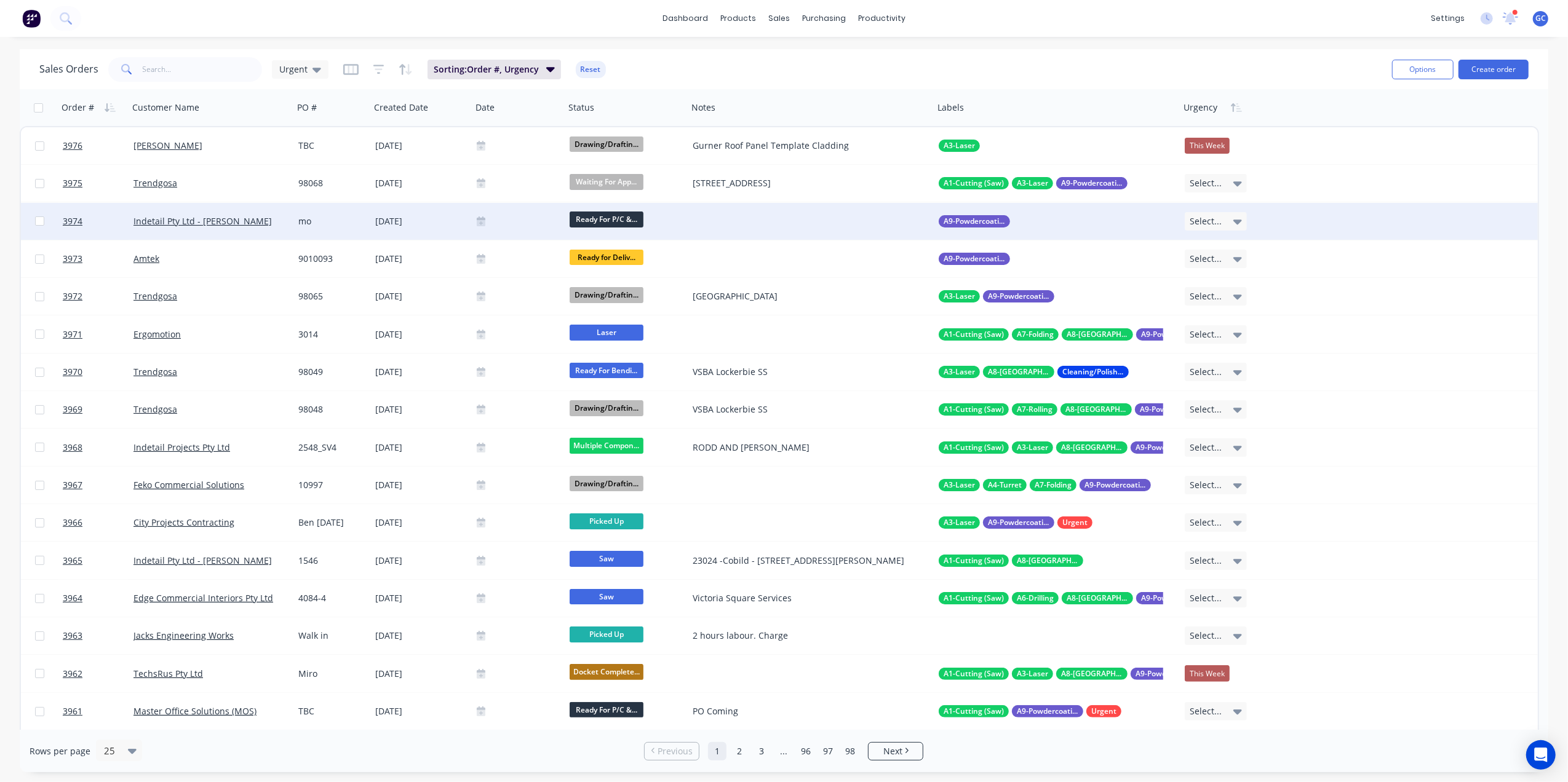
click at [1236, 215] on icon at bounding box center [1238, 221] width 9 height 14
click at [1220, 335] on div "[DATE]" at bounding box center [1207, 336] width 33 height 17
click at [1213, 137] on button "Edit" at bounding box center [1230, 132] width 92 height 24
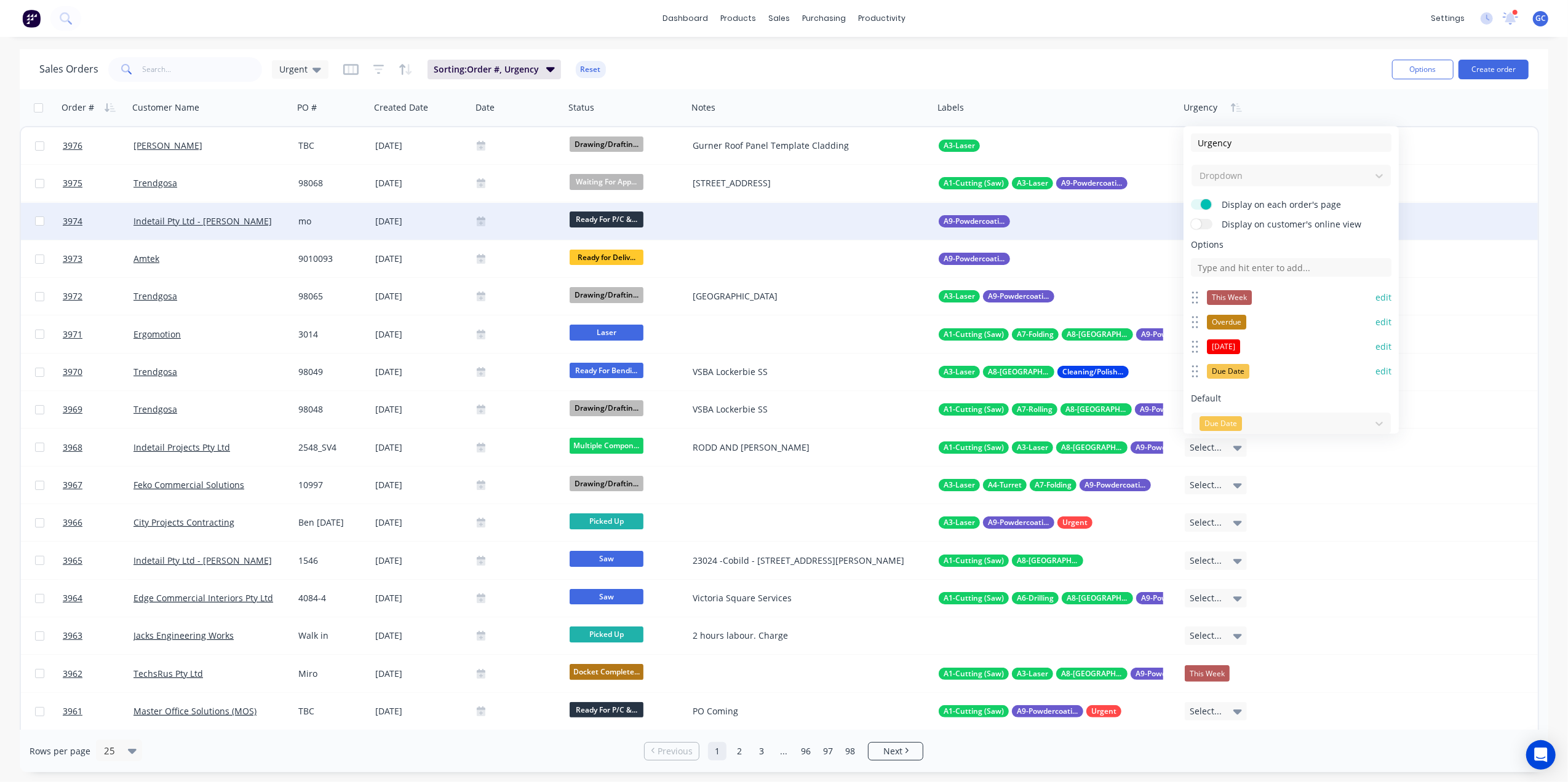
click at [1375, 296] on button "edit" at bounding box center [1383, 298] width 16 height 12
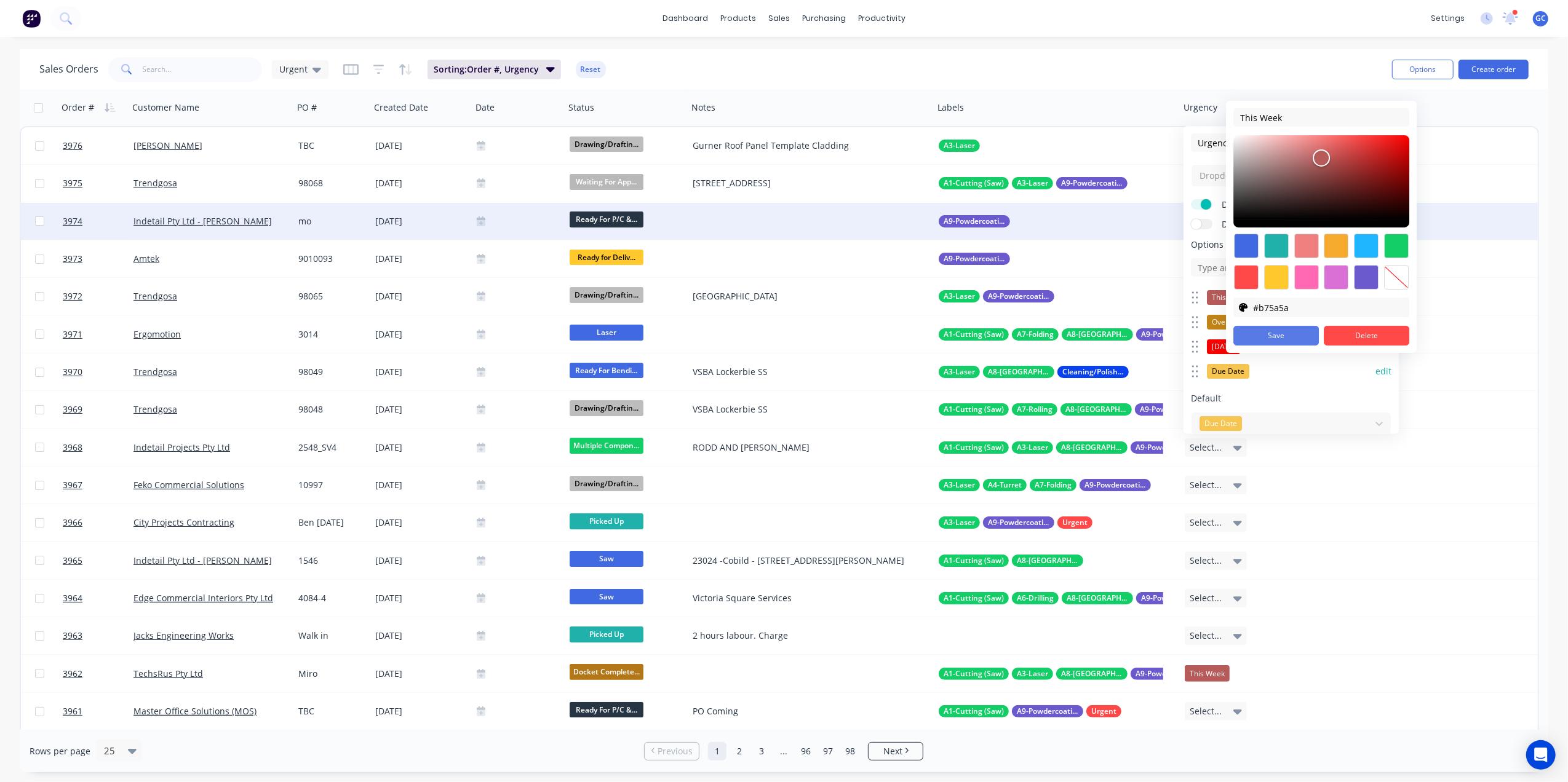
click at [1281, 335] on button "Save" at bounding box center [1276, 335] width 85 height 20
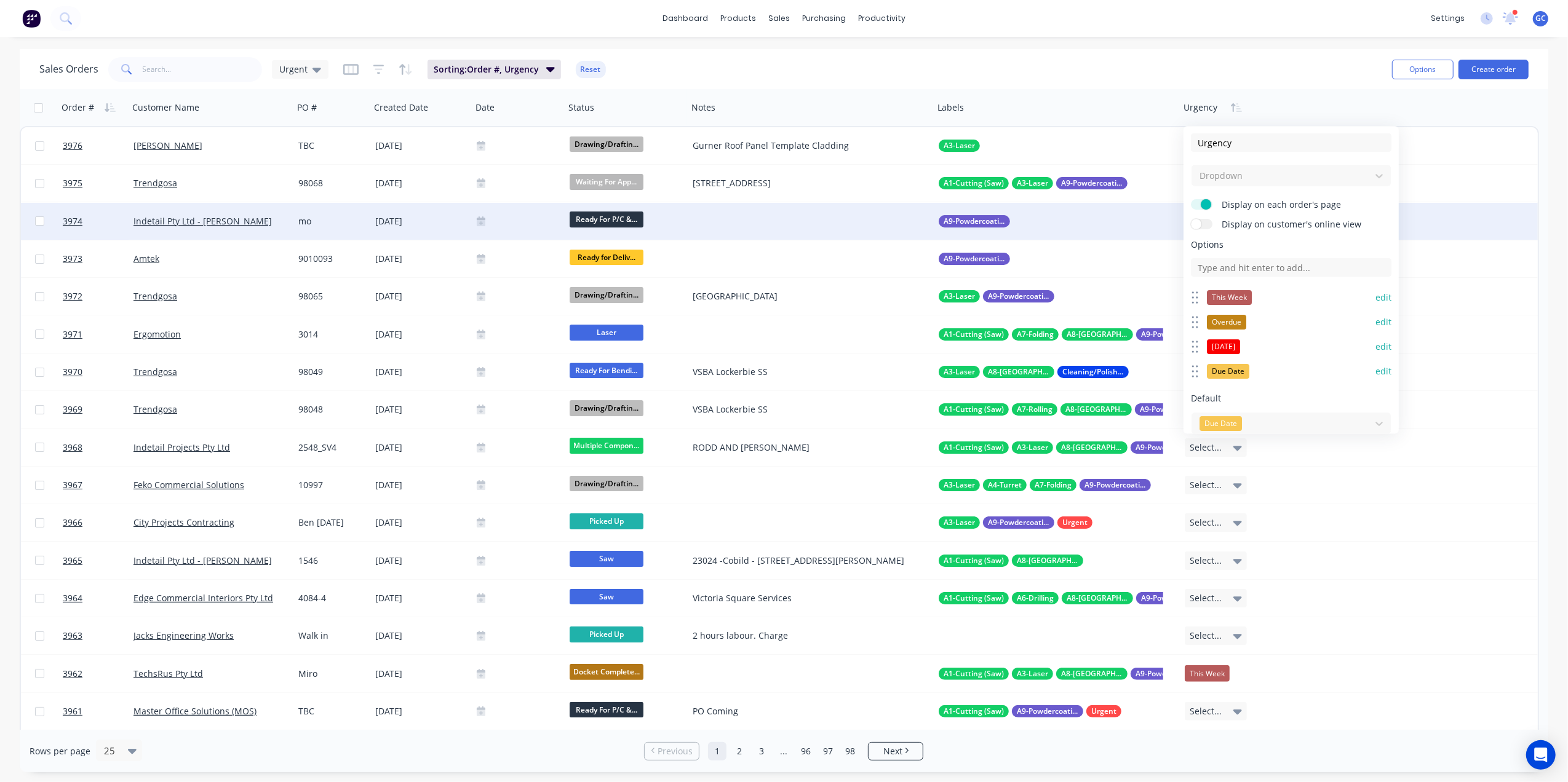
click at [1375, 347] on button "edit" at bounding box center [1383, 347] width 16 height 12
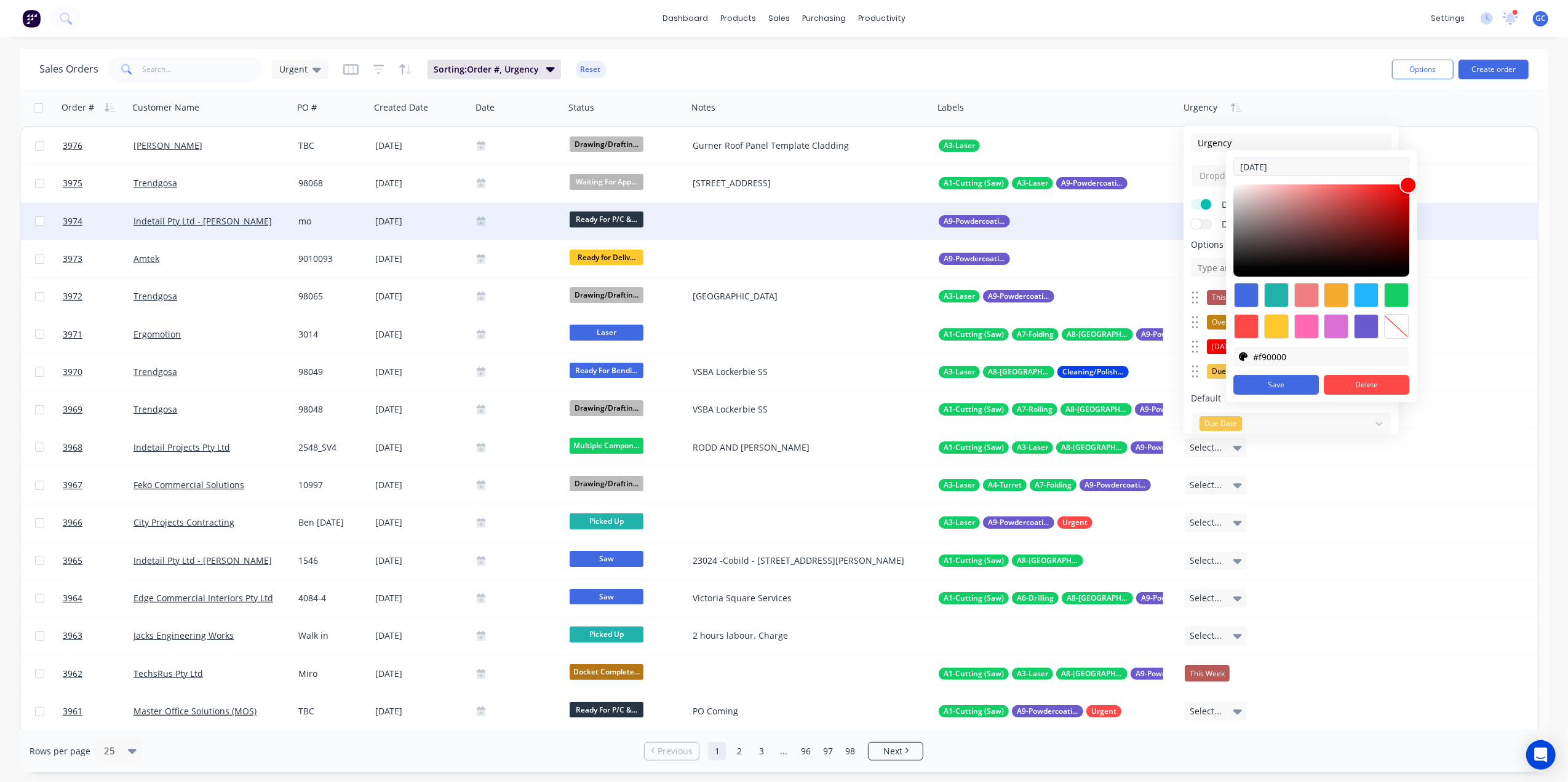
click at [1243, 165] on input "[DATE]" at bounding box center [1321, 166] width 176 height 18
type input "1 Today"
click at [1297, 378] on button "Save" at bounding box center [1276, 385] width 85 height 20
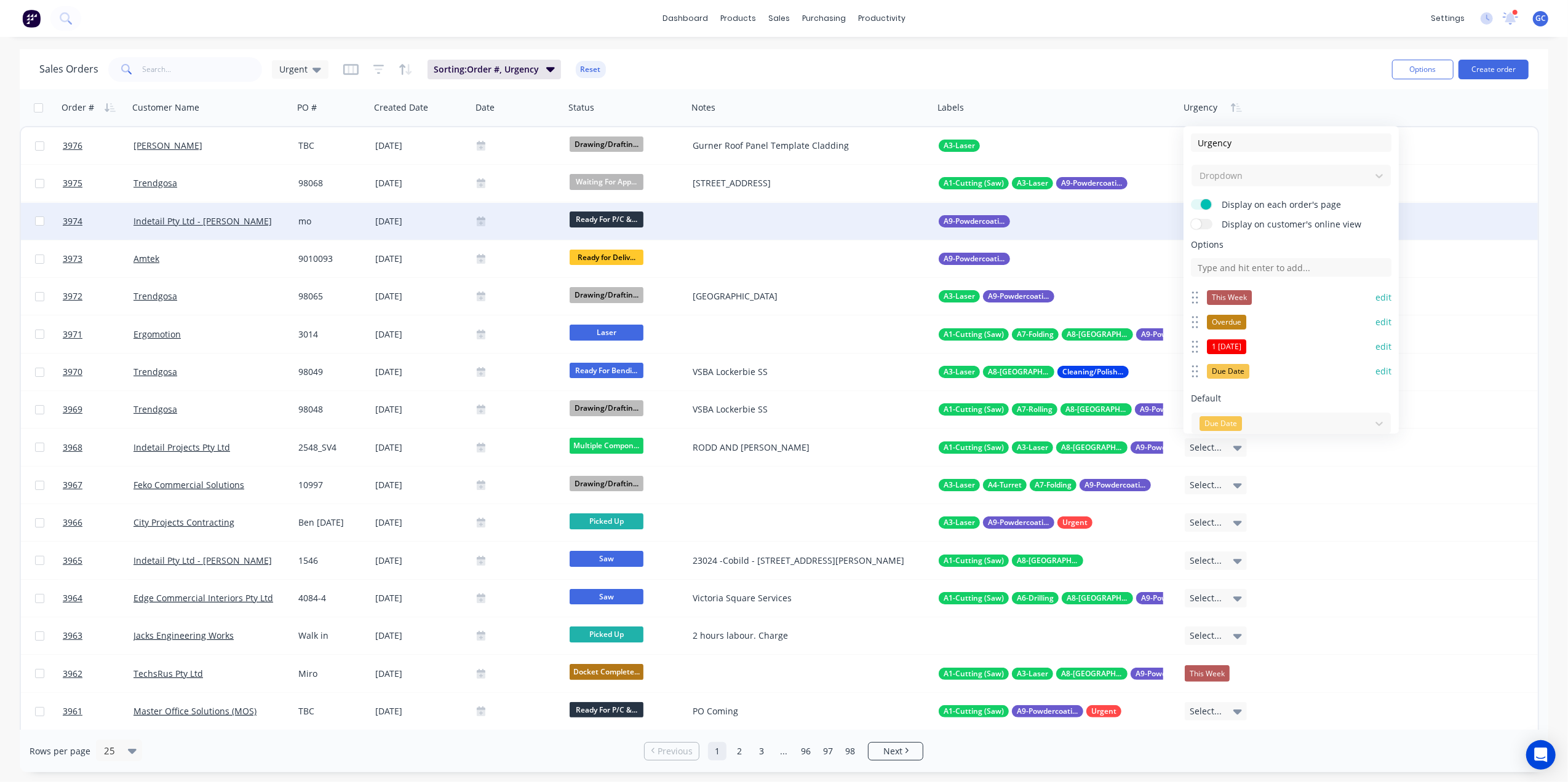
click at [1375, 323] on button "edit" at bounding box center [1383, 322] width 16 height 12
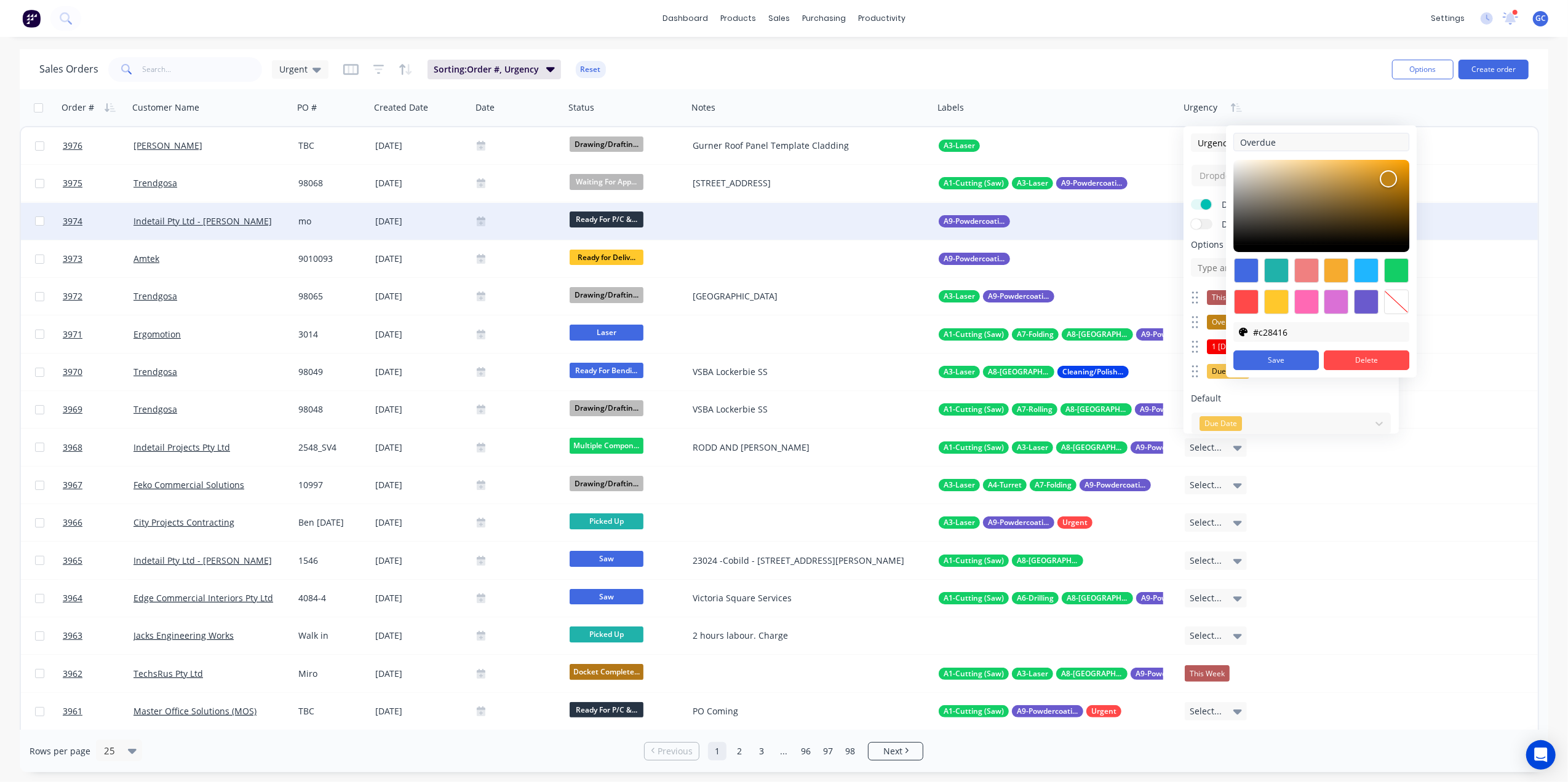
click at [1237, 141] on input "Overdue" at bounding box center [1321, 142] width 176 height 18
type input "2 Overdue"
click at [1273, 361] on button "Save" at bounding box center [1276, 361] width 85 height 20
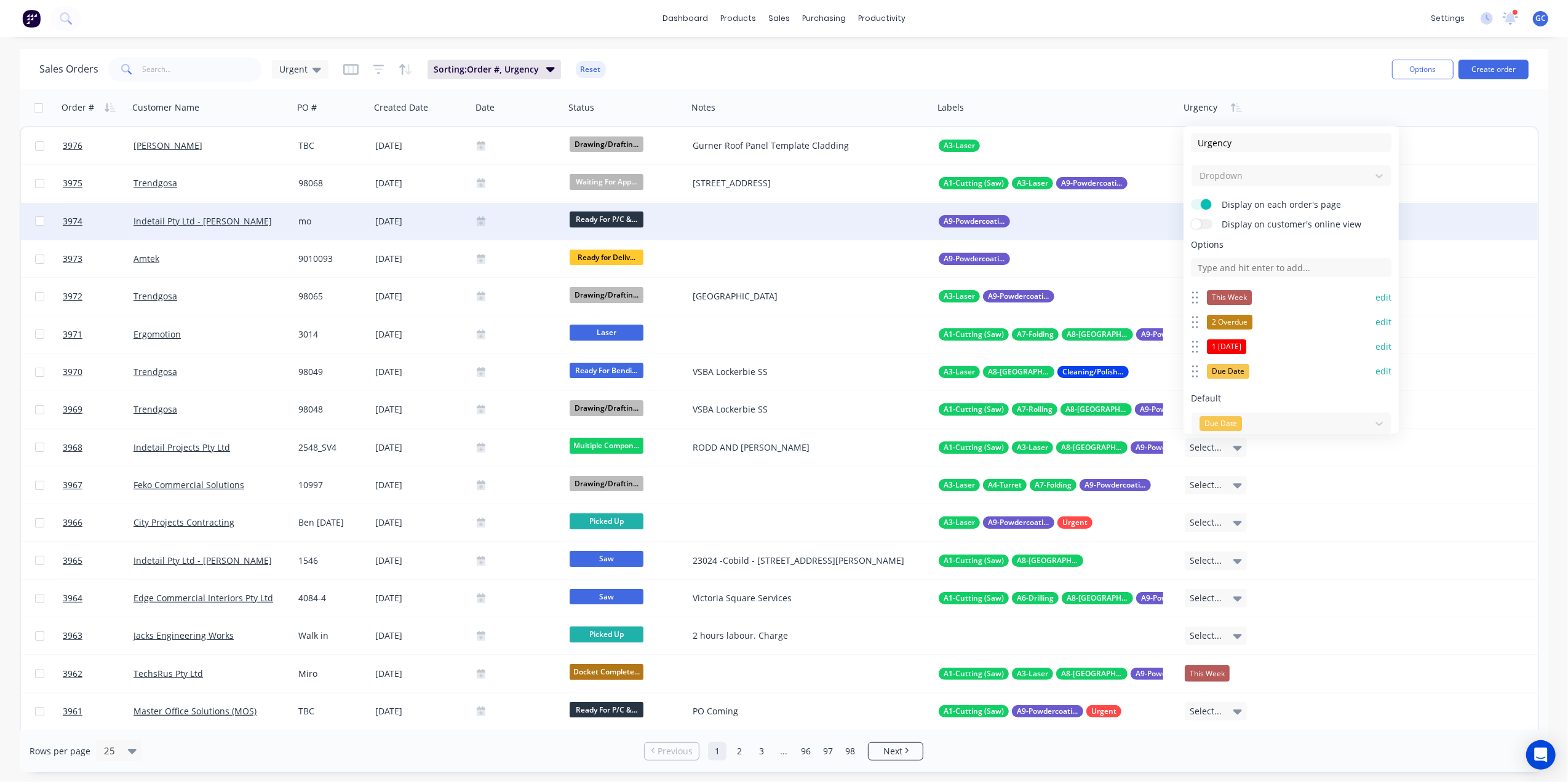
click at [1375, 296] on button "edit" at bounding box center [1383, 298] width 16 height 12
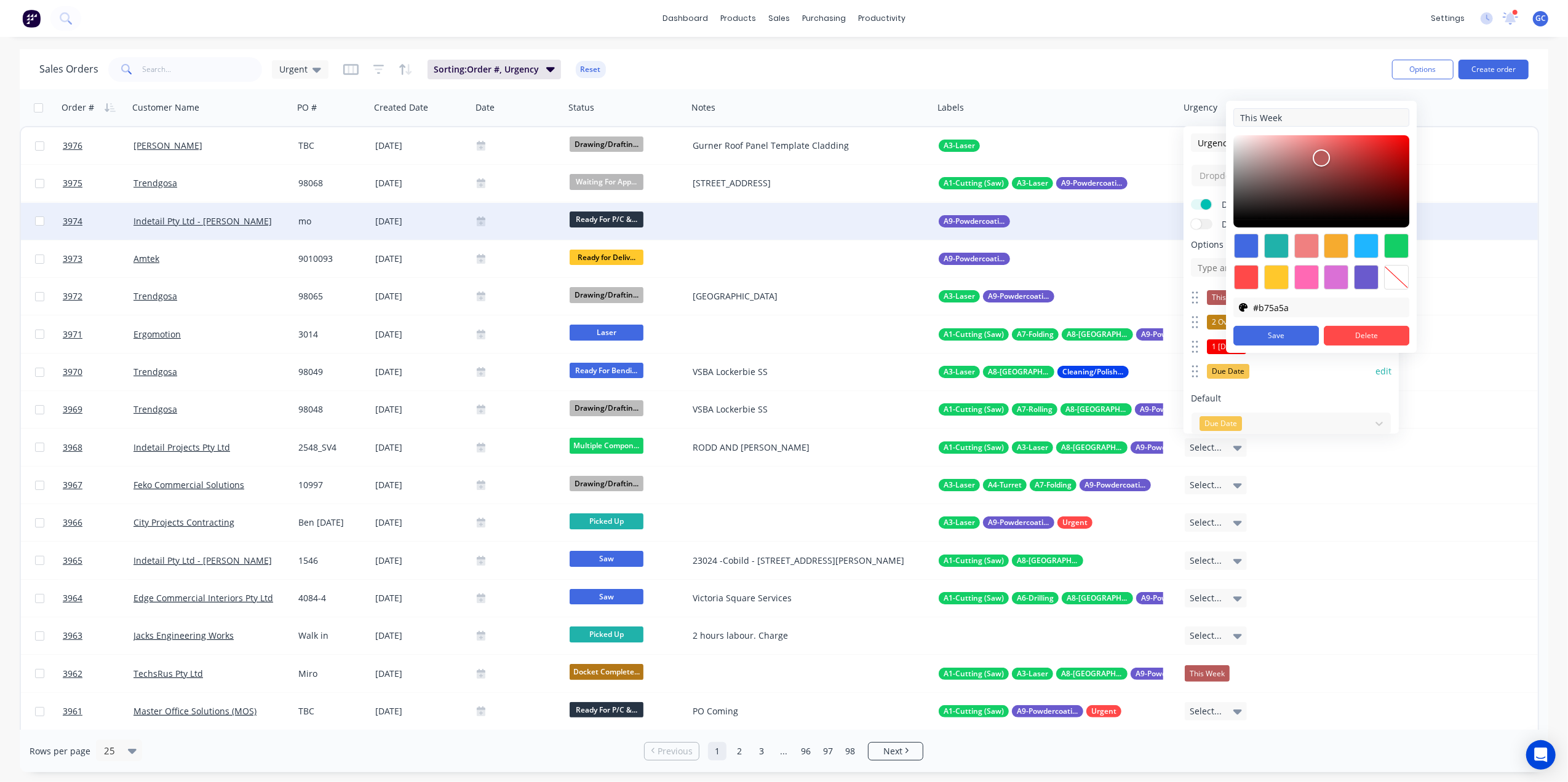
click at [1241, 117] on input "This Week" at bounding box center [1321, 117] width 176 height 18
type input "3 This Week"
click at [1278, 337] on button "Save" at bounding box center [1276, 335] width 85 height 20
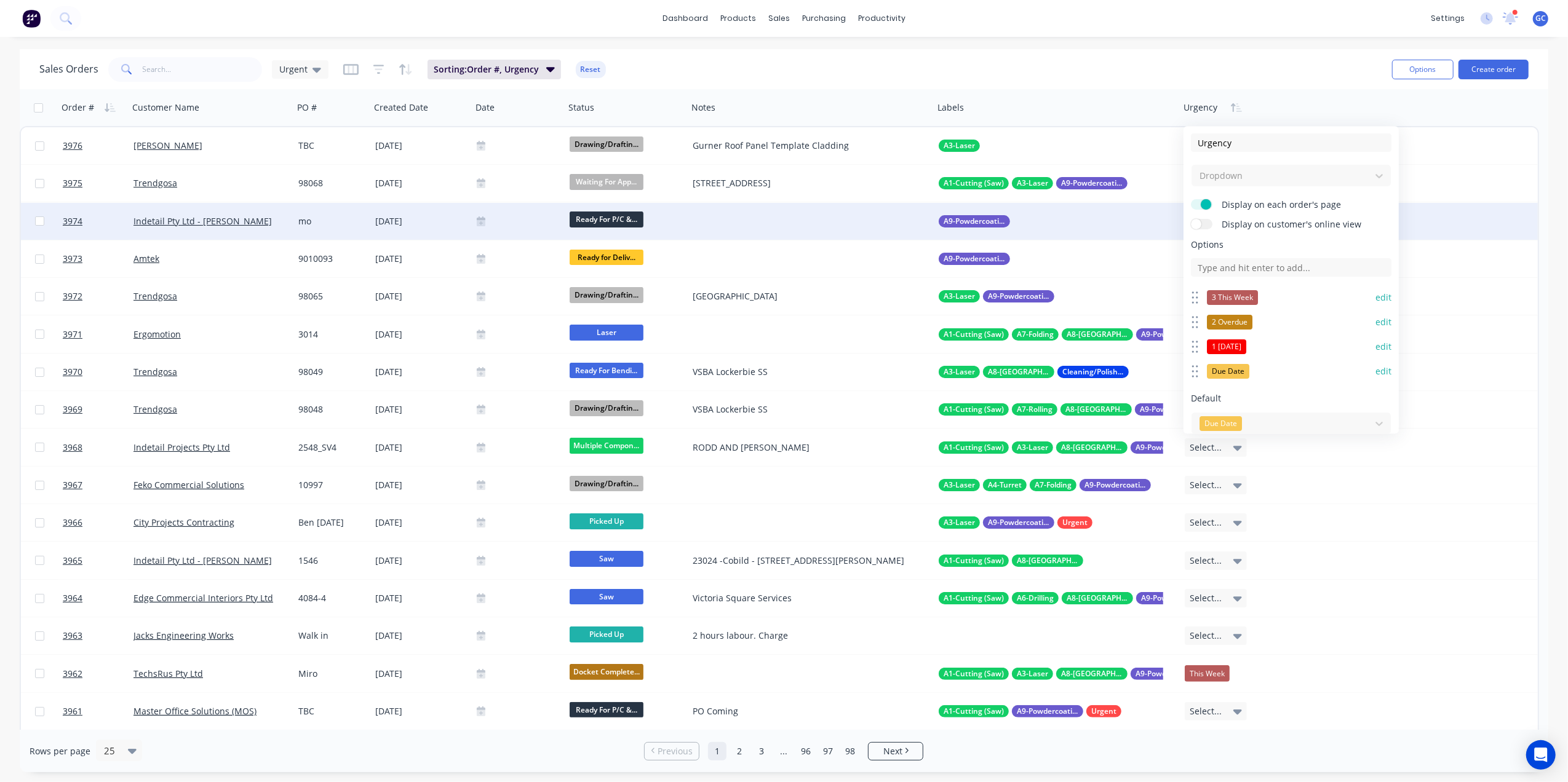
click at [1375, 372] on button "edit" at bounding box center [1383, 372] width 16 height 12
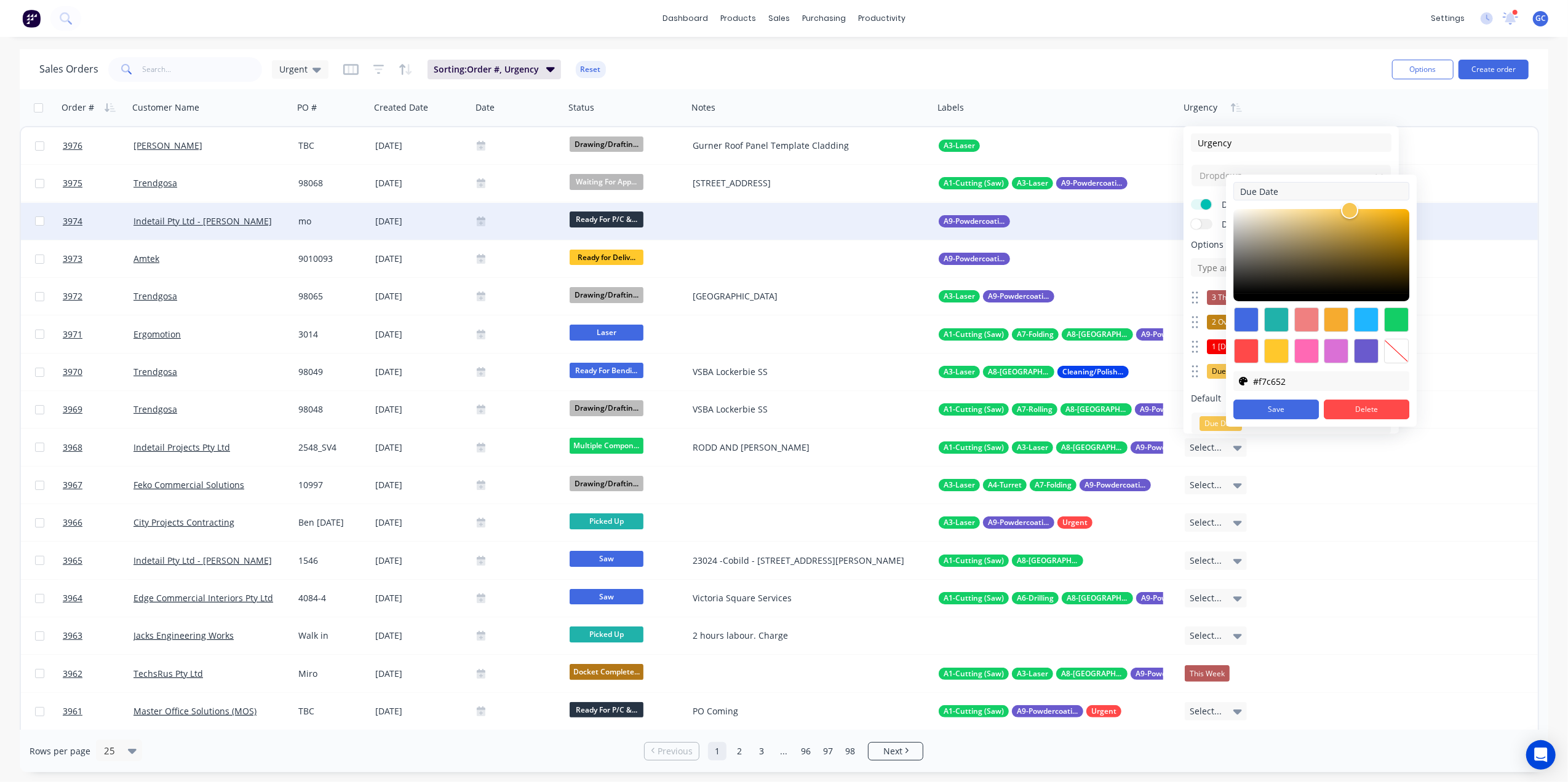
click at [1241, 191] on input "Due Date" at bounding box center [1321, 191] width 176 height 18
type input "4 Due Date"
click at [1273, 411] on button "Save" at bounding box center [1276, 409] width 85 height 20
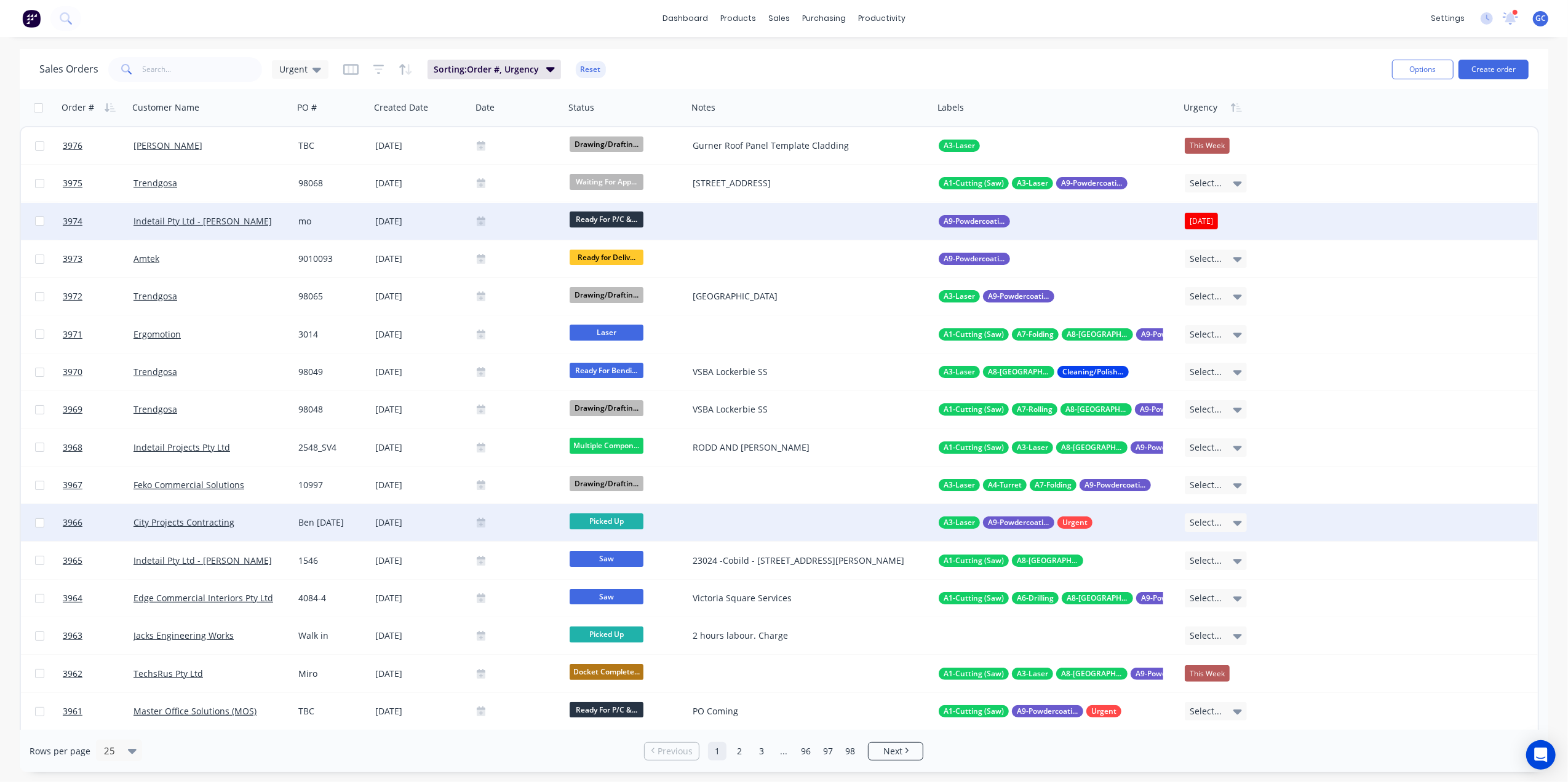
click at [1421, 525] on div "3966 City Projects Contracting Ben 18/09/25 18 Sep 2025 Picked Up A3-Laser A9-P…" at bounding box center [780, 522] width 1517 height 37
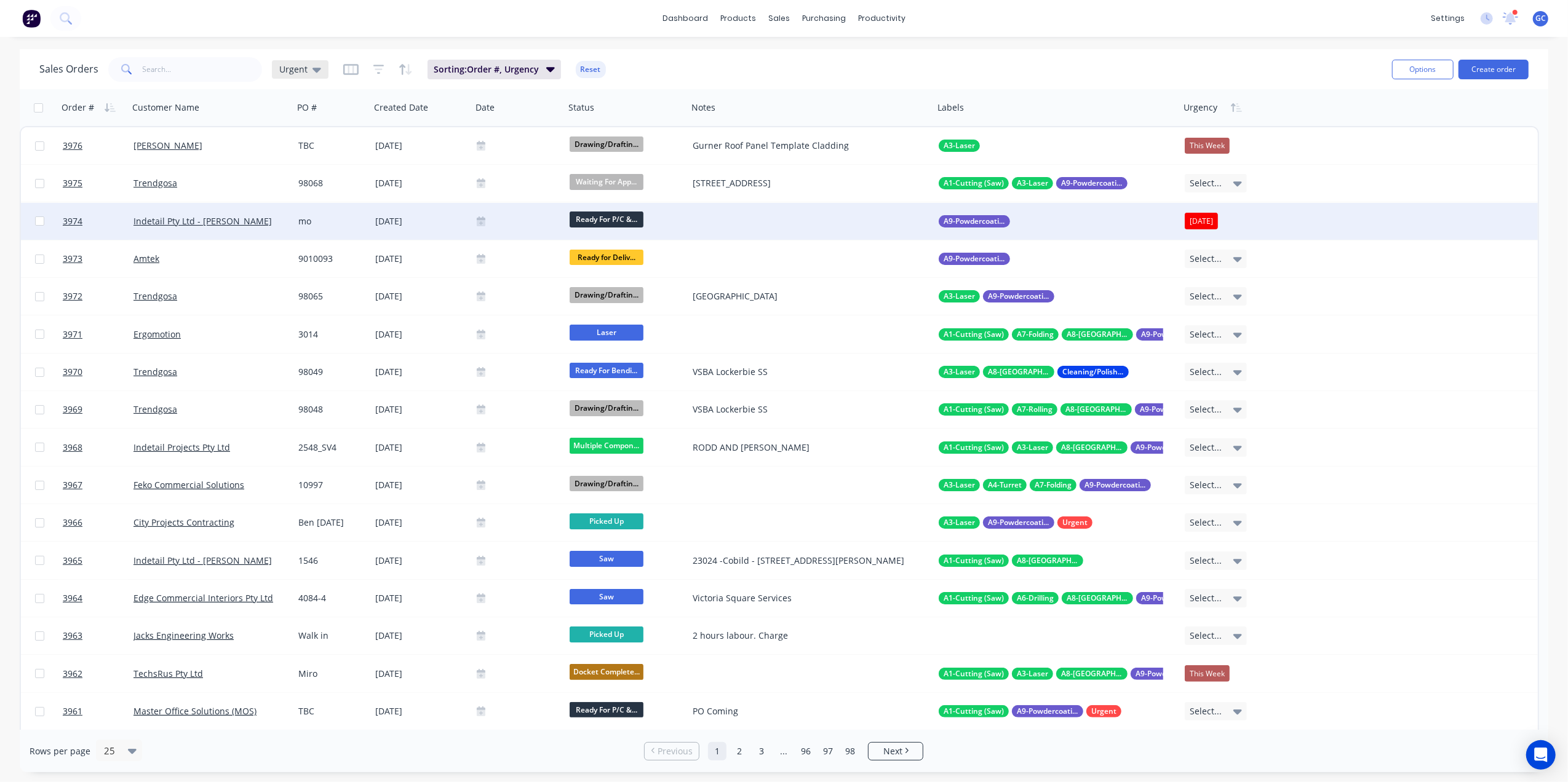
click at [281, 70] on span "Urgent" at bounding box center [294, 69] width 28 height 13
click at [305, 293] on button "Urgent" at bounding box center [345, 297] width 140 height 14
click at [299, 71] on span "Urgent" at bounding box center [294, 69] width 28 height 13
click at [301, 221] on button "Archive" at bounding box center [345, 223] width 140 height 14
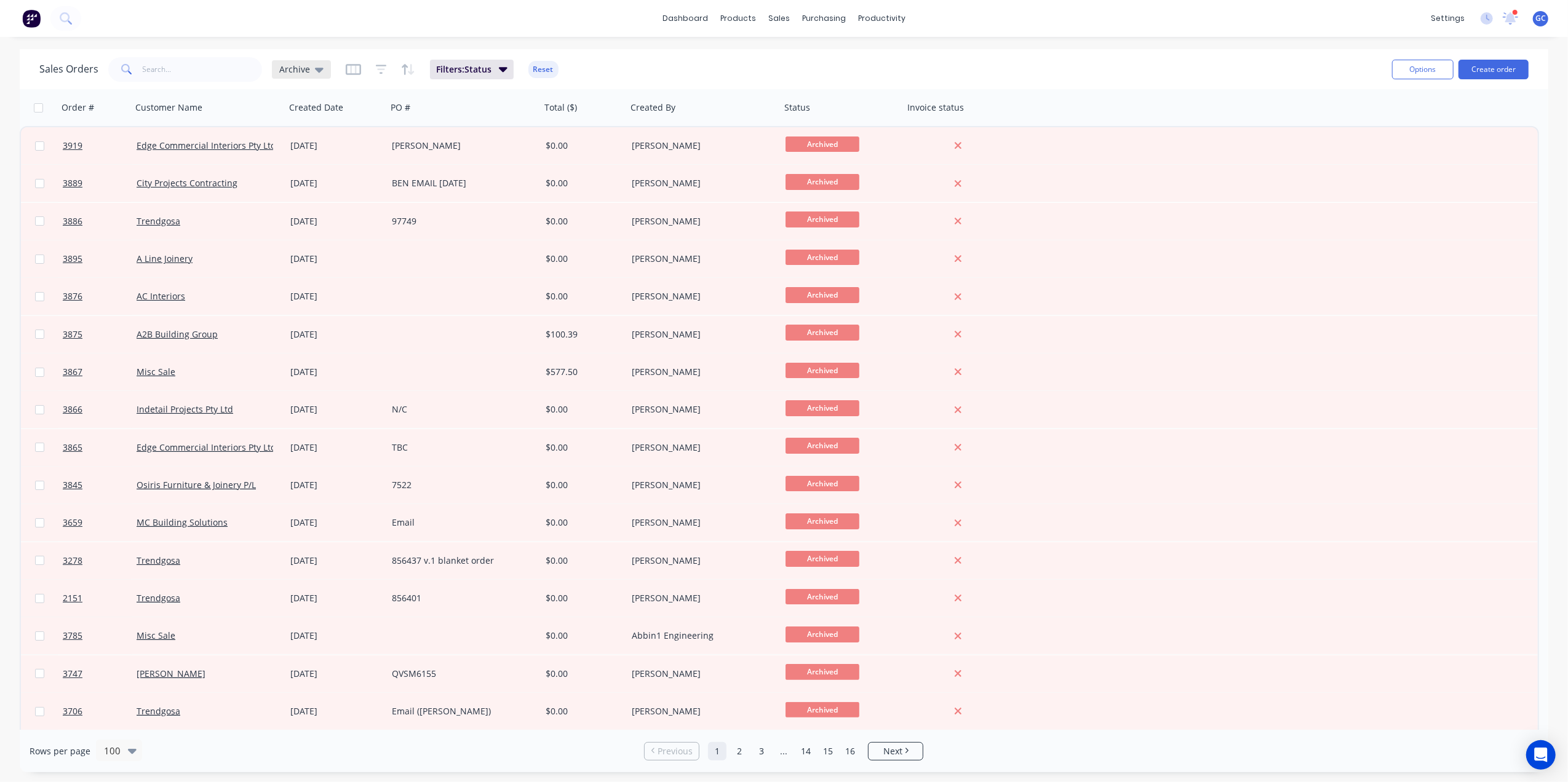
click at [294, 67] on span "Archive" at bounding box center [294, 69] width 30 height 13
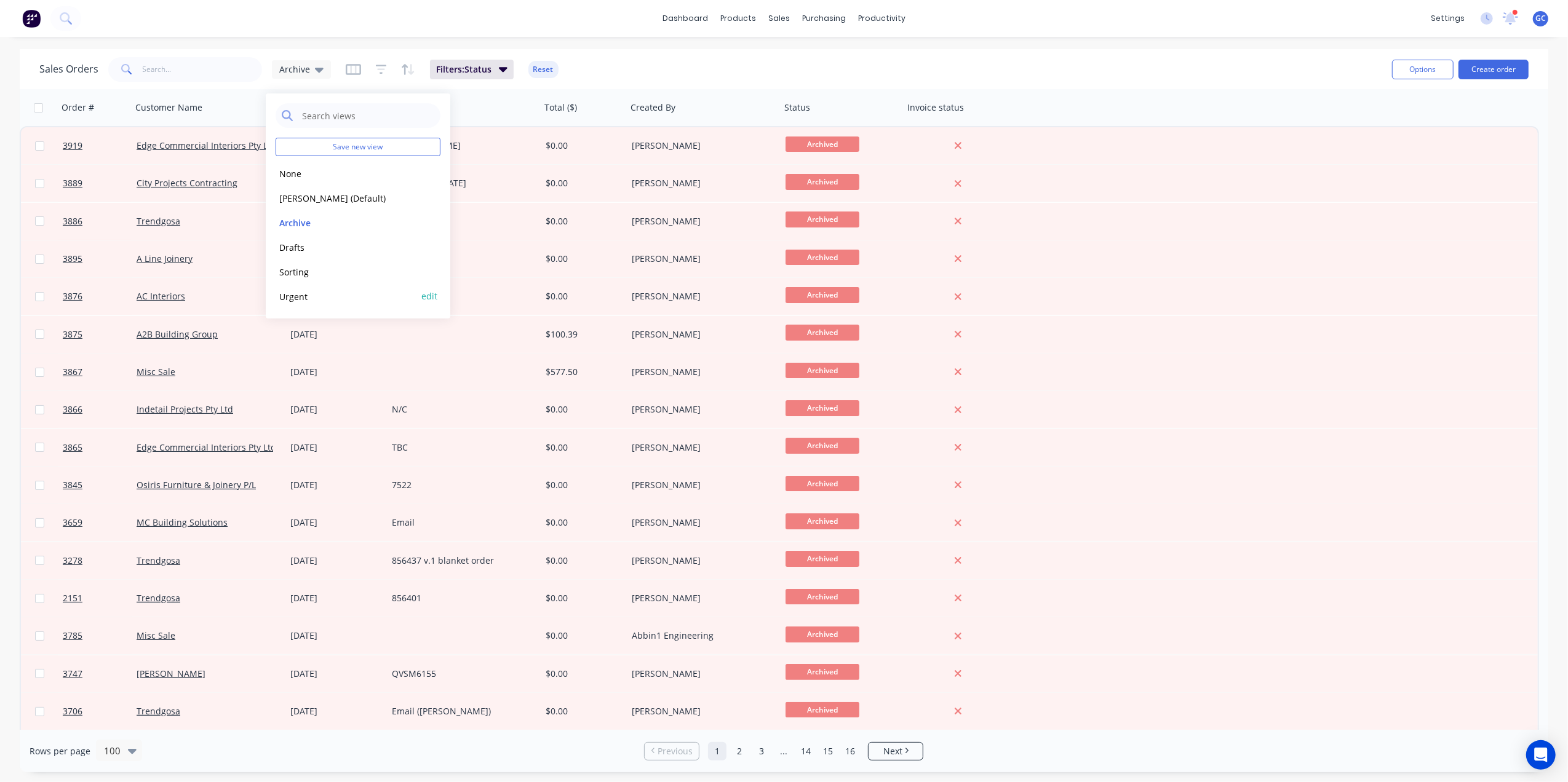
click at [290, 299] on button "Urgent" at bounding box center [345, 297] width 140 height 14
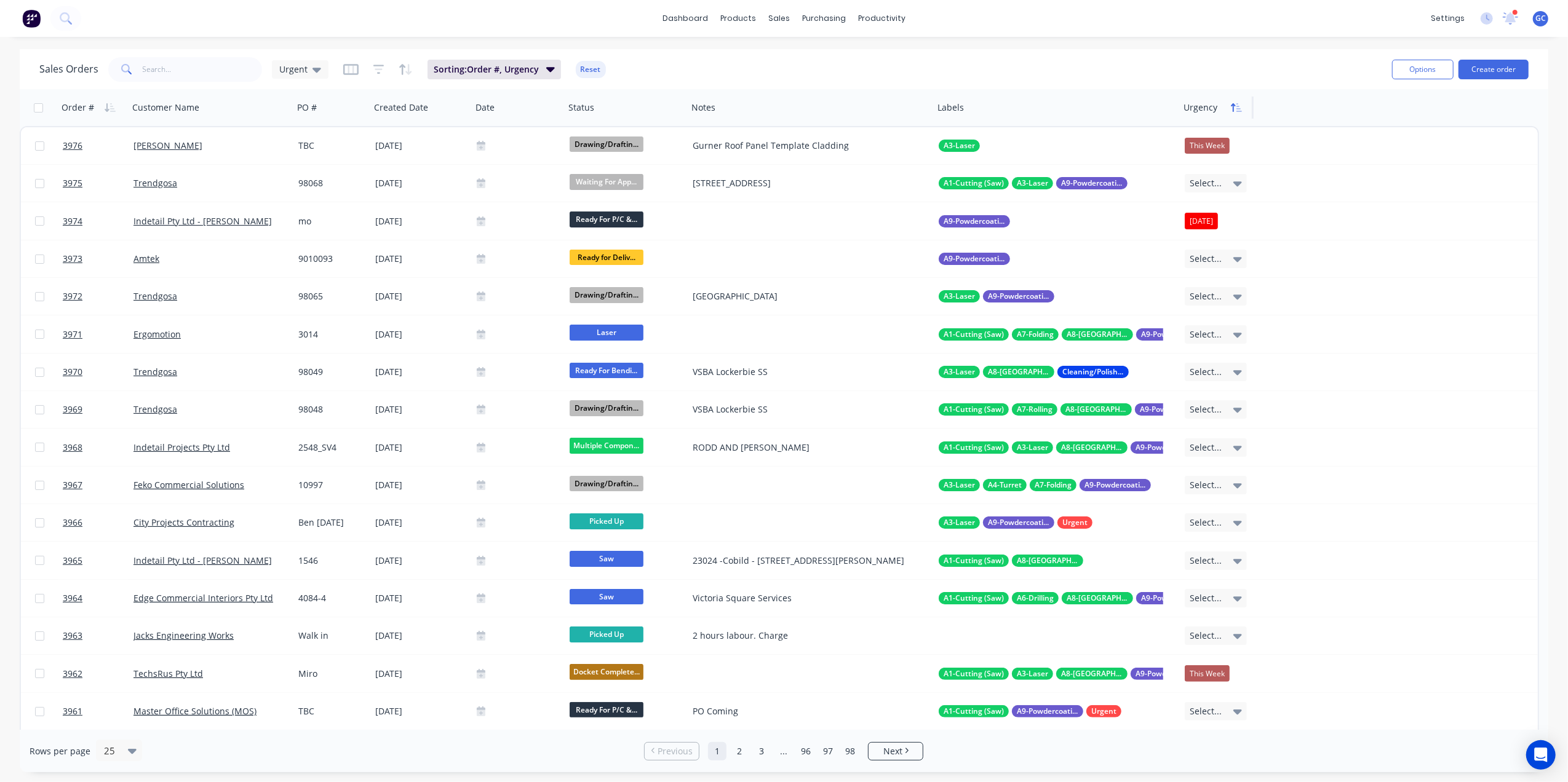
click at [1239, 111] on icon "button" at bounding box center [1240, 108] width 5 height 9
click at [1238, 103] on icon "button" at bounding box center [1236, 107] width 11 height 10
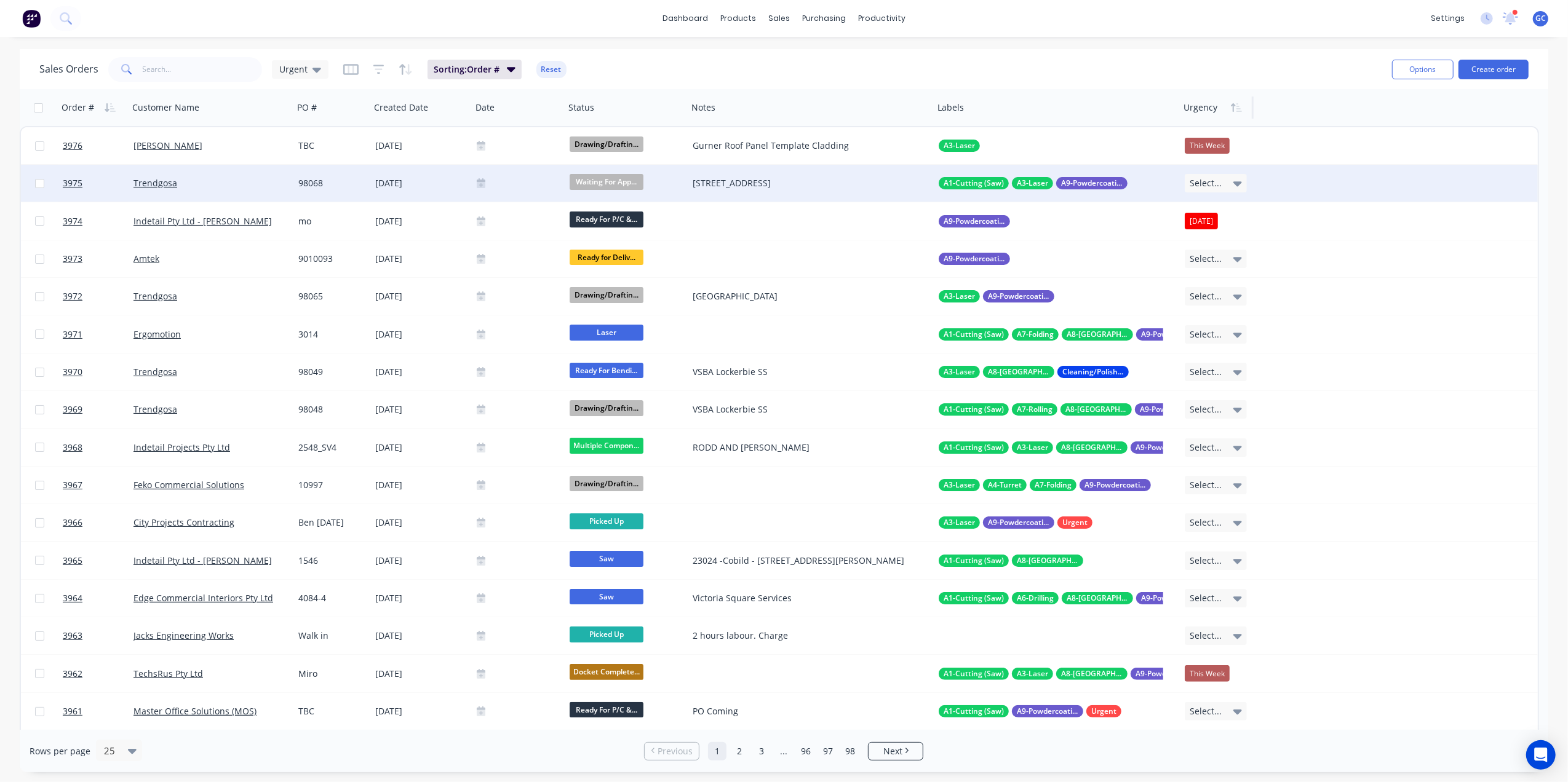
click at [1232, 176] on div "Select..." at bounding box center [1215, 183] width 62 height 18
click at [1222, 275] on div "Overdue" at bounding box center [1210, 273] width 39 height 17
click at [1278, 91] on div "Order # Customer Name PO # Created Date Date Status Notes Labels Urgency" at bounding box center [780, 107] width 1519 height 37
click at [1294, 57] on div "Sales Orders Urgent Sorting: Order # Reset" at bounding box center [711, 69] width 1343 height 30
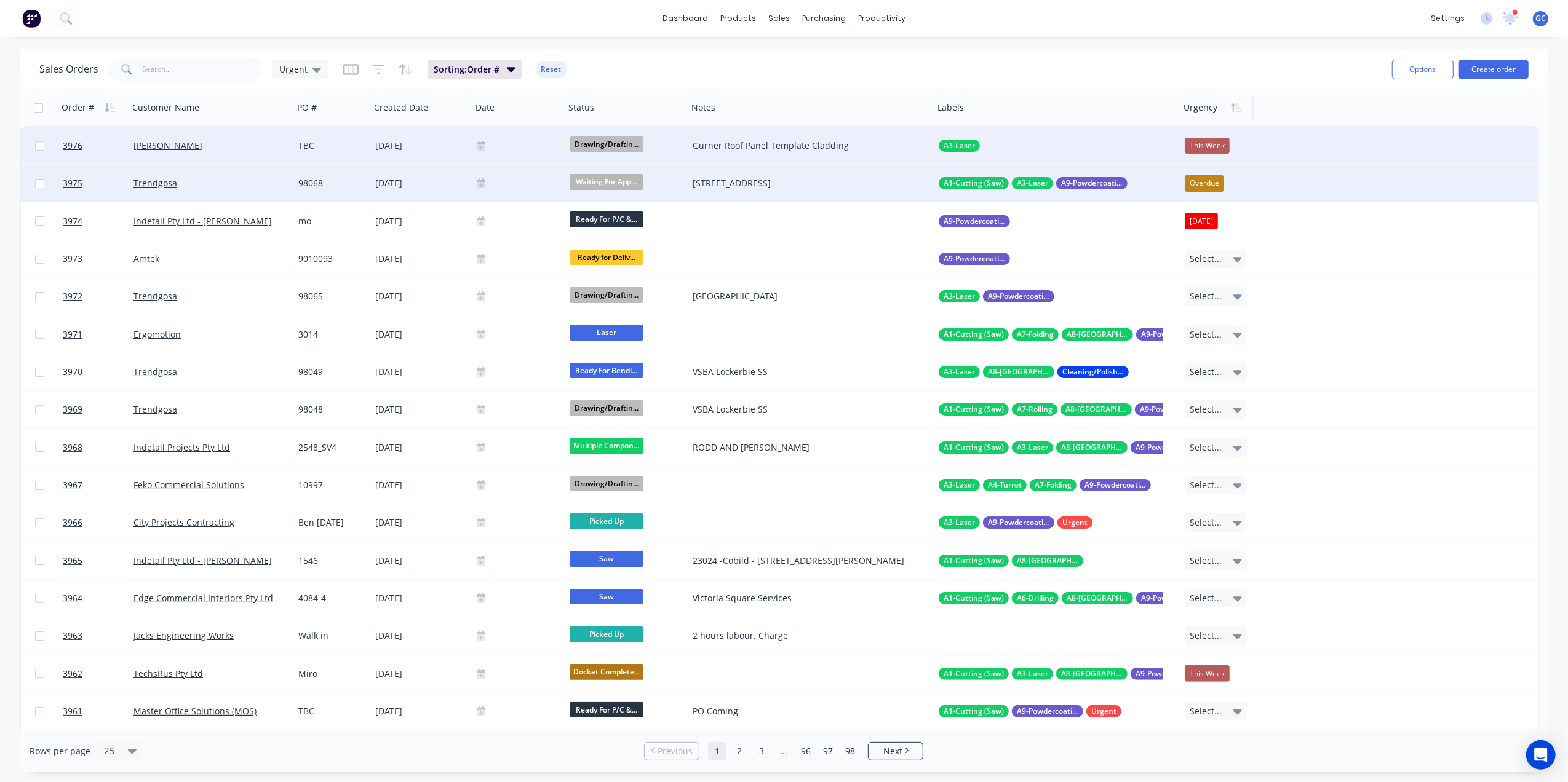
click at [504, 148] on div at bounding box center [517, 145] width 83 height 10
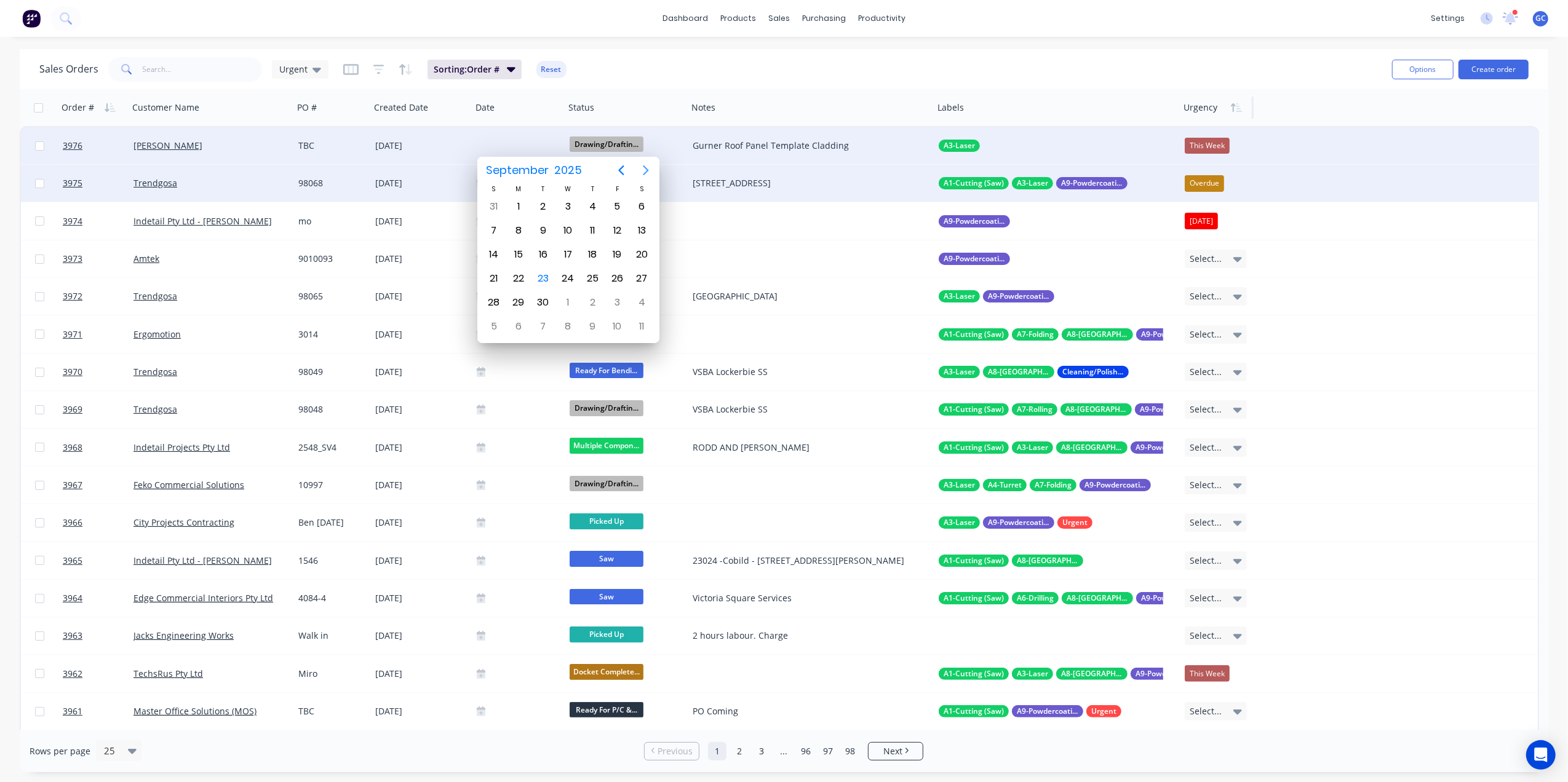
click at [647, 172] on icon "Next page" at bounding box center [645, 170] width 15 height 15
click at [645, 55] on div "Sales Orders Urgent Sorting: Order # Reset" at bounding box center [711, 69] width 1343 height 30
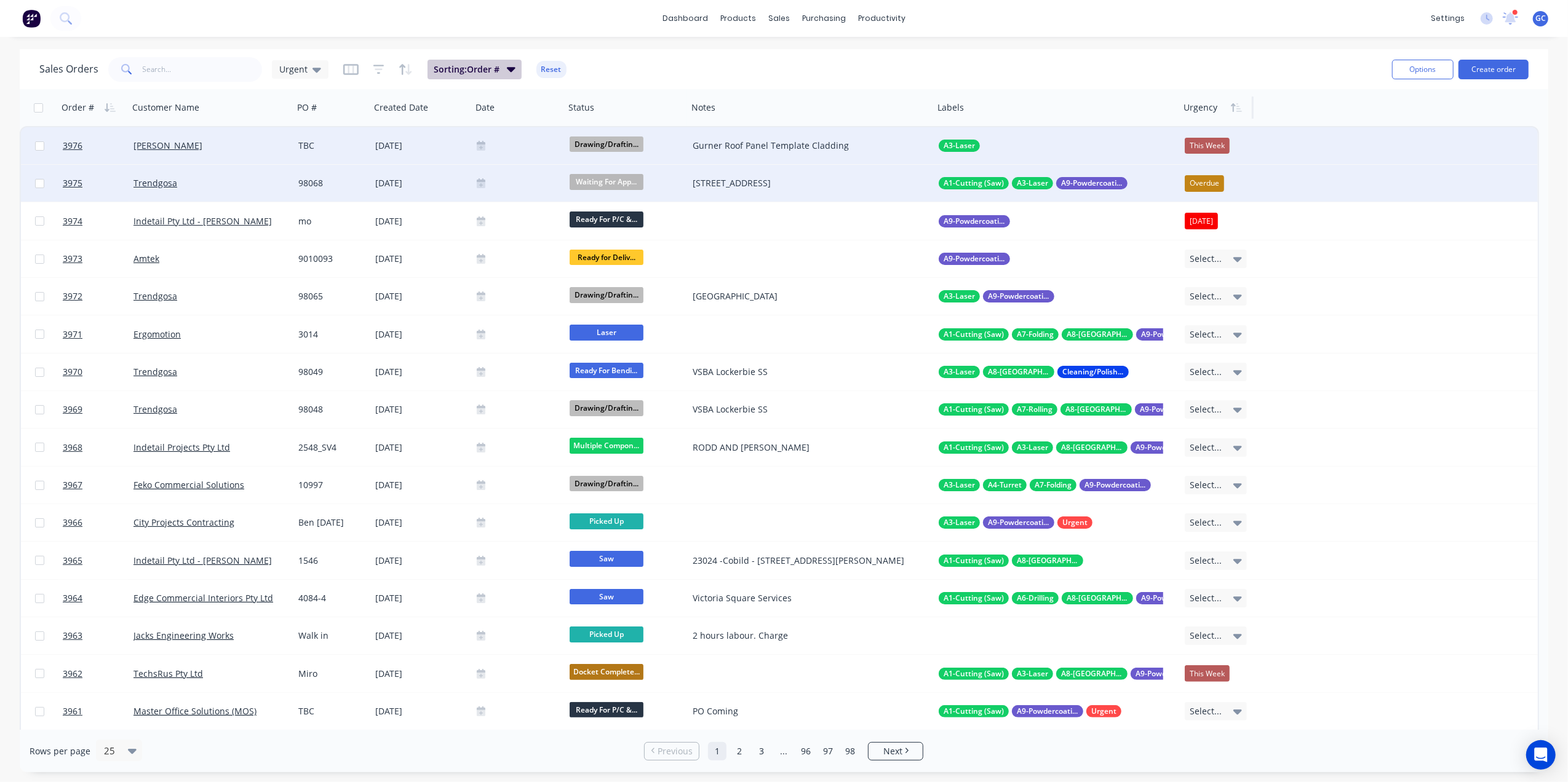
click at [461, 72] on span "Sorting: Order #" at bounding box center [467, 70] width 66 height 12
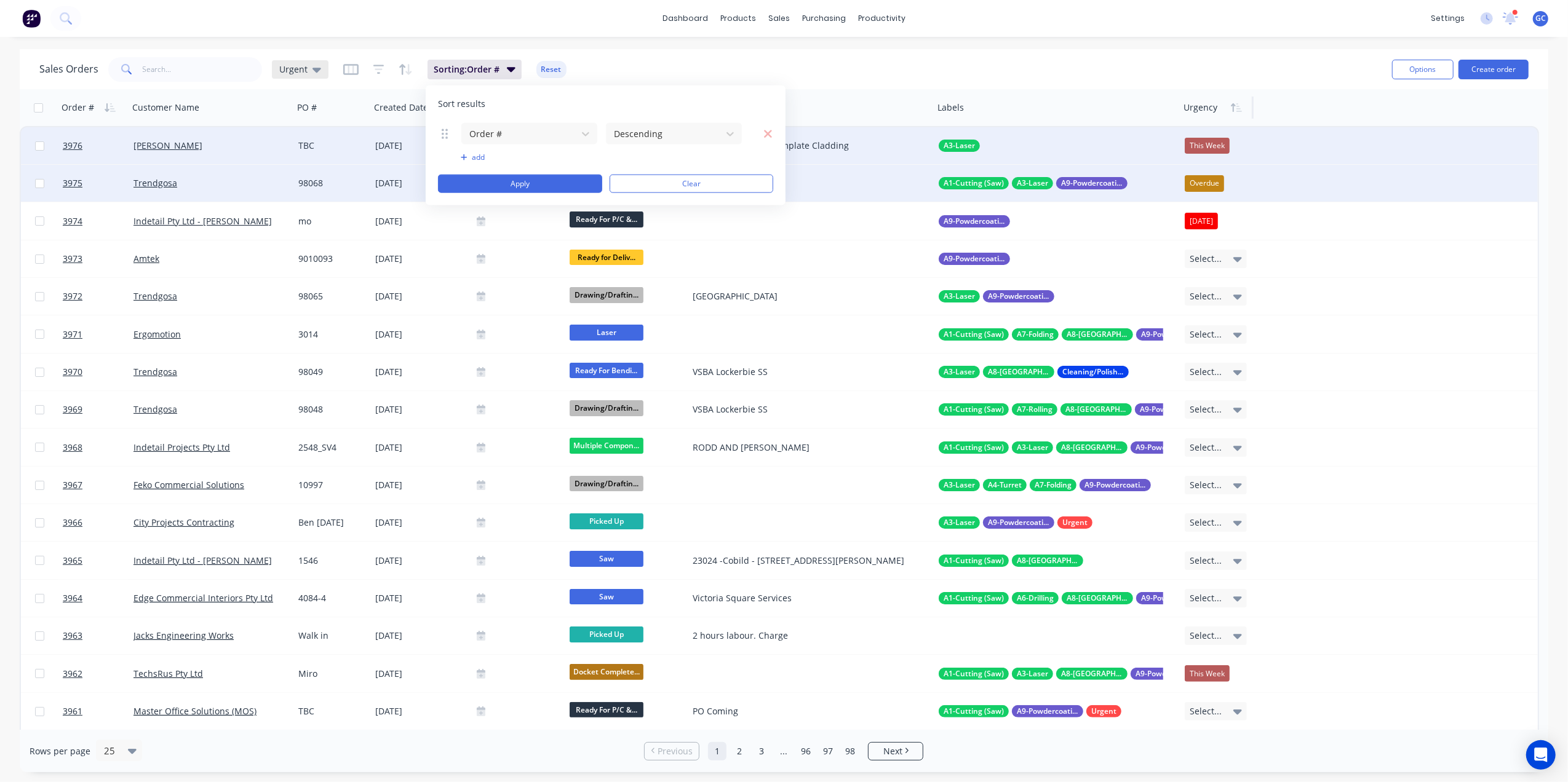
click at [289, 77] on div "Urgent" at bounding box center [300, 69] width 57 height 18
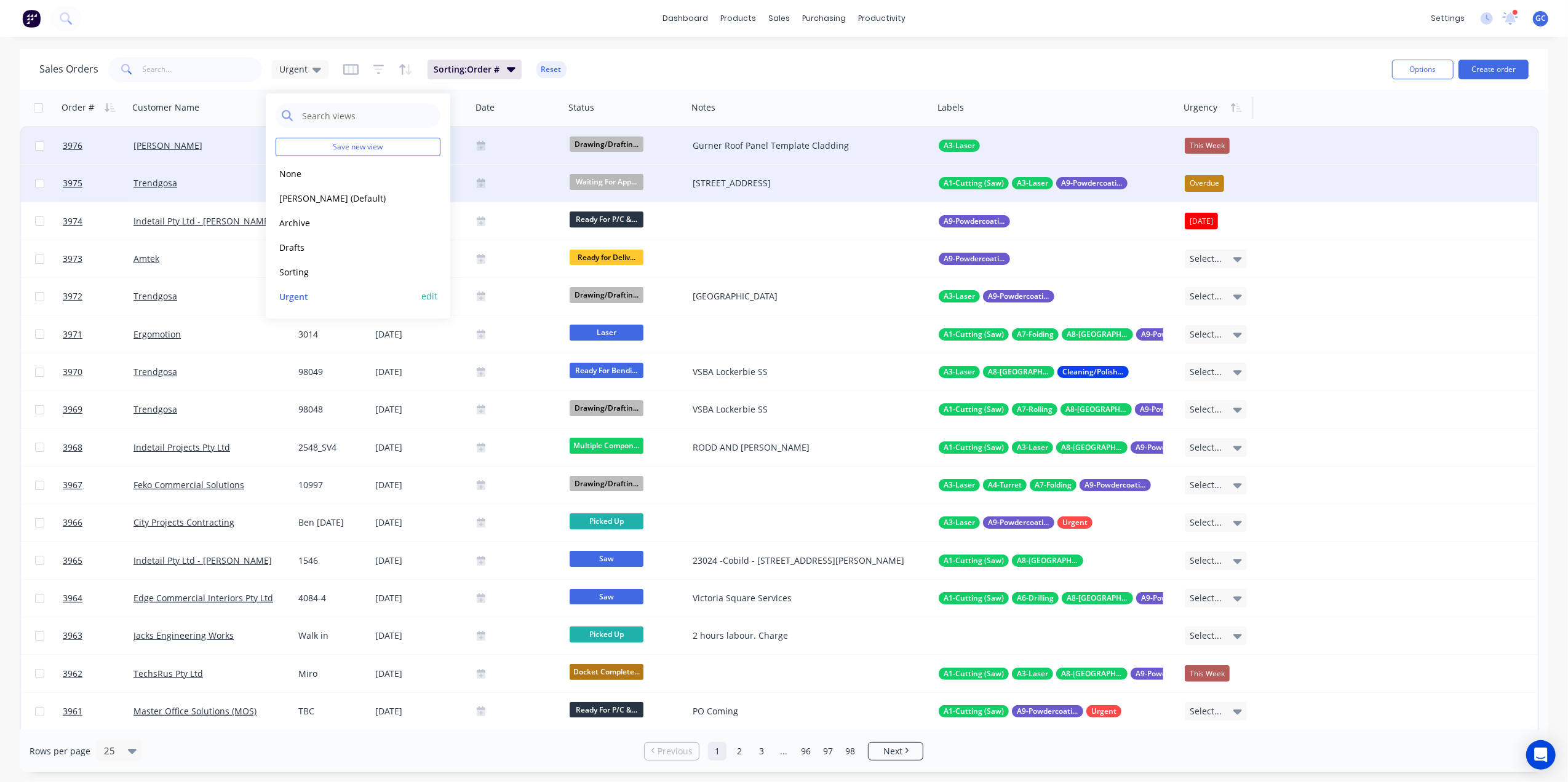
click at [293, 296] on button "Urgent" at bounding box center [345, 297] width 140 height 14
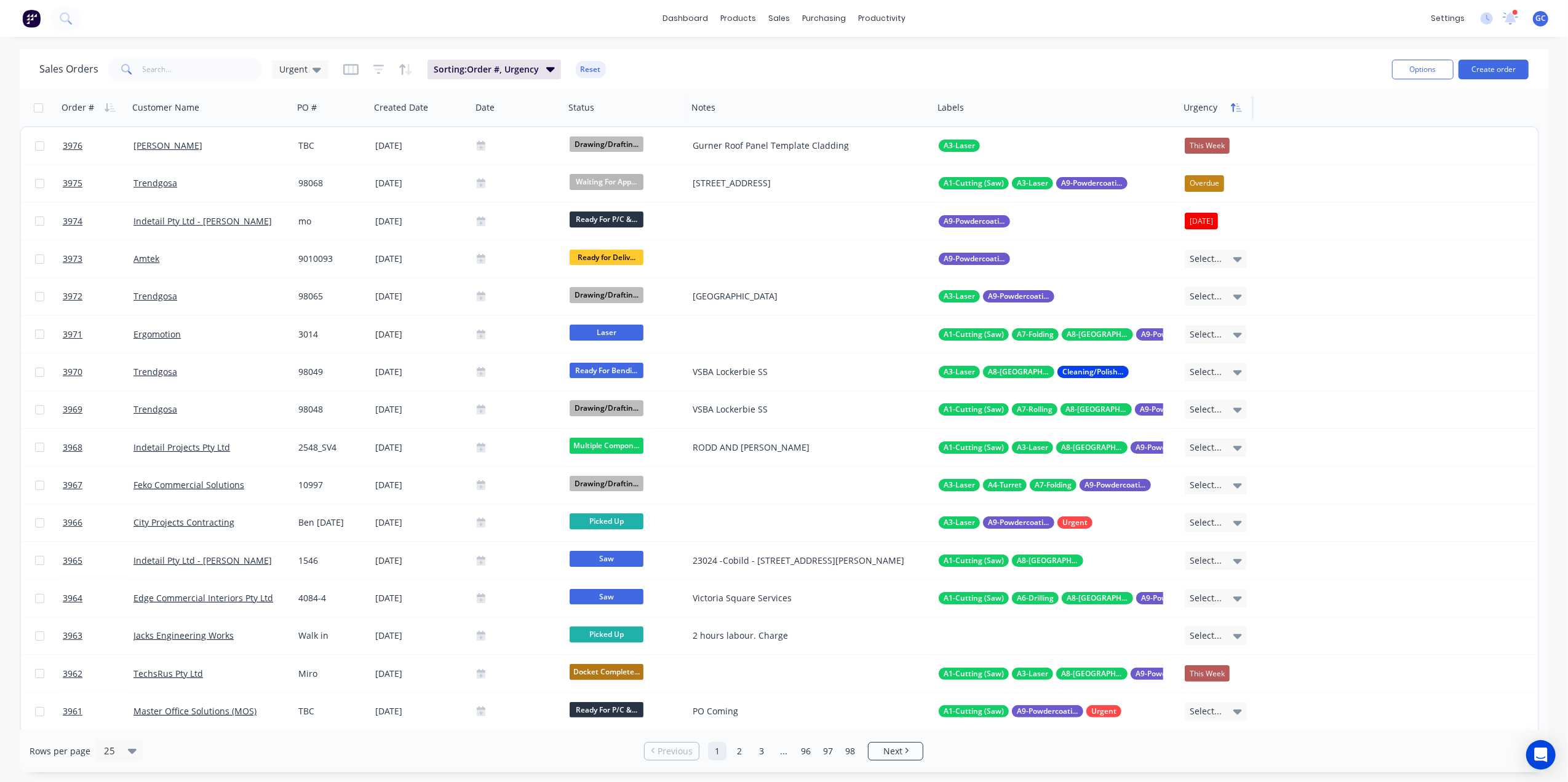
click at [1234, 104] on icon "button" at bounding box center [1233, 108] width 4 height 9
click at [1234, 104] on icon "button" at bounding box center [1236, 107] width 11 height 10
click at [1234, 104] on icon "button" at bounding box center [1233, 108] width 4 height 9
click at [1239, 109] on icon "button" at bounding box center [1240, 108] width 5 height 9
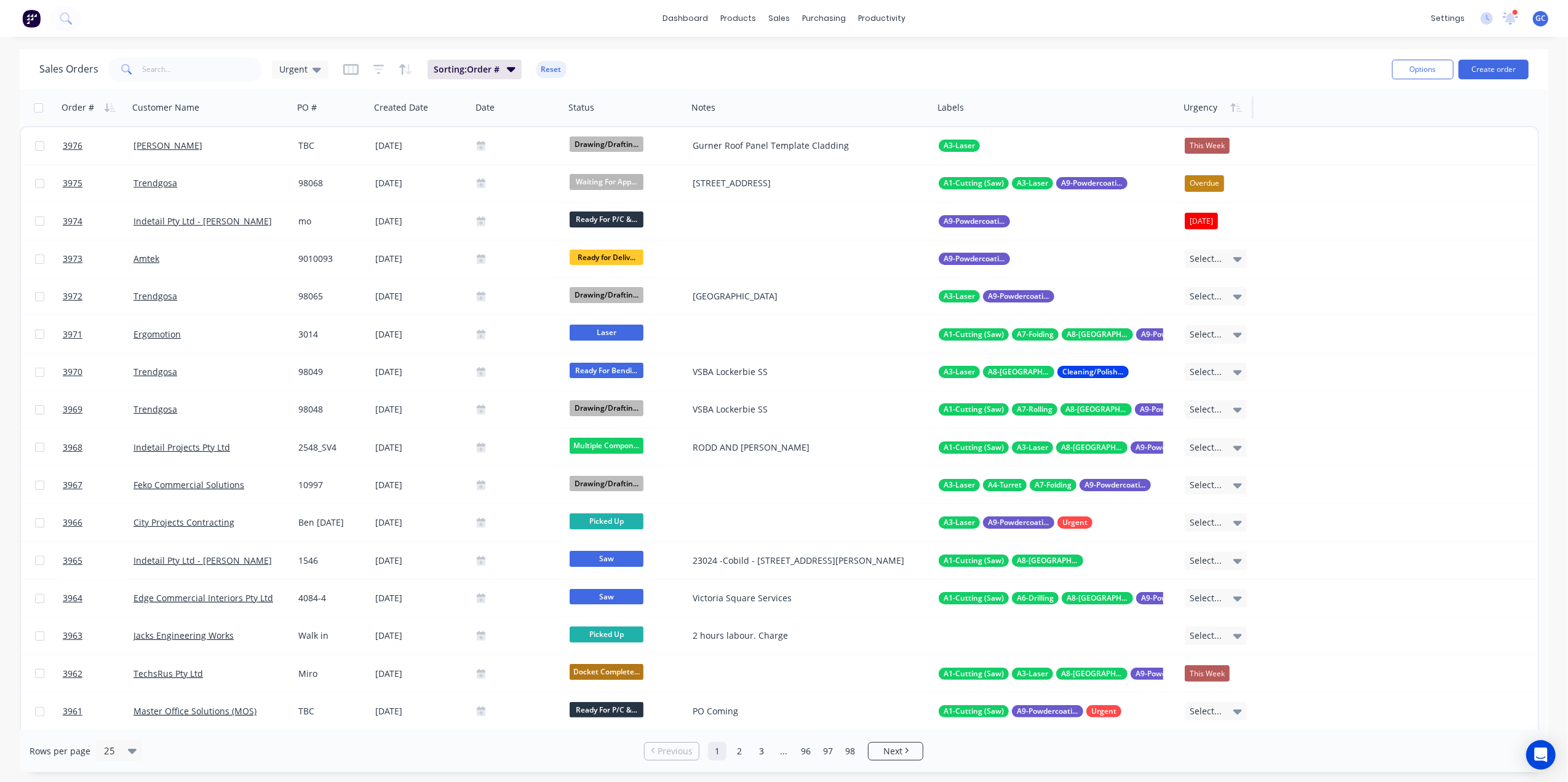
click at [1239, 109] on icon "button" at bounding box center [1240, 108] width 5 height 9
click at [1221, 185] on button "Sort column" at bounding box center [1230, 187] width 92 height 24
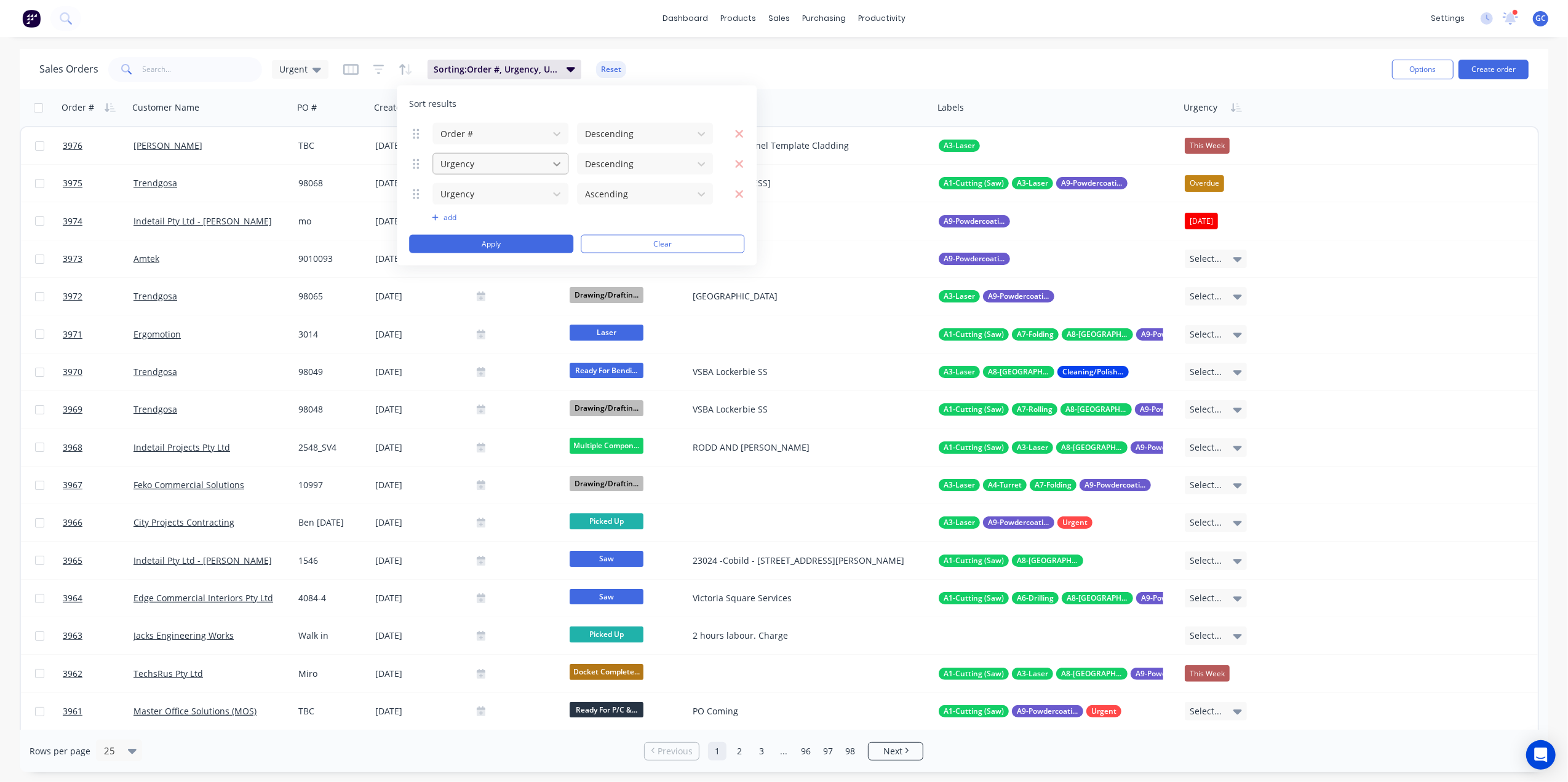
click at [559, 165] on icon at bounding box center [557, 164] width 12 height 12
click at [740, 167] on icon "button" at bounding box center [739, 164] width 10 height 12
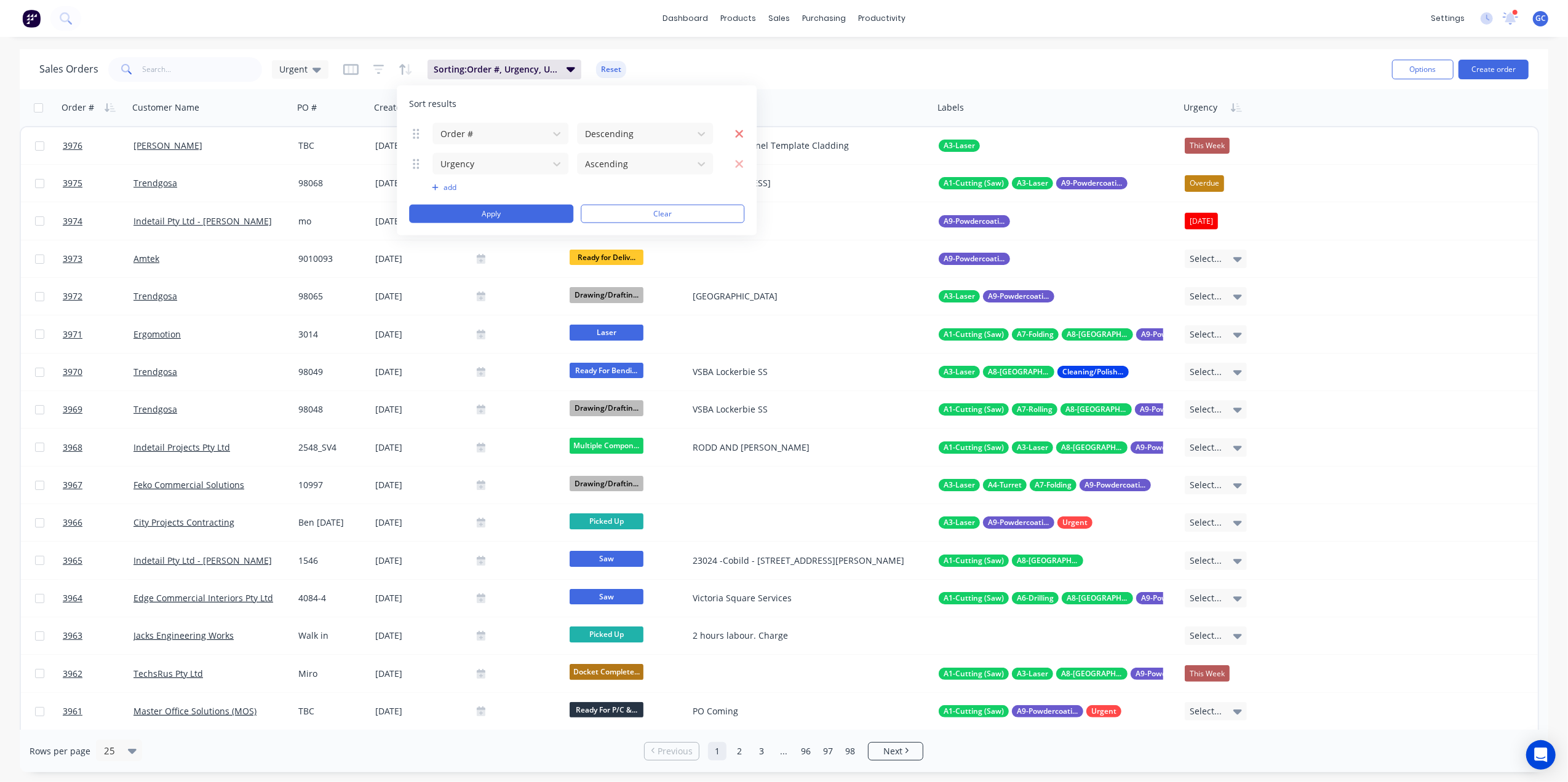
click at [740, 133] on icon "button" at bounding box center [740, 133] width 8 height 8
click at [490, 185] on button "Apply" at bounding box center [491, 184] width 165 height 18
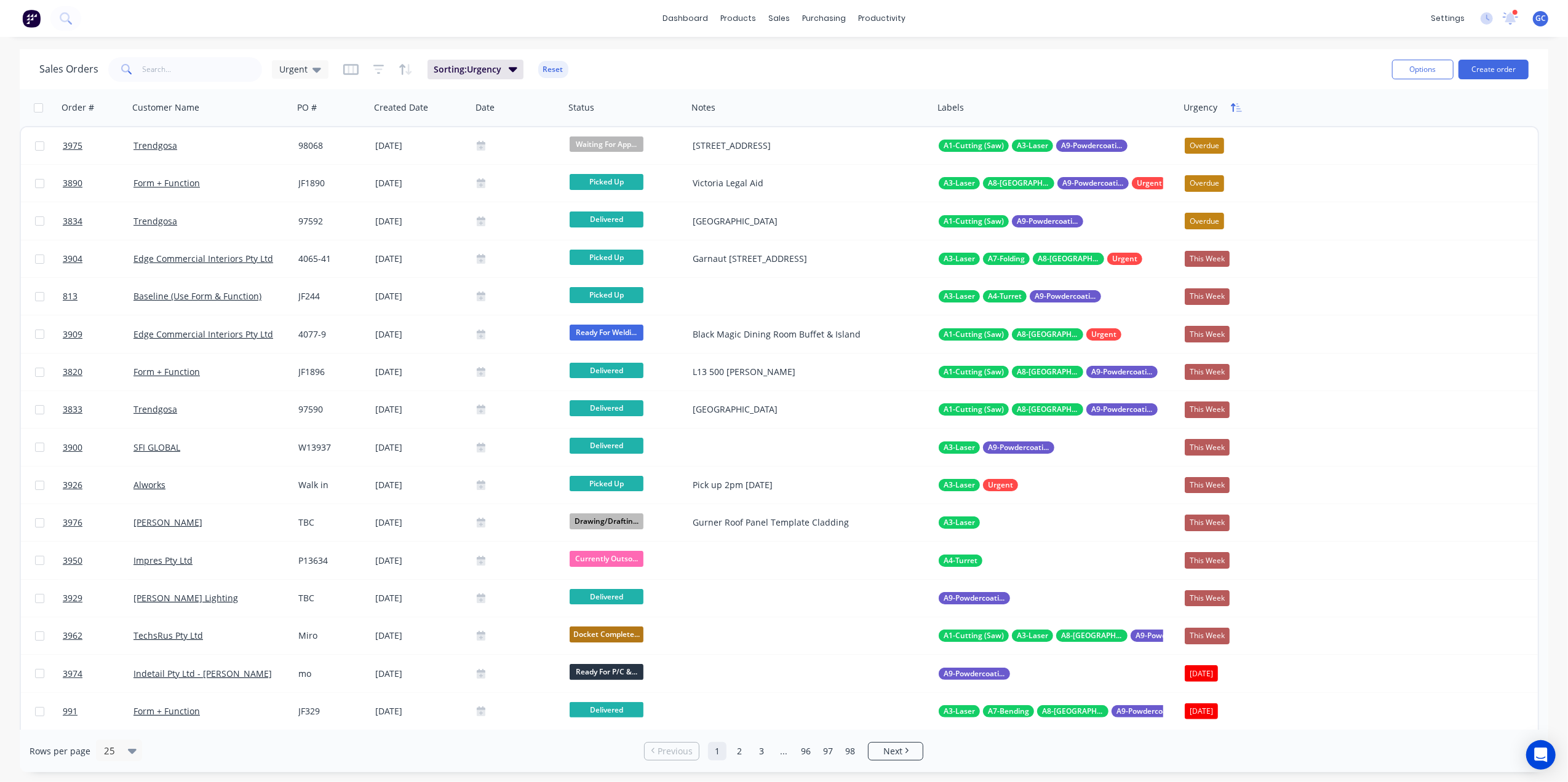
click at [1238, 107] on icon "button" at bounding box center [1236, 107] width 11 height 10
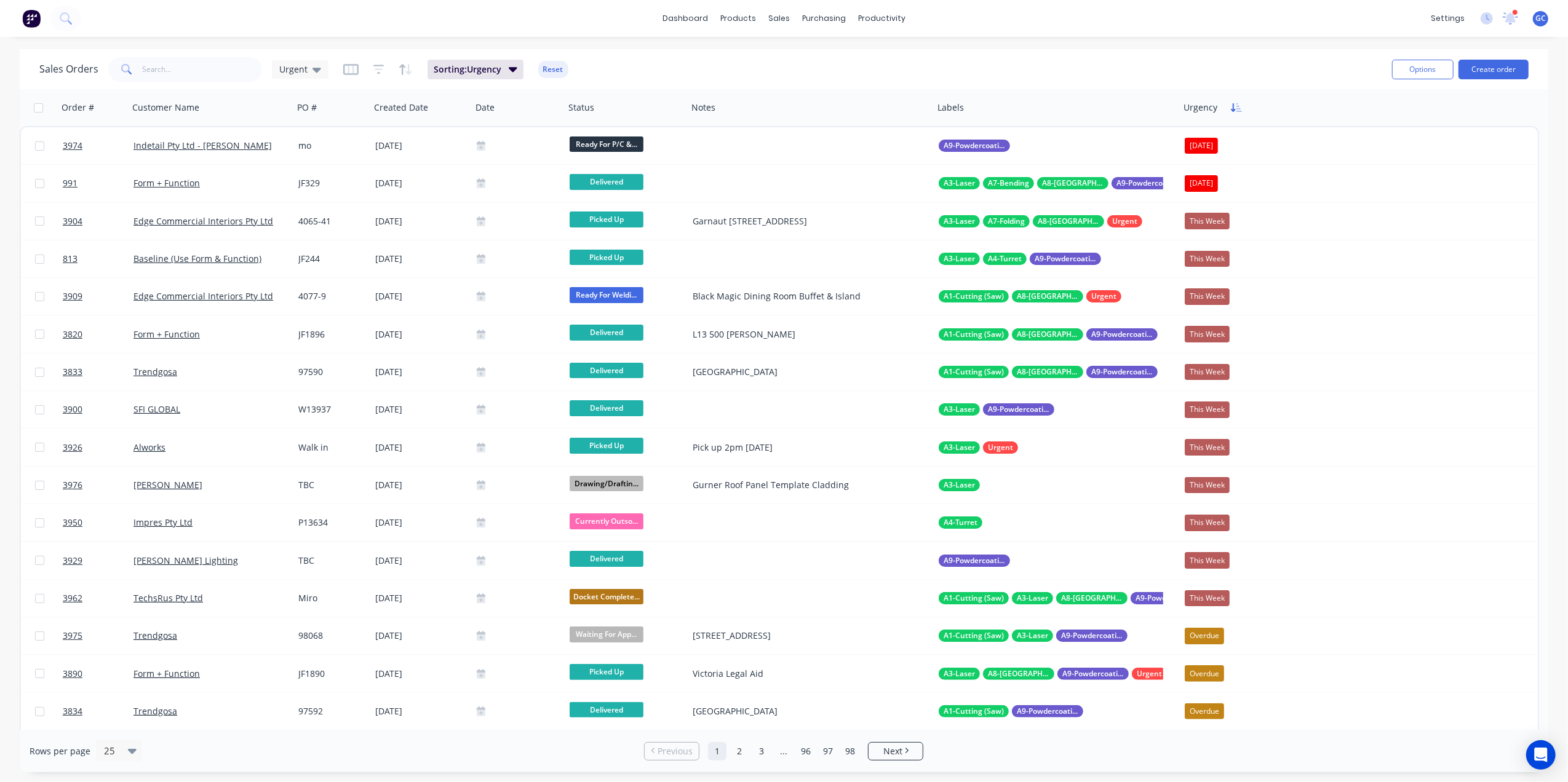
click at [1235, 111] on icon "button" at bounding box center [1236, 107] width 11 height 10
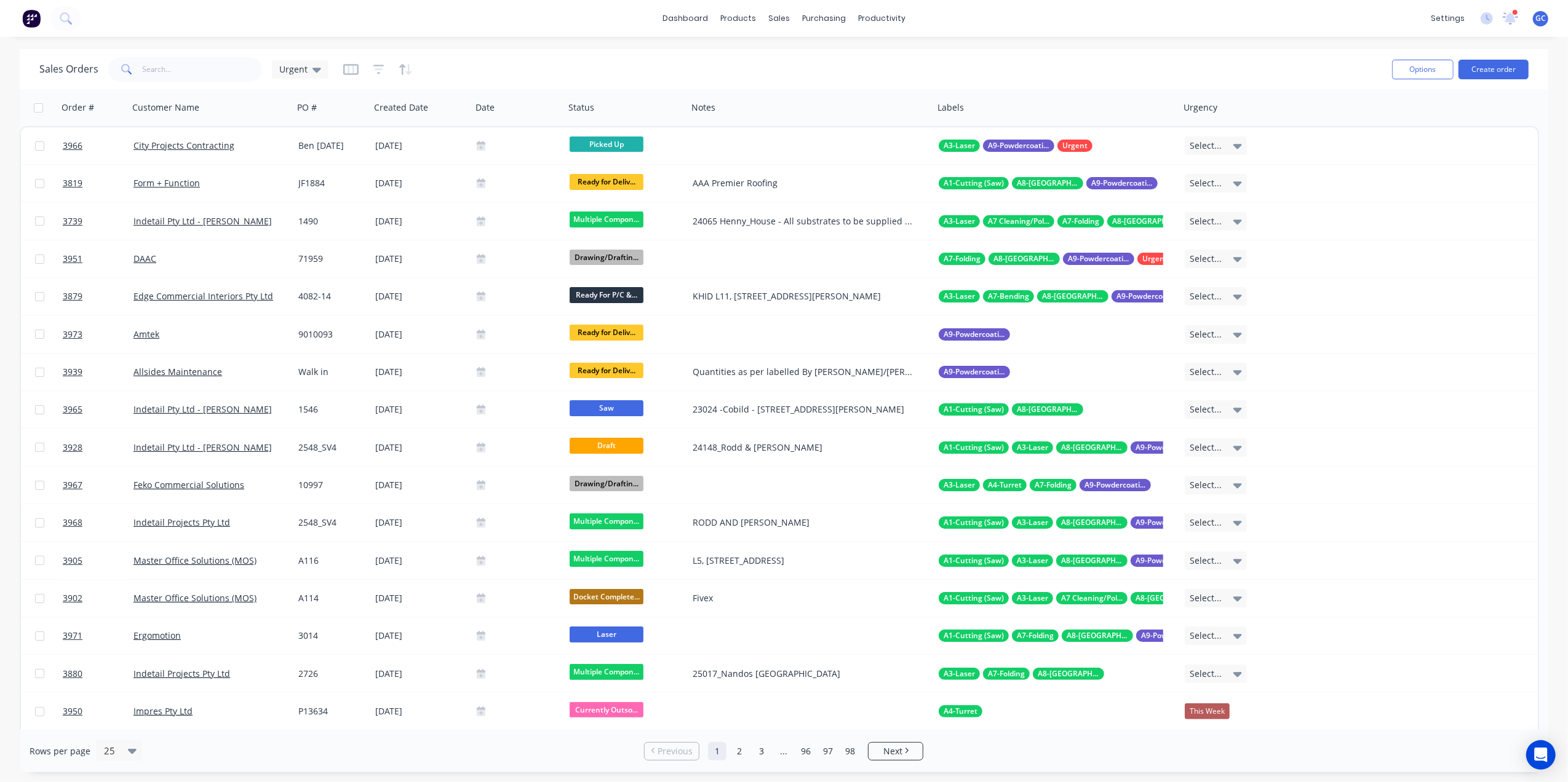
click at [1235, 111] on icon "button" at bounding box center [1236, 107] width 11 height 10
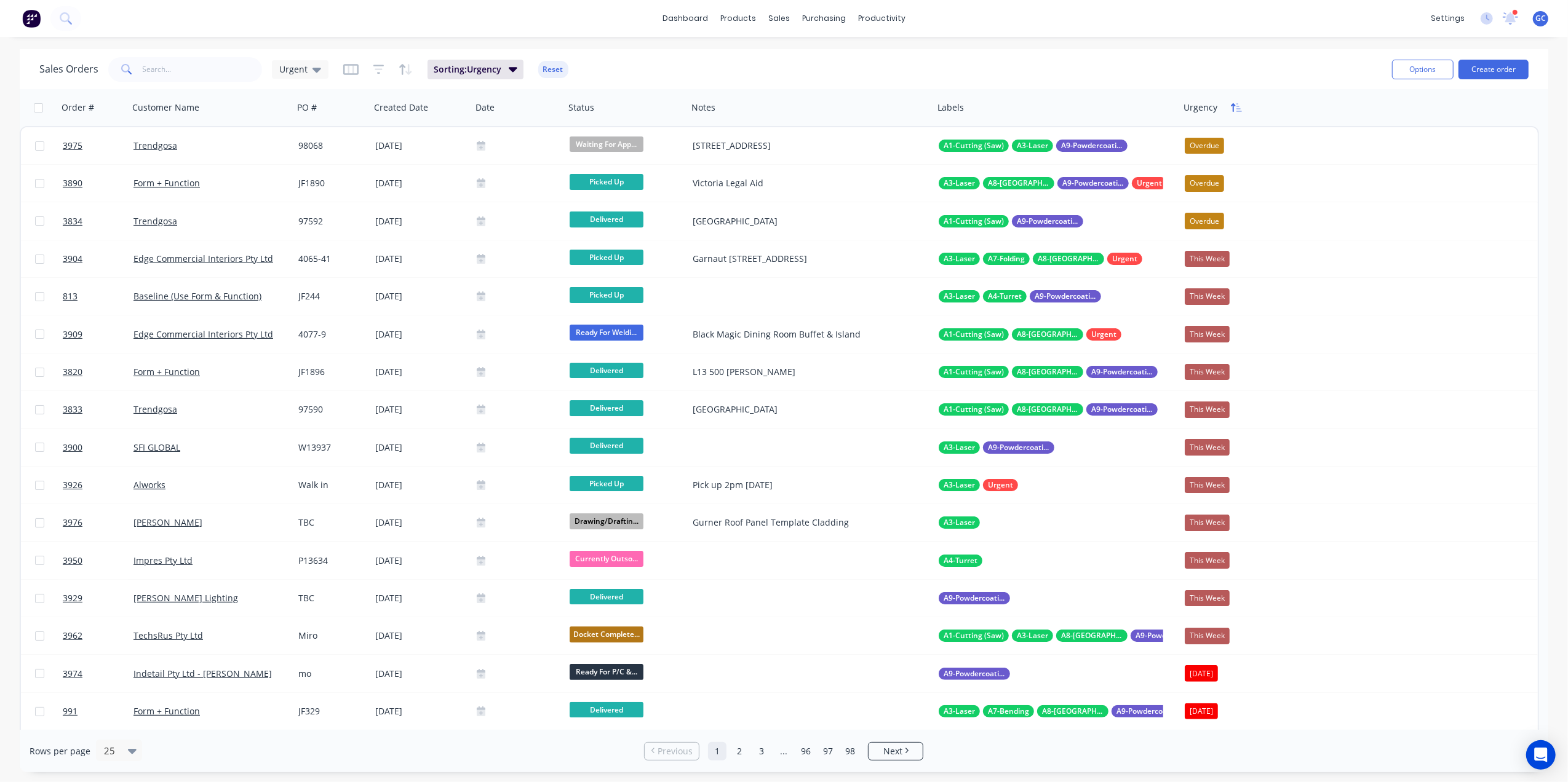
click at [1234, 114] on button "button" at bounding box center [1236, 107] width 18 height 18
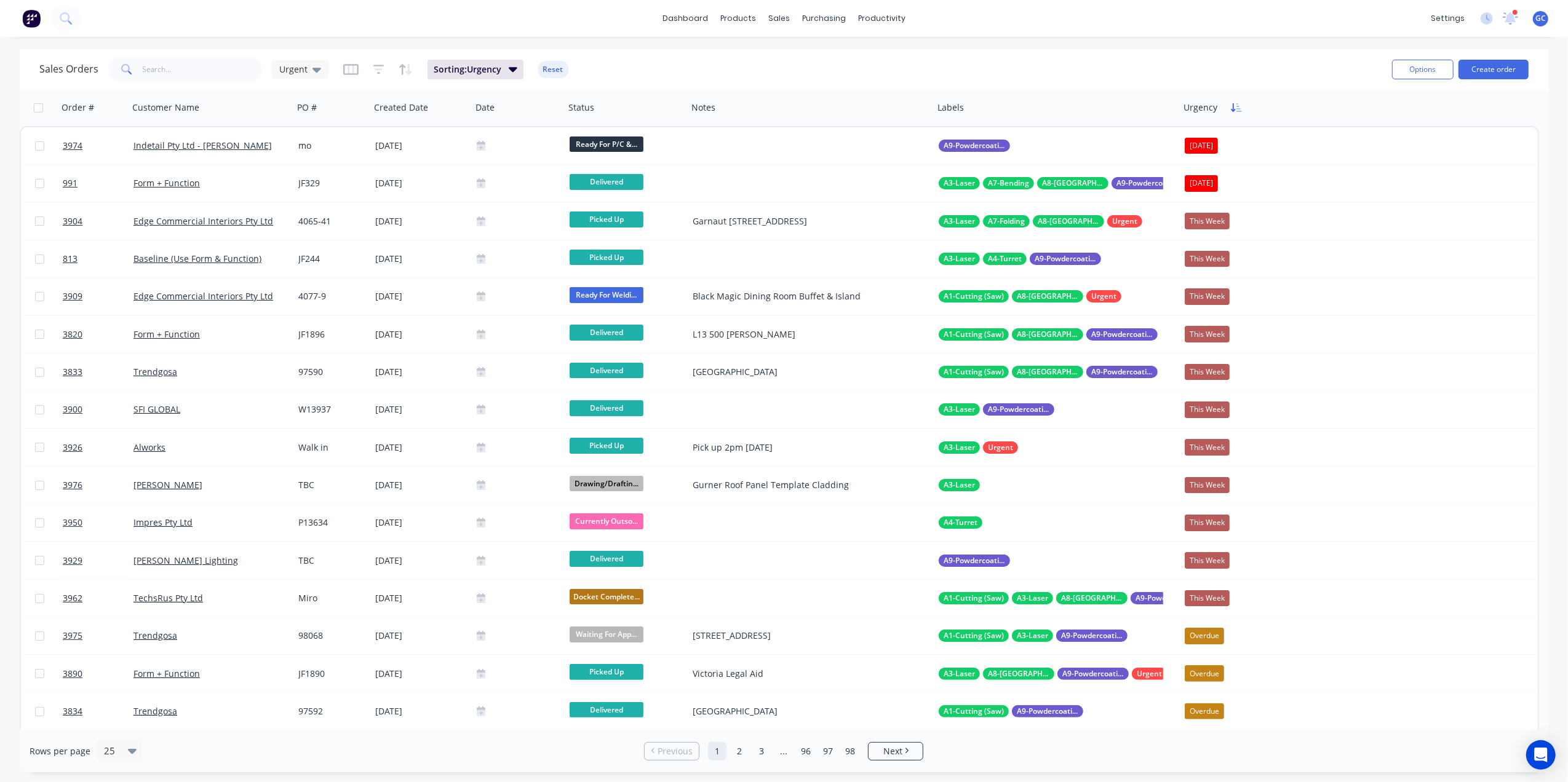
click at [1238, 112] on button "button" at bounding box center [1236, 107] width 18 height 18
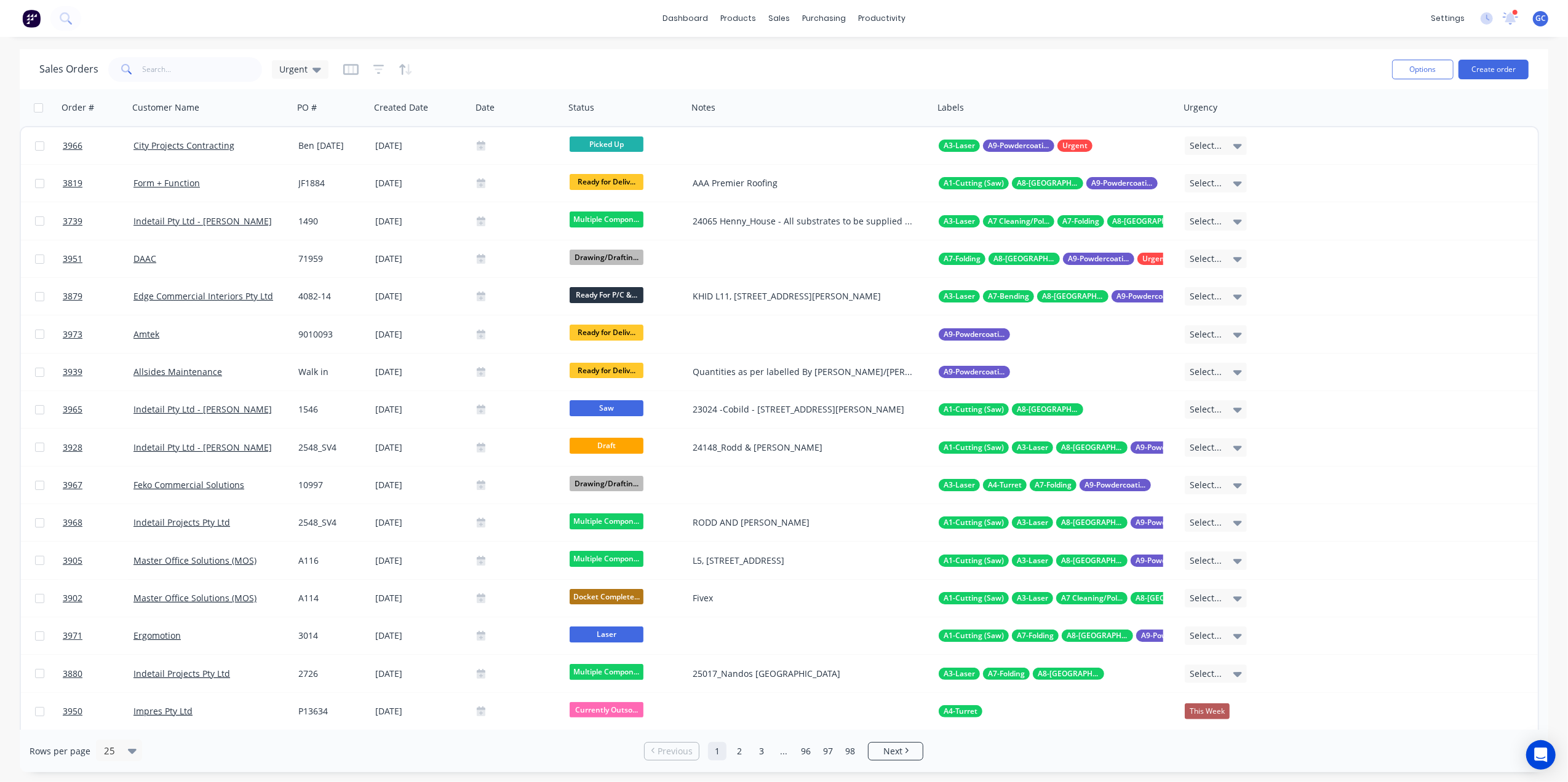
click at [1238, 112] on button "button" at bounding box center [1236, 107] width 18 height 18
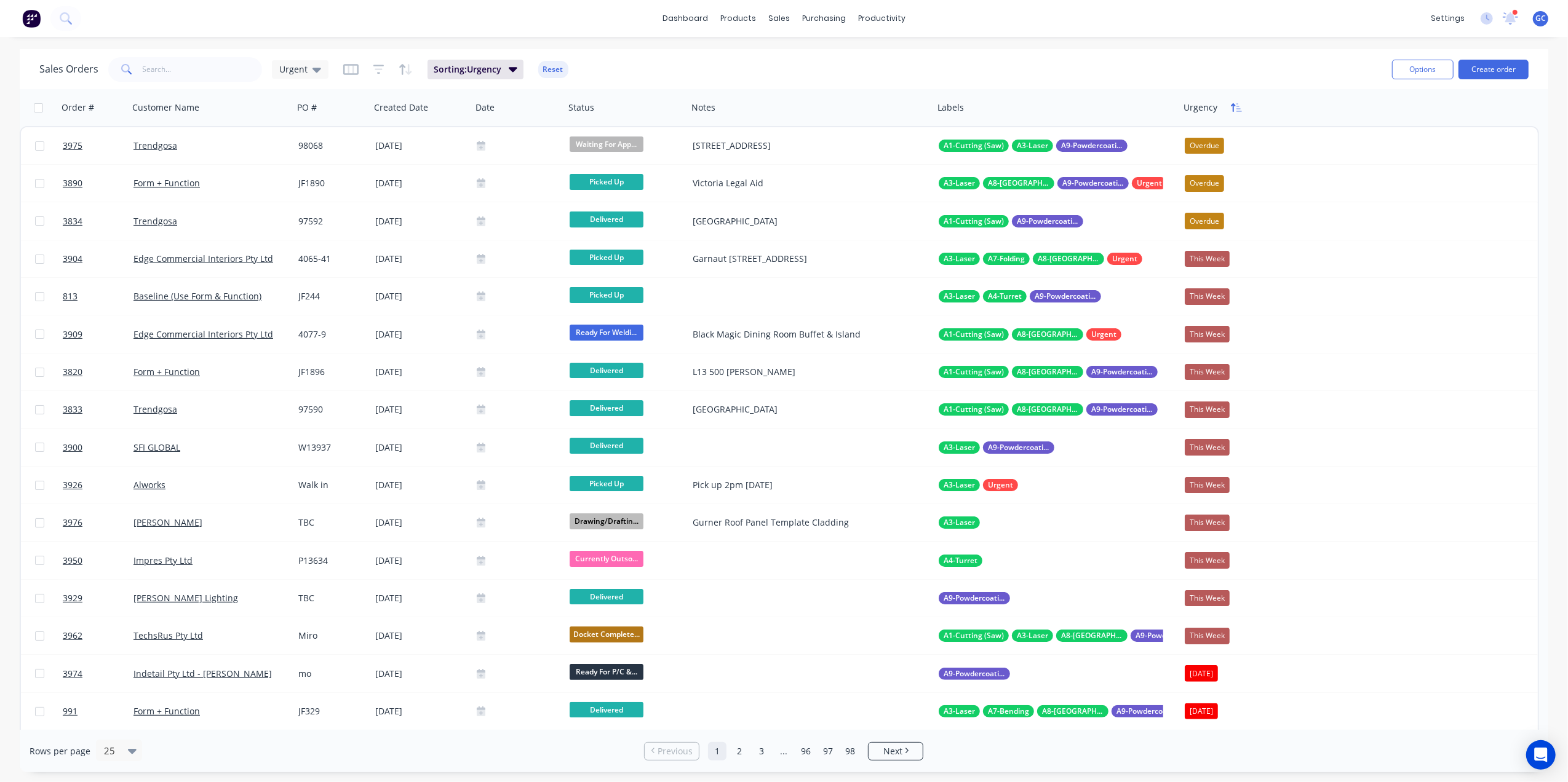
click at [1238, 110] on icon "button" at bounding box center [1236, 107] width 11 height 10
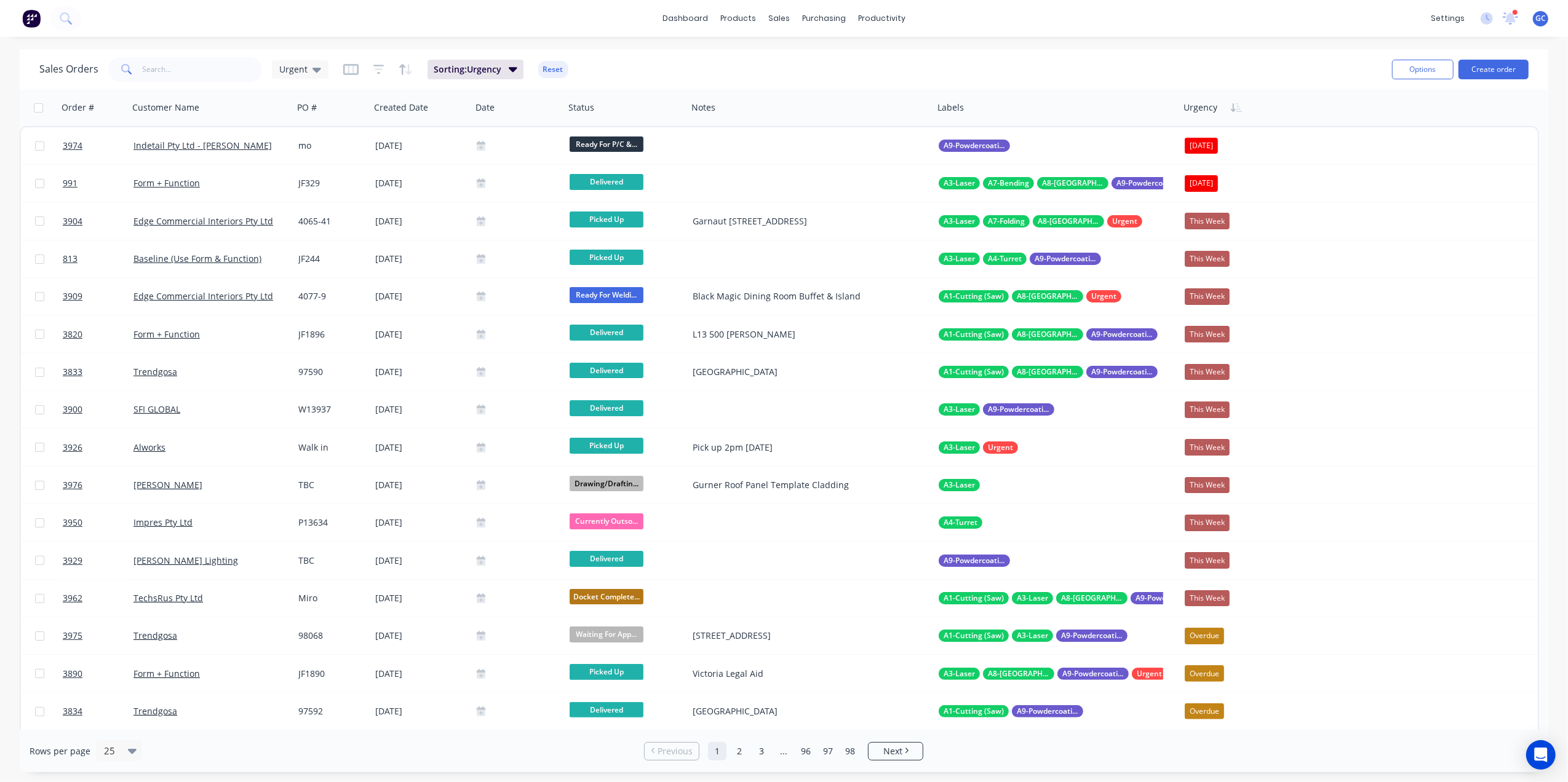
click at [1238, 110] on icon "button" at bounding box center [1236, 107] width 11 height 10
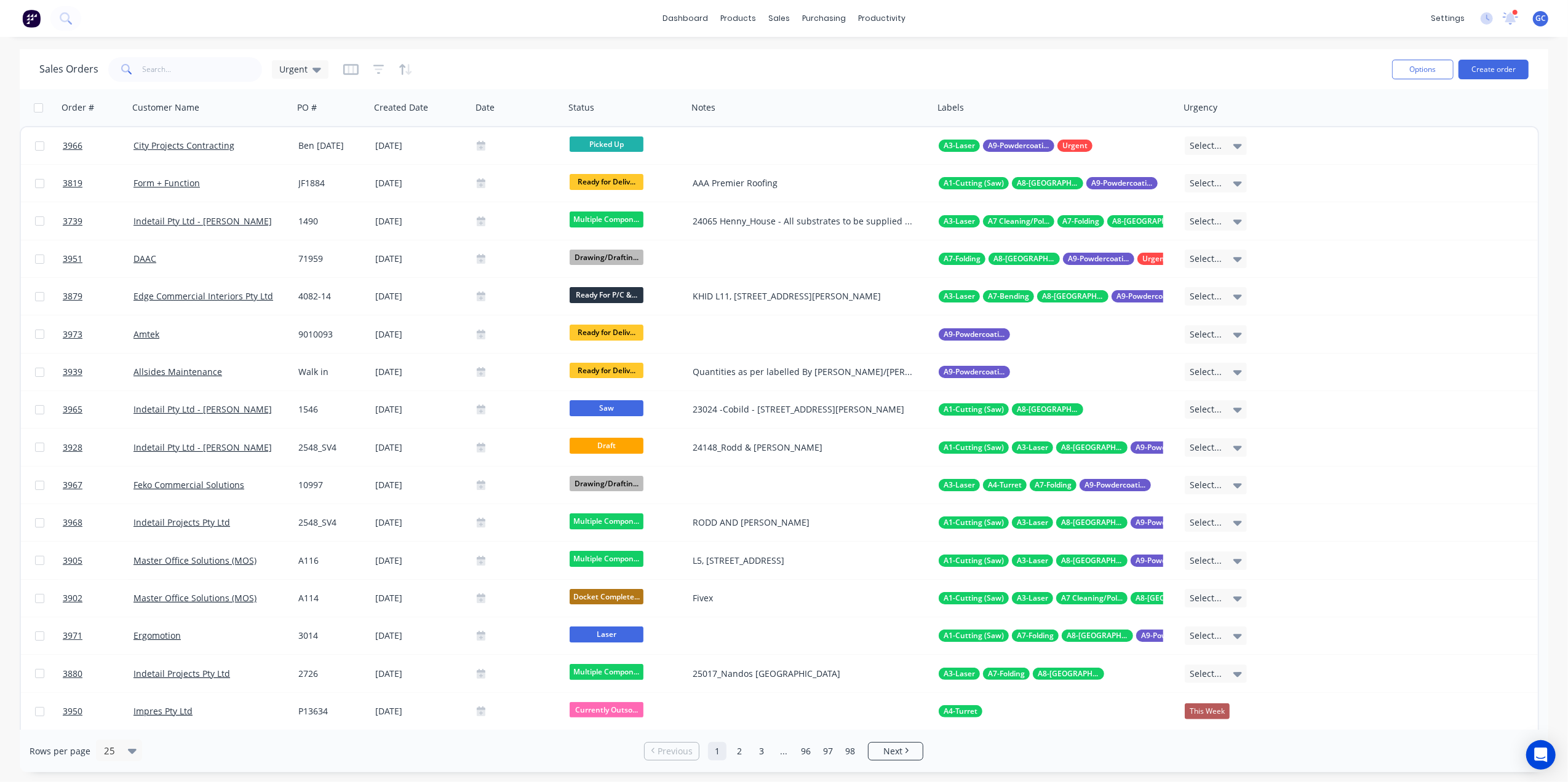
click at [1241, 109] on icon "button" at bounding box center [1236, 107] width 11 height 10
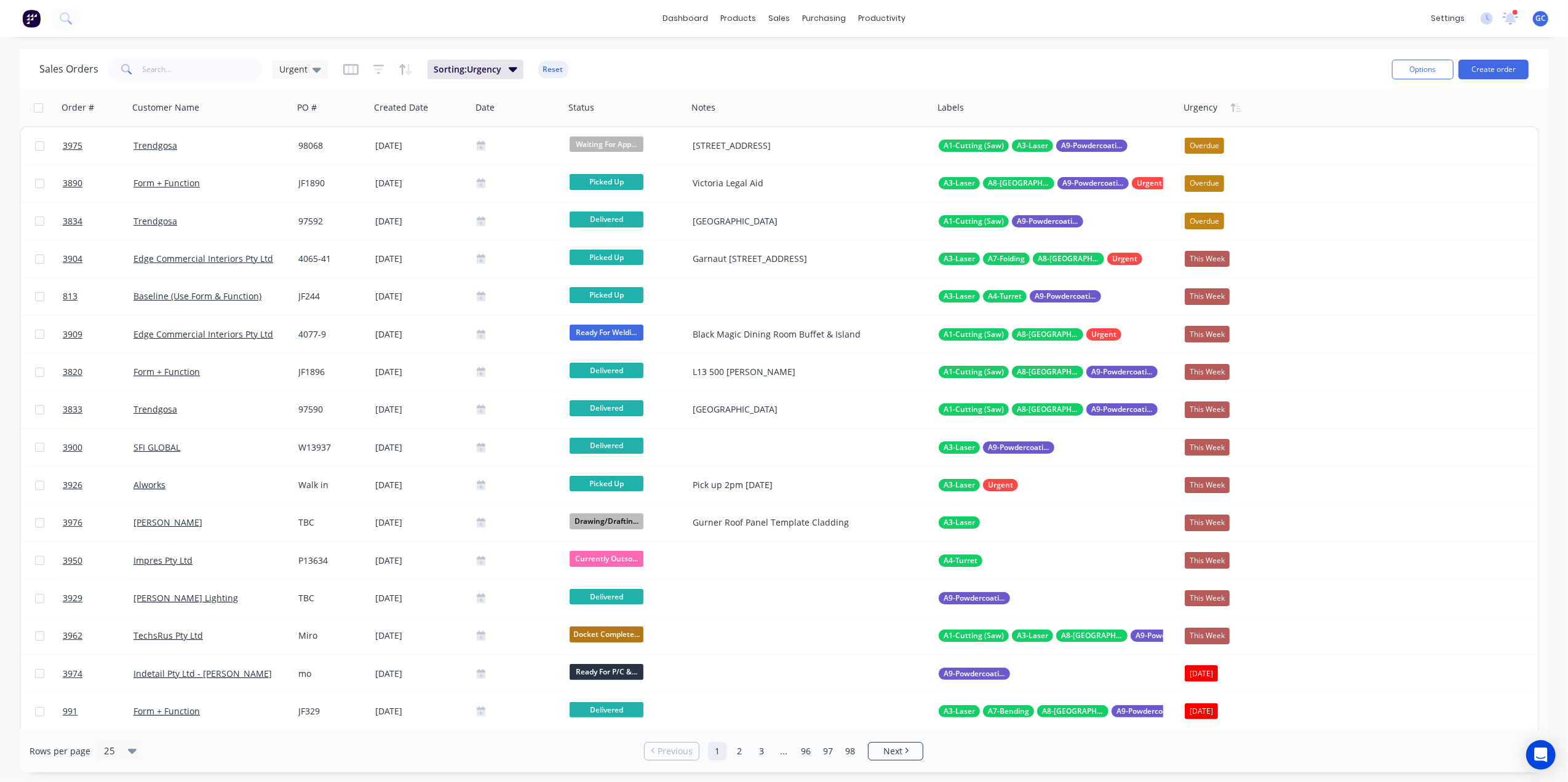
click at [1241, 109] on icon "button" at bounding box center [1236, 107] width 11 height 10
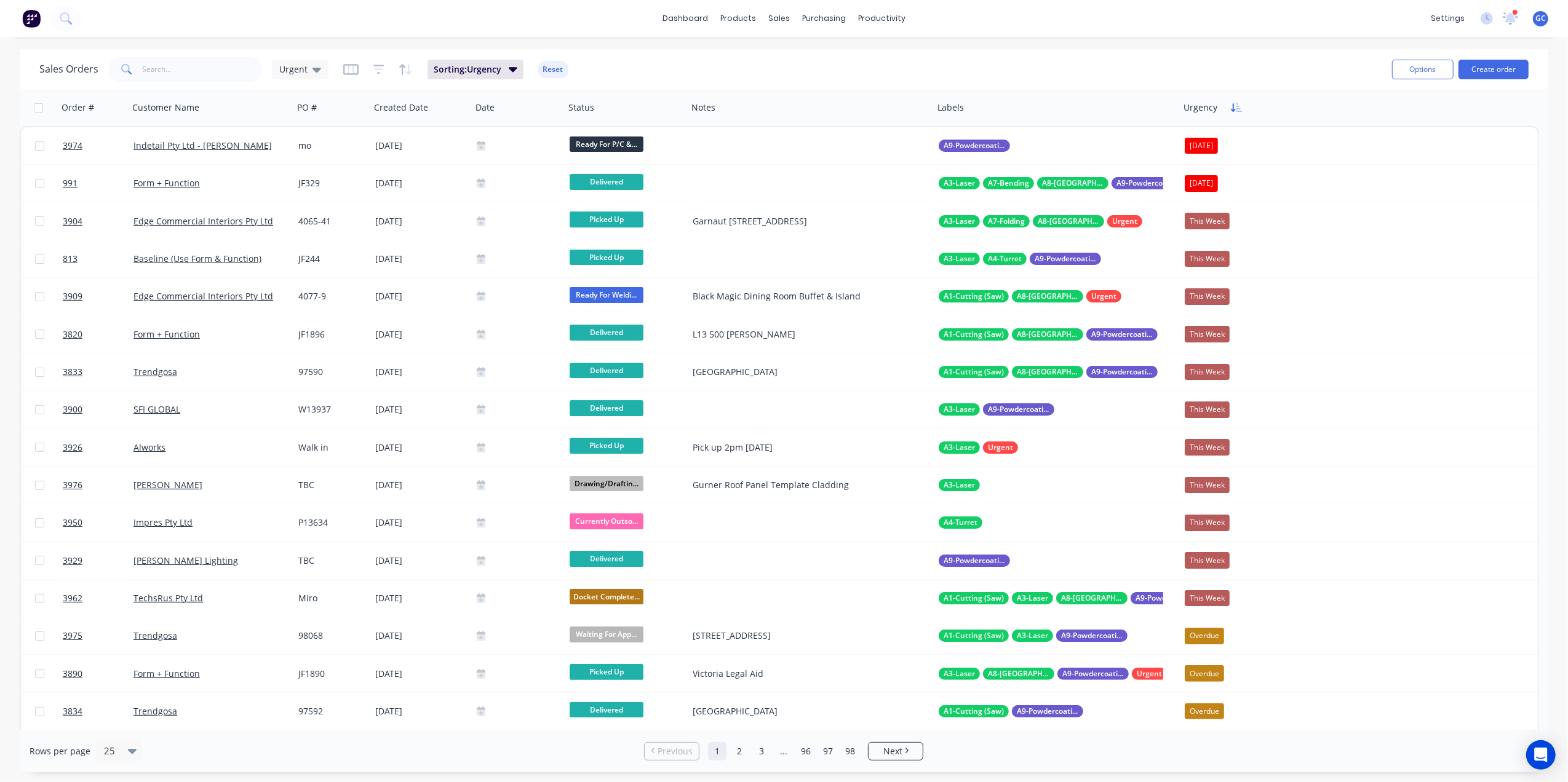
click at [1239, 109] on icon "button" at bounding box center [1240, 108] width 5 height 9
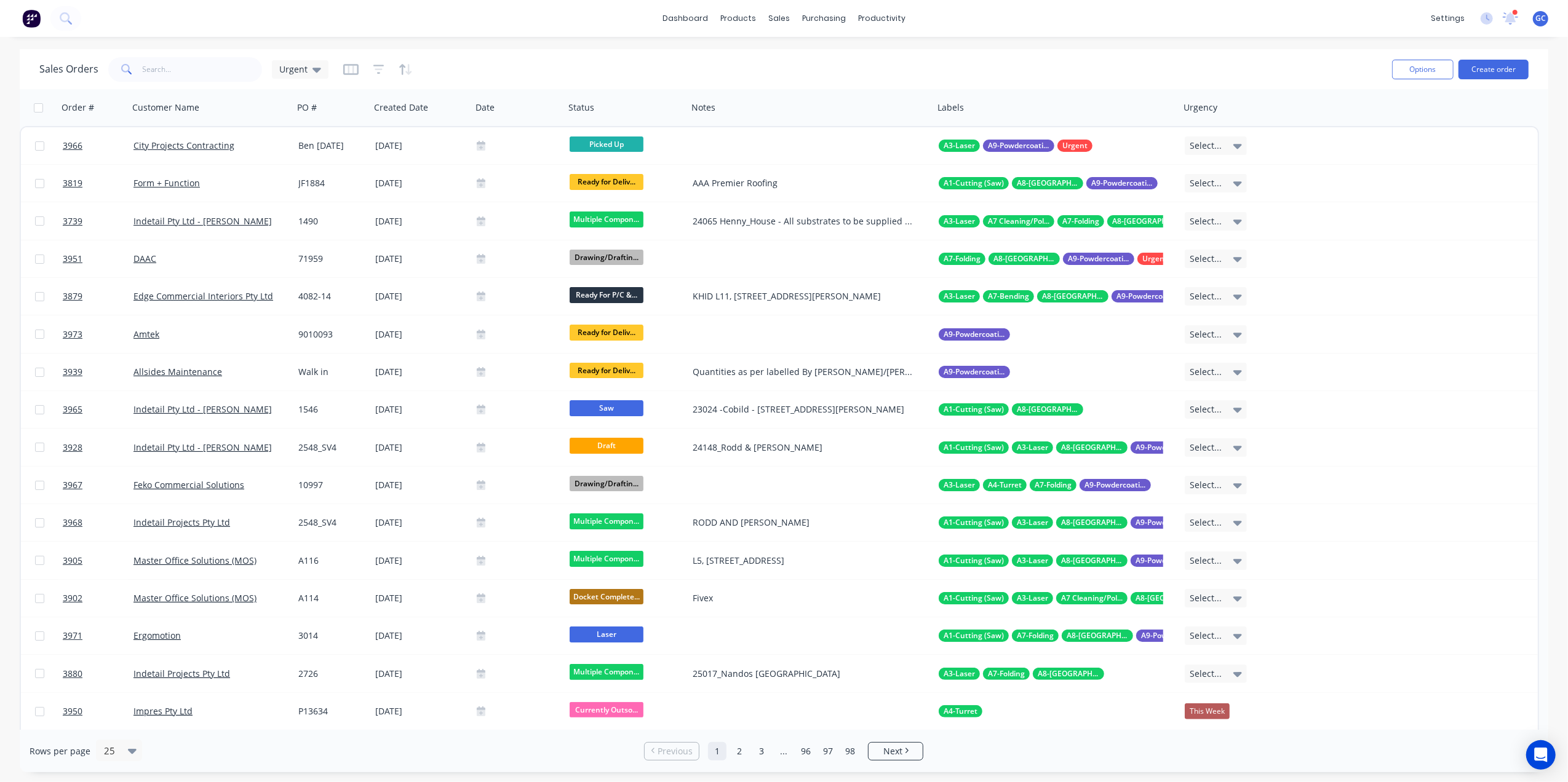
click at [1237, 106] on icon "button" at bounding box center [1240, 108] width 5 height 9
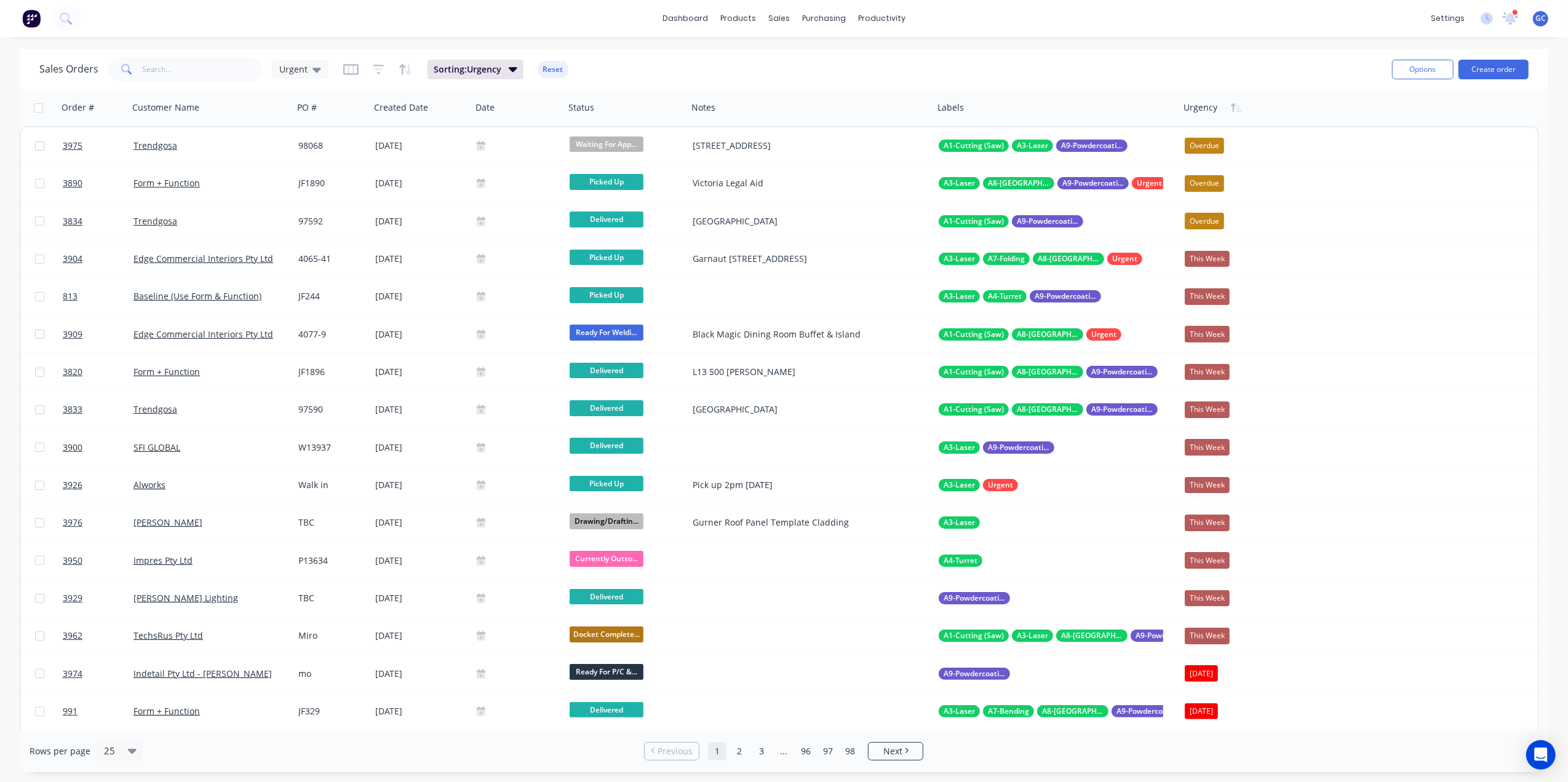
click at [1237, 106] on icon "button" at bounding box center [1240, 108] width 5 height 9
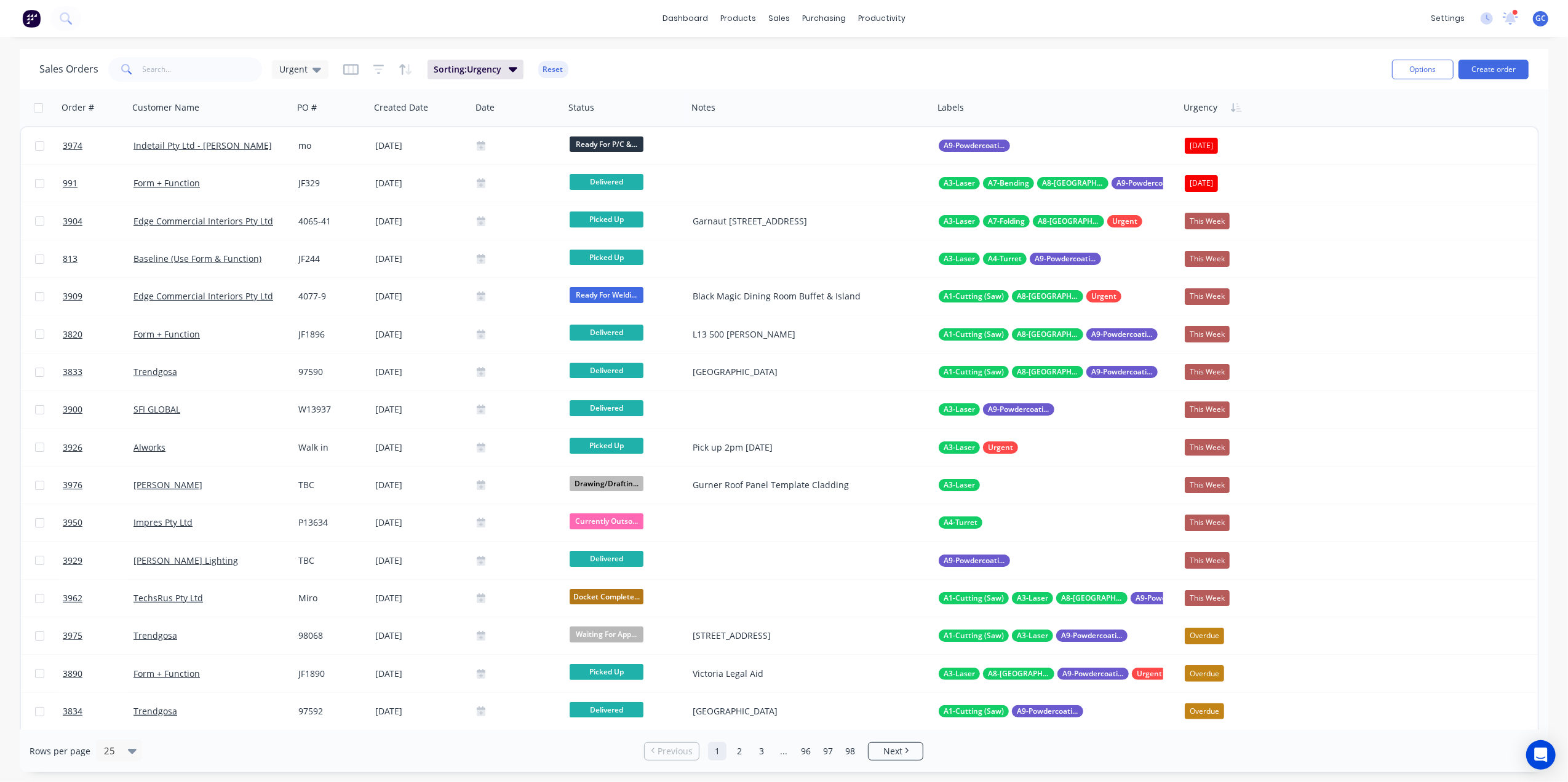
click at [1237, 106] on icon "button" at bounding box center [1240, 108] width 5 height 9
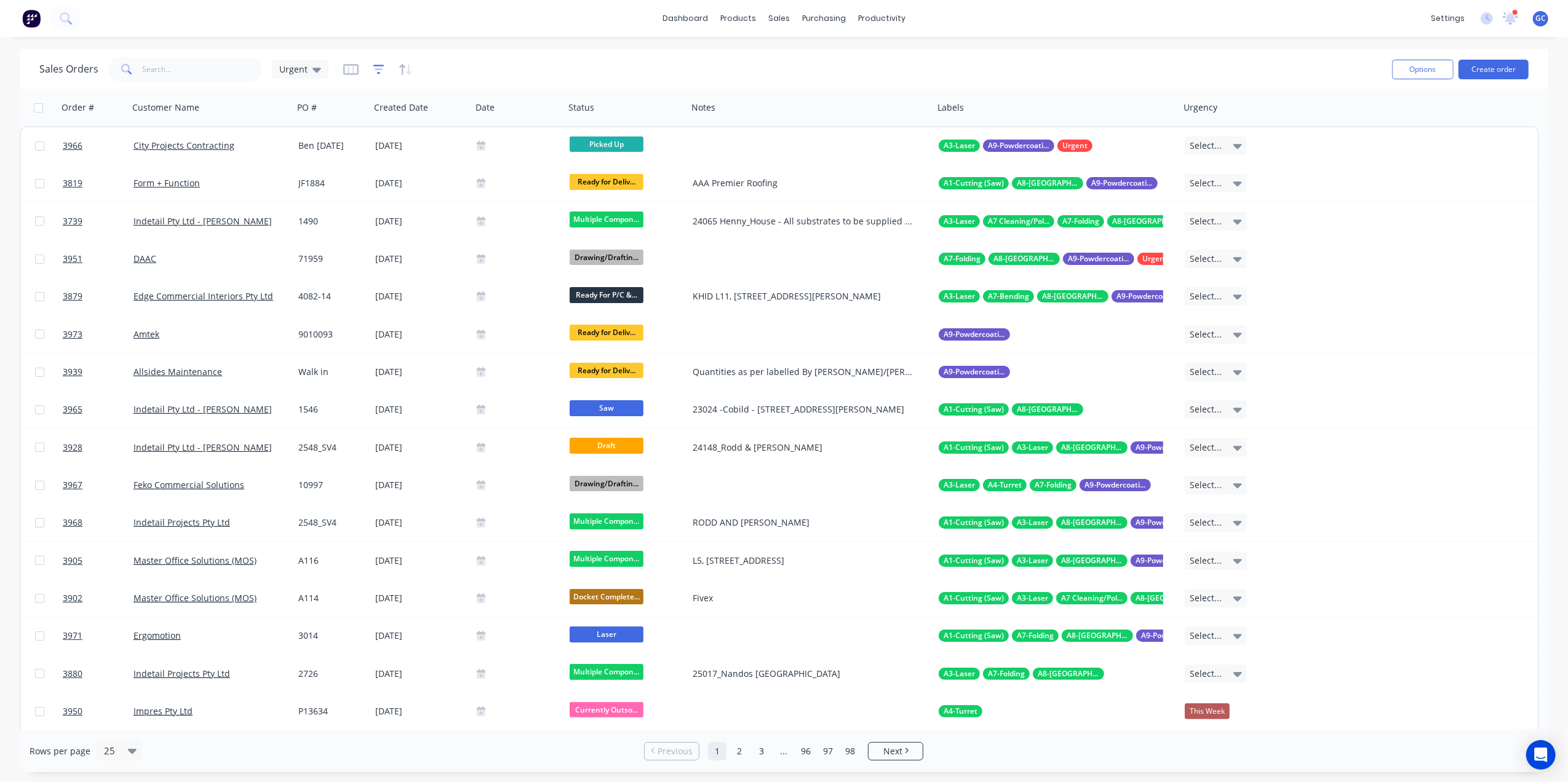
click at [378, 71] on icon "button" at bounding box center [379, 70] width 11 height 12
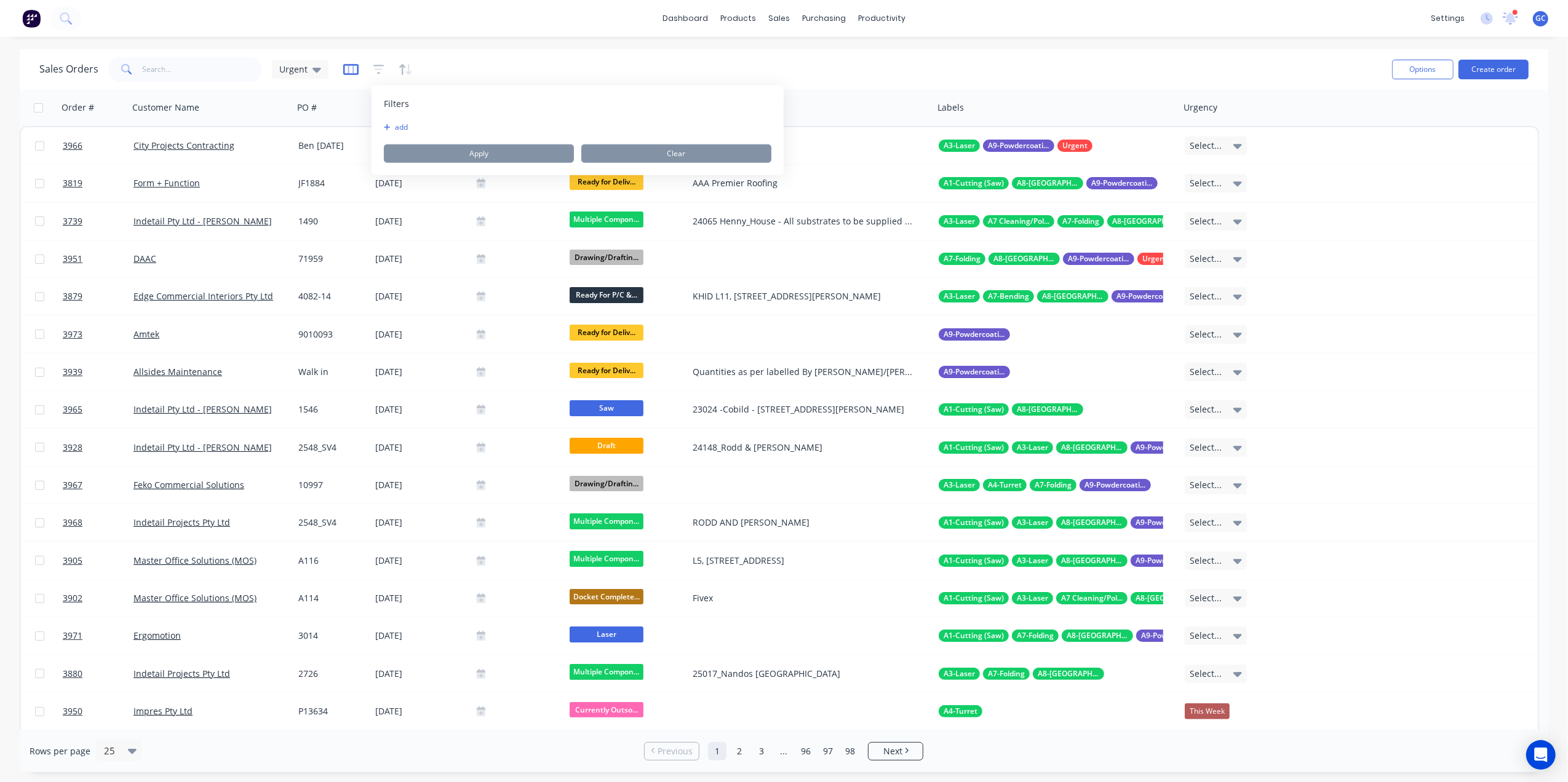
click at [348, 71] on icon "button" at bounding box center [350, 69] width 6 height 8
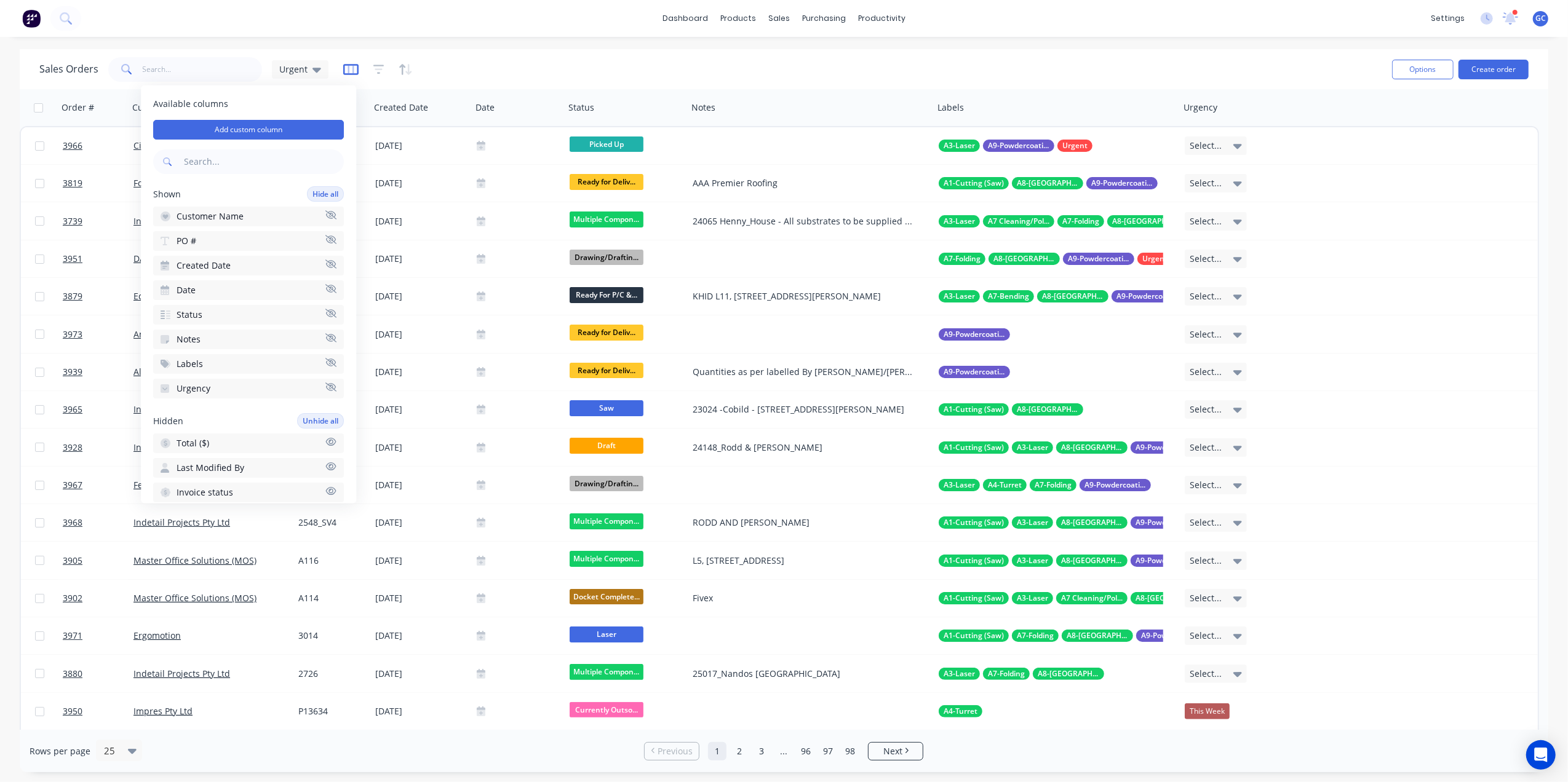
click at [348, 71] on icon "button" at bounding box center [350, 69] width 6 height 8
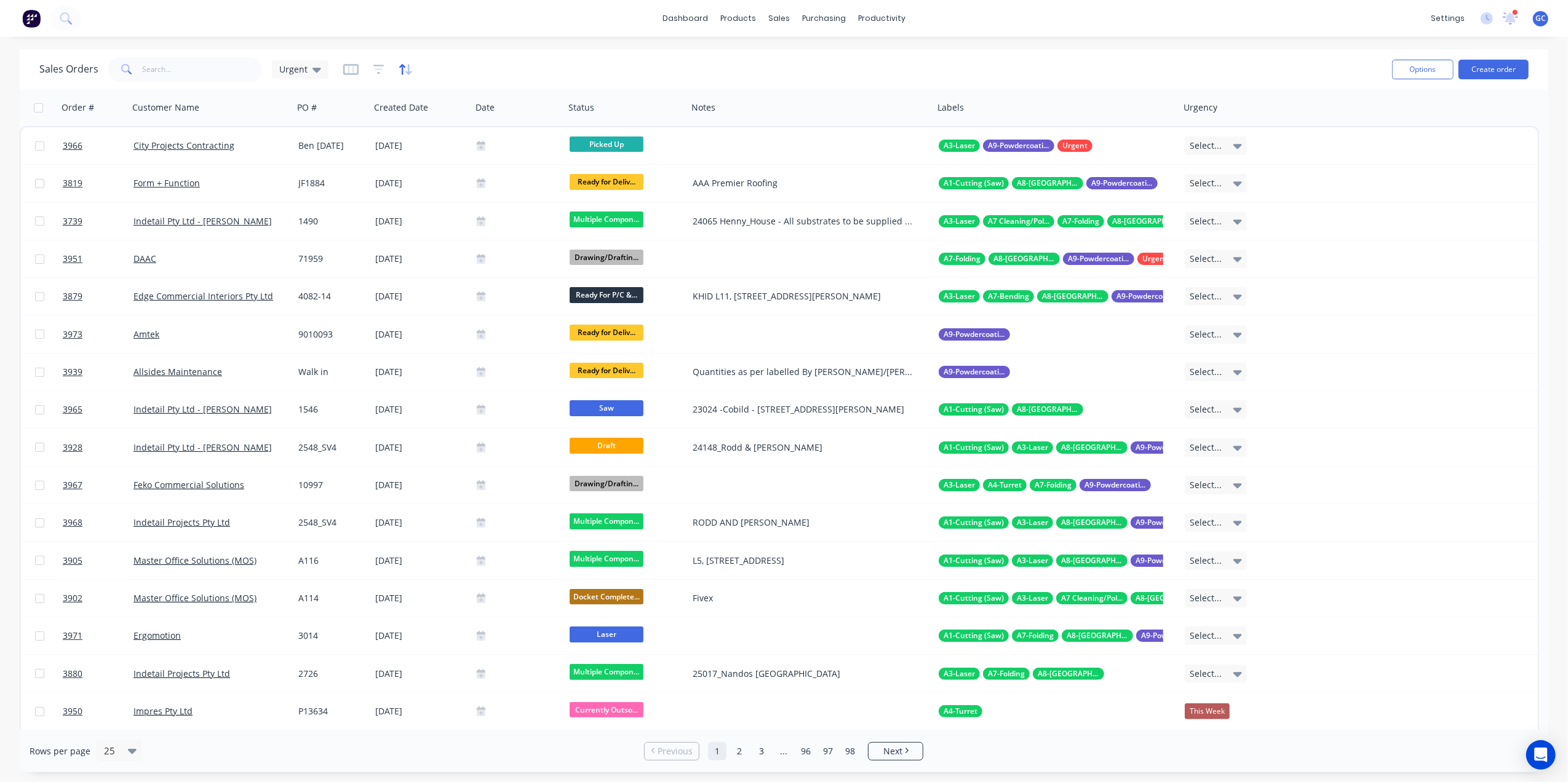
click at [399, 71] on icon "button" at bounding box center [406, 70] width 14 height 12
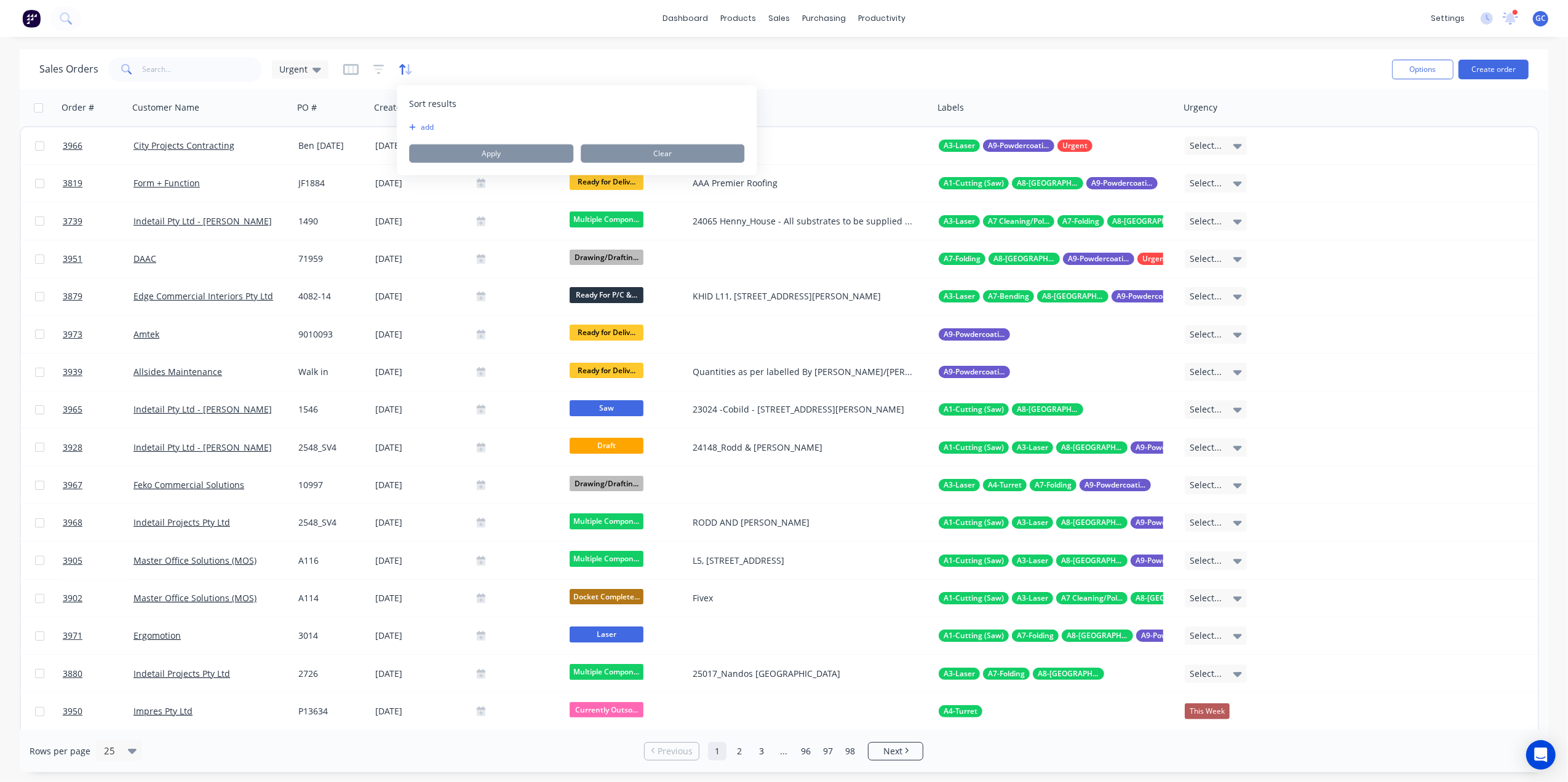
click at [399, 71] on icon "button" at bounding box center [406, 70] width 14 height 12
click at [378, 72] on icon "button" at bounding box center [379, 70] width 11 height 12
click at [399, 128] on button "add" at bounding box center [399, 127] width 30 height 10
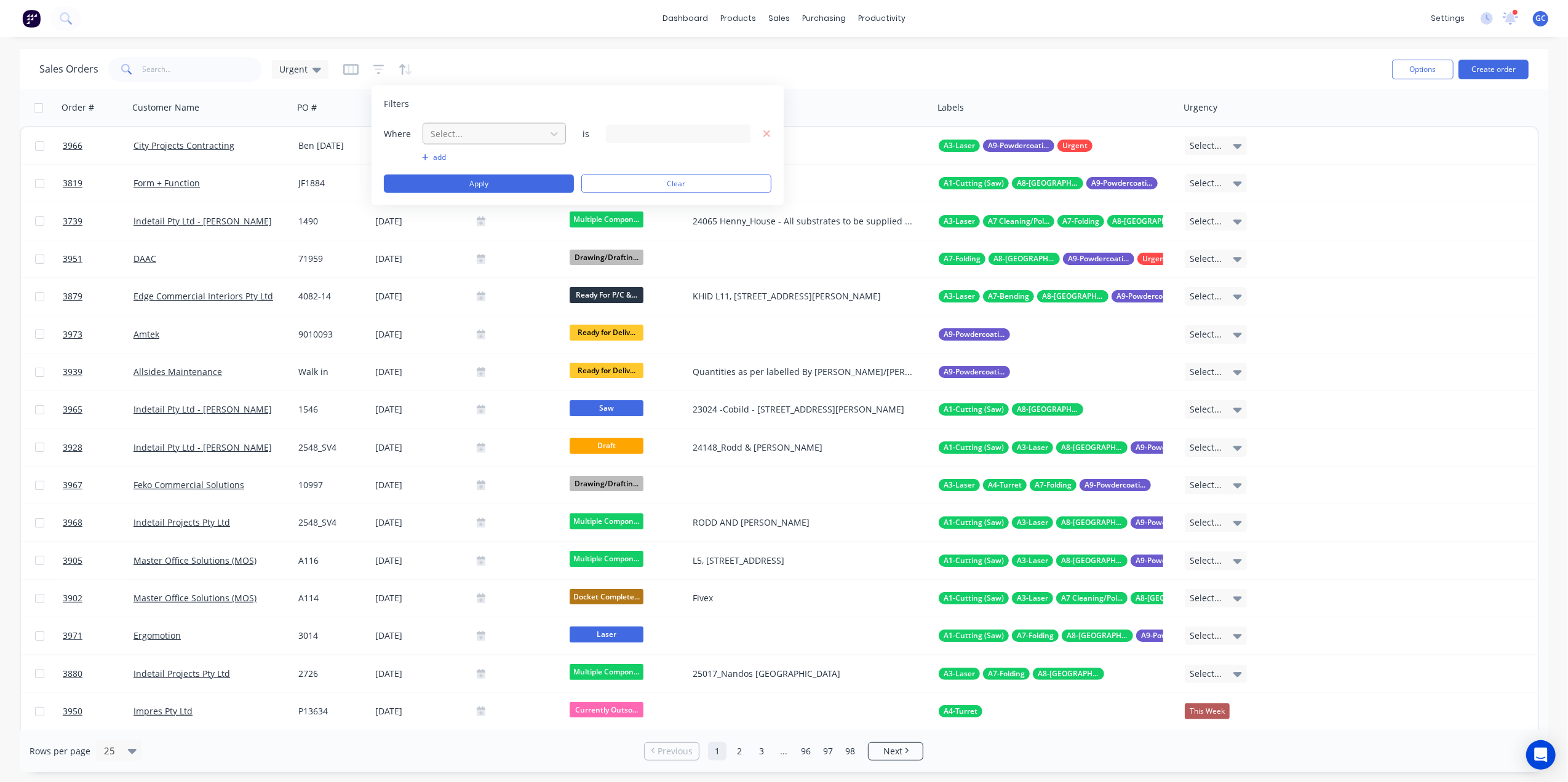
click at [539, 131] on div "Select..." at bounding box center [484, 133] width 118 height 20
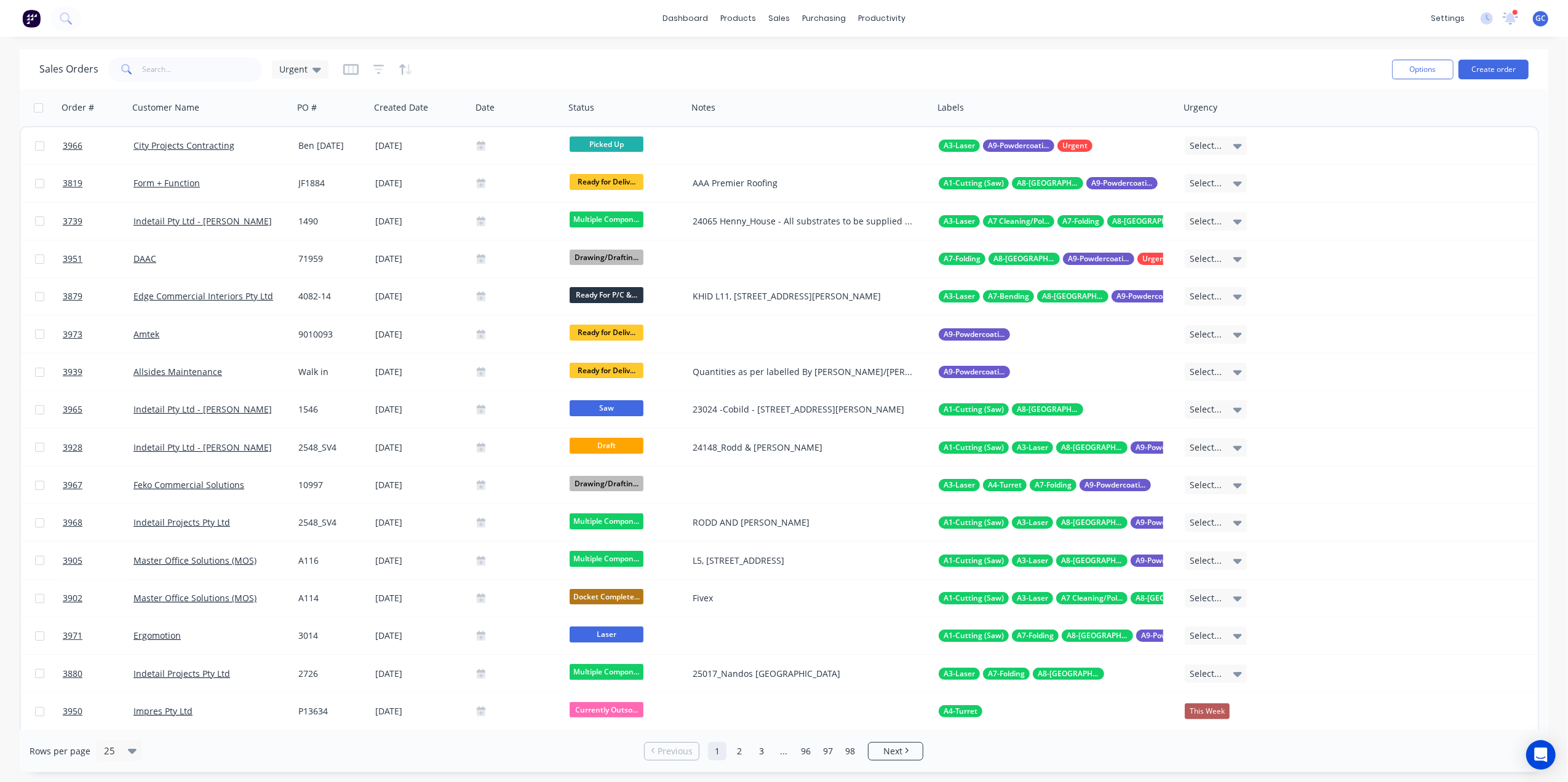
click at [520, 53] on div "Sales Orders Urgent Options Create order" at bounding box center [784, 70] width 1529 height 40
click at [1235, 108] on icon "button" at bounding box center [1236, 107] width 11 height 10
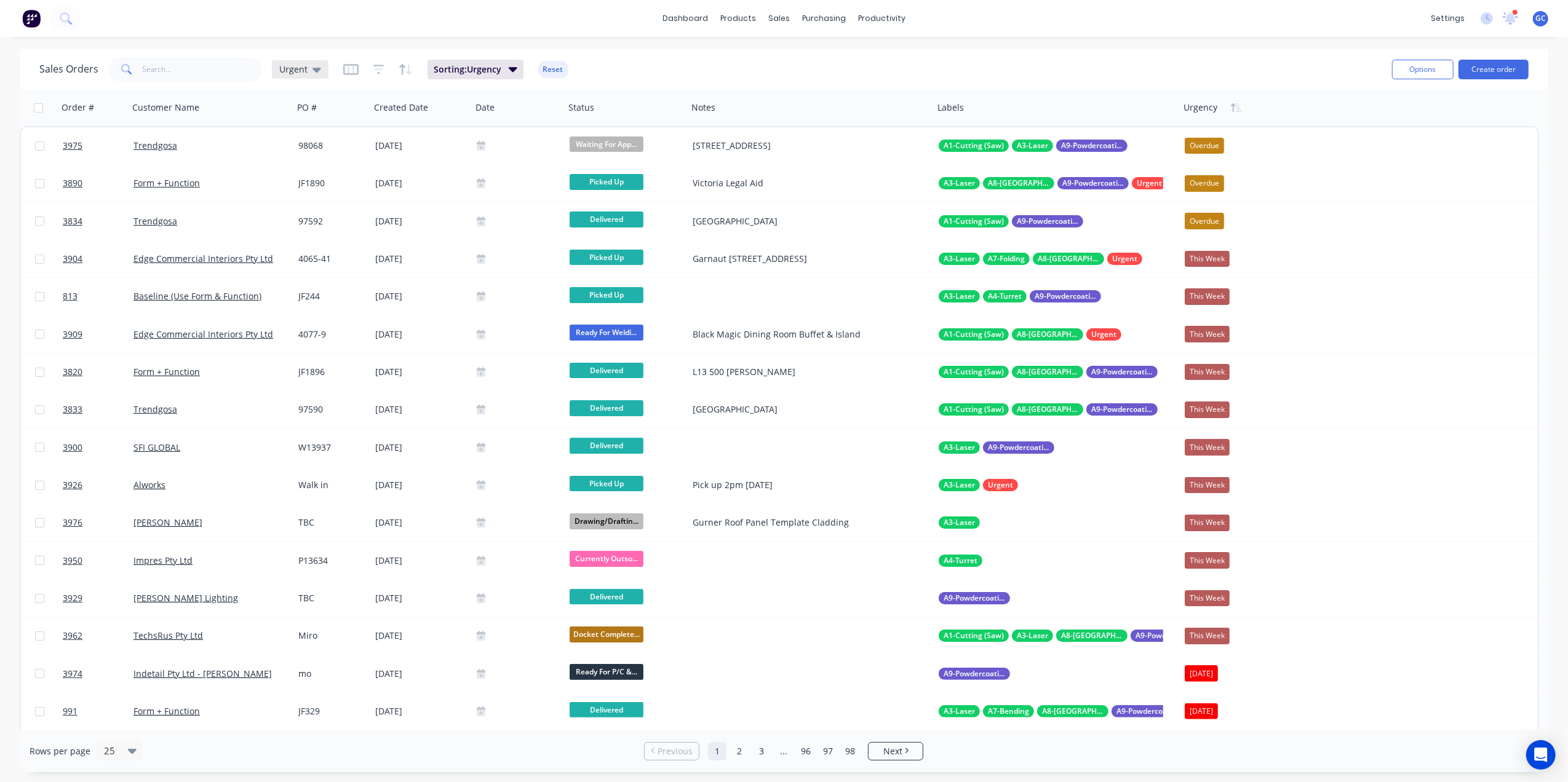
click at [274, 69] on div "Urgent" at bounding box center [300, 69] width 57 height 18
click at [292, 299] on button "Urgent" at bounding box center [345, 297] width 140 height 14
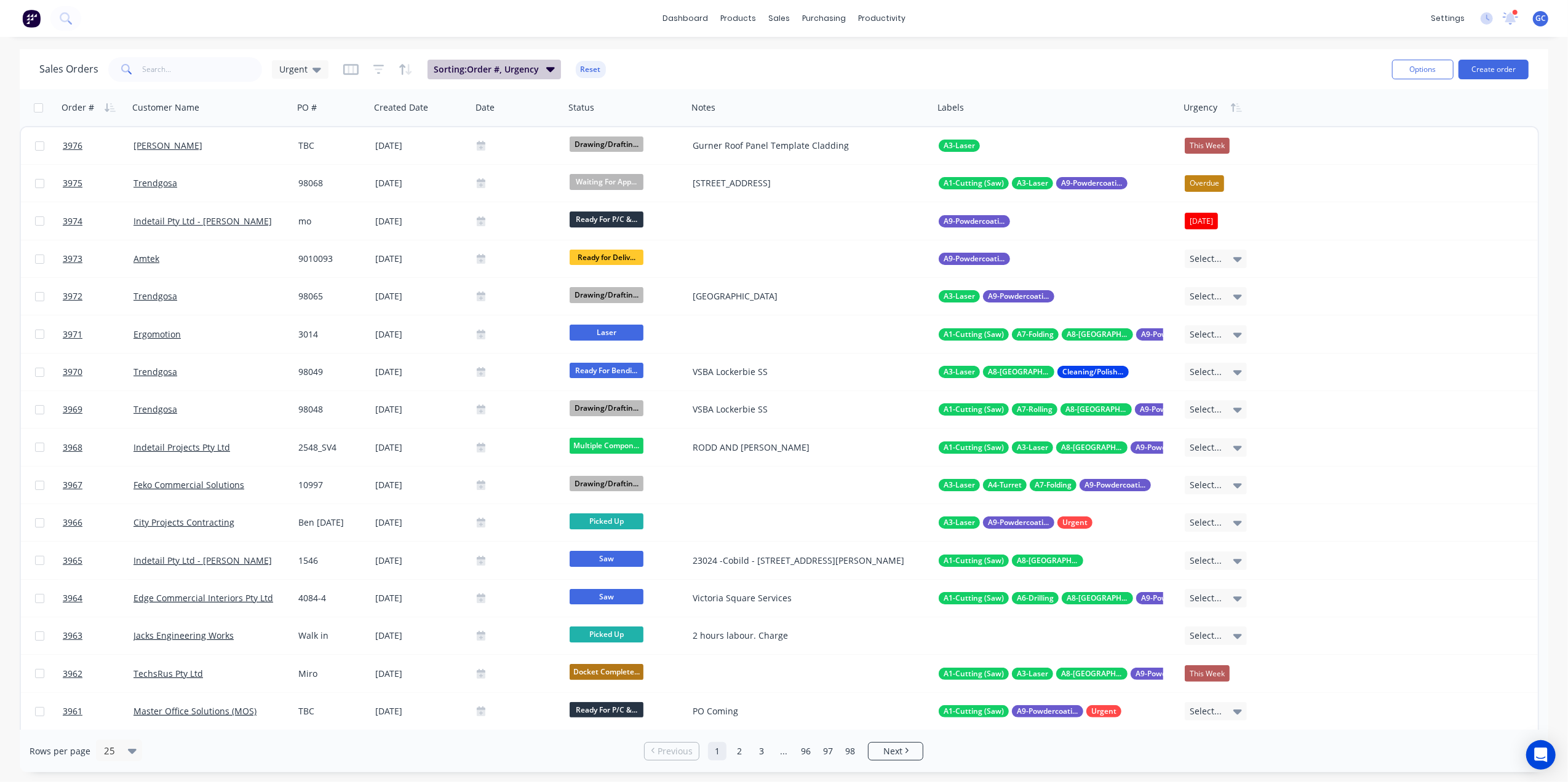
click at [468, 71] on span "Sorting: Order #, Urgency" at bounding box center [486, 70] width 105 height 12
drag, startPoint x: 734, startPoint y: 57, endPoint x: 1000, endPoint y: 84, distance: 267.4
click at [737, 57] on div "Sales Orders Urgent Sorting: Order #, Urgency Reset" at bounding box center [711, 69] width 1343 height 30
click at [1234, 109] on icon "button" at bounding box center [1236, 107] width 11 height 10
click at [1234, 109] on icon "button" at bounding box center [1233, 108] width 4 height 9
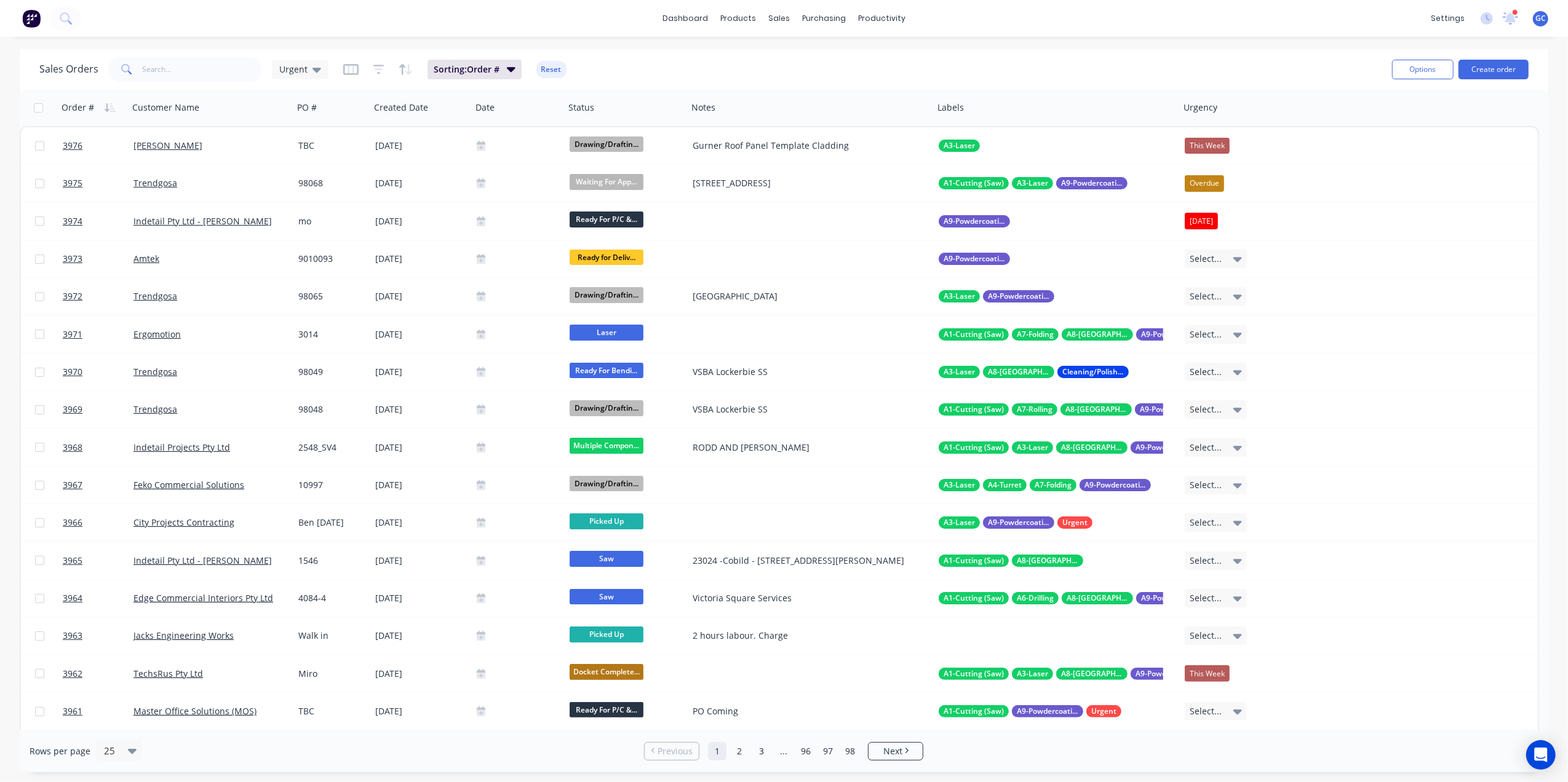
click at [1234, 109] on icon "button" at bounding box center [1236, 107] width 11 height 10
click at [470, 71] on span "Sorting: Order #, Urgency" at bounding box center [486, 70] width 105 height 12
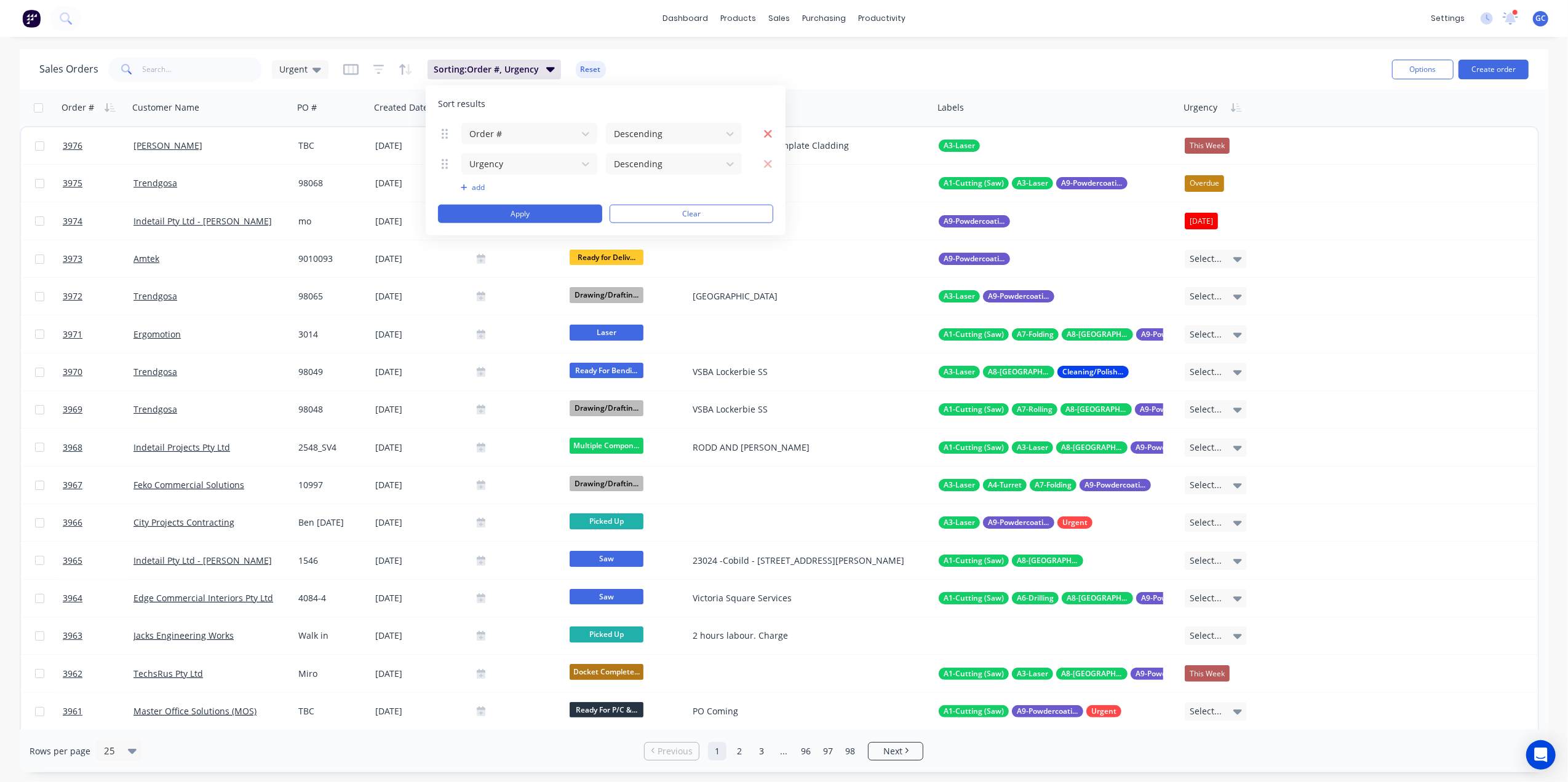
click at [767, 131] on icon "button" at bounding box center [767, 133] width 8 height 8
click at [740, 133] on div at bounding box center [730, 133] width 22 height 22
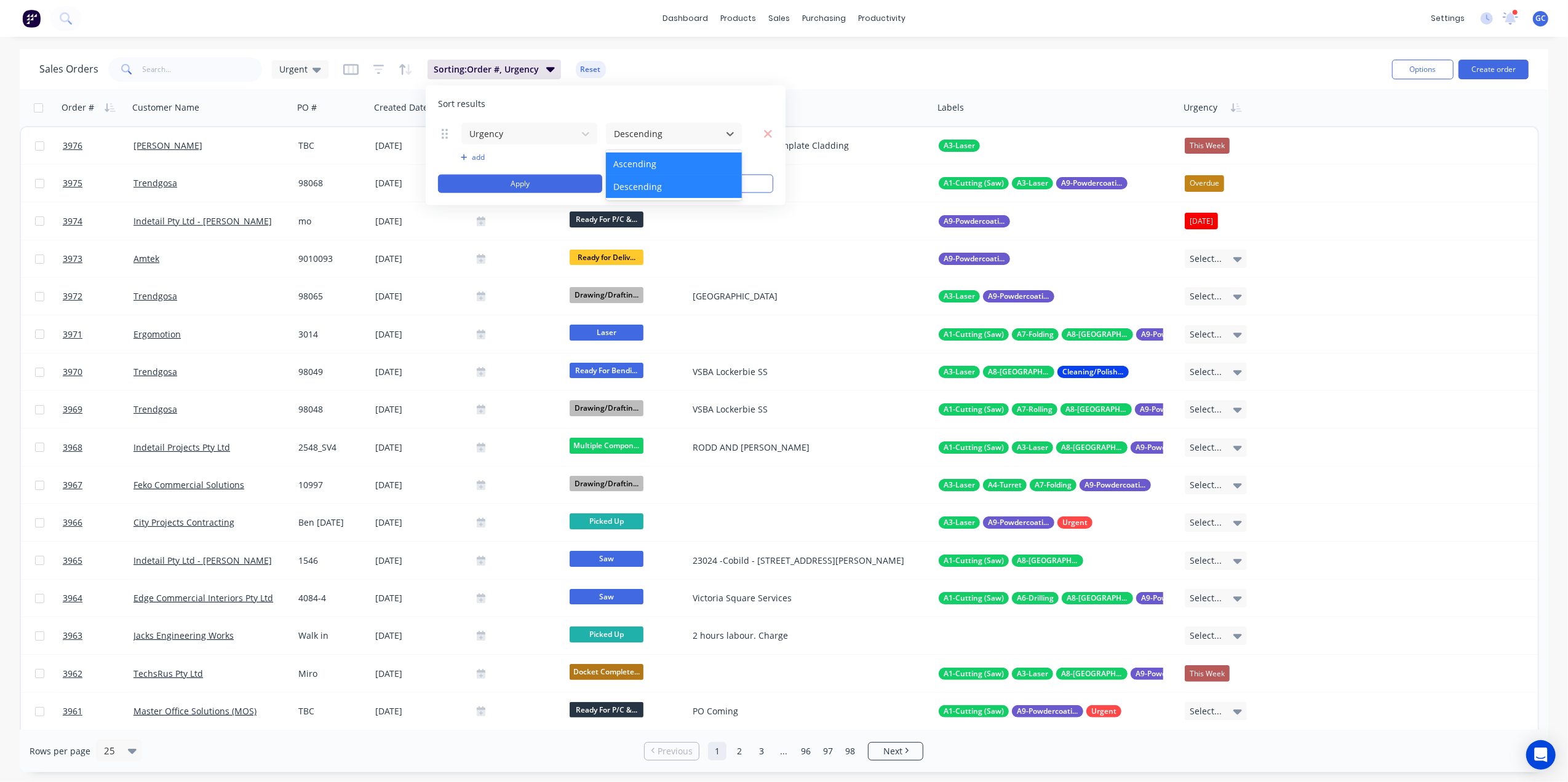
click at [703, 158] on div "Ascending" at bounding box center [673, 164] width 135 height 23
click at [478, 188] on button "Apply" at bounding box center [520, 184] width 165 height 18
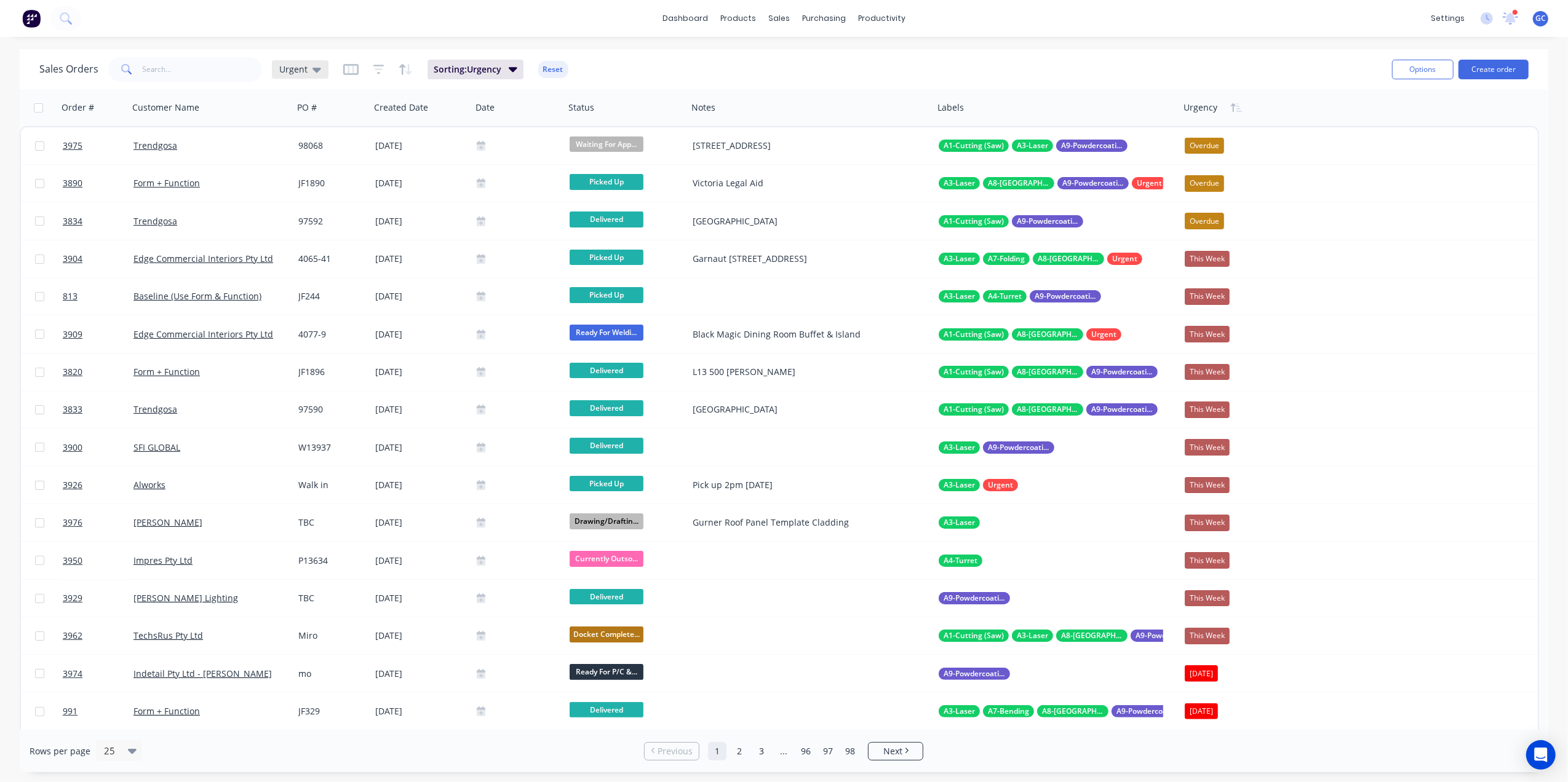
click at [286, 71] on span "Urgent" at bounding box center [294, 69] width 28 height 13
click at [433, 298] on button "edit" at bounding box center [429, 296] width 16 height 13
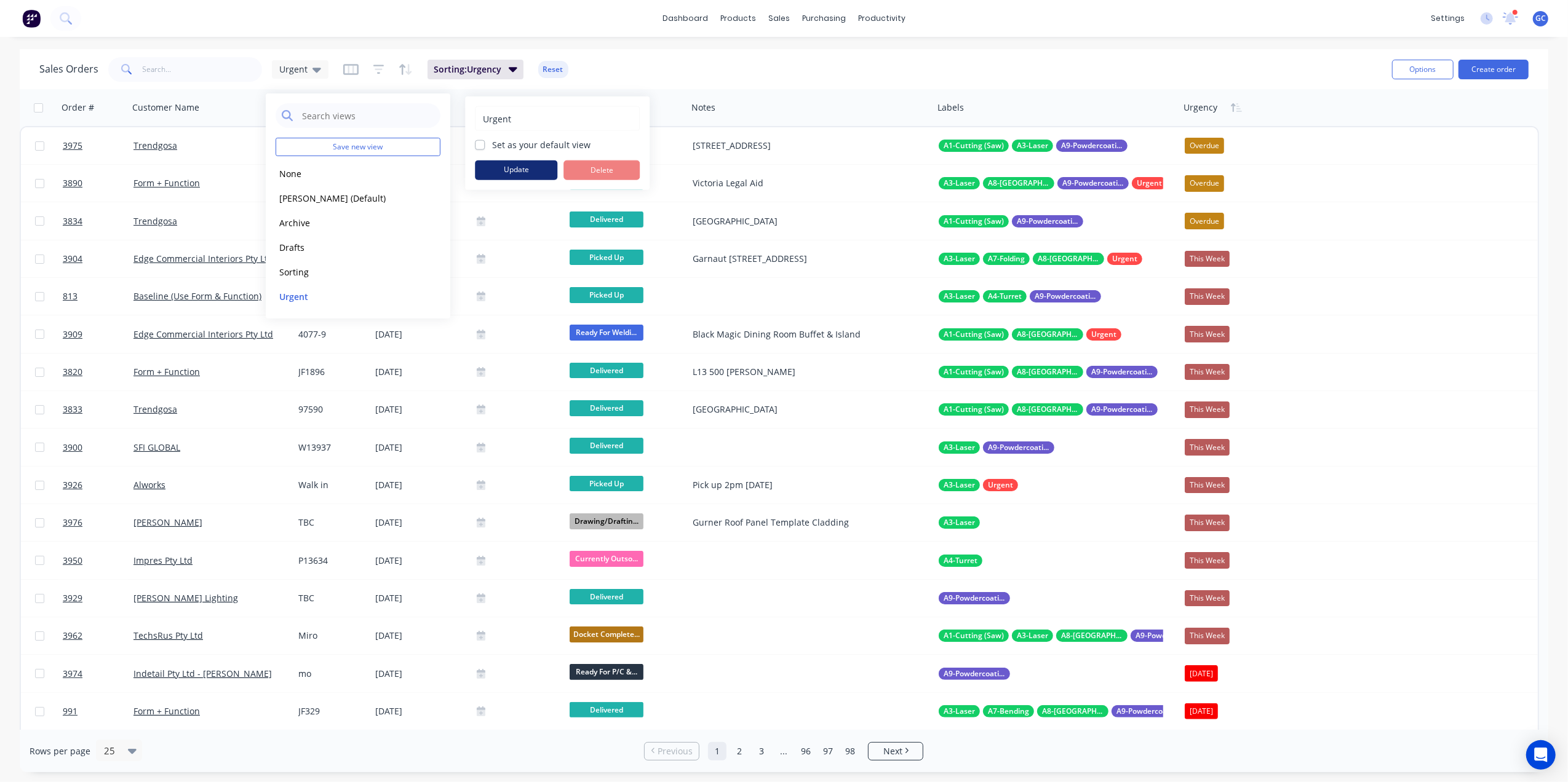
click at [516, 169] on button "Update" at bounding box center [516, 170] width 83 height 20
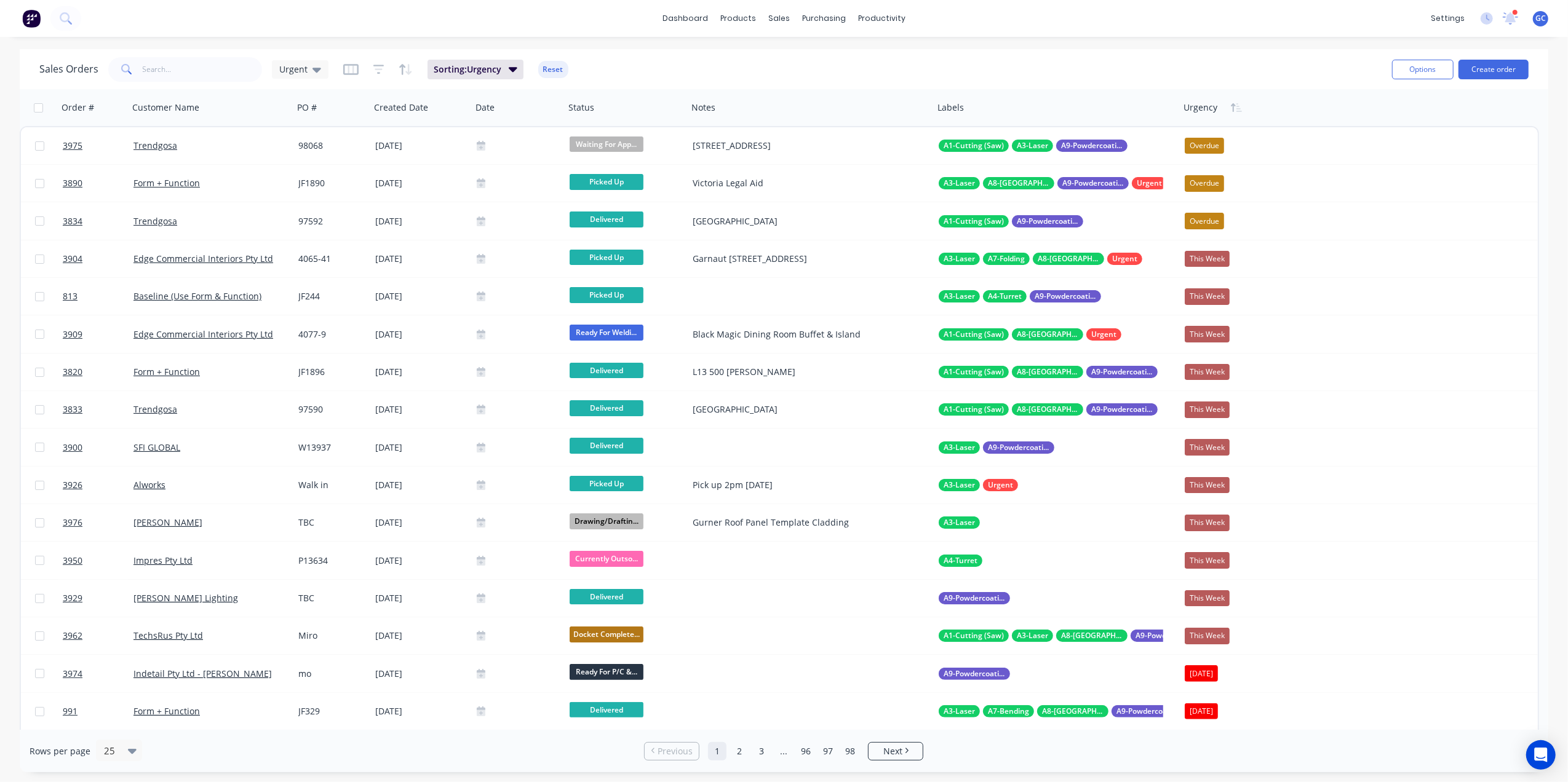
click at [876, 59] on div "Sales Orders Urgent Sorting: Urgency Reset" at bounding box center [711, 69] width 1343 height 30
click at [1219, 135] on button "Edit" at bounding box center [1230, 132] width 92 height 24
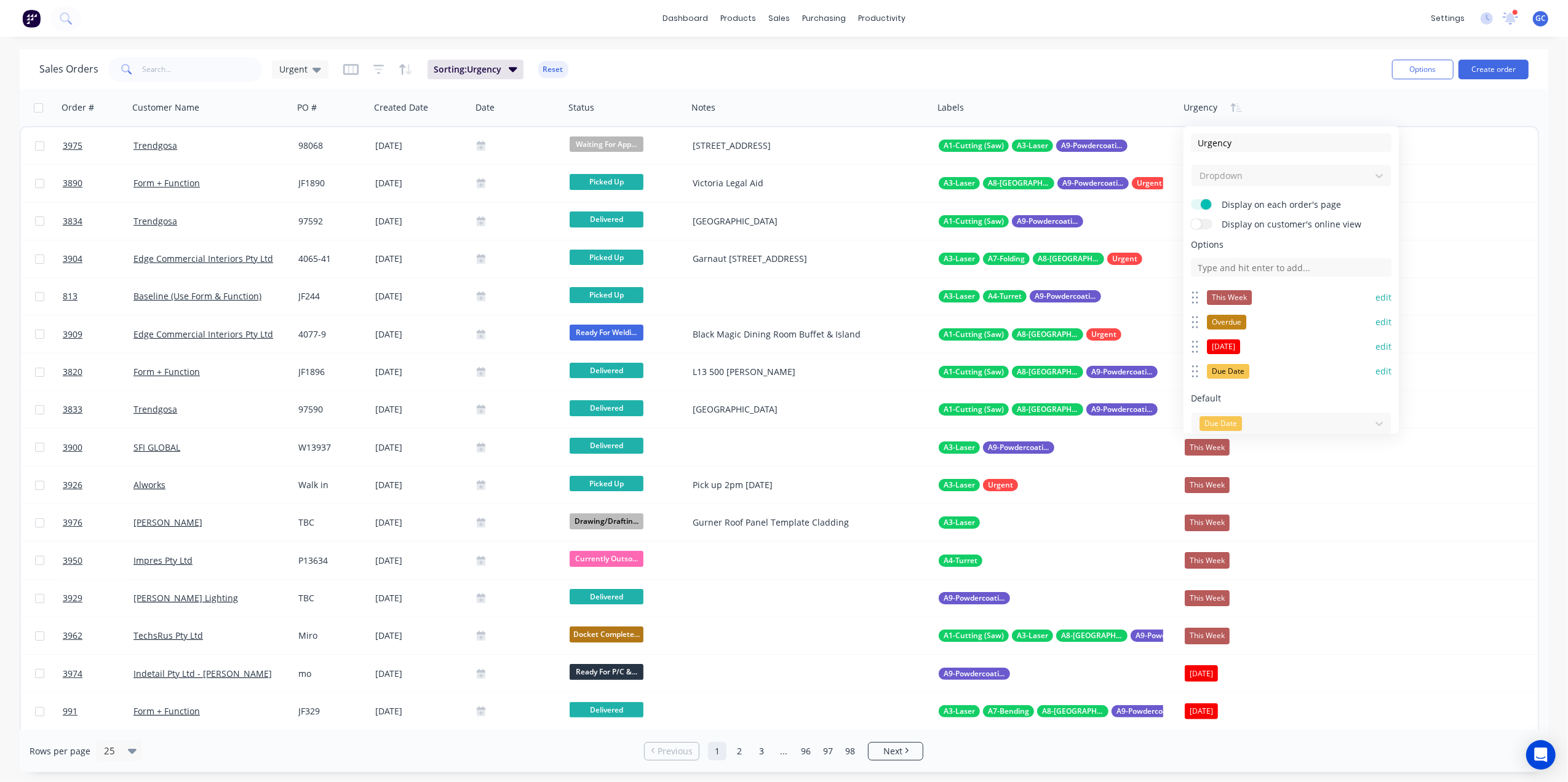
click at [1375, 299] on button "edit" at bounding box center [1383, 298] width 16 height 12
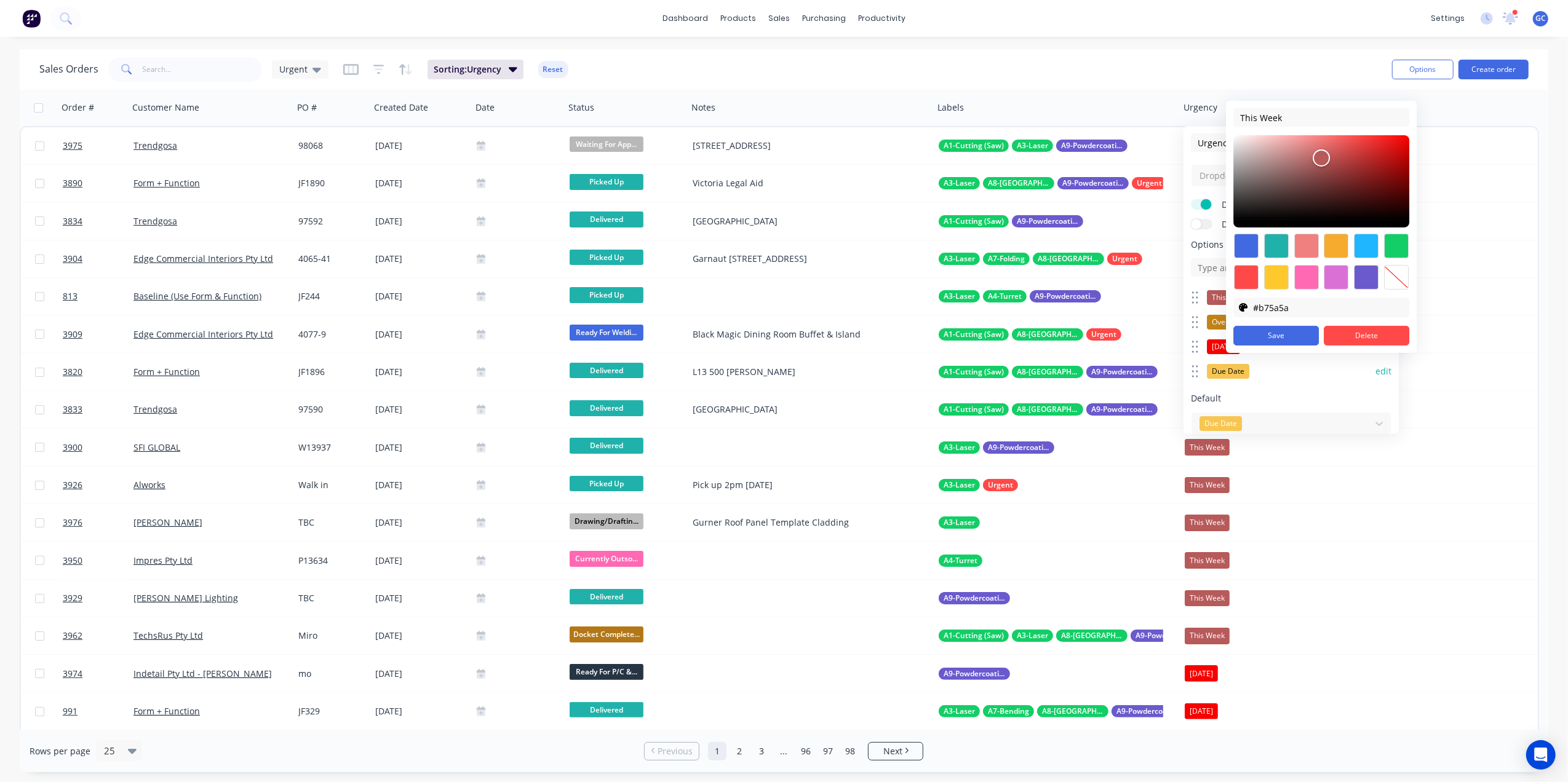
click at [1212, 166] on div "Dropdown" at bounding box center [1291, 176] width 200 height 23
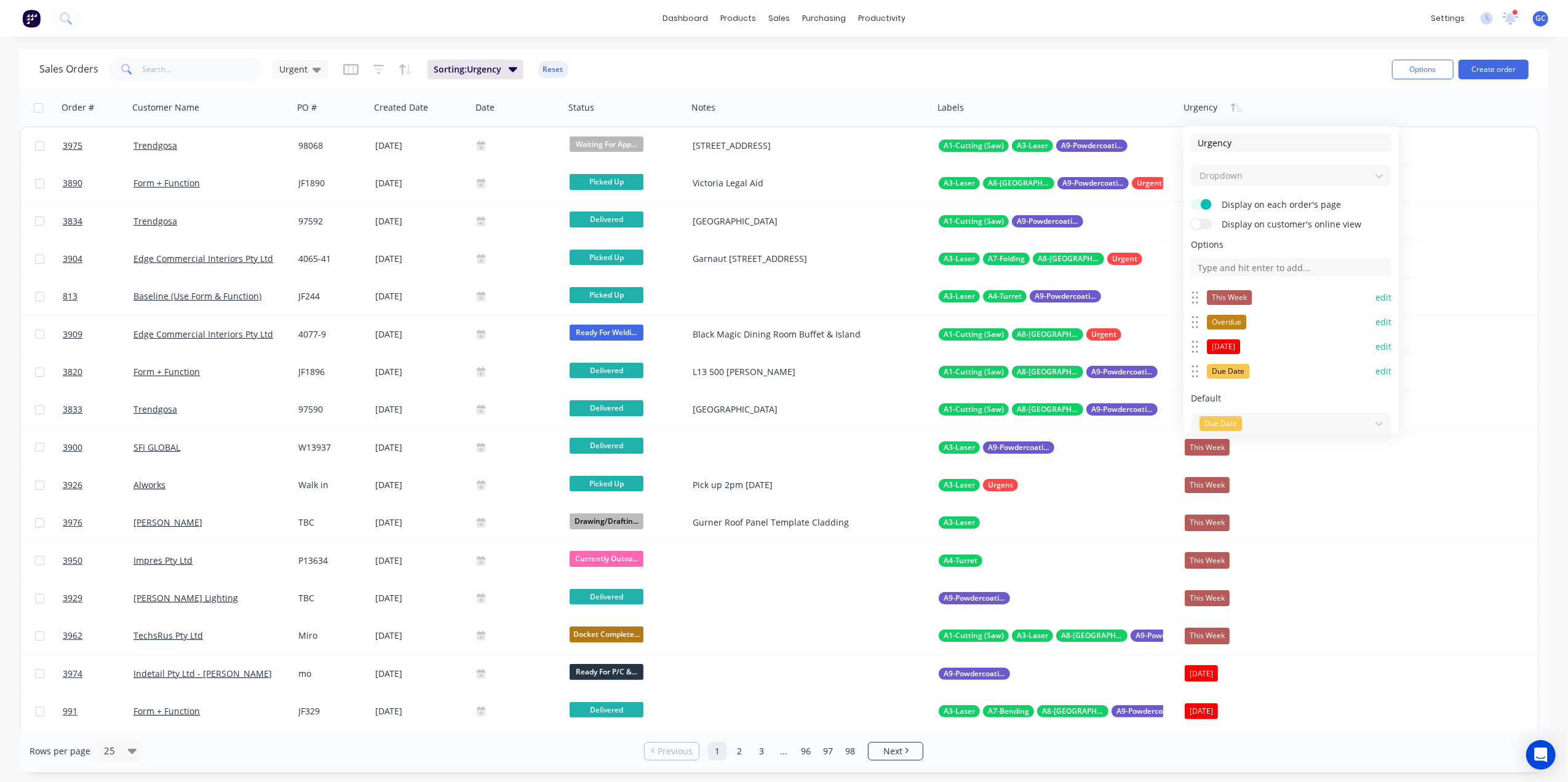
click at [1375, 296] on button "edit" at bounding box center [1383, 298] width 16 height 12
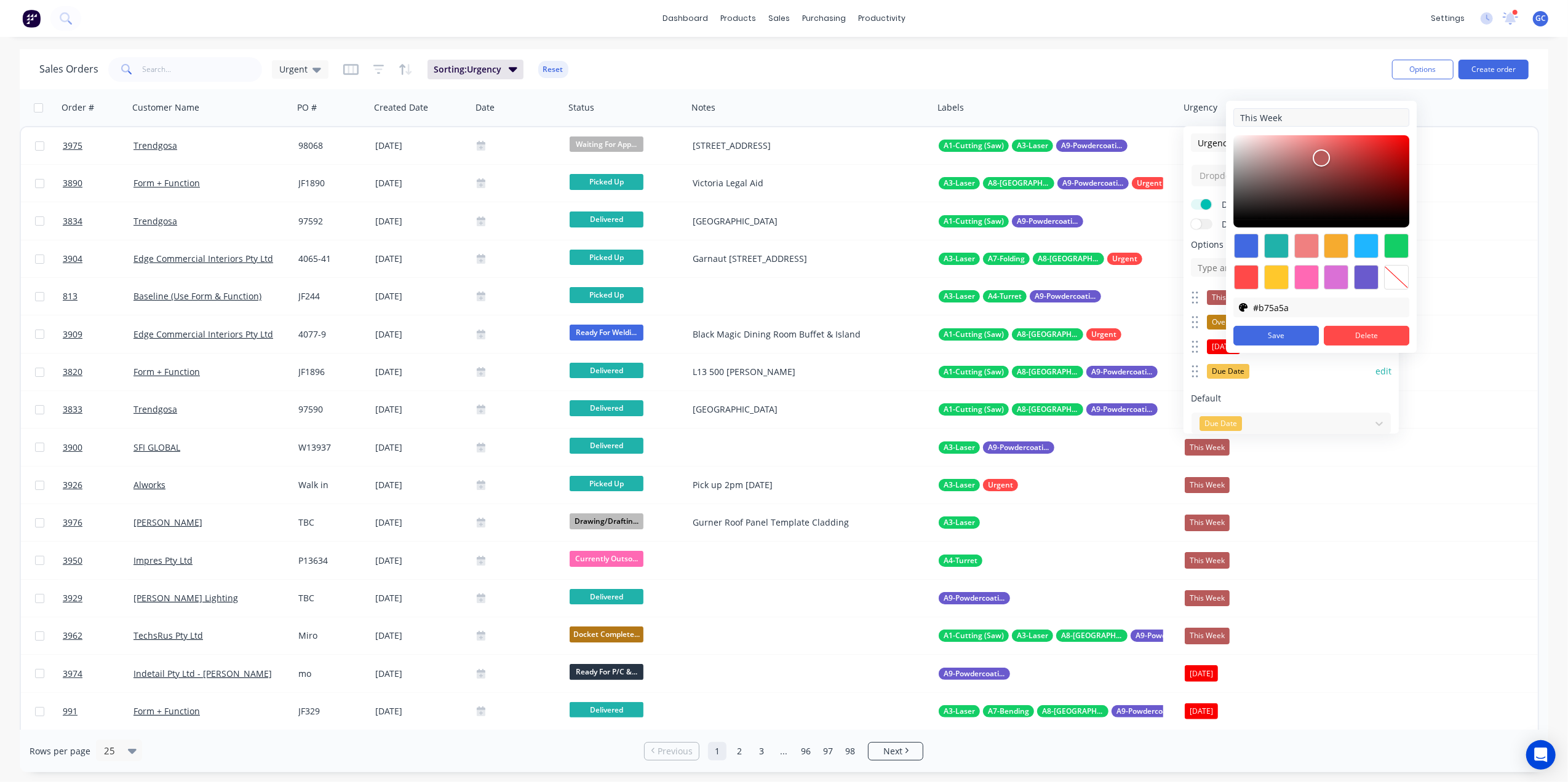
click at [1240, 116] on input "This Week" at bounding box center [1321, 117] width 176 height 18
type input "3 This Week"
click at [1297, 332] on button "Save" at bounding box center [1276, 335] width 85 height 20
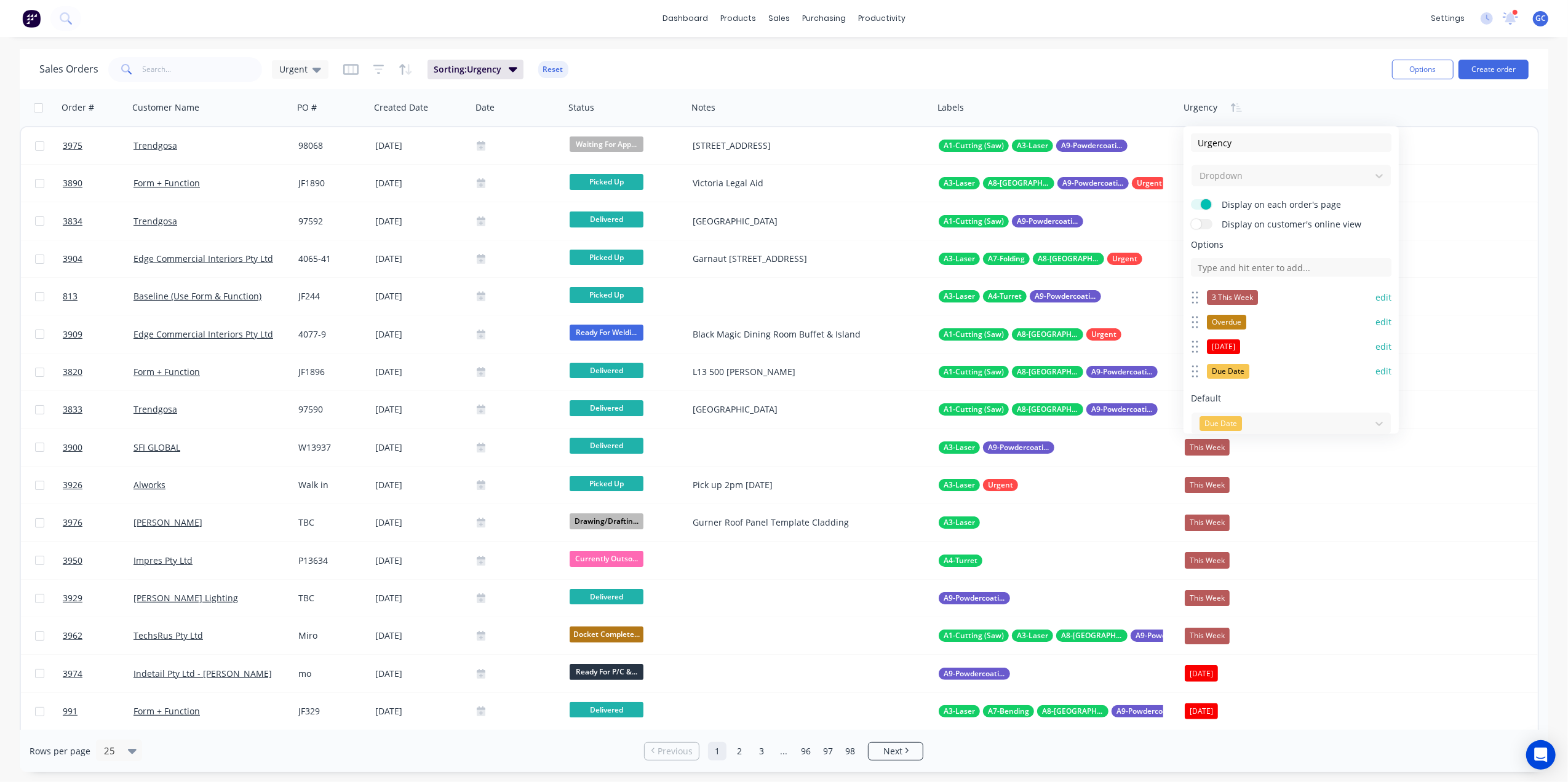
click at [1375, 325] on button "edit" at bounding box center [1383, 322] width 16 height 12
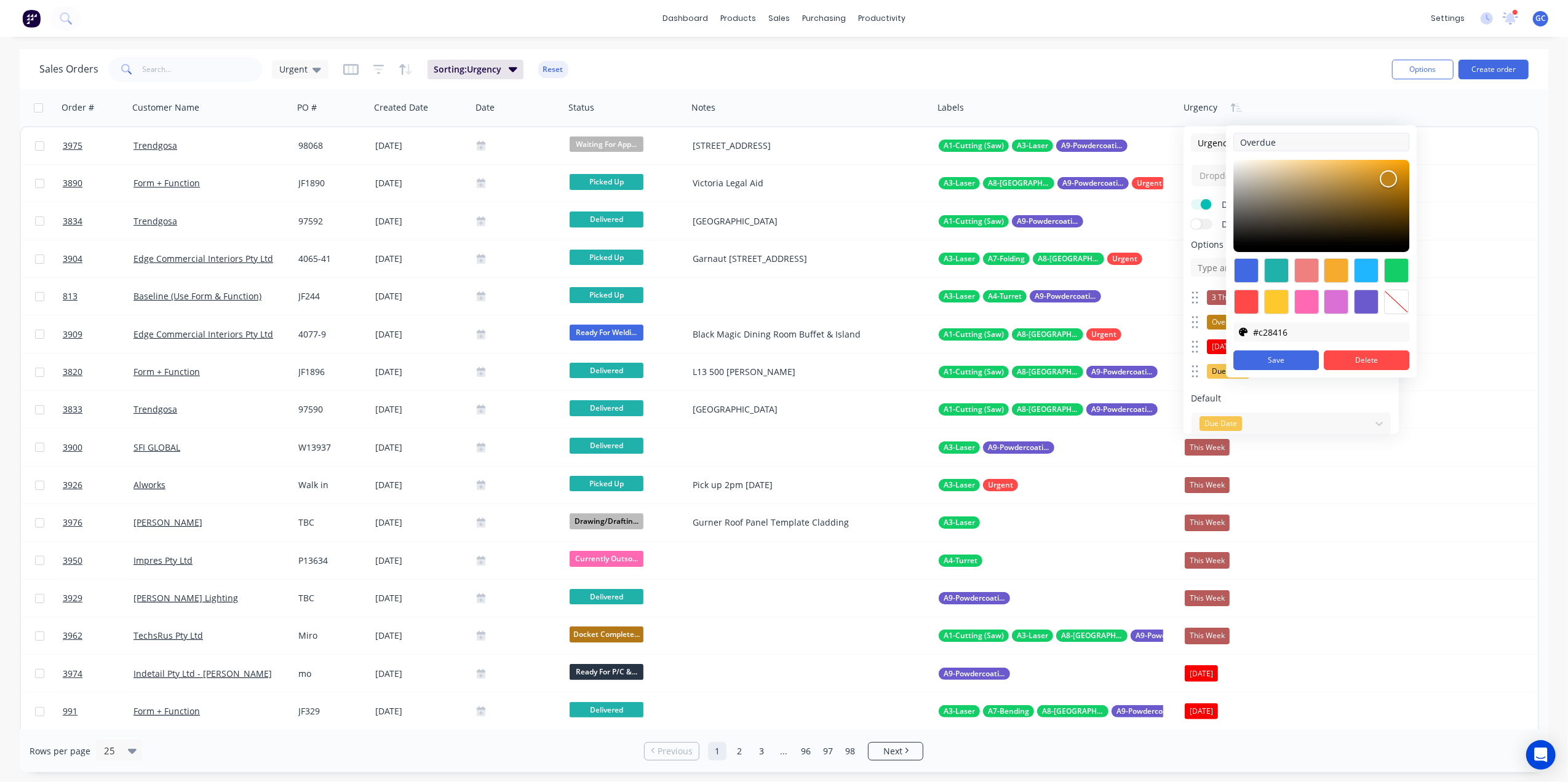
click at [1241, 143] on input "Overdue" at bounding box center [1321, 142] width 176 height 18
type input "1 Overdue"
click at [1288, 365] on button "Save" at bounding box center [1276, 361] width 85 height 20
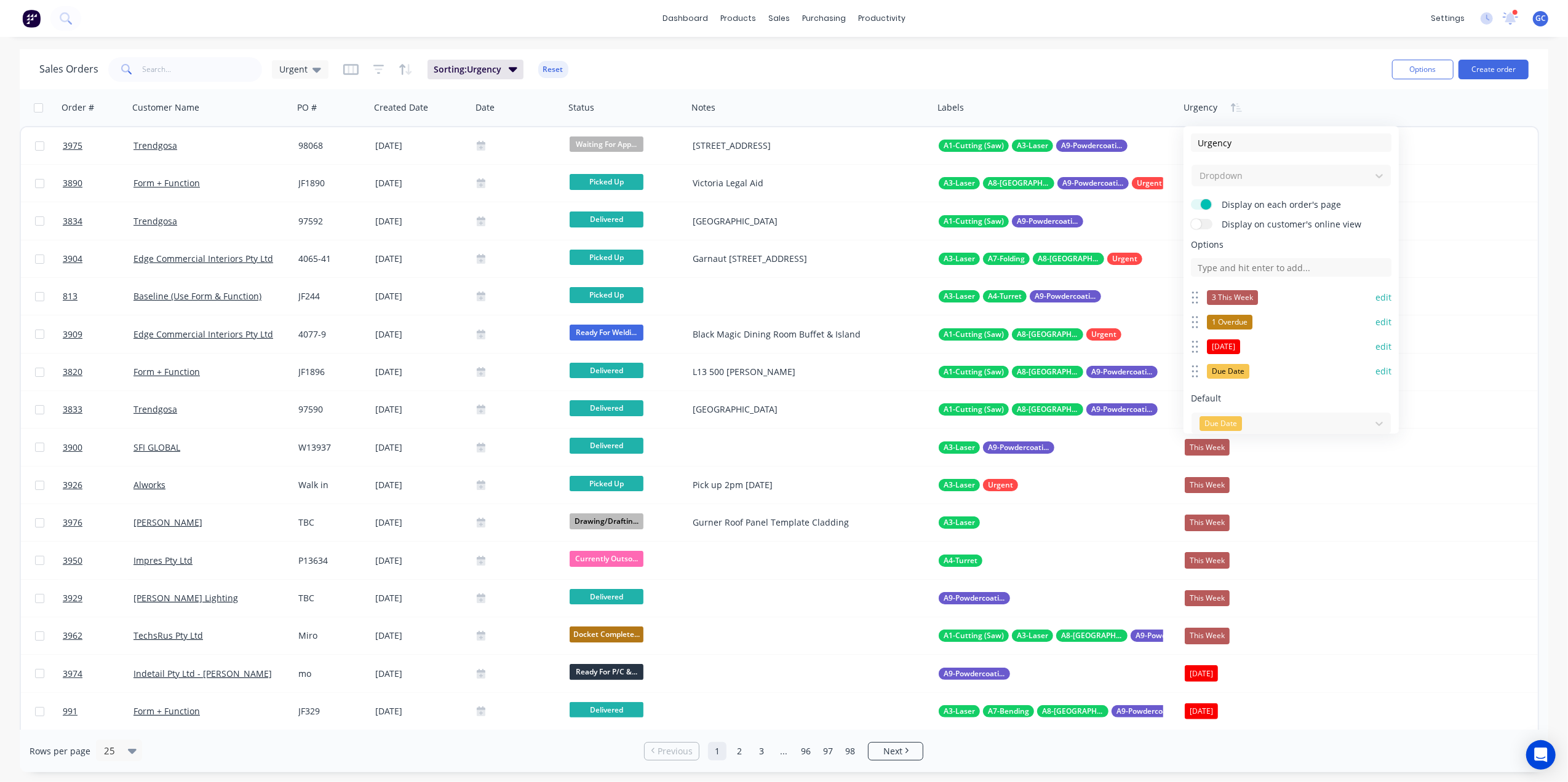
click at [1376, 346] on button "edit" at bounding box center [1383, 347] width 16 height 12
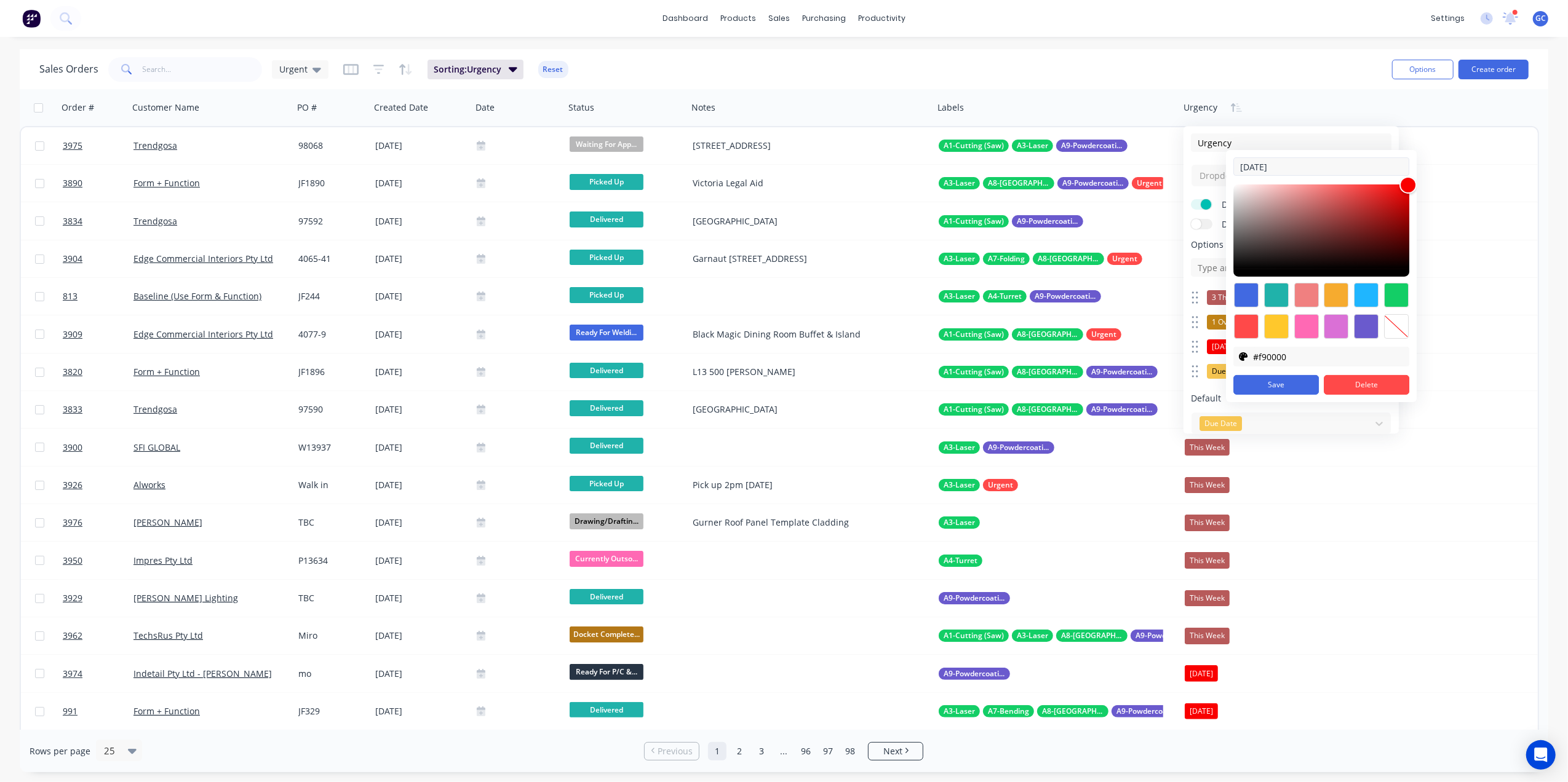
click at [1236, 165] on input "[DATE]" at bounding box center [1321, 166] width 176 height 18
type input "2 Today"
click at [1298, 384] on button "Save" at bounding box center [1276, 385] width 85 height 20
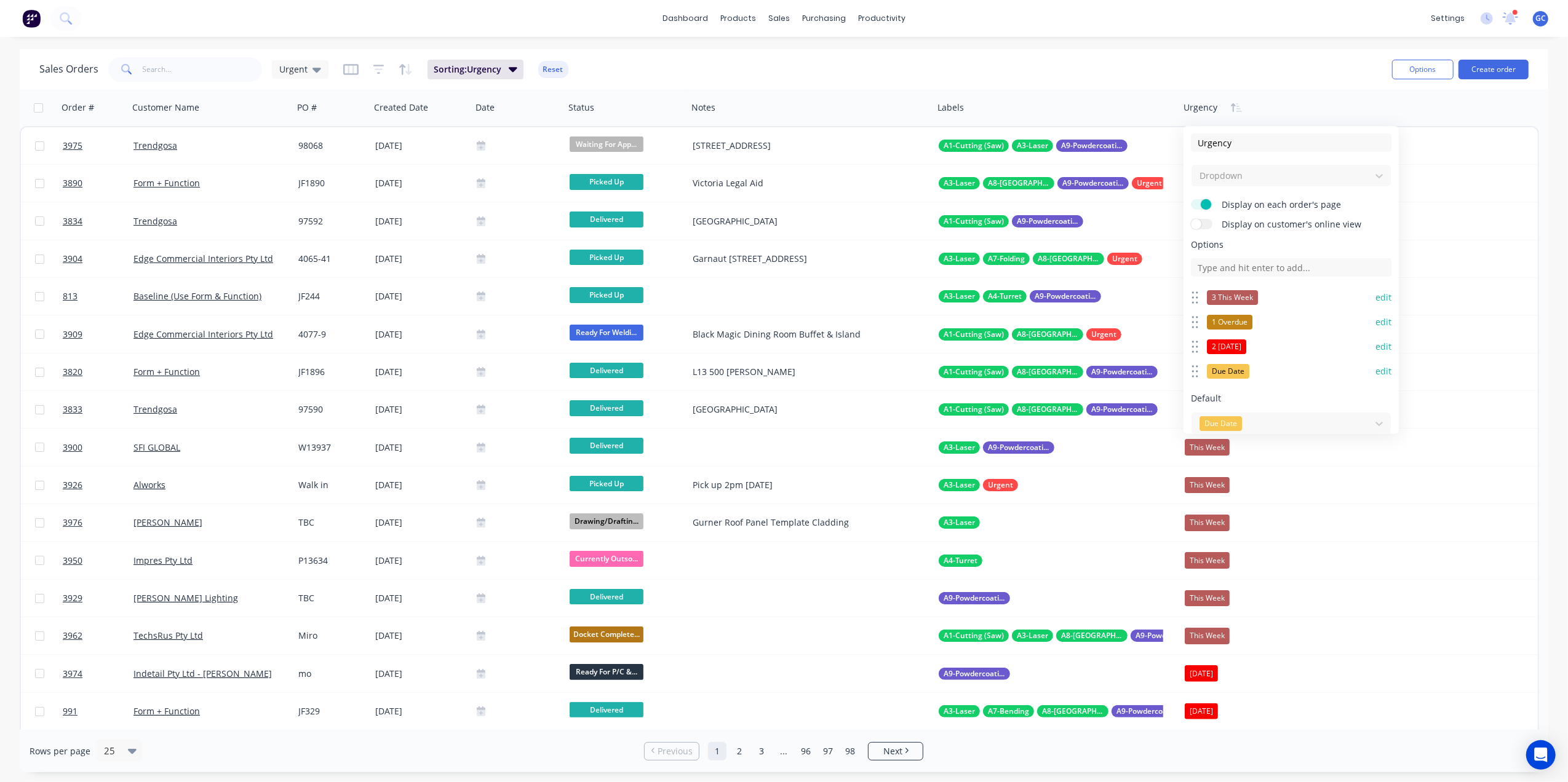
click at [1375, 372] on button "edit" at bounding box center [1383, 372] width 16 height 12
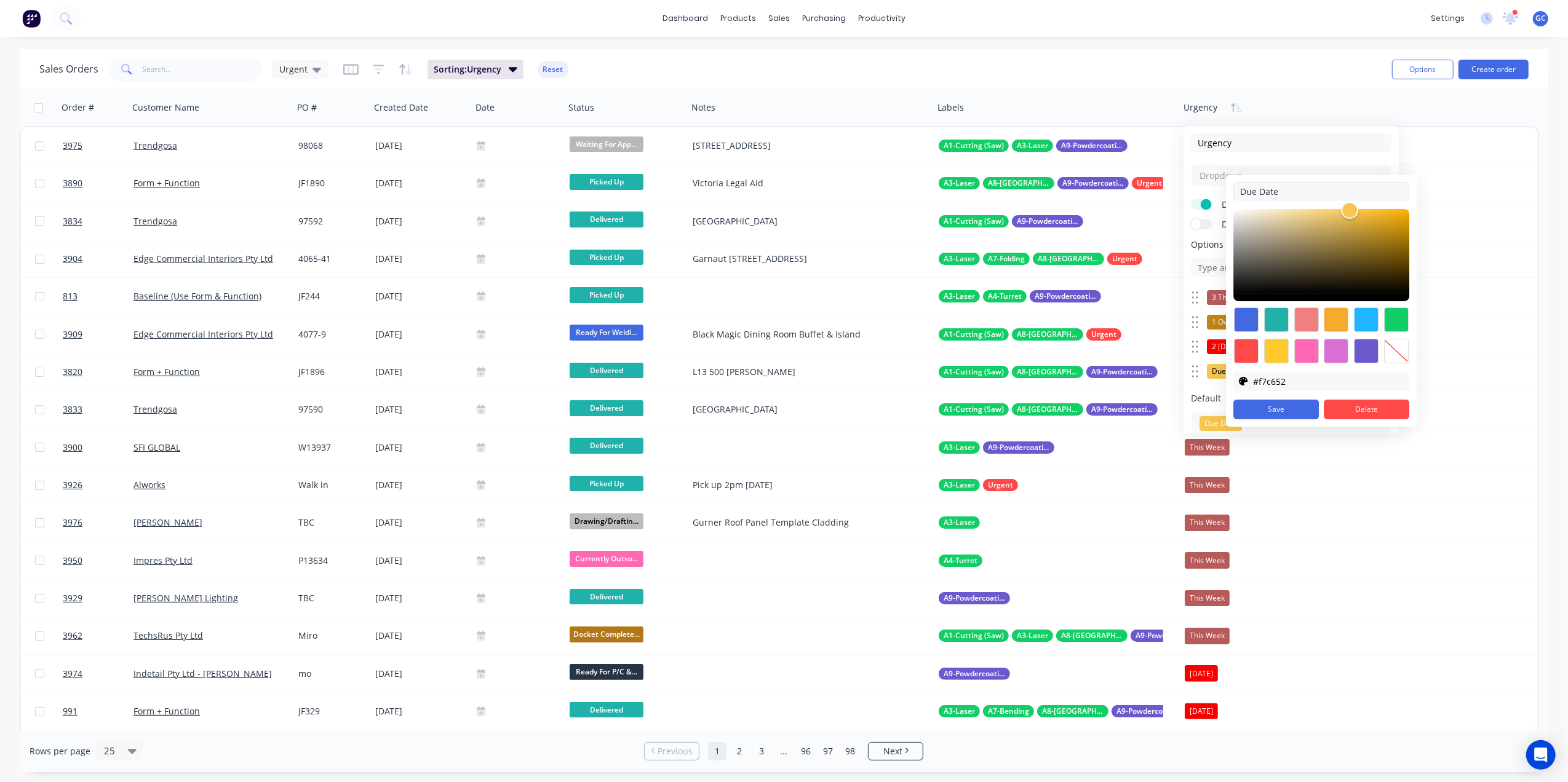
click at [1238, 194] on input "Due Date" at bounding box center [1321, 191] width 176 height 18
type input "4 Due Date"
click at [1297, 409] on button "Save" at bounding box center [1276, 409] width 85 height 20
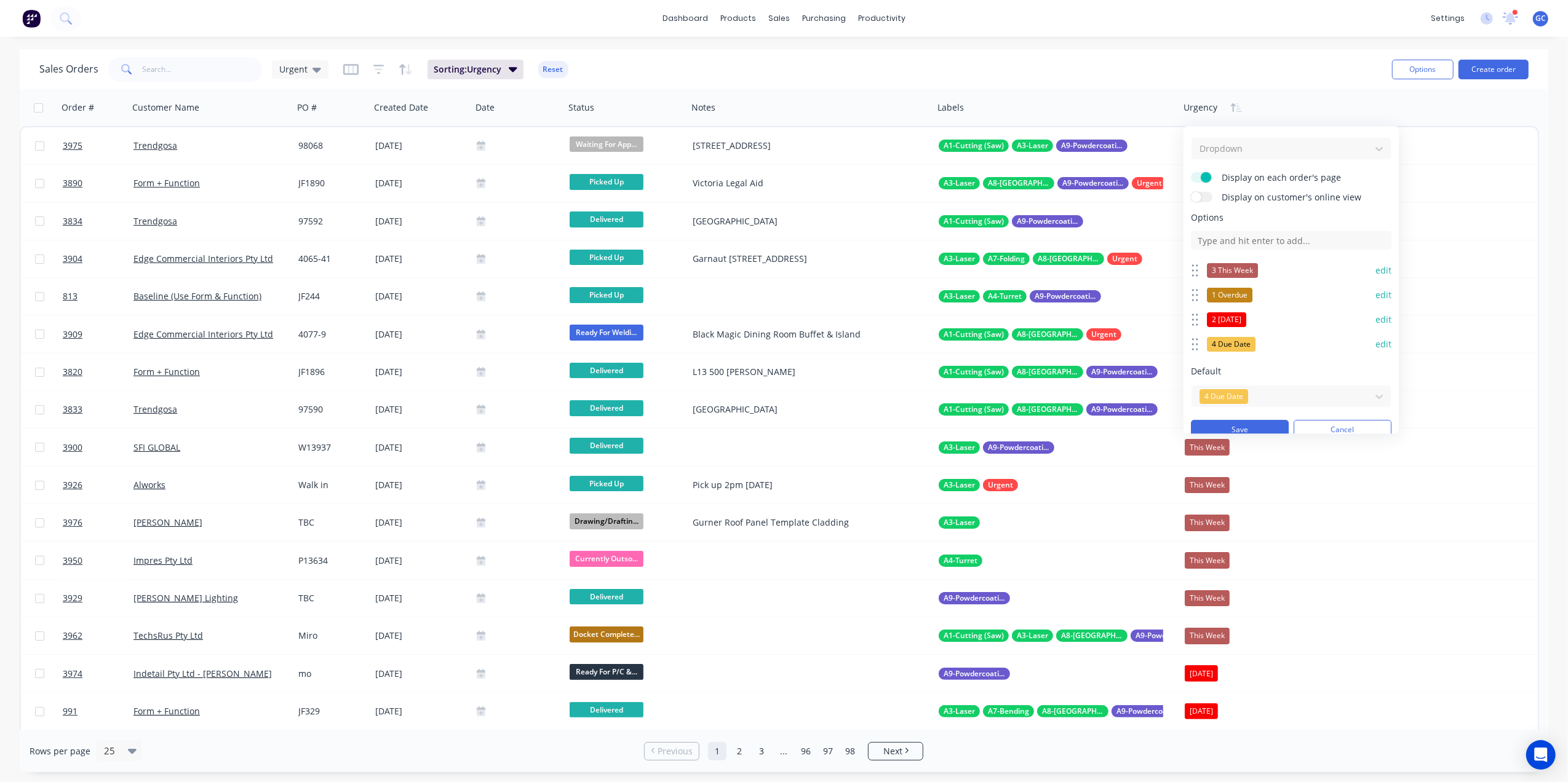
scroll to position [43, 0]
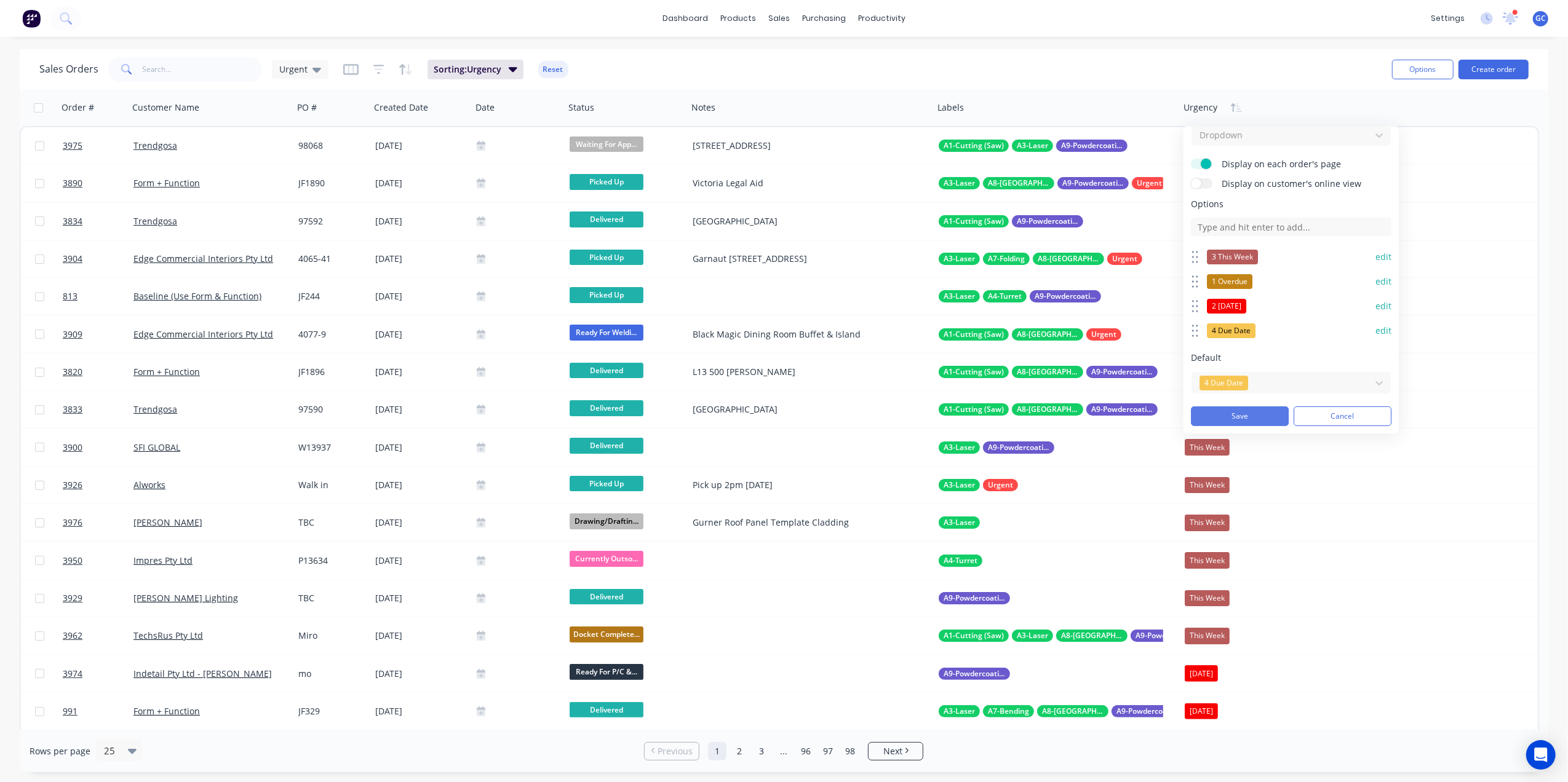
click at [1256, 416] on button "Save" at bounding box center [1240, 416] width 98 height 20
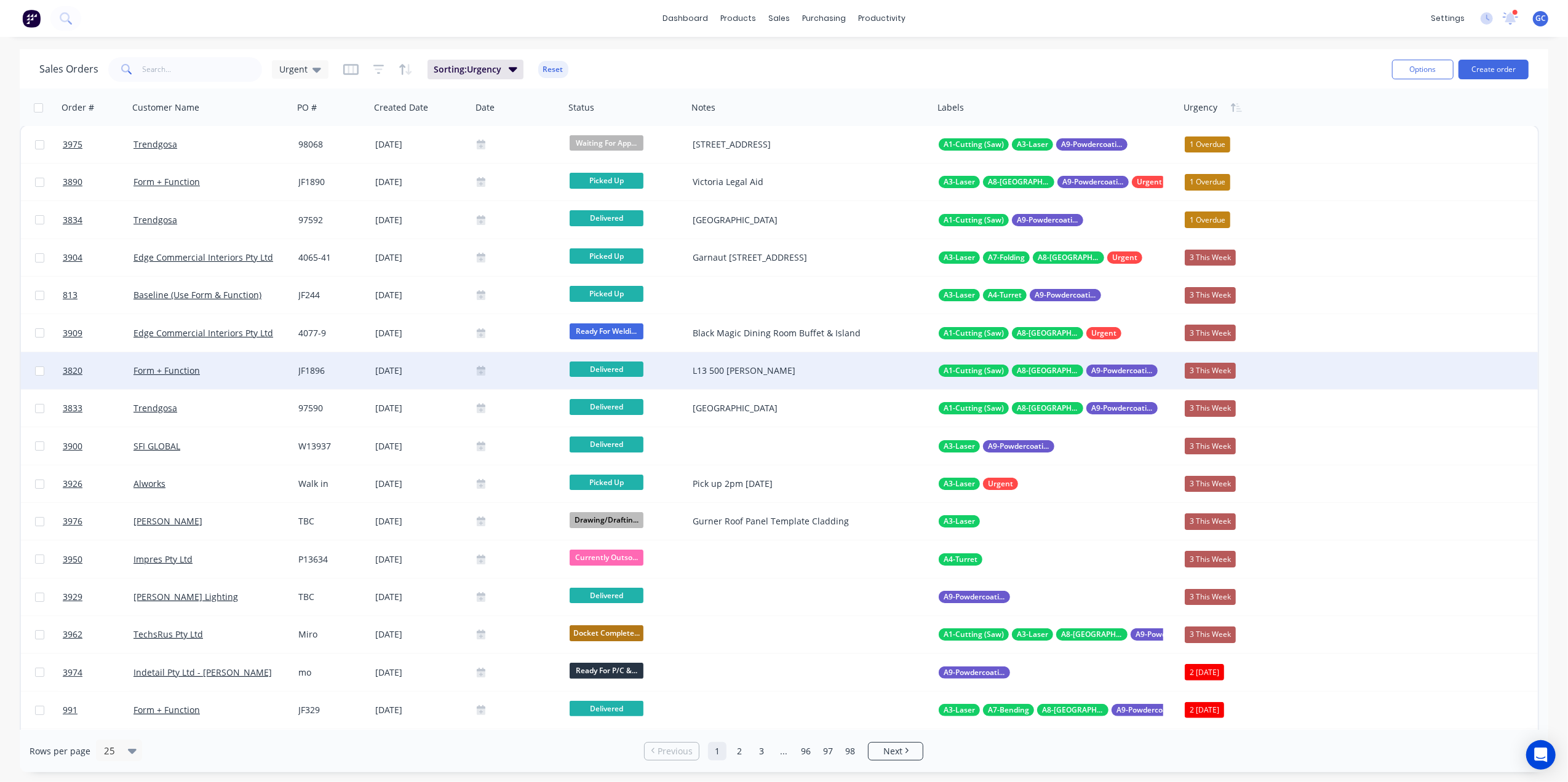
scroll to position [0, 0]
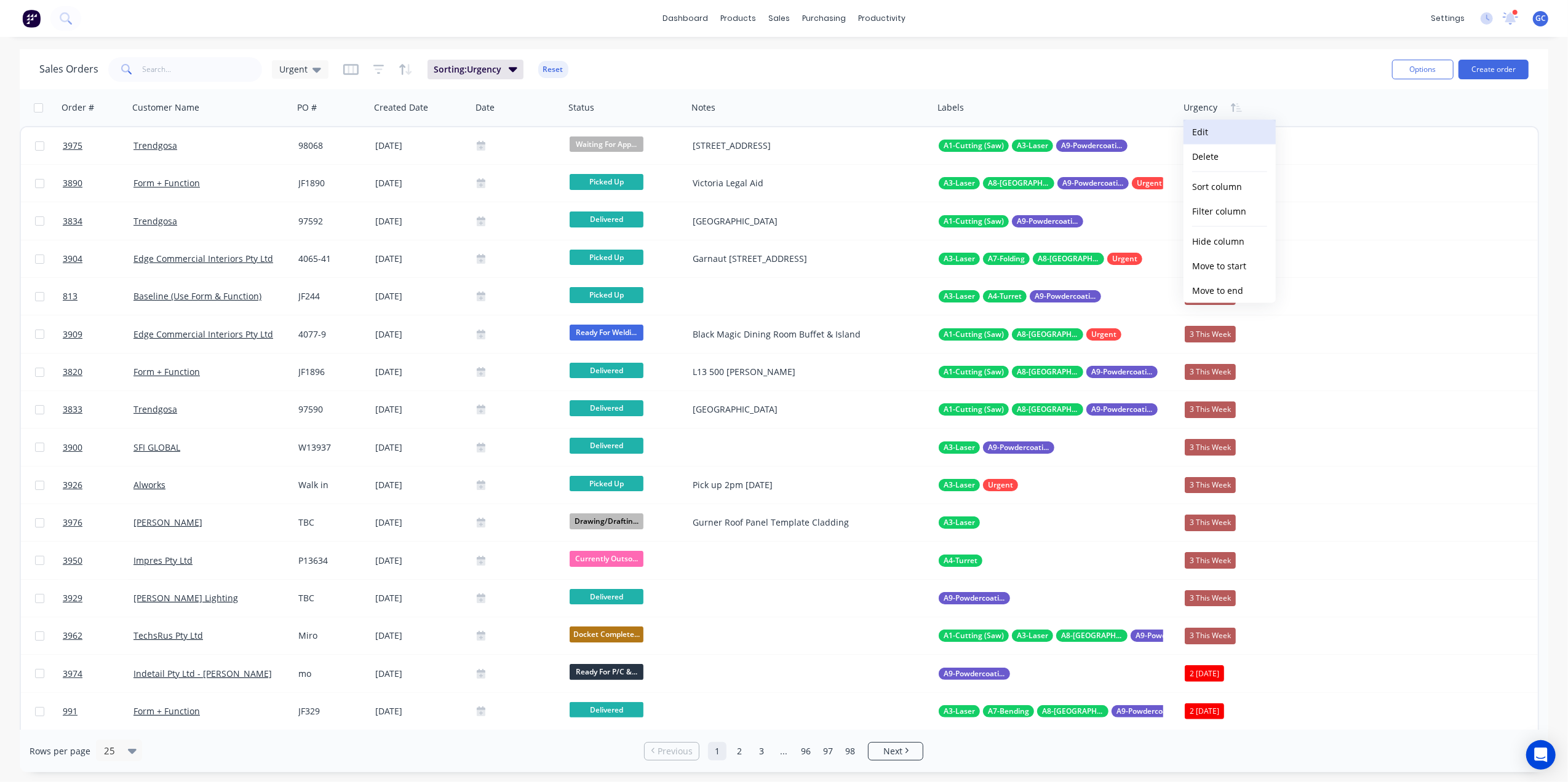
click at [1217, 126] on button "Edit" at bounding box center [1230, 132] width 92 height 24
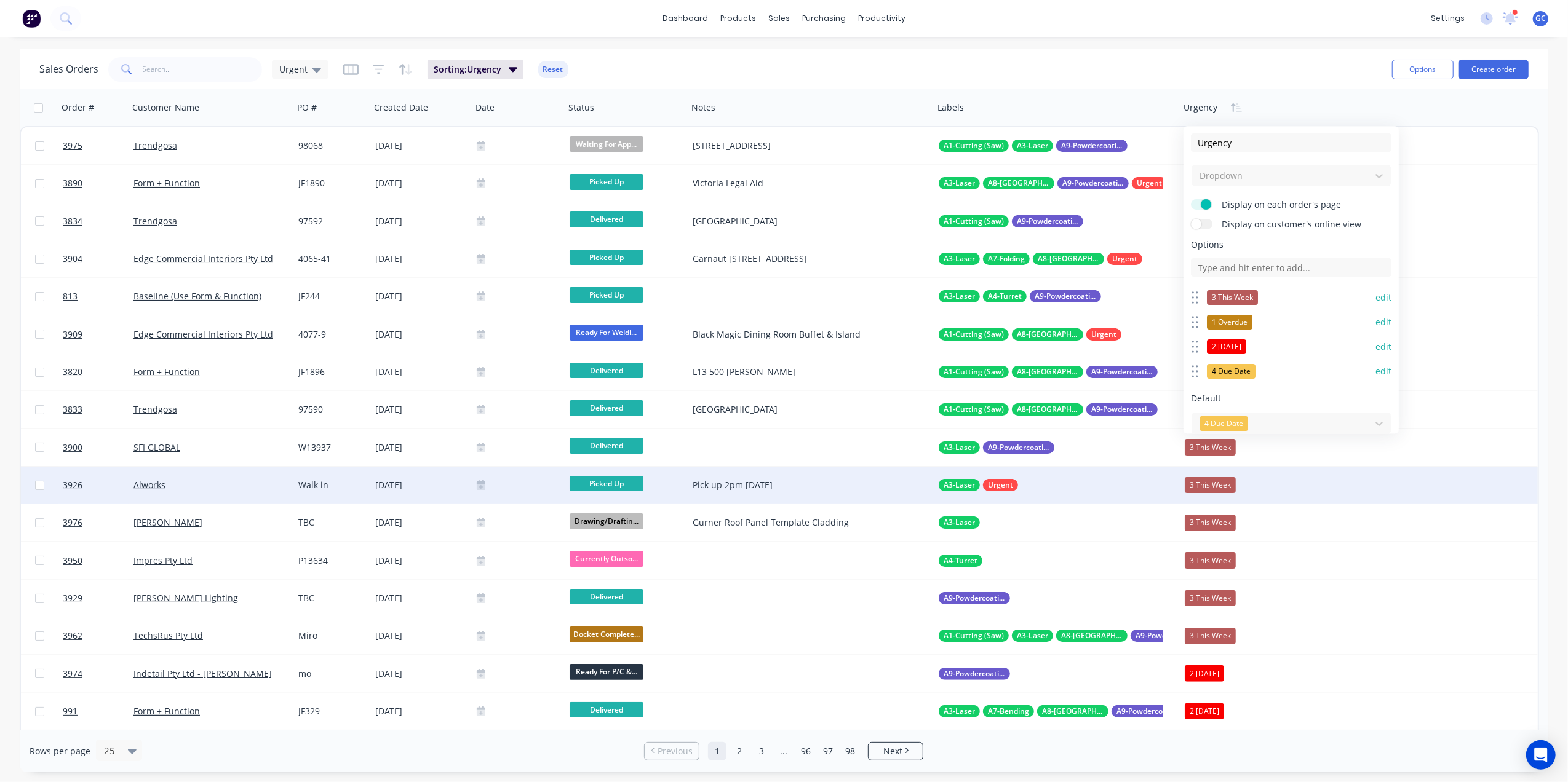
click at [1425, 498] on div "3926 Alworks Walk in 10 Sep 2025 Picked Up Pick up 2pm Wednesday A3-Laser Urgen…" at bounding box center [780, 485] width 1517 height 37
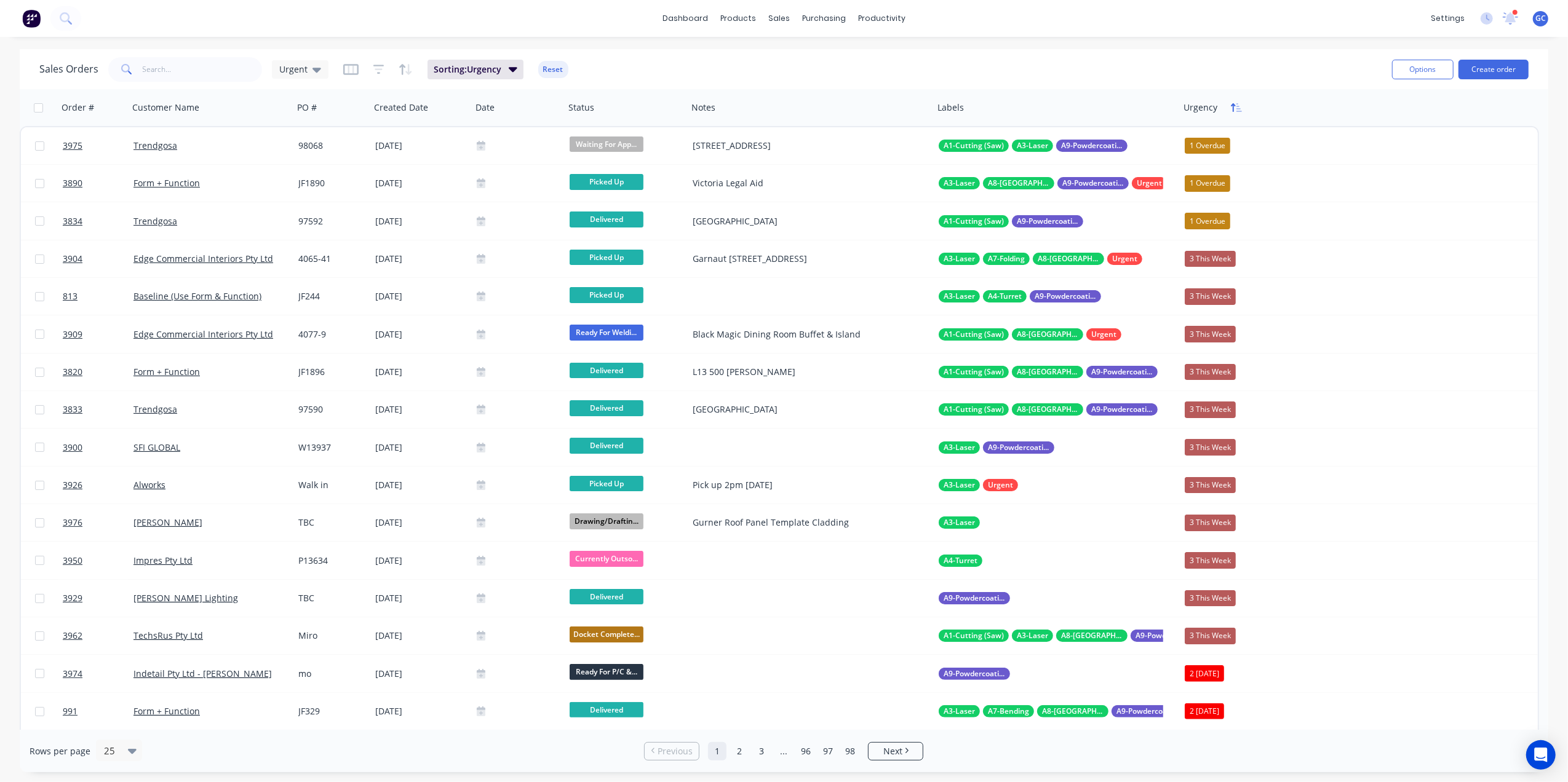
click at [1238, 107] on icon "button" at bounding box center [1236, 107] width 11 height 10
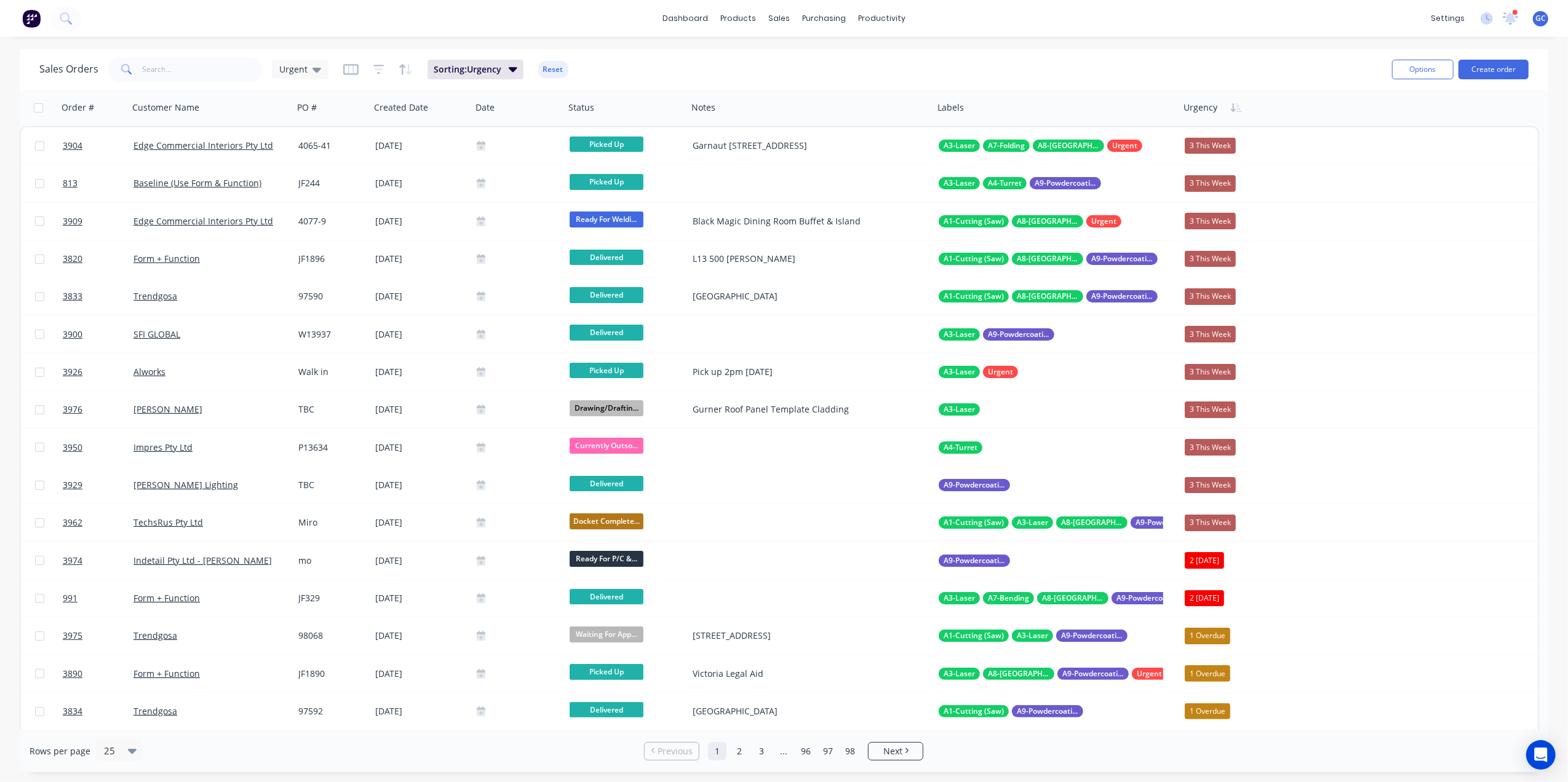
click at [1238, 107] on icon "button" at bounding box center [1236, 107] width 11 height 10
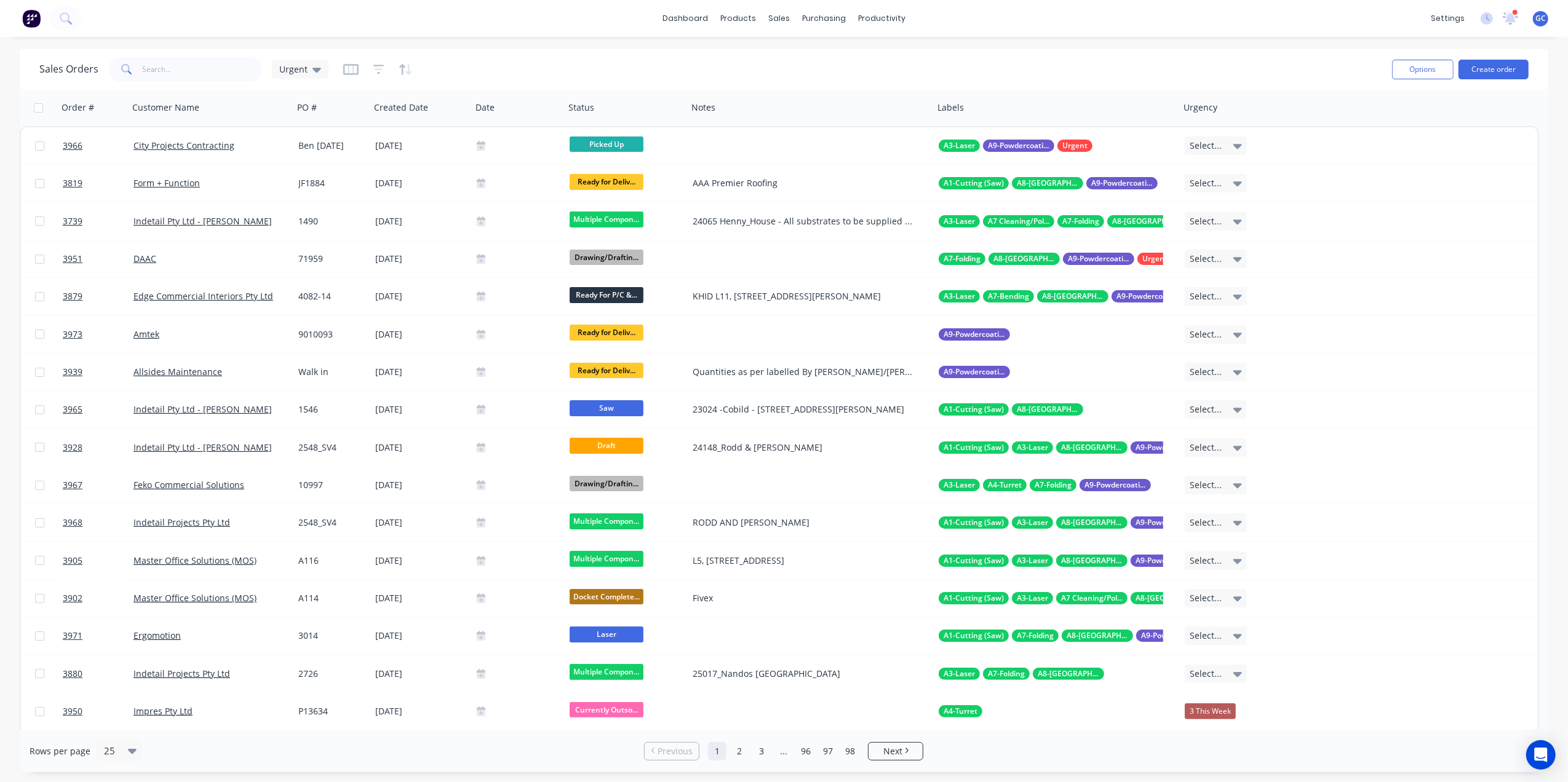
click at [1238, 107] on icon "button" at bounding box center [1236, 107] width 11 height 10
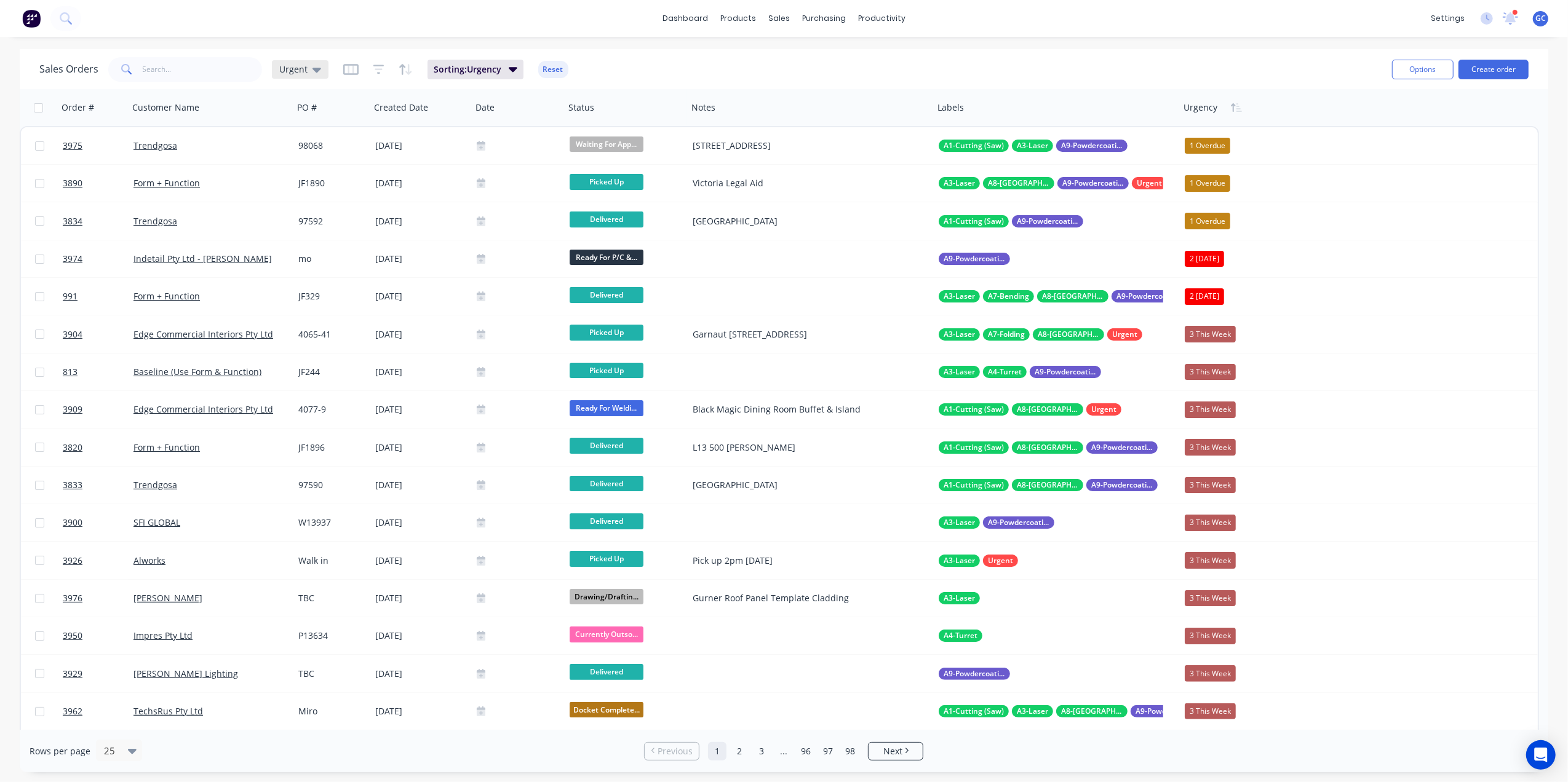
click at [290, 69] on span "Urgent" at bounding box center [294, 69] width 28 height 13
click at [423, 296] on button "edit" at bounding box center [429, 296] width 16 height 13
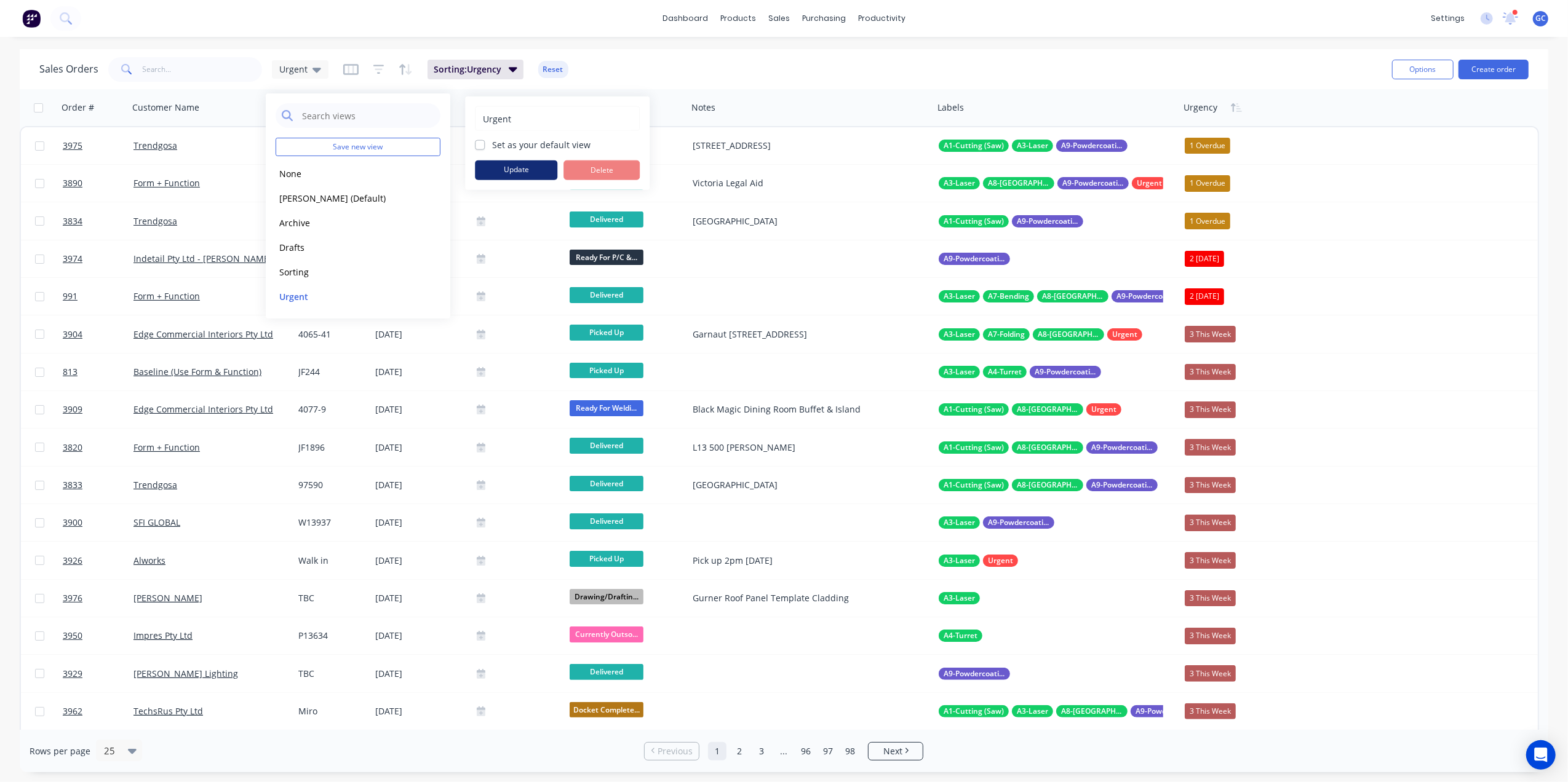
click at [514, 166] on button "Update" at bounding box center [516, 170] width 83 height 20
click at [812, 64] on div "Sales Orders Urgent Sorting: Urgency Reset" at bounding box center [711, 69] width 1343 height 30
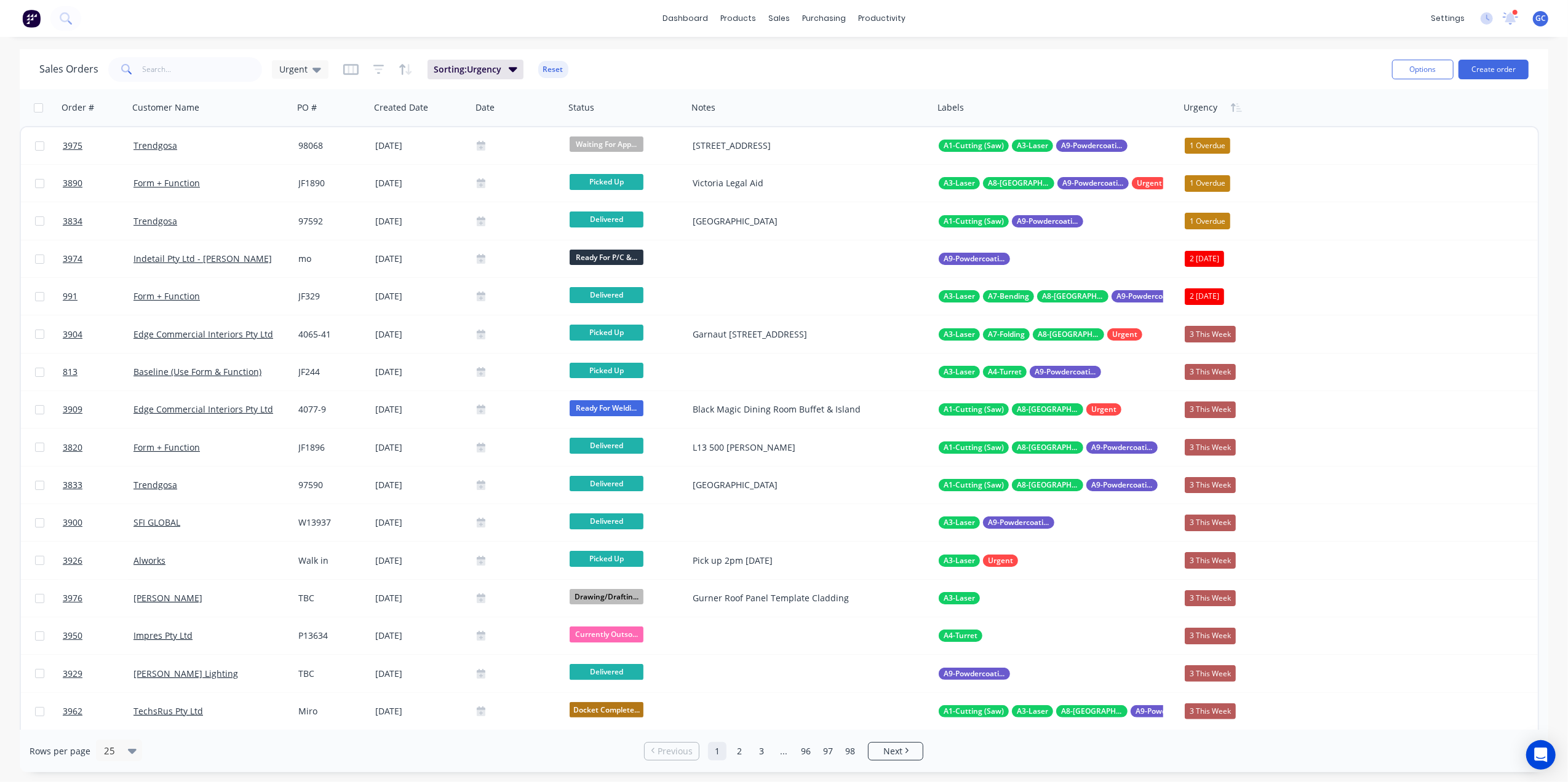
click at [1084, 24] on div "dashboard products sales purchasing productivity dashboard products Product Cat…" at bounding box center [784, 18] width 1568 height 37
drag, startPoint x: 832, startPoint y: 23, endPoint x: 857, endPoint y: 45, distance: 33.3
click at [832, 23] on div "purchasing" at bounding box center [824, 18] width 56 height 18
click at [860, 51] on link "Purchase Orders" at bounding box center [875, 58] width 163 height 24
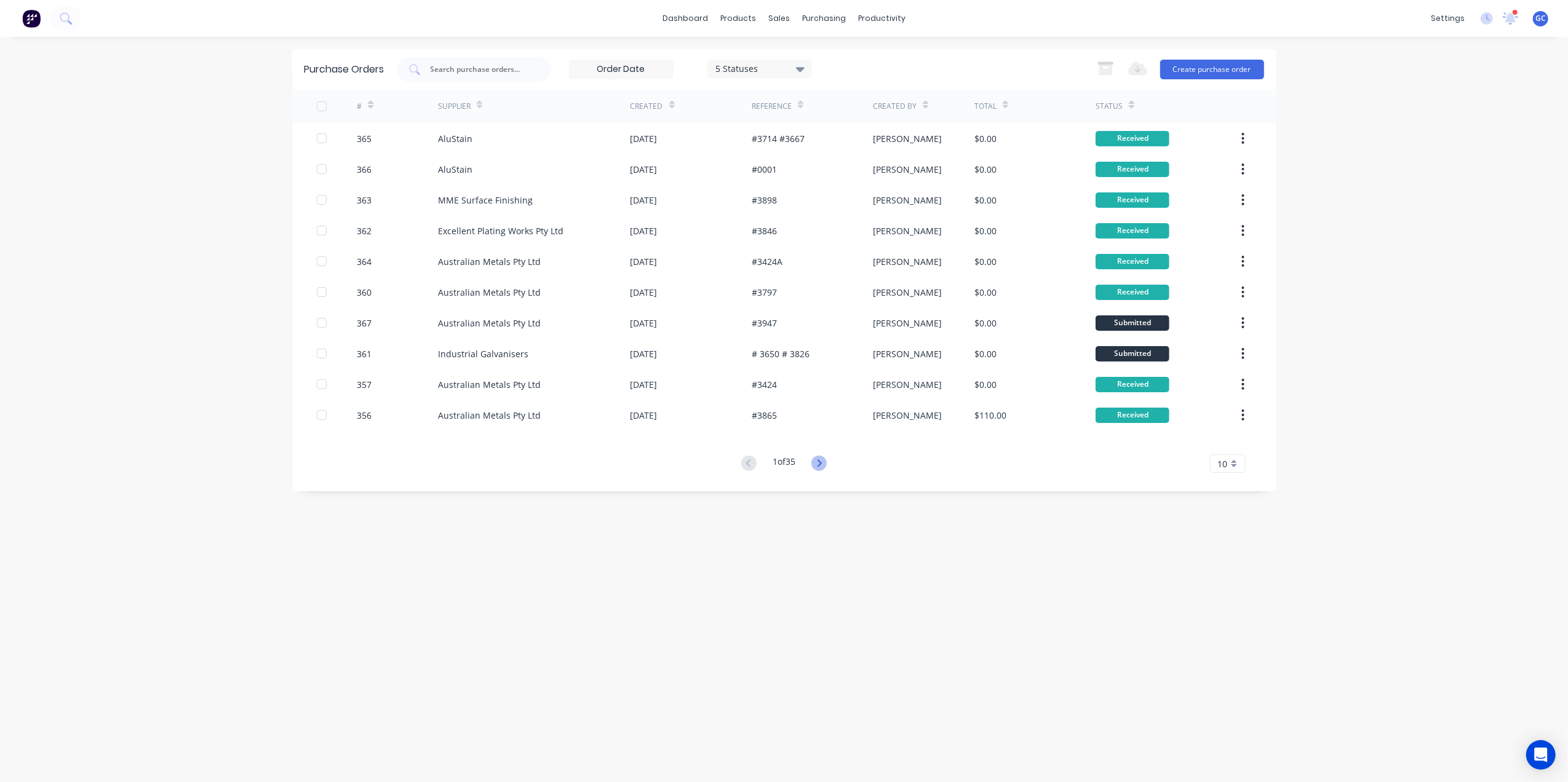
click at [826, 469] on icon at bounding box center [820, 463] width 16 height 16
click at [786, 44] on div "Sales Orders Customers Price Level Manager" at bounding box center [844, 84] width 163 height 99
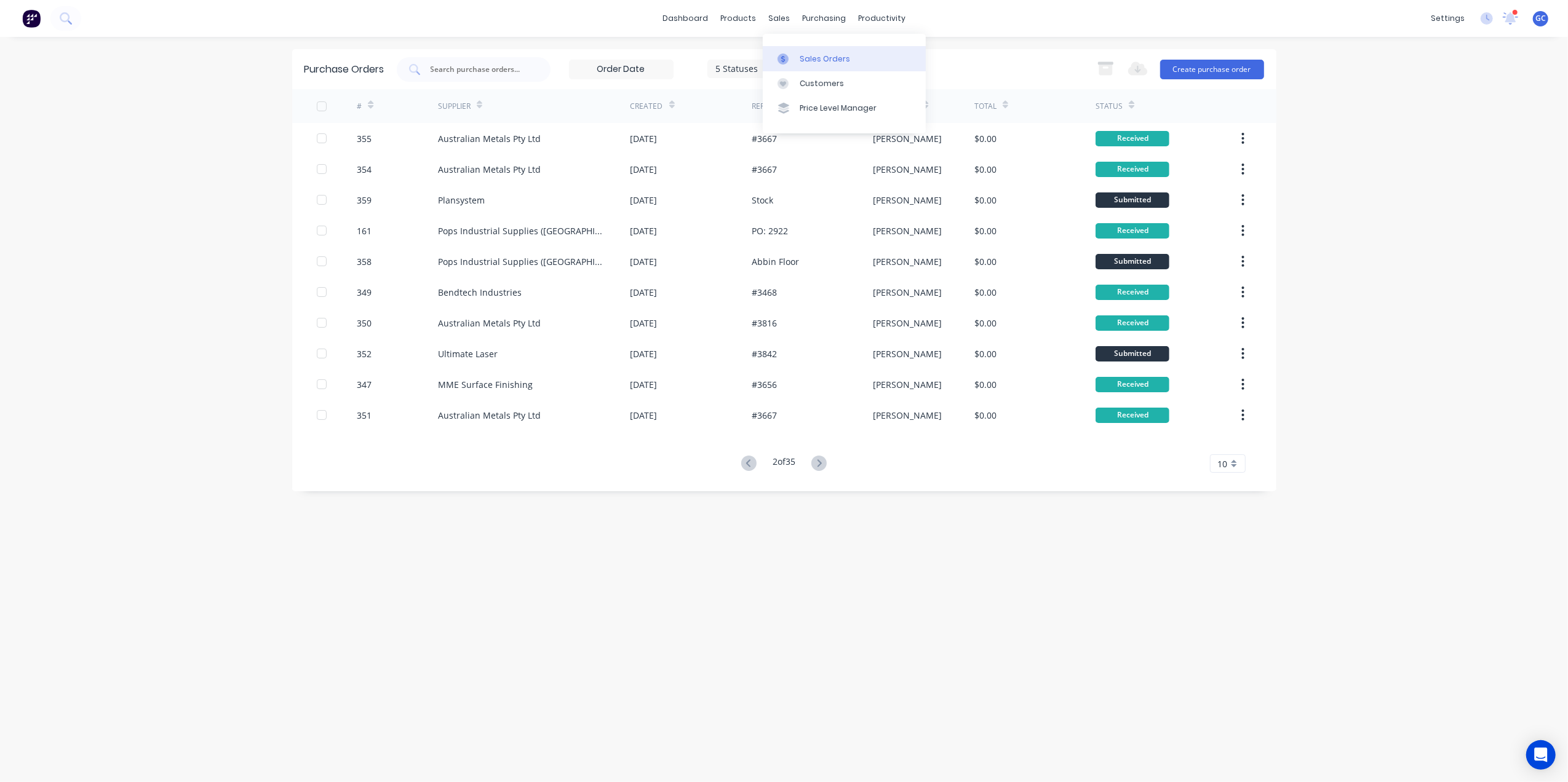
click at [797, 63] on link "Sales Orders" at bounding box center [844, 58] width 163 height 24
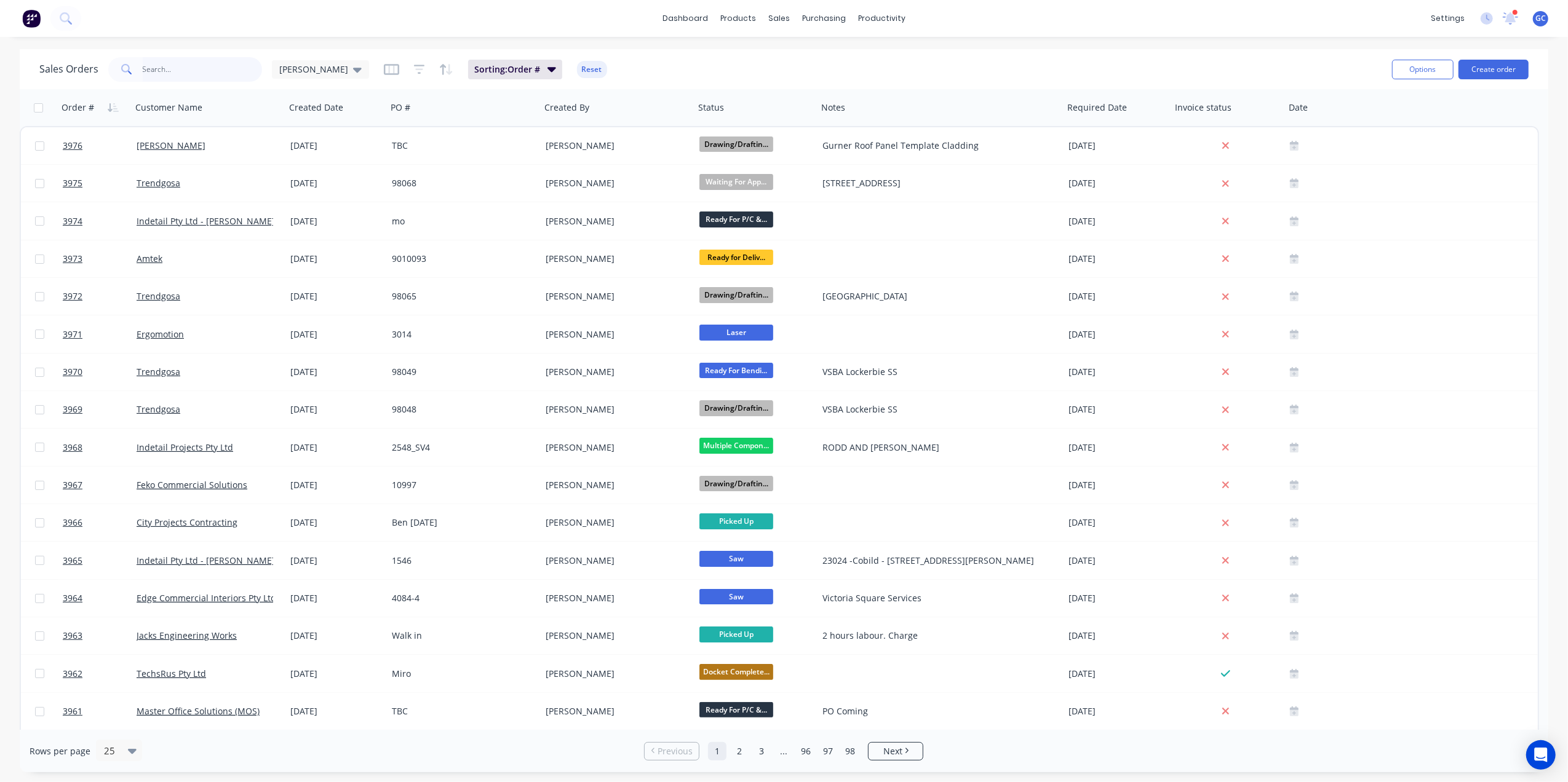
click at [227, 71] on input "text" at bounding box center [203, 70] width 120 height 24
click at [290, 64] on span "[PERSON_NAME]" at bounding box center [314, 69] width 69 height 13
click at [299, 293] on button "Urgent" at bounding box center [345, 297] width 140 height 14
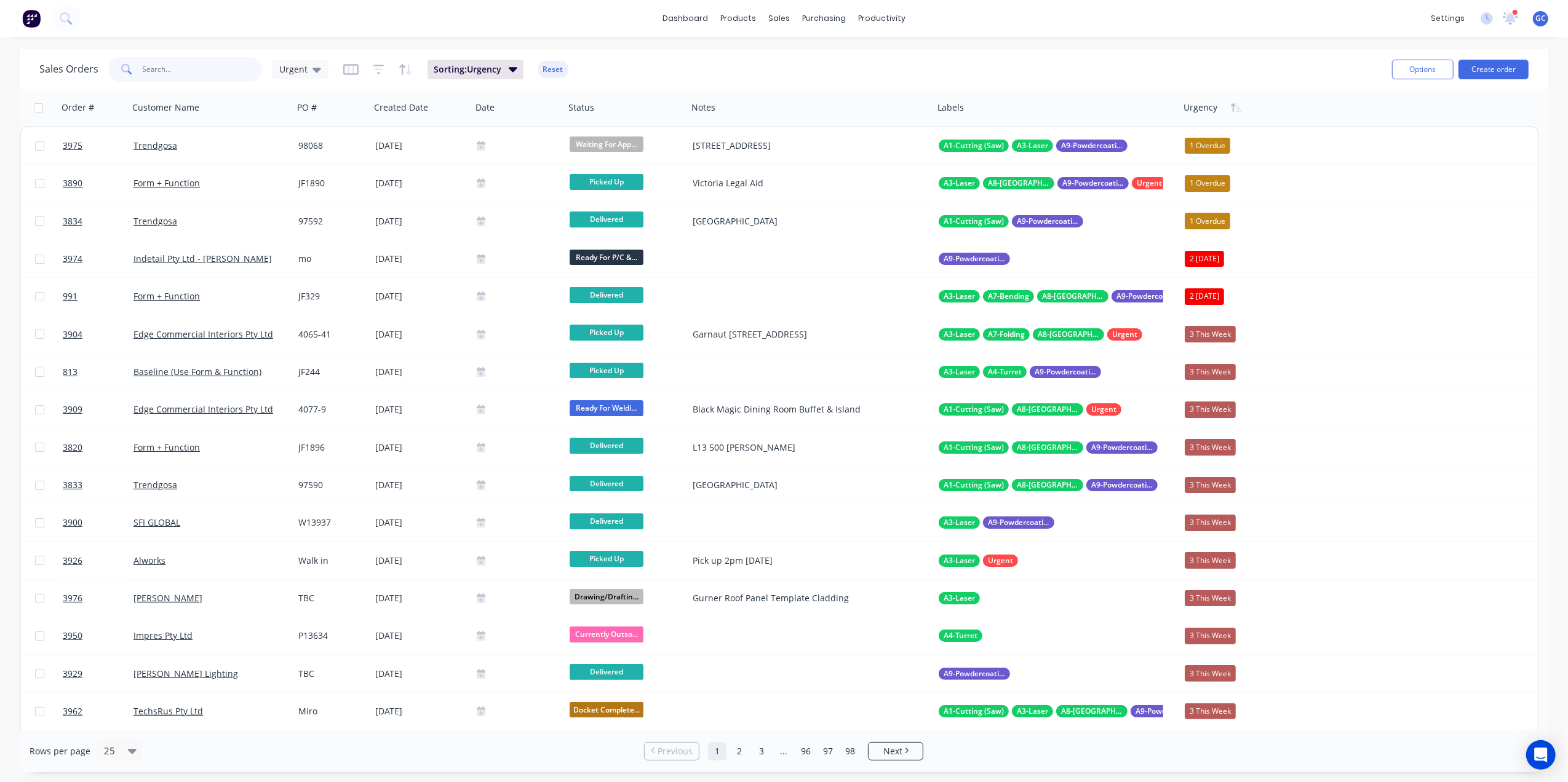
click at [175, 71] on input "text" at bounding box center [203, 70] width 120 height 24
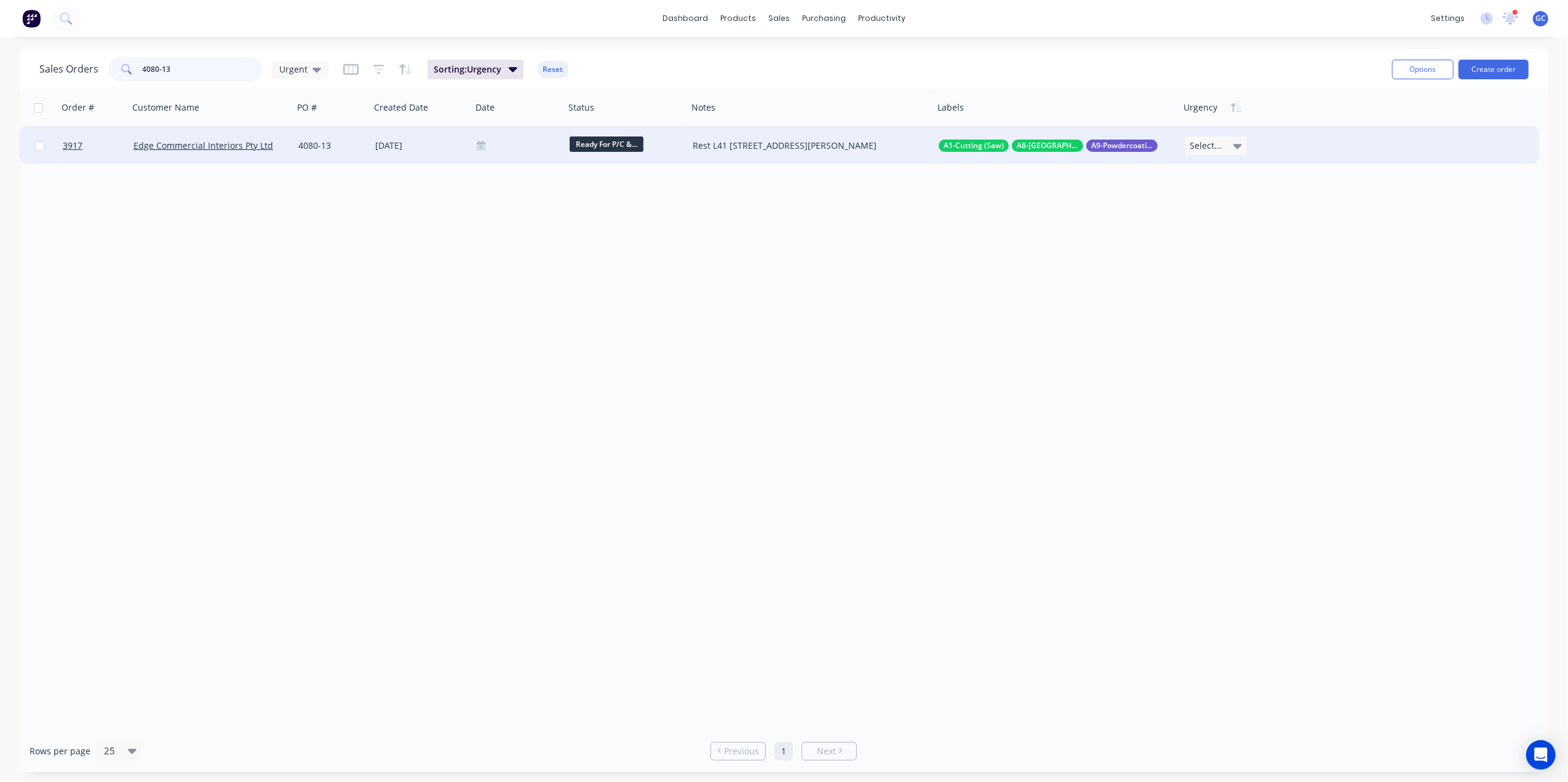
type input "4080-13"
click at [1243, 152] on div "Select..." at bounding box center [1215, 145] width 62 height 18
click at [1220, 209] on div "3 This Week" at bounding box center [1216, 212] width 51 height 17
click at [204, 62] on input "4080-13" at bounding box center [203, 70] width 120 height 24
click at [175, 71] on input "4080-13" at bounding box center [203, 70] width 120 height 24
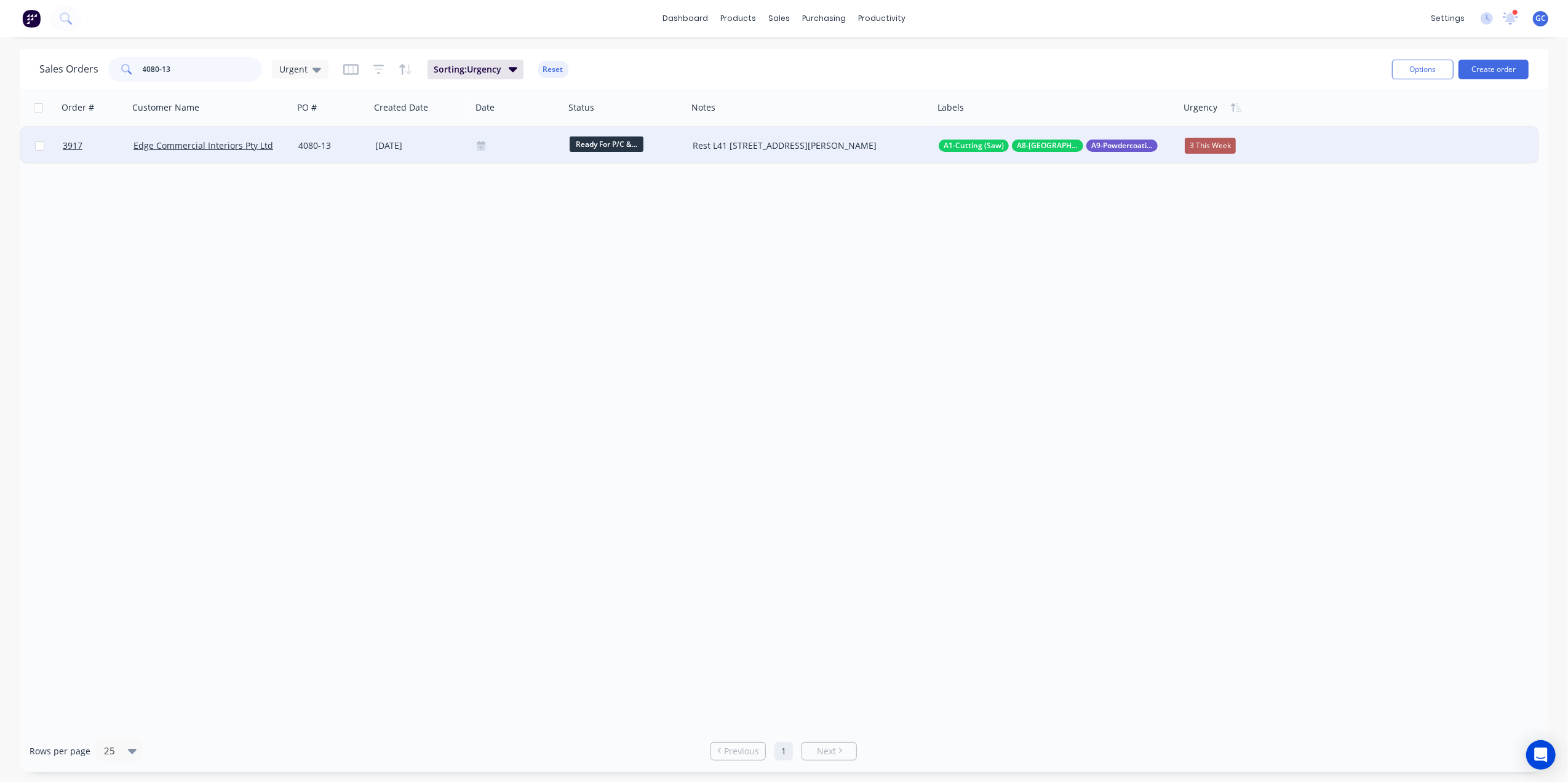
click at [183, 64] on input "4080-13" at bounding box center [203, 70] width 120 height 24
click at [348, 366] on div "Order # Customer Name PO # Created Date Date Status Notes Labels Urgency 3917 E…" at bounding box center [784, 409] width 1529 height 641
drag, startPoint x: 210, startPoint y: 69, endPoint x: 107, endPoint y: 78, distance: 103.4
click at [108, 78] on div "4080-13" at bounding box center [185, 70] width 154 height 24
